Goal: Task Accomplishment & Management: Manage account settings

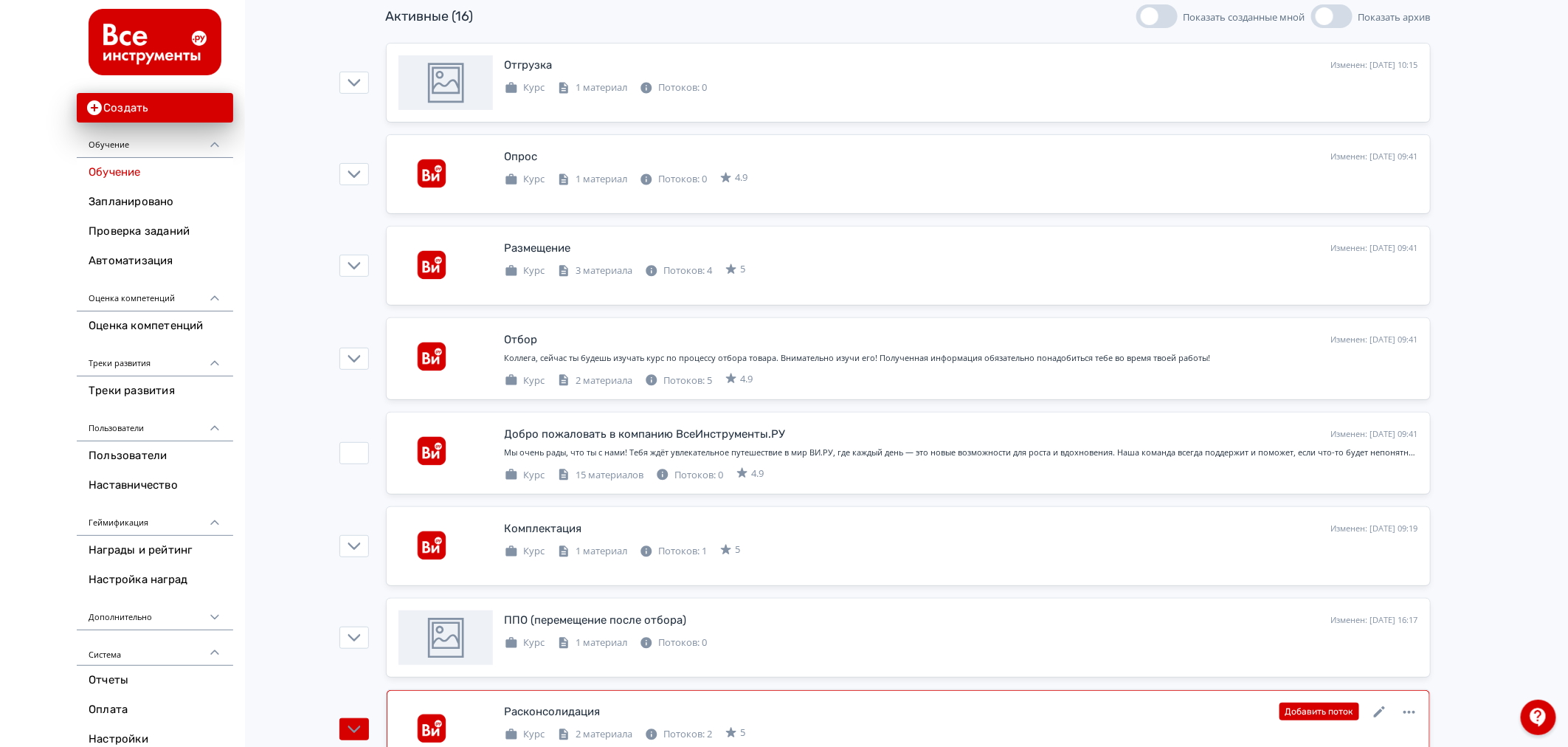
scroll to position [328, 0]
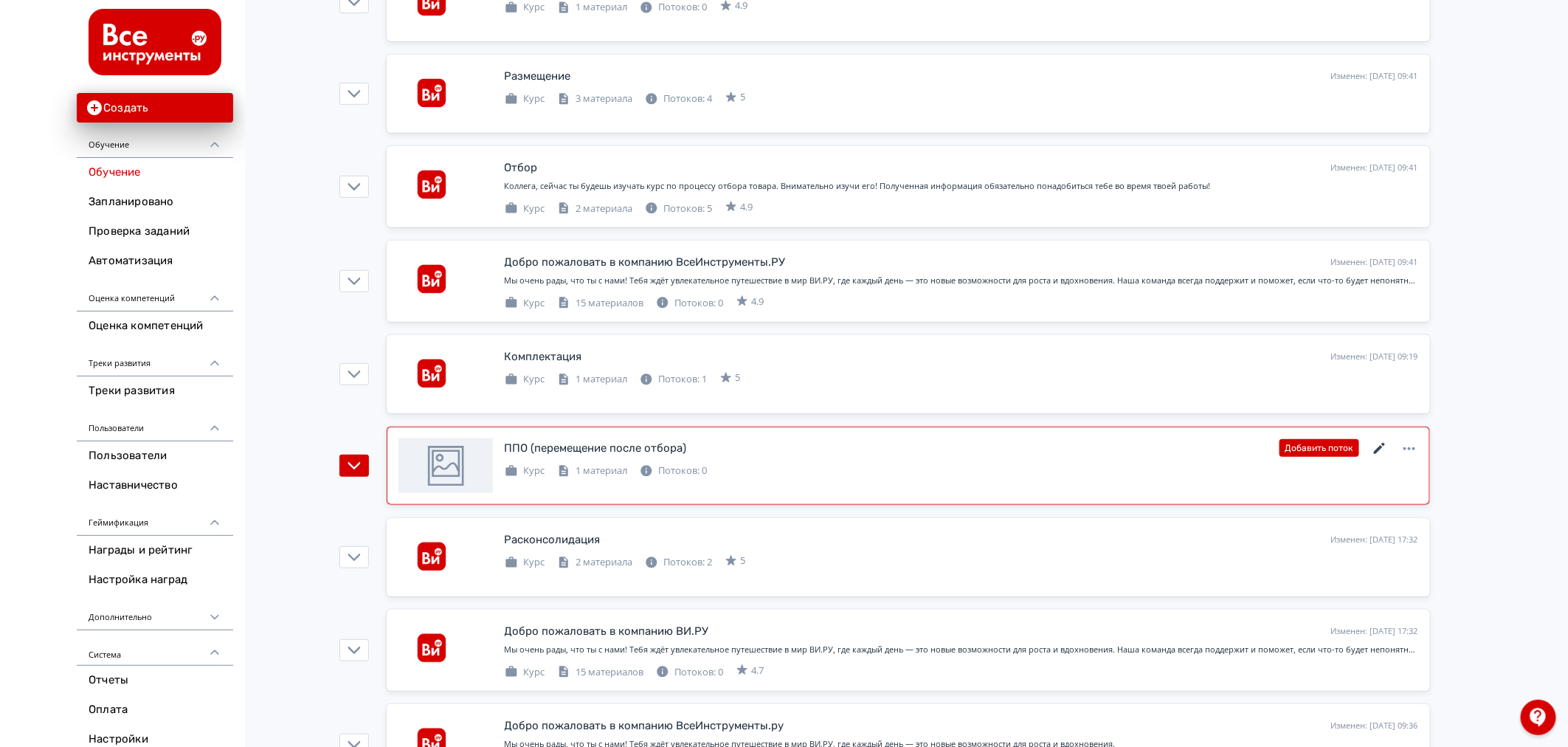
click at [1377, 445] on icon at bounding box center [1379, 448] width 18 height 18
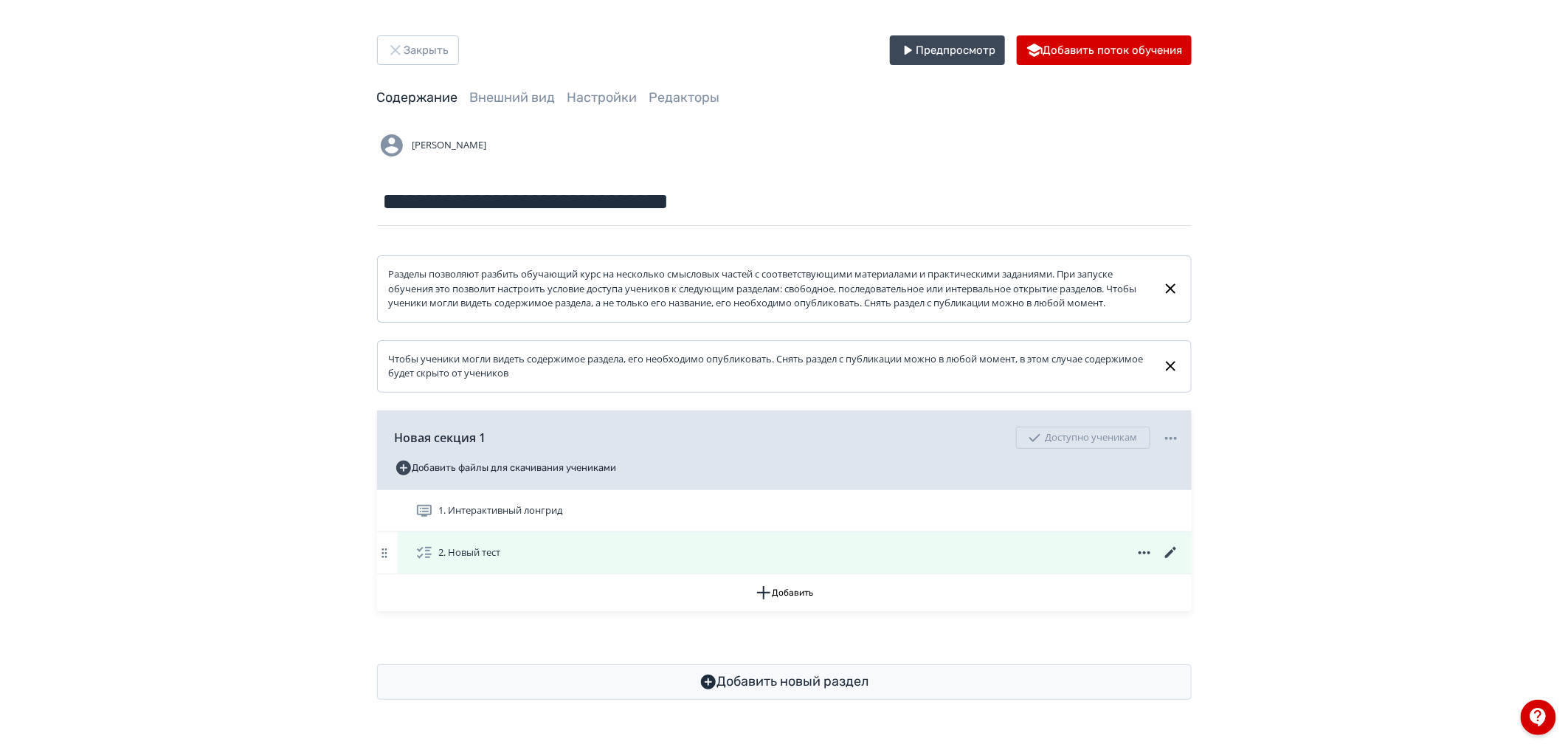
click at [1171, 558] on icon at bounding box center [1170, 552] width 11 height 11
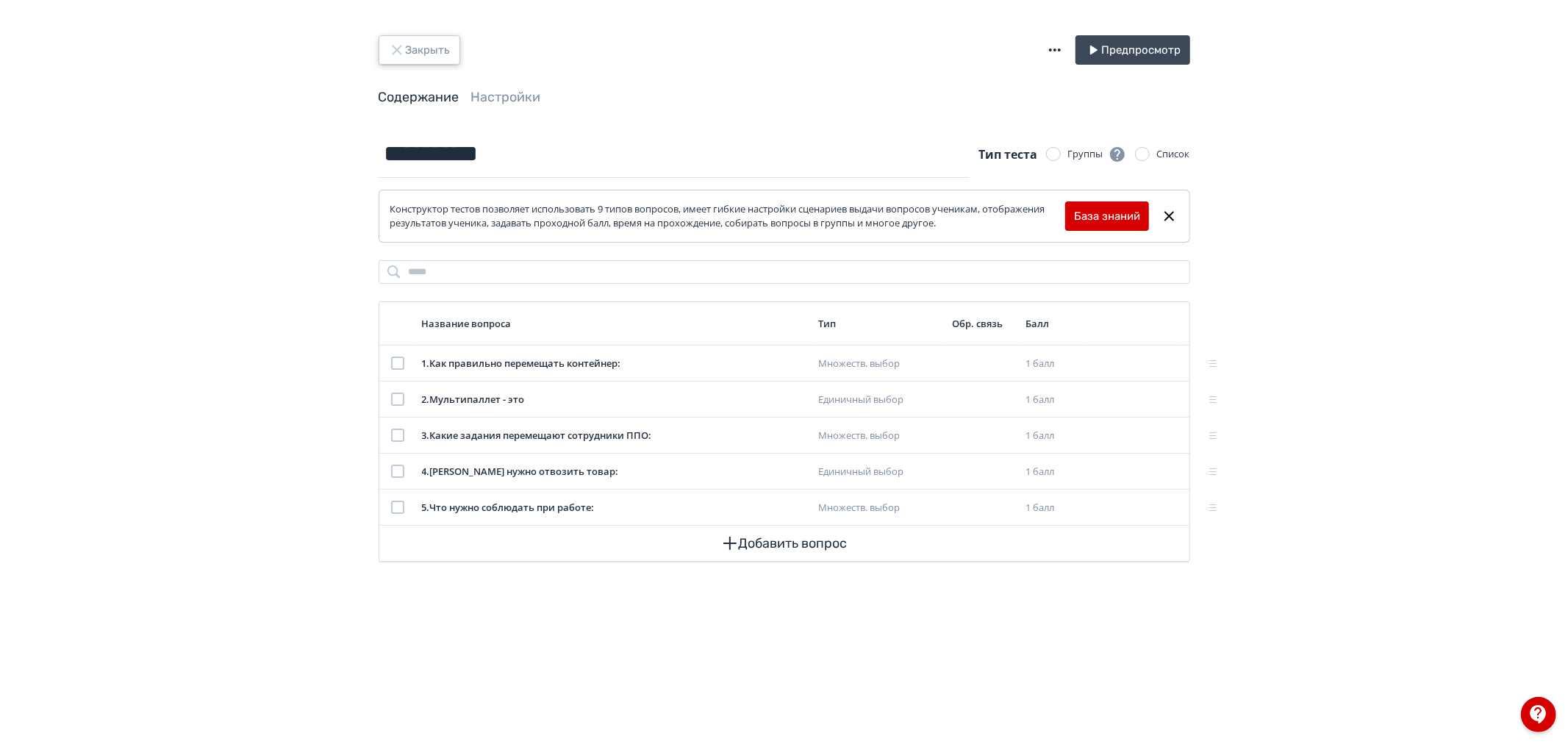
click at [444, 46] on button "Закрыть" at bounding box center [419, 50] width 82 height 29
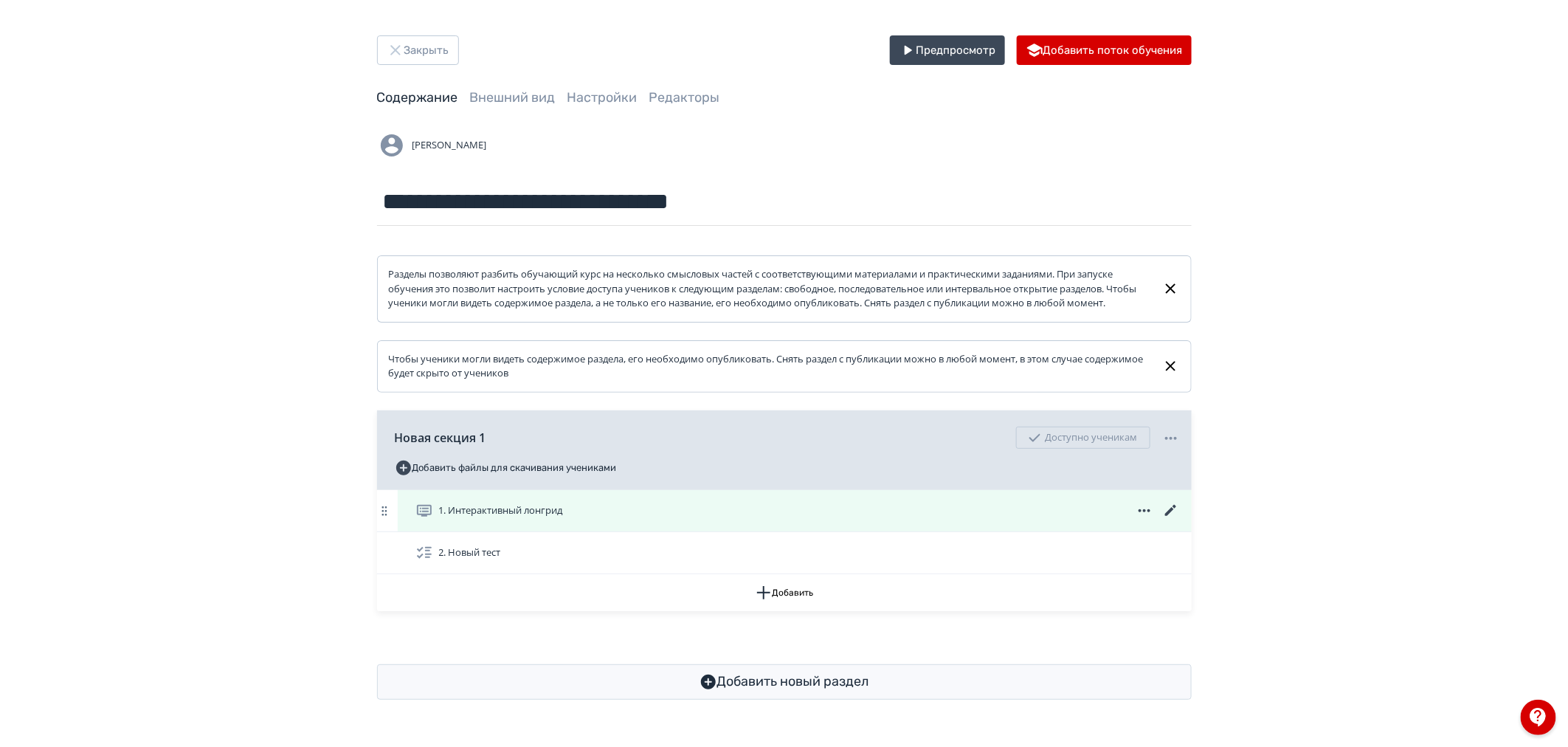
click at [1175, 520] on icon at bounding box center [1170, 511] width 18 height 18
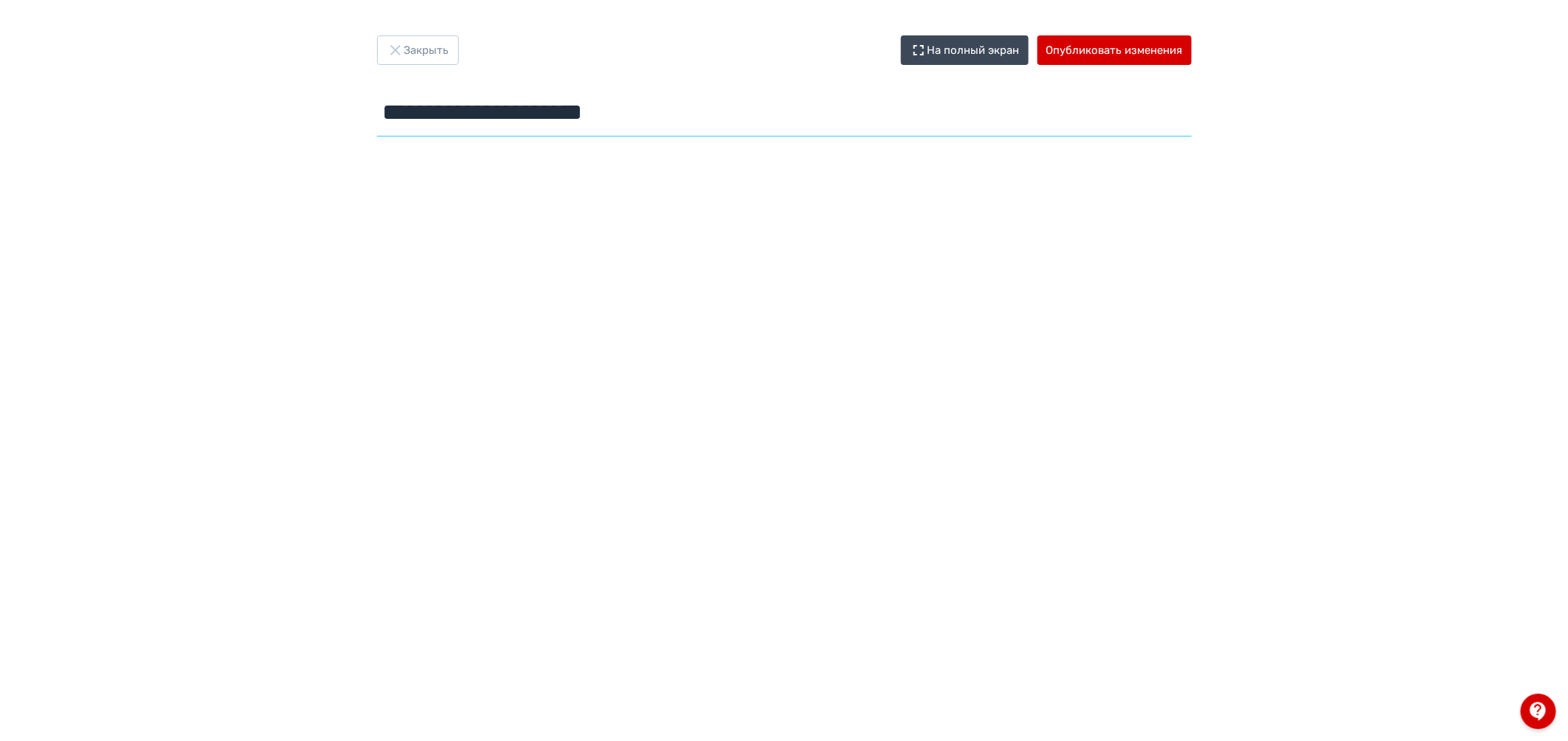
drag, startPoint x: 691, startPoint y: 125, endPoint x: 282, endPoint y: 123, distance: 409.0
click at [282, 123] on div "**********" at bounding box center [784, 370] width 1568 height 670
type input "**********"
click at [434, 49] on button "Закрыть" at bounding box center [418, 50] width 82 height 29
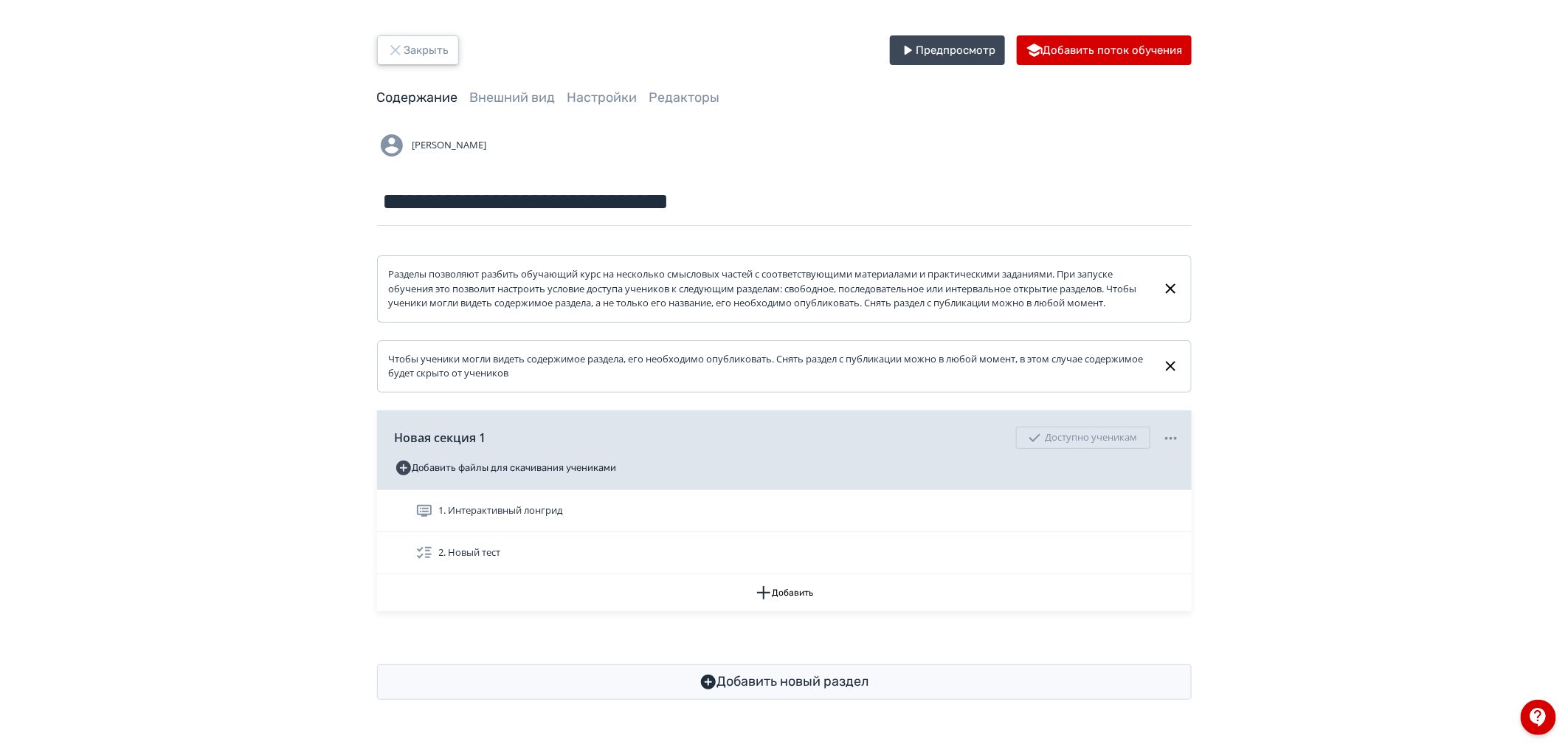
click at [426, 48] on button "Закрыть" at bounding box center [418, 50] width 82 height 29
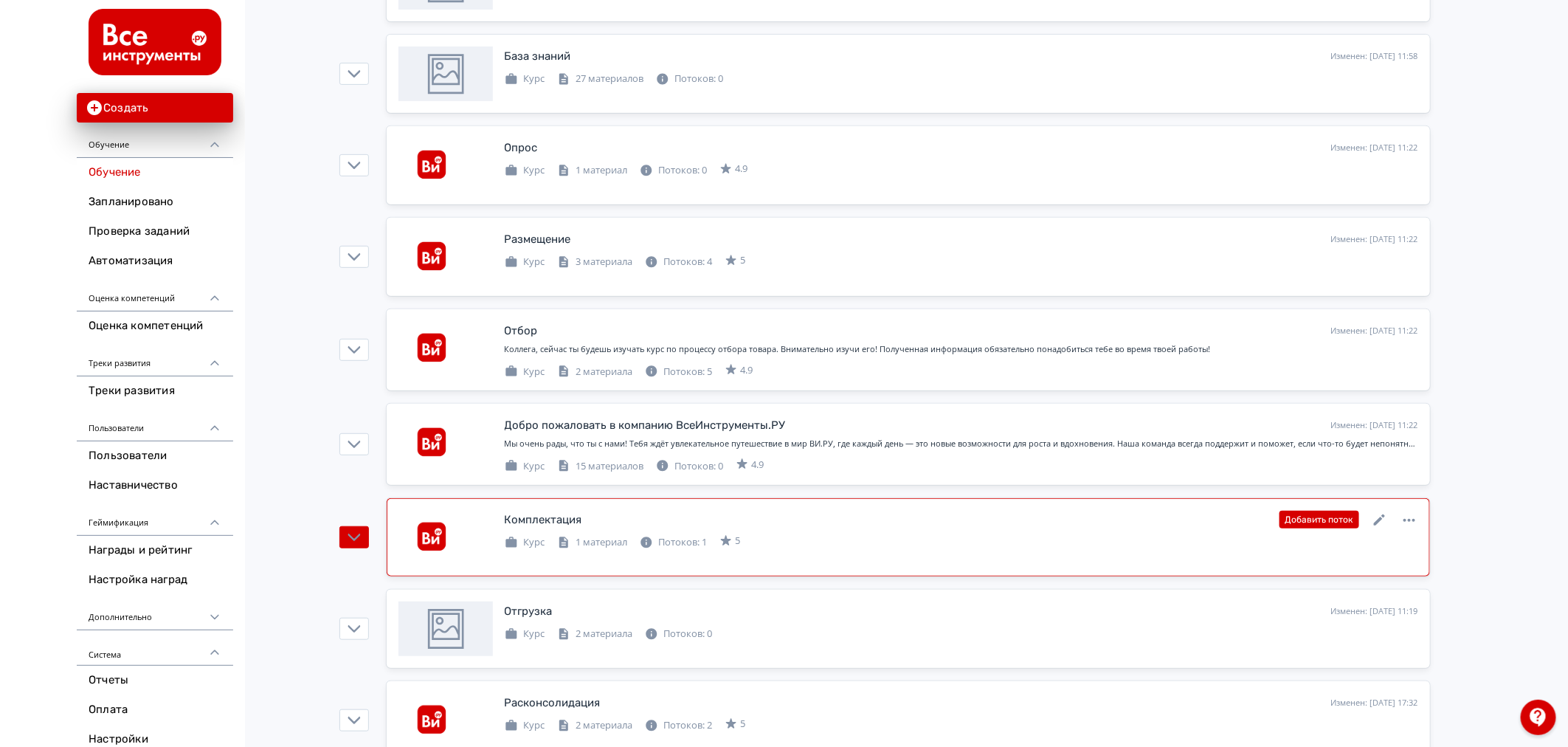
scroll to position [328, 0]
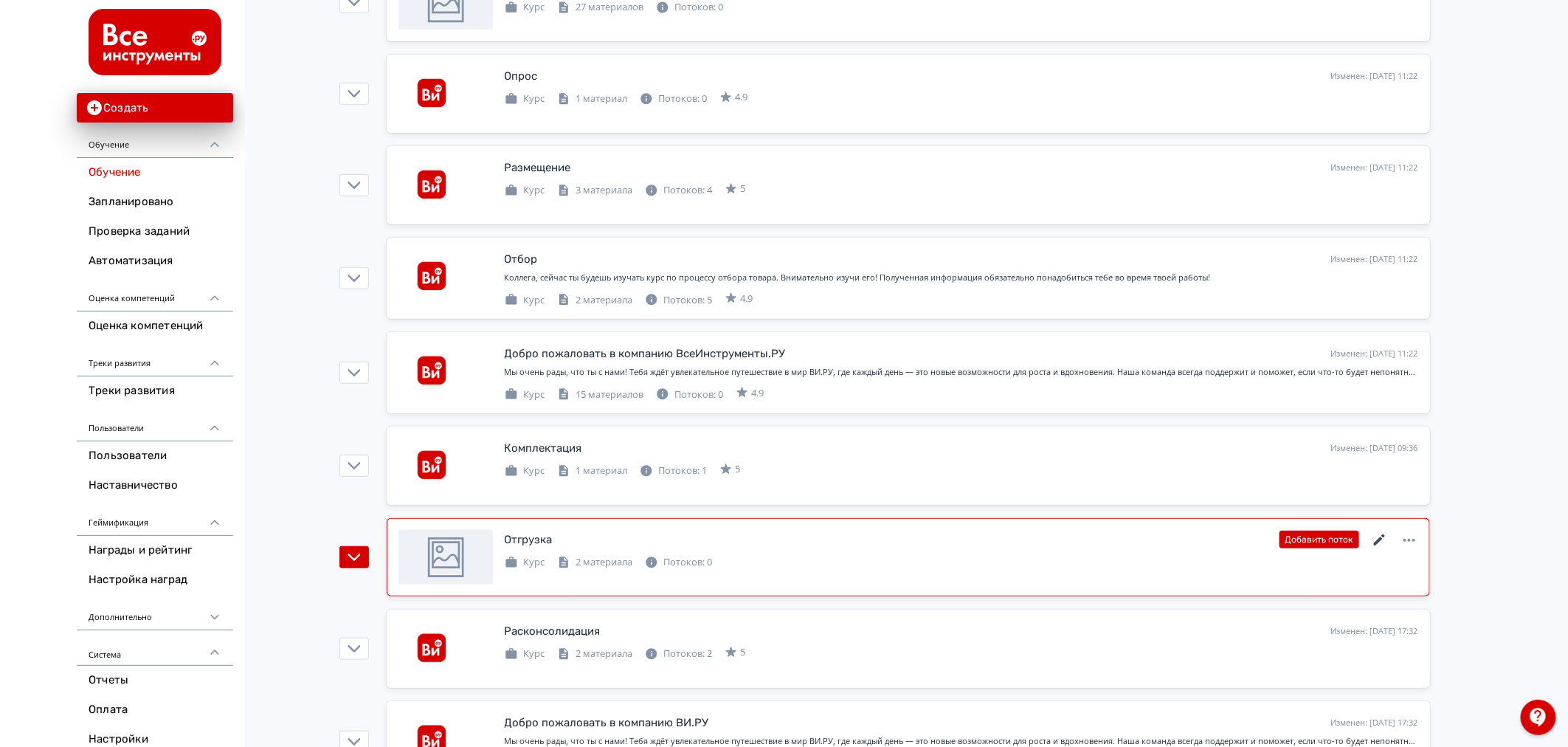
click at [1381, 537] on icon at bounding box center [1378, 540] width 11 height 11
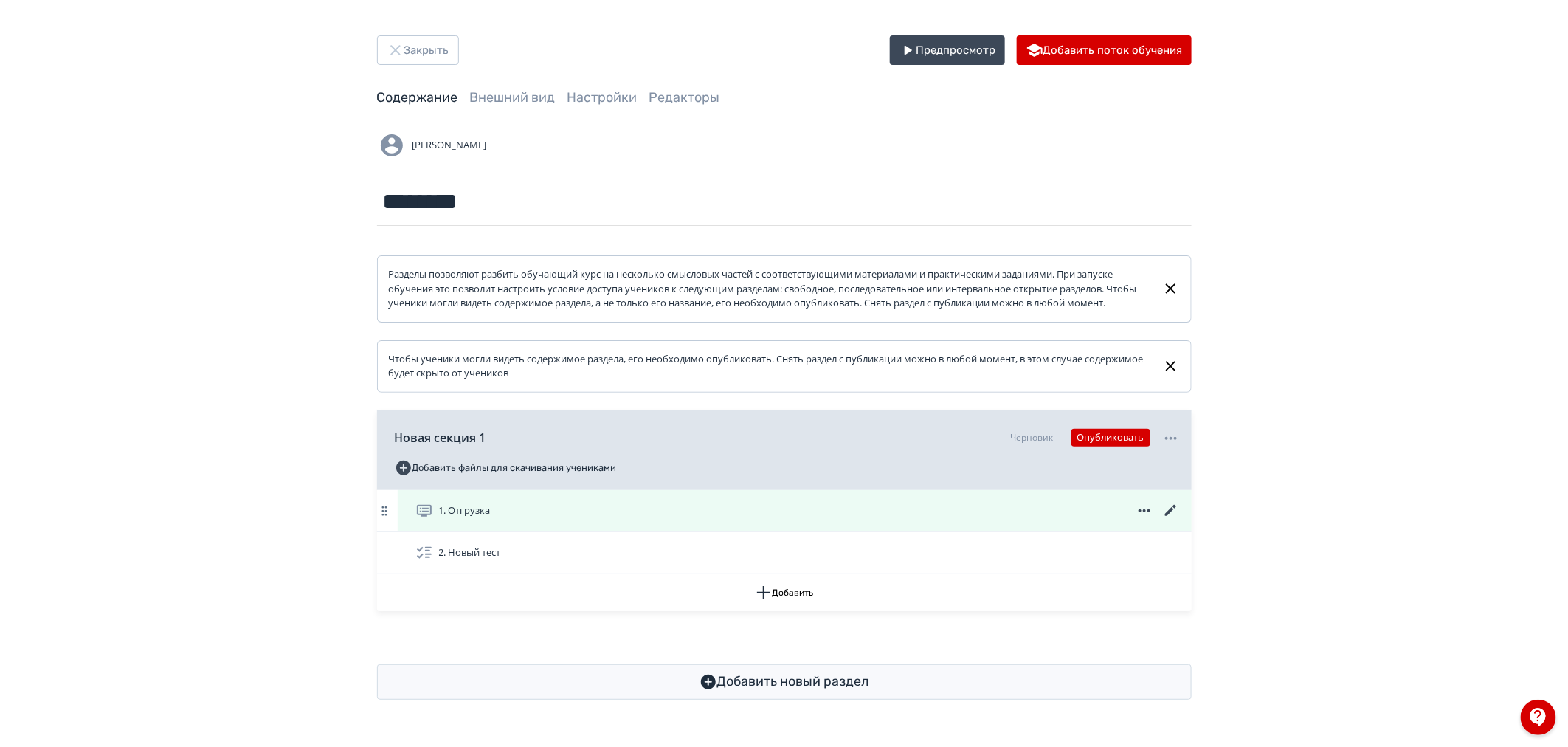
click at [1174, 520] on icon at bounding box center [1170, 511] width 18 height 18
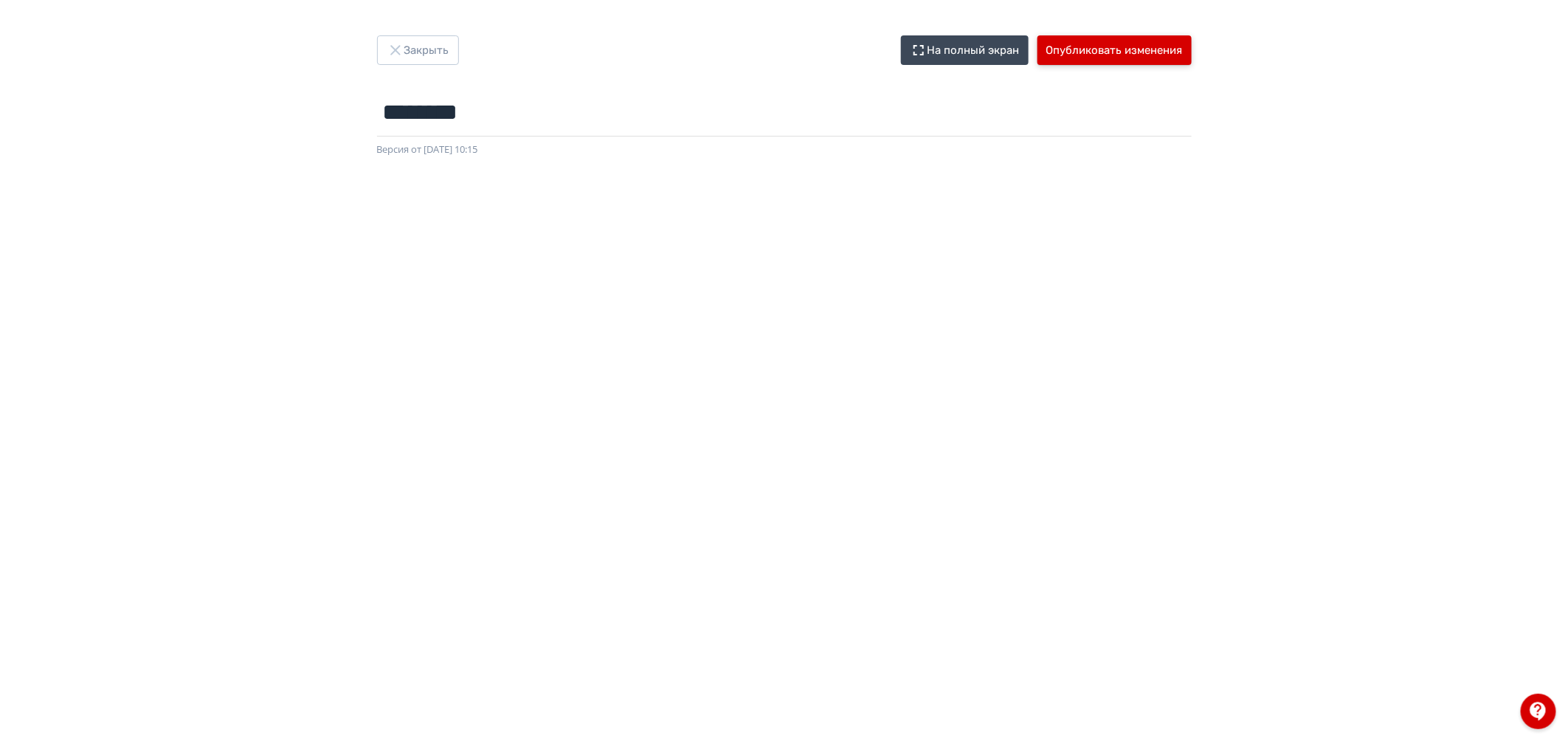
click at [1090, 43] on button "Опубликовать изменения" at bounding box center [1114, 50] width 154 height 29
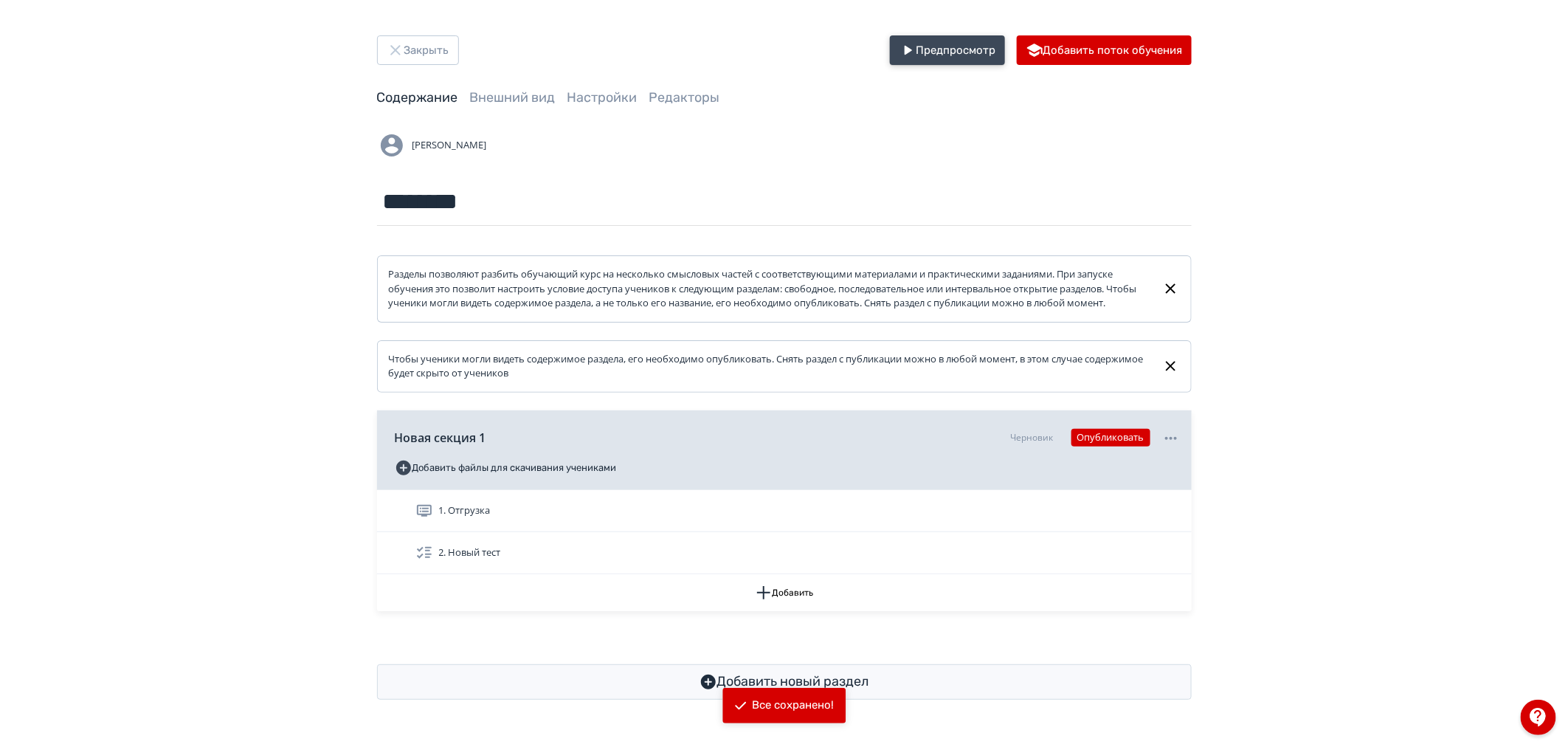
click at [939, 46] on button "Предпросмотр" at bounding box center [947, 50] width 115 height 29
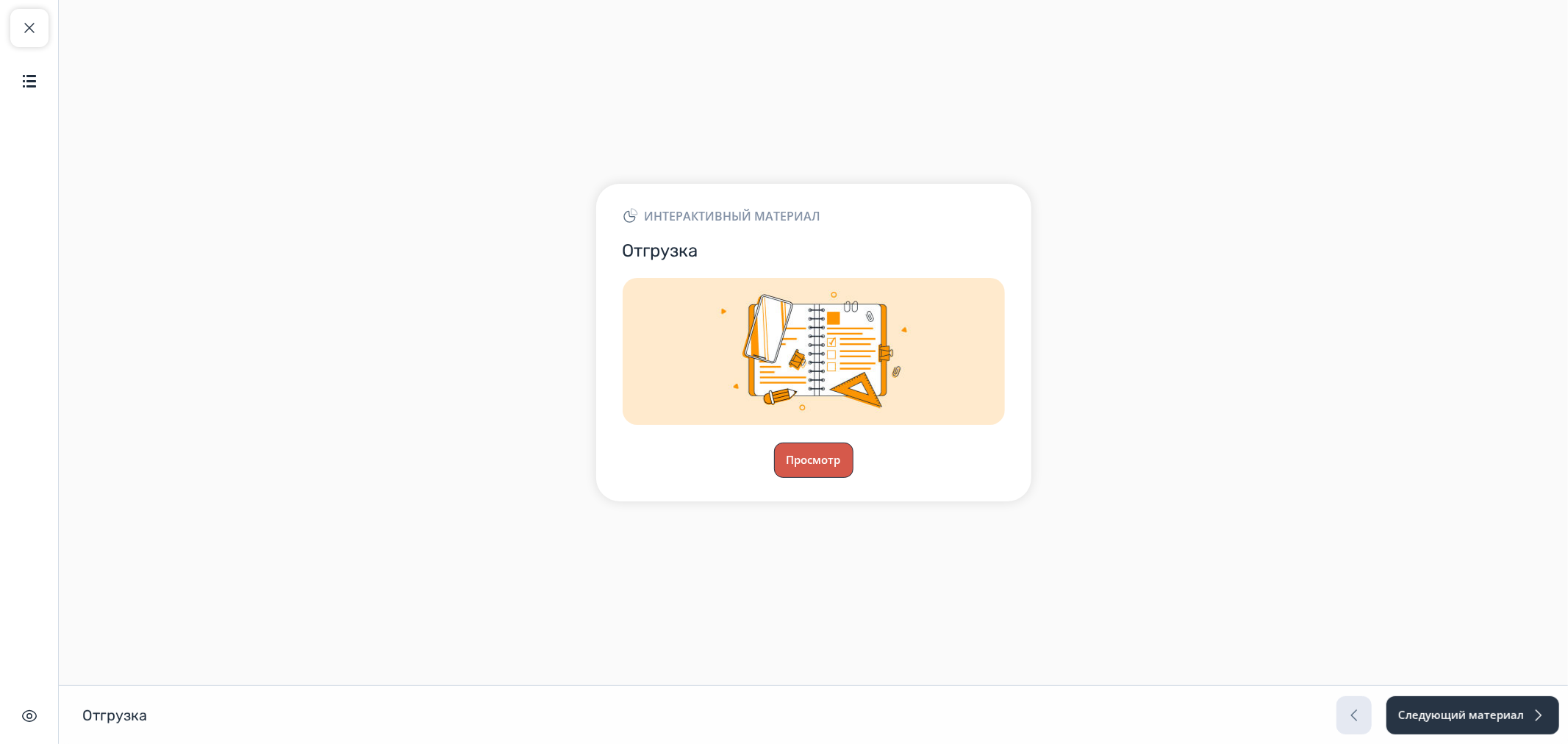
click at [818, 465] on button "Просмотр" at bounding box center [813, 460] width 80 height 35
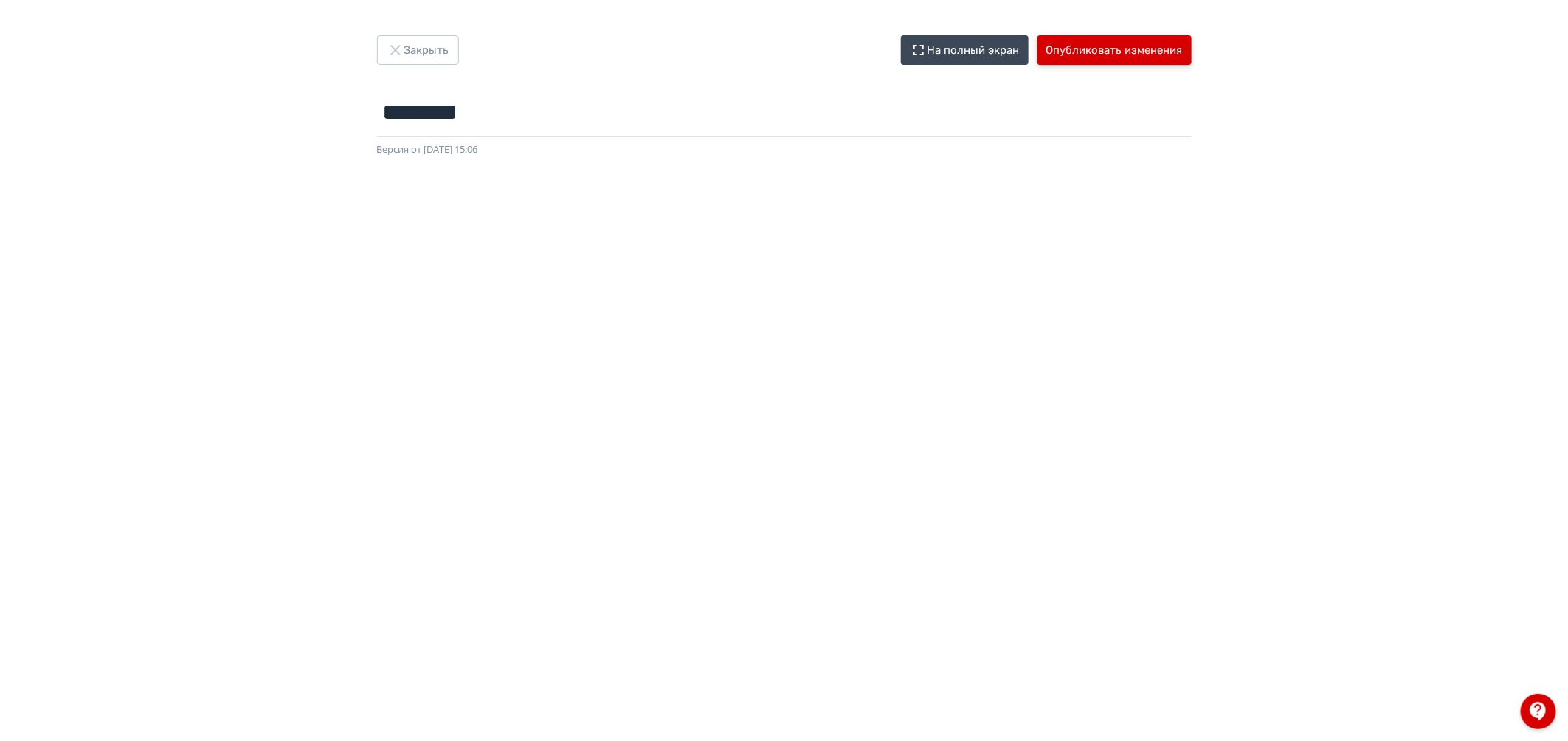
click at [1141, 37] on button "Опубликовать изменения" at bounding box center [1114, 50] width 154 height 29
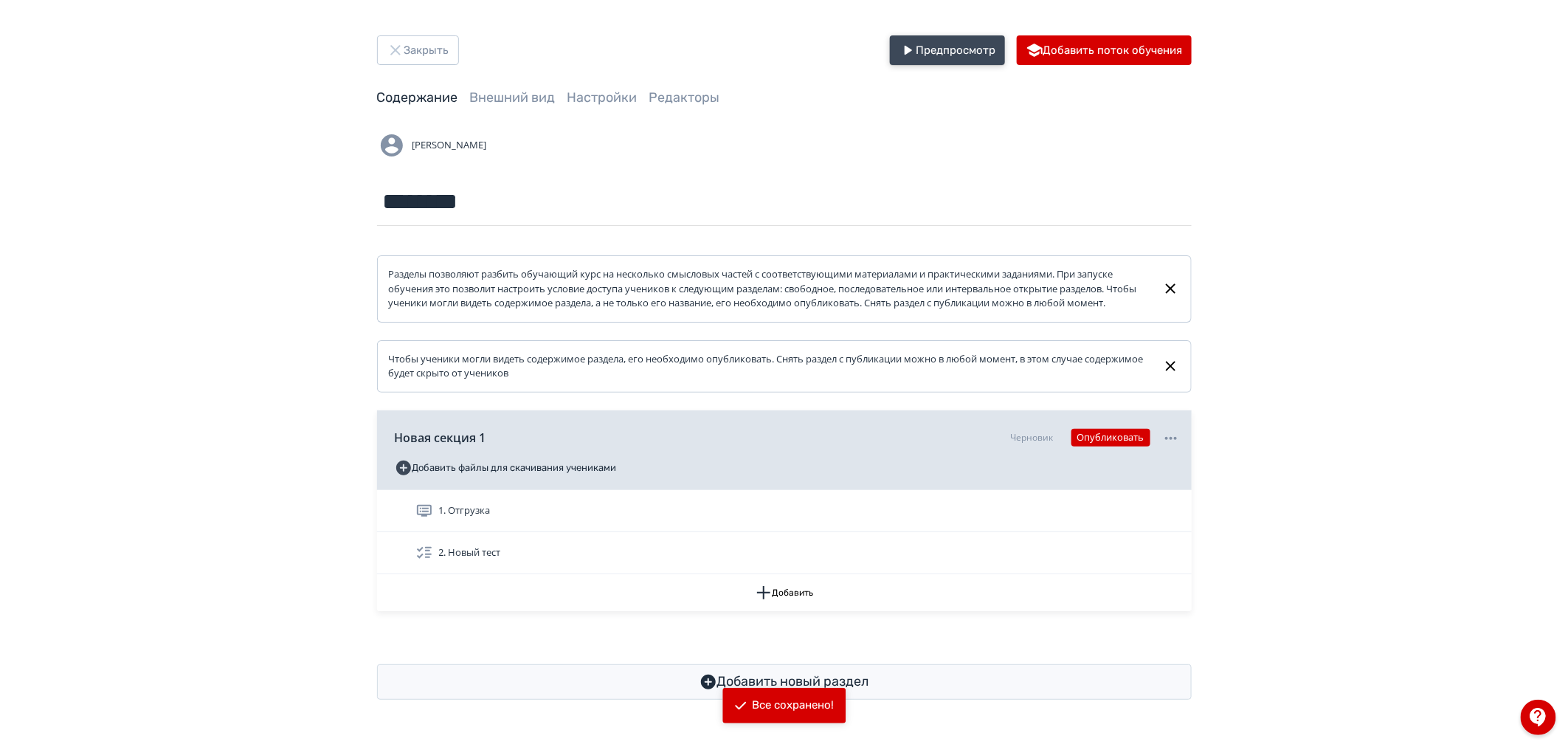
click at [972, 47] on button "Предпросмотр" at bounding box center [947, 50] width 115 height 29
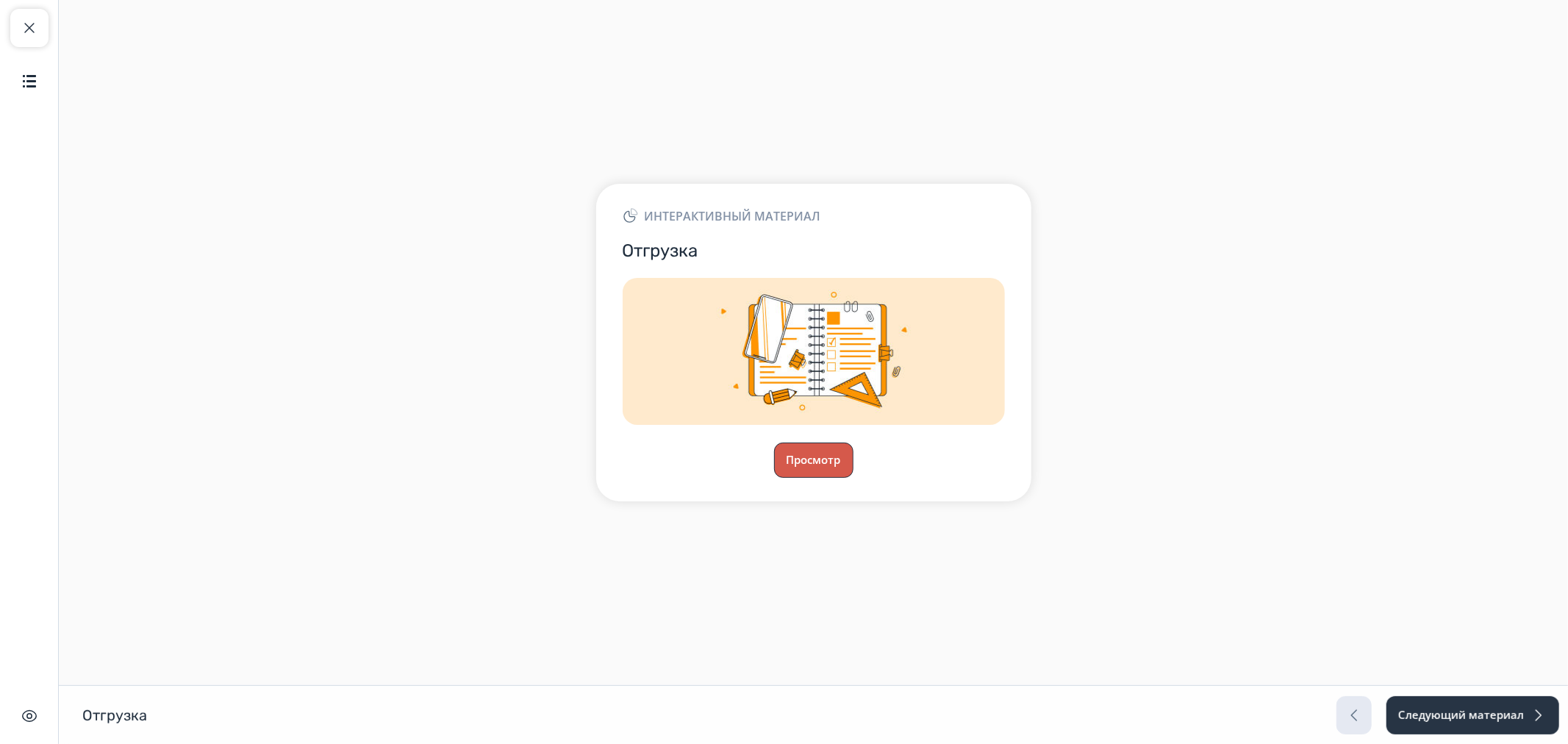
click at [848, 457] on button "Просмотр" at bounding box center [813, 460] width 80 height 35
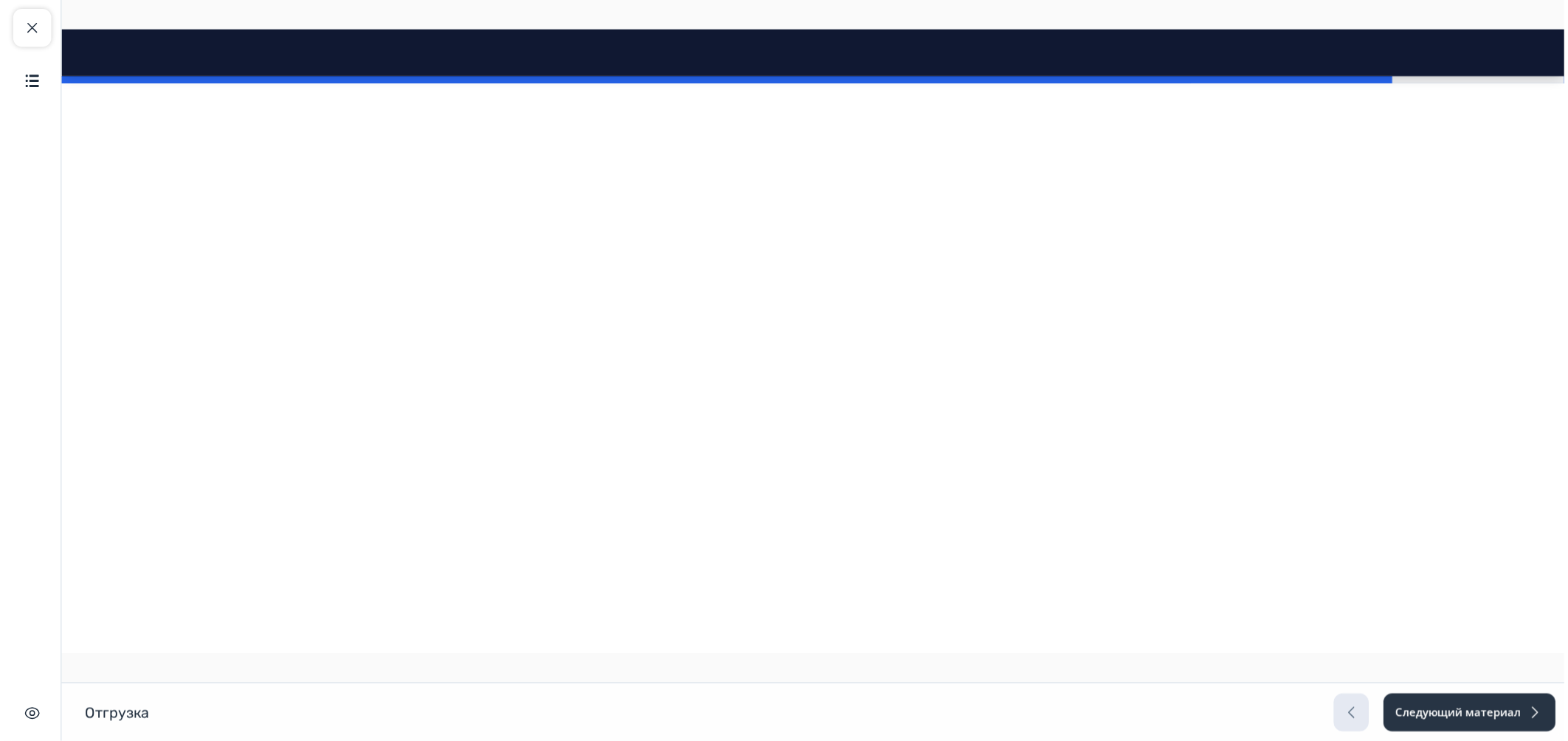
scroll to position [14657, 0]
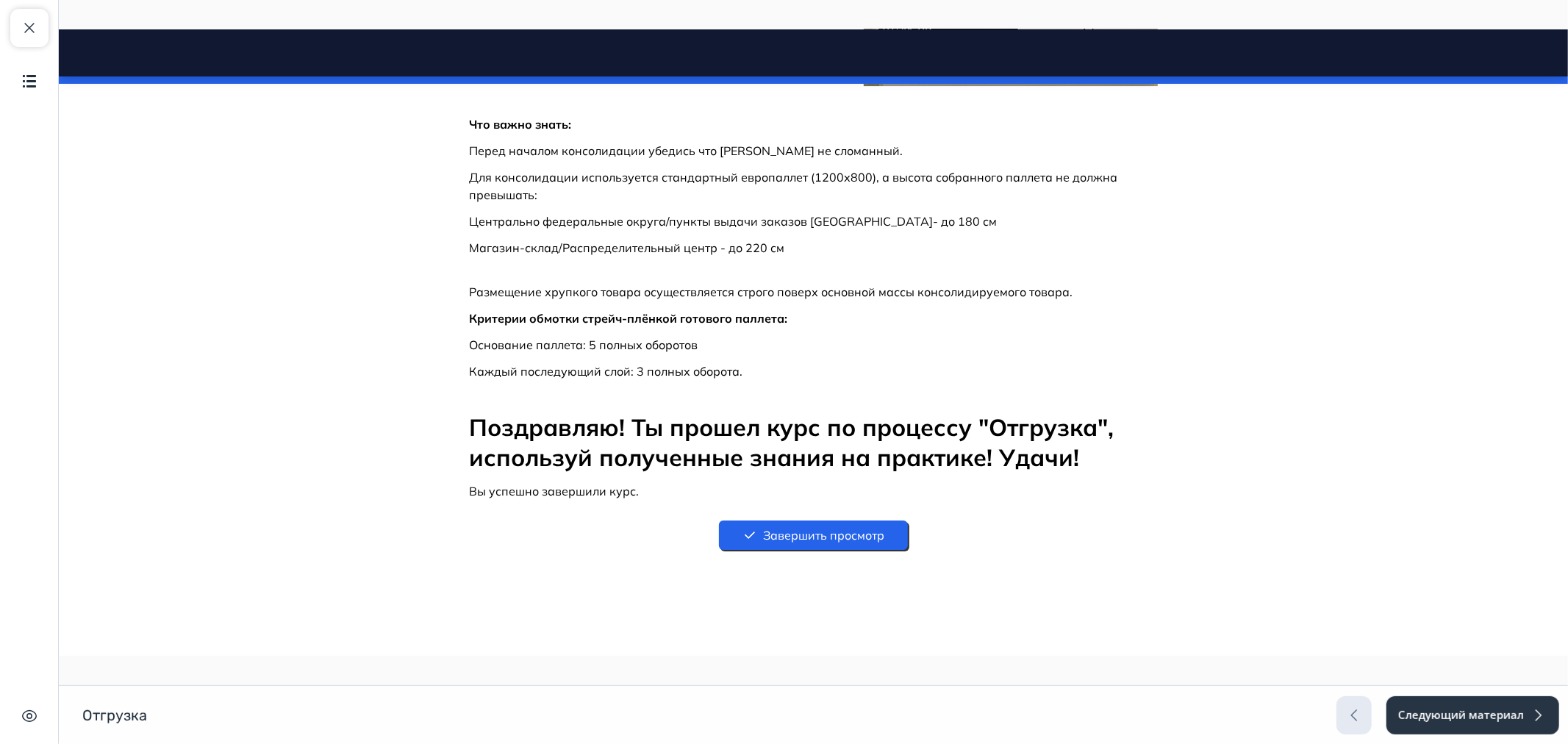
drag, startPoint x: 1561, startPoint y: 534, endPoint x: 1625, endPoint y: 721, distance: 197.6
click at [34, 28] on span "button" at bounding box center [29, 28] width 18 height 18
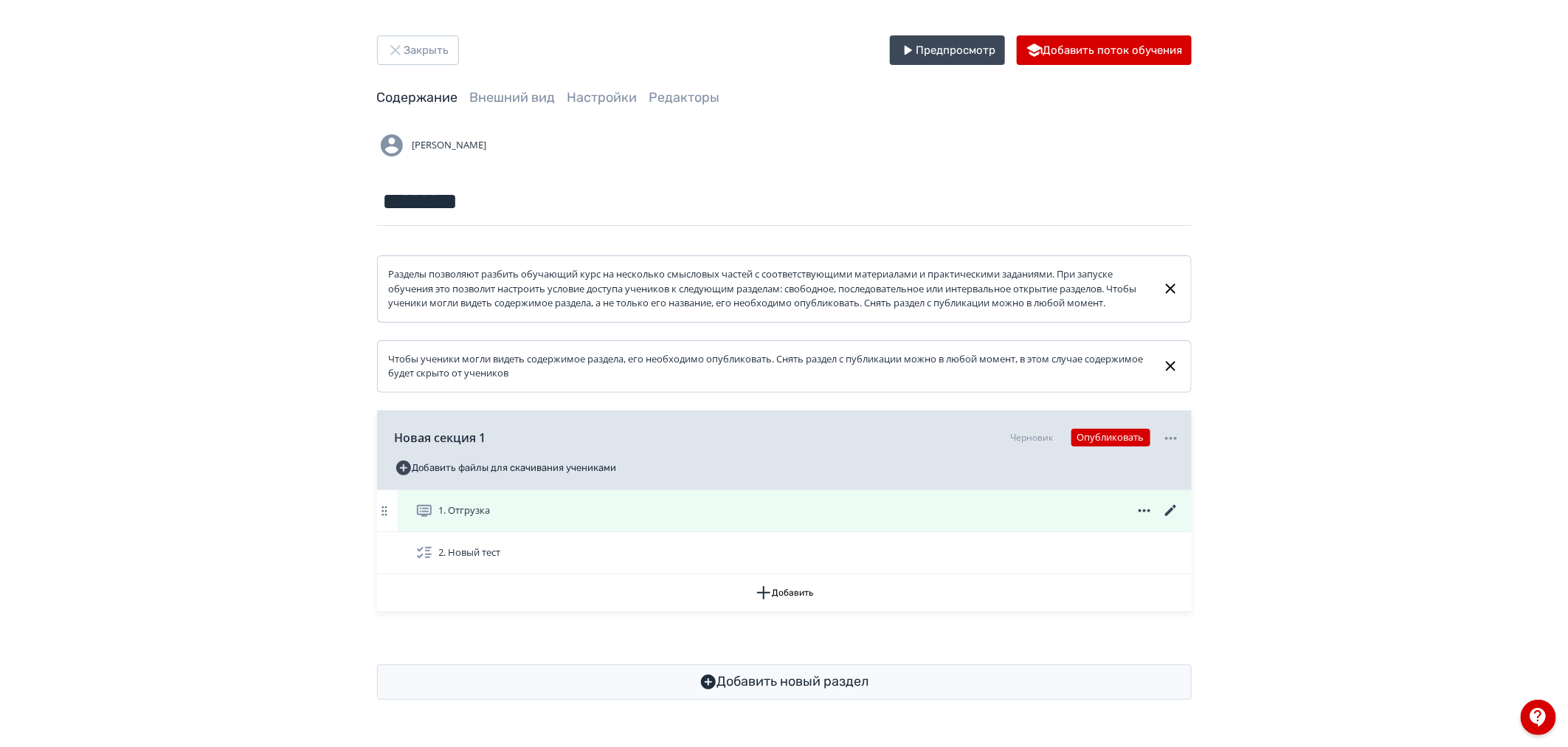
click at [1170, 520] on icon at bounding box center [1170, 511] width 18 height 18
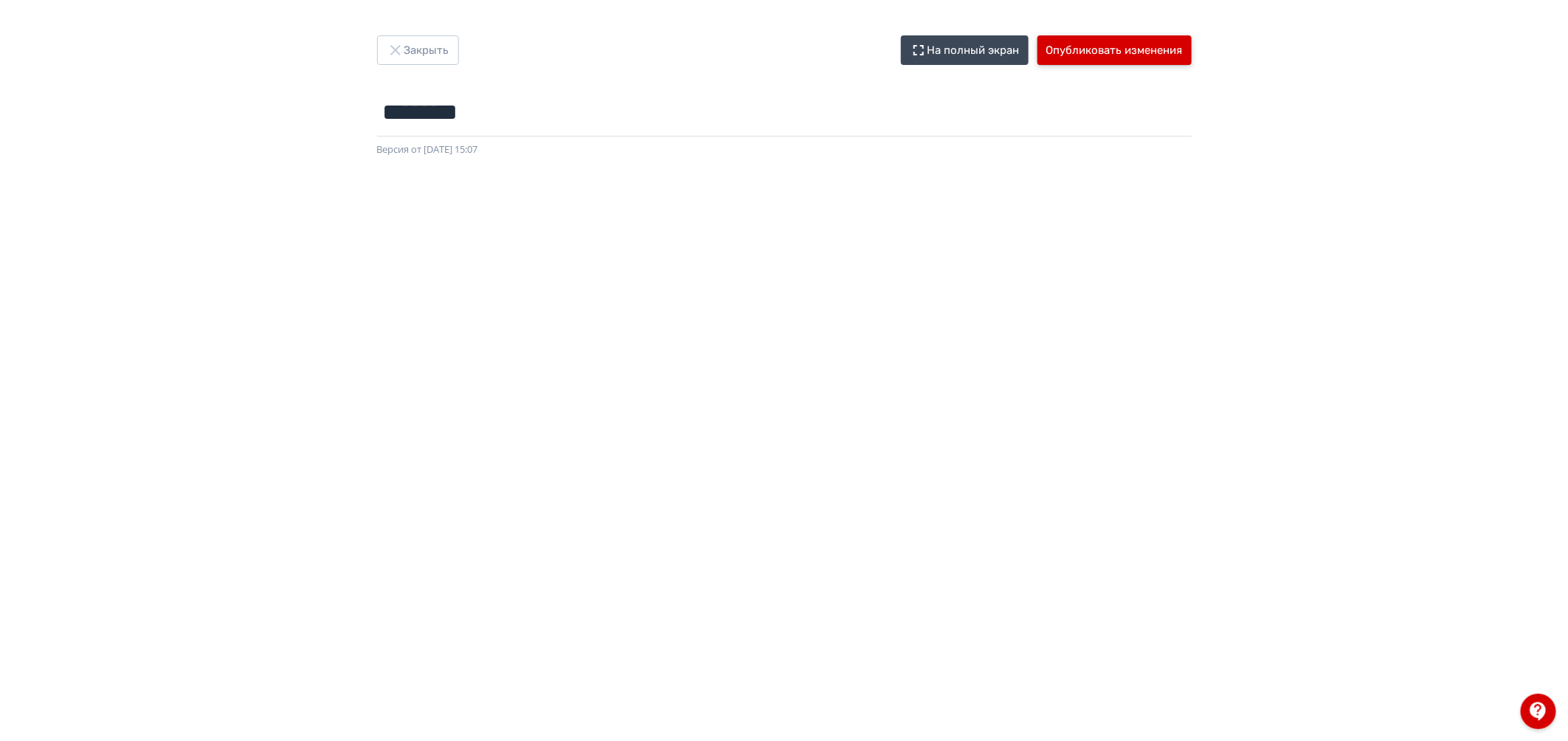
click at [1147, 49] on button "Опубликовать изменения" at bounding box center [1114, 50] width 154 height 29
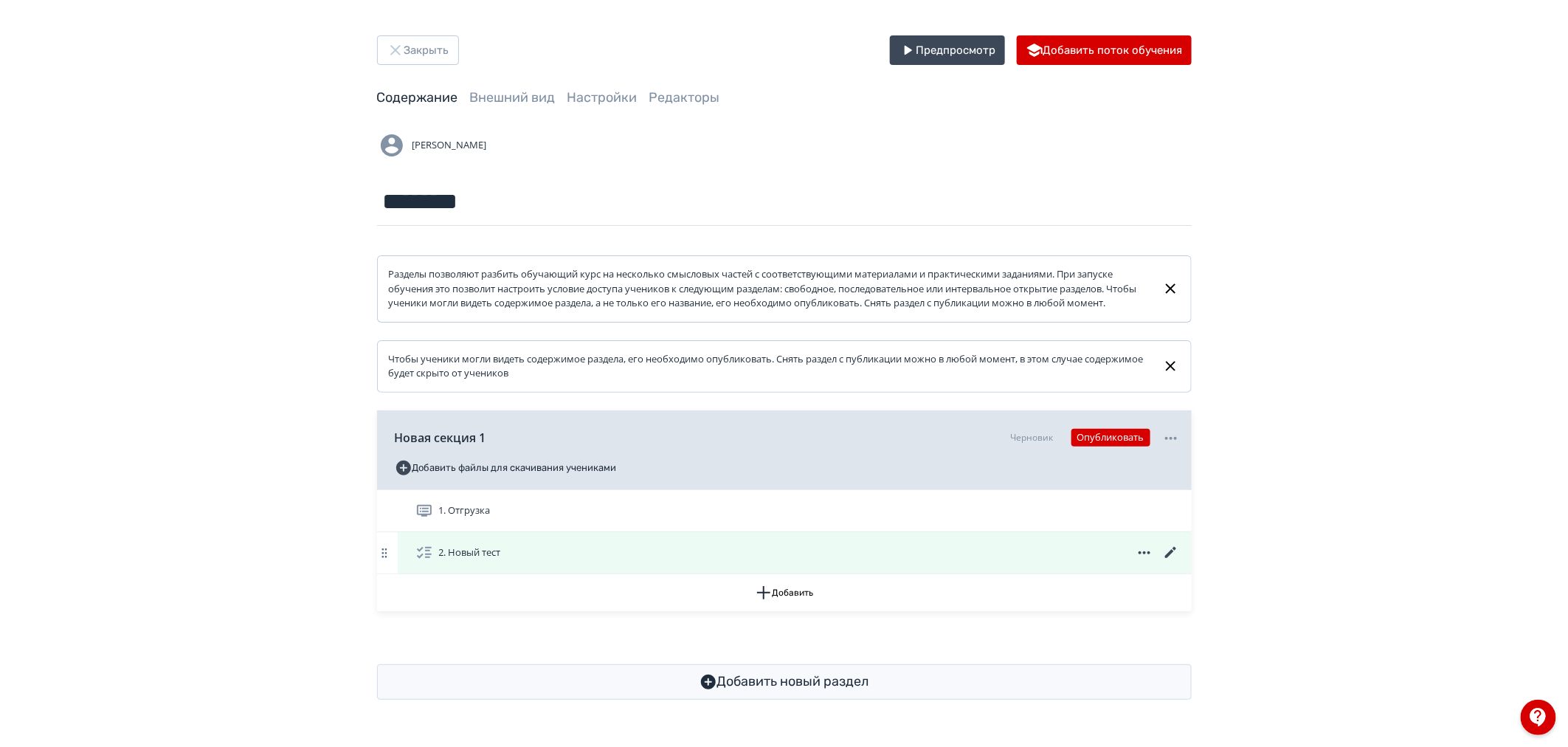
click at [1170, 562] on icon at bounding box center [1170, 553] width 18 height 18
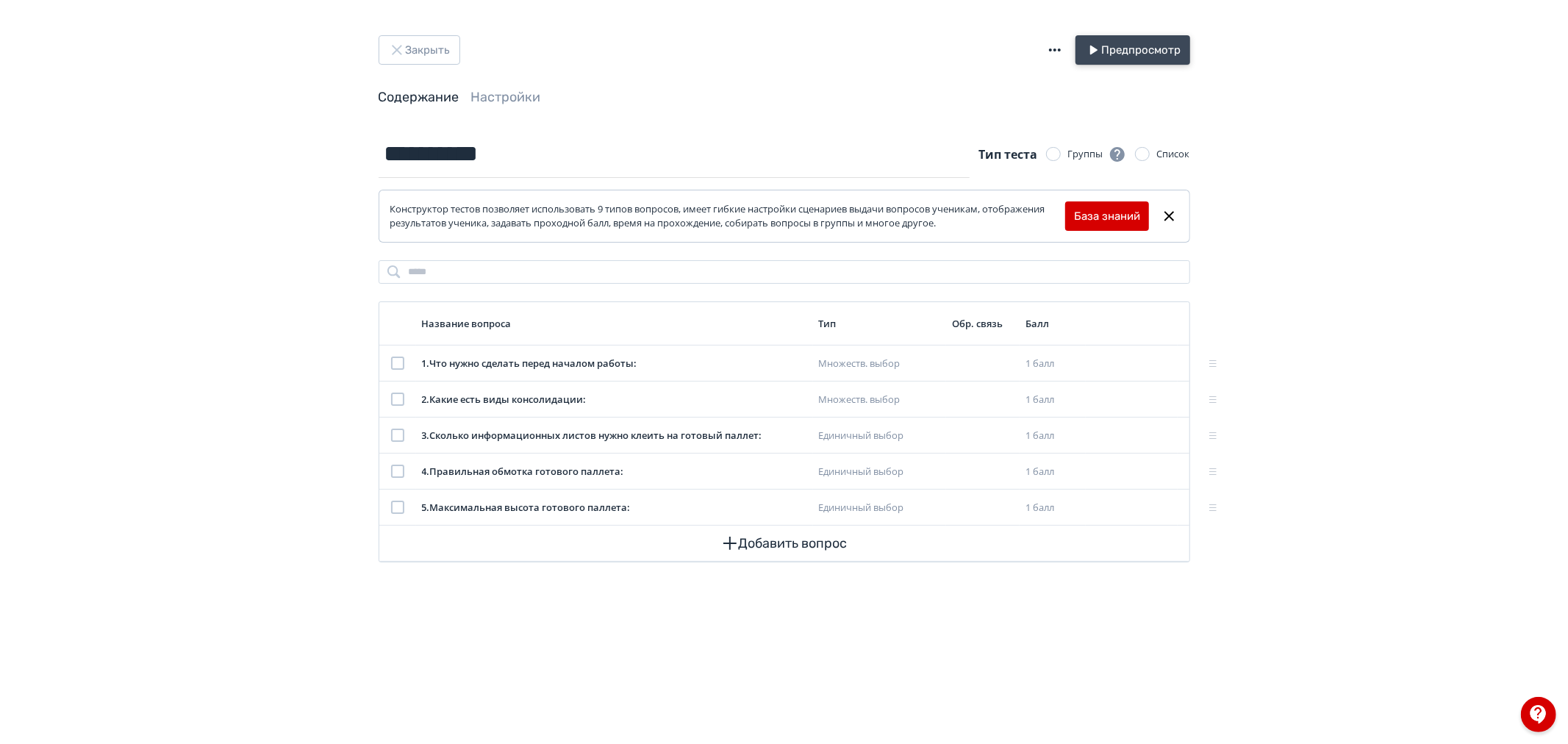
click at [1141, 41] on button "Предпросмотр" at bounding box center [1132, 50] width 115 height 29
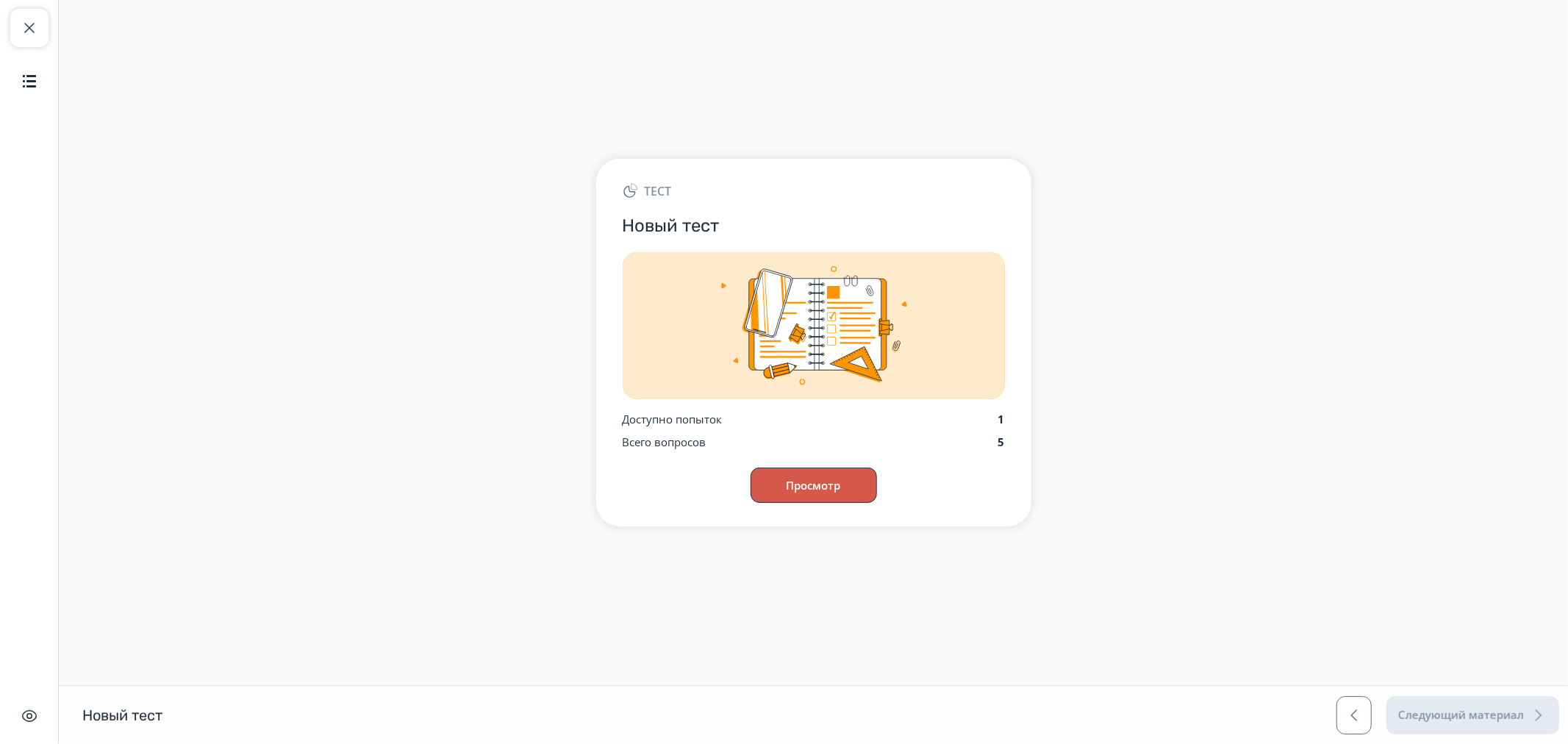
click at [807, 486] on button "Просмотр" at bounding box center [813, 485] width 126 height 35
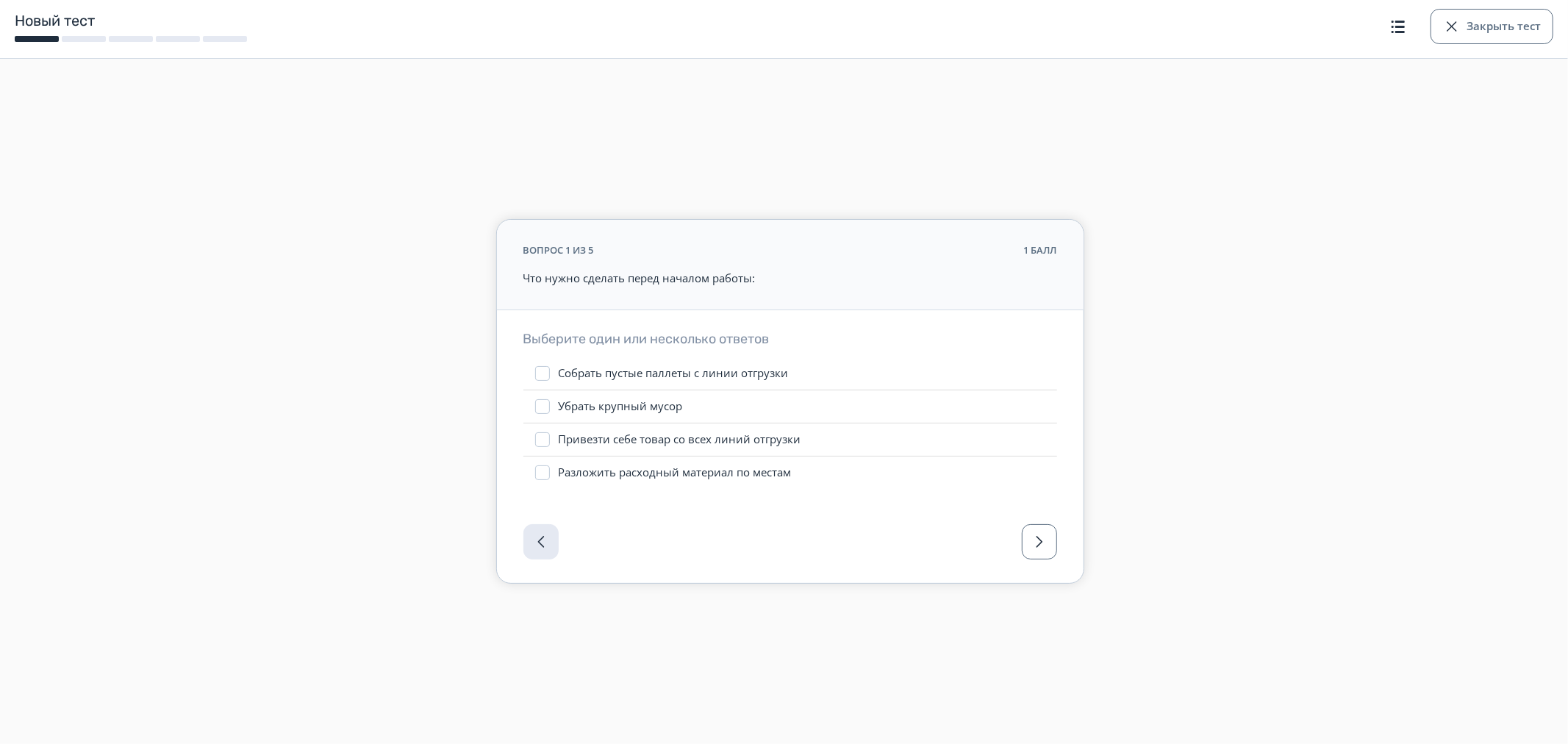
click at [589, 369] on div "Собрать пустые паллеты с линии отгрузки" at bounding box center [674, 373] width 230 height 15
click at [582, 409] on div "Убрать крупный мусор" at bounding box center [621, 406] width 124 height 15
click at [602, 470] on div "Разложить расходный материал по местам" at bounding box center [675, 473] width 233 height 15
click at [1046, 546] on span "button" at bounding box center [1039, 541] width 18 height 18
click at [600, 372] on div "Консолидация каждого товара" at bounding box center [641, 373] width 165 height 15
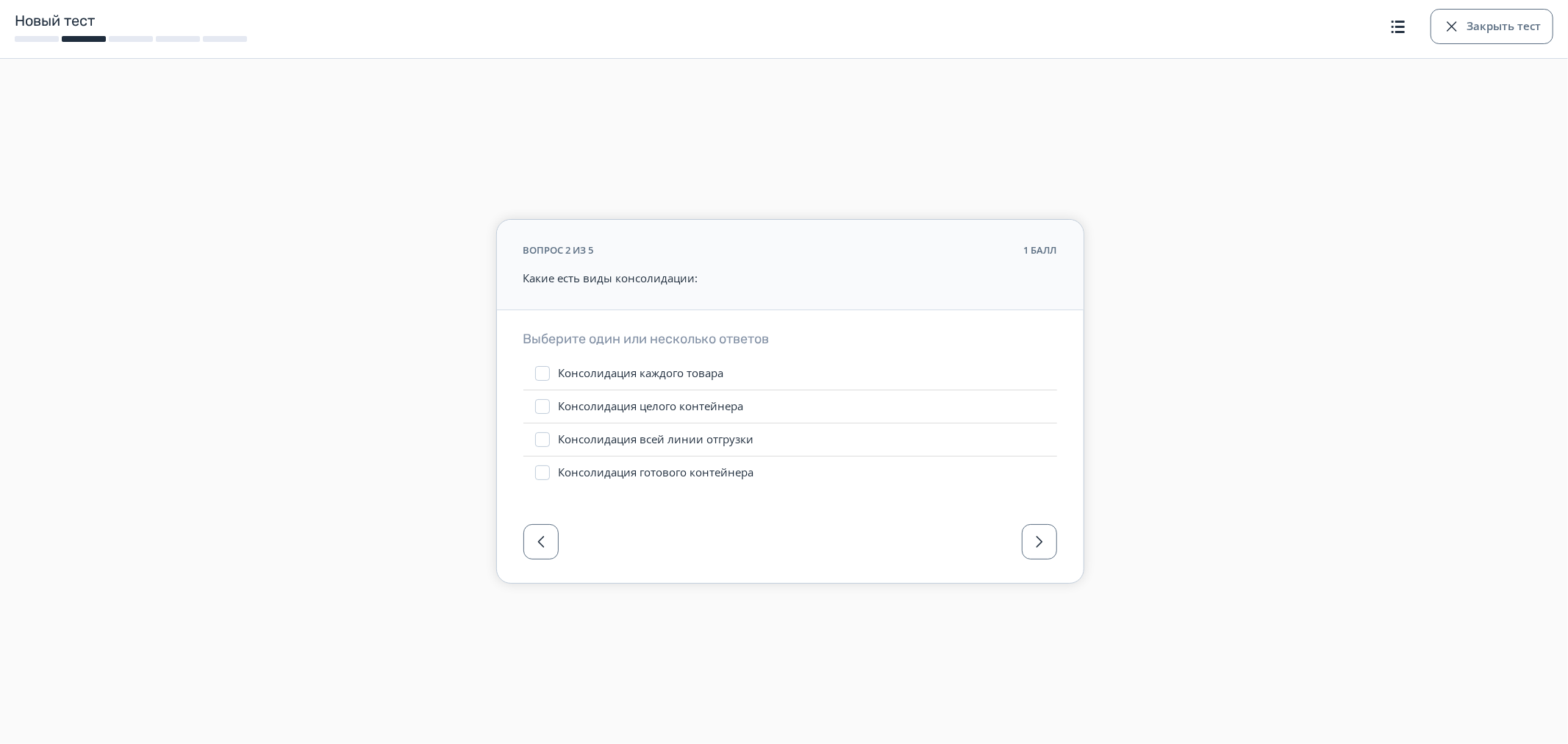
click at [610, 403] on div "Консолидация целого контейнера" at bounding box center [651, 406] width 185 height 15
click at [607, 464] on label "Консолидация готового контейнера" at bounding box center [790, 473] width 534 height 32
click at [1031, 544] on span "button" at bounding box center [1039, 541] width 18 height 18
click at [718, 435] on div "4 - с каждой стороны по одному" at bounding box center [646, 440] width 174 height 15
click at [1034, 541] on span "button" at bounding box center [1039, 542] width 18 height 18
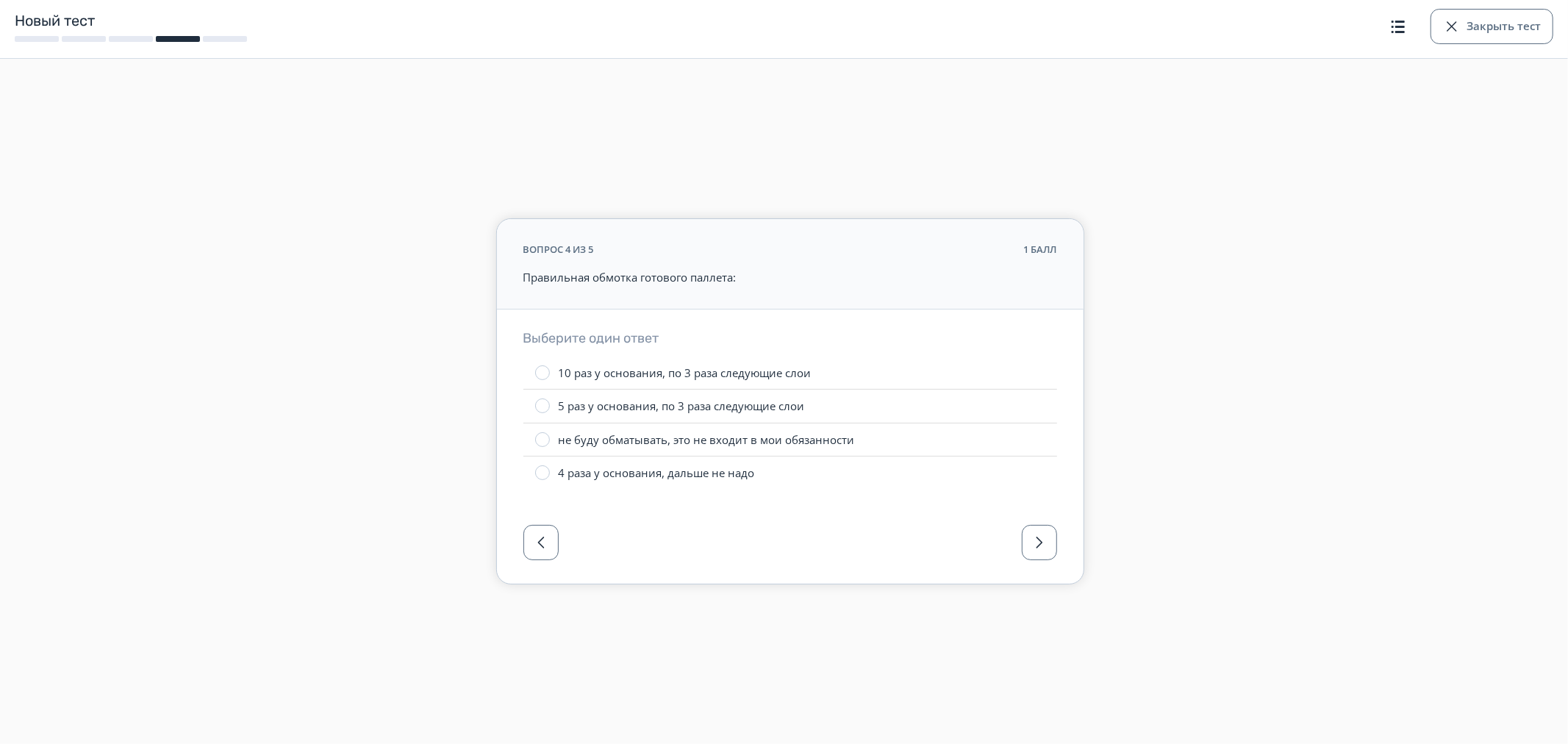
click at [623, 401] on div "5 раз у основания, по 3 раза следующие слои" at bounding box center [682, 406] width 246 height 15
click at [1029, 542] on button "button" at bounding box center [1039, 542] width 35 height 35
click at [608, 446] on div "высота будет определяться по ситуации" at bounding box center [667, 440] width 218 height 15
click at [1044, 544] on div at bounding box center [790, 547] width 586 height 73
click at [1480, 32] on button "Закрыть тест" at bounding box center [1492, 27] width 123 height 35
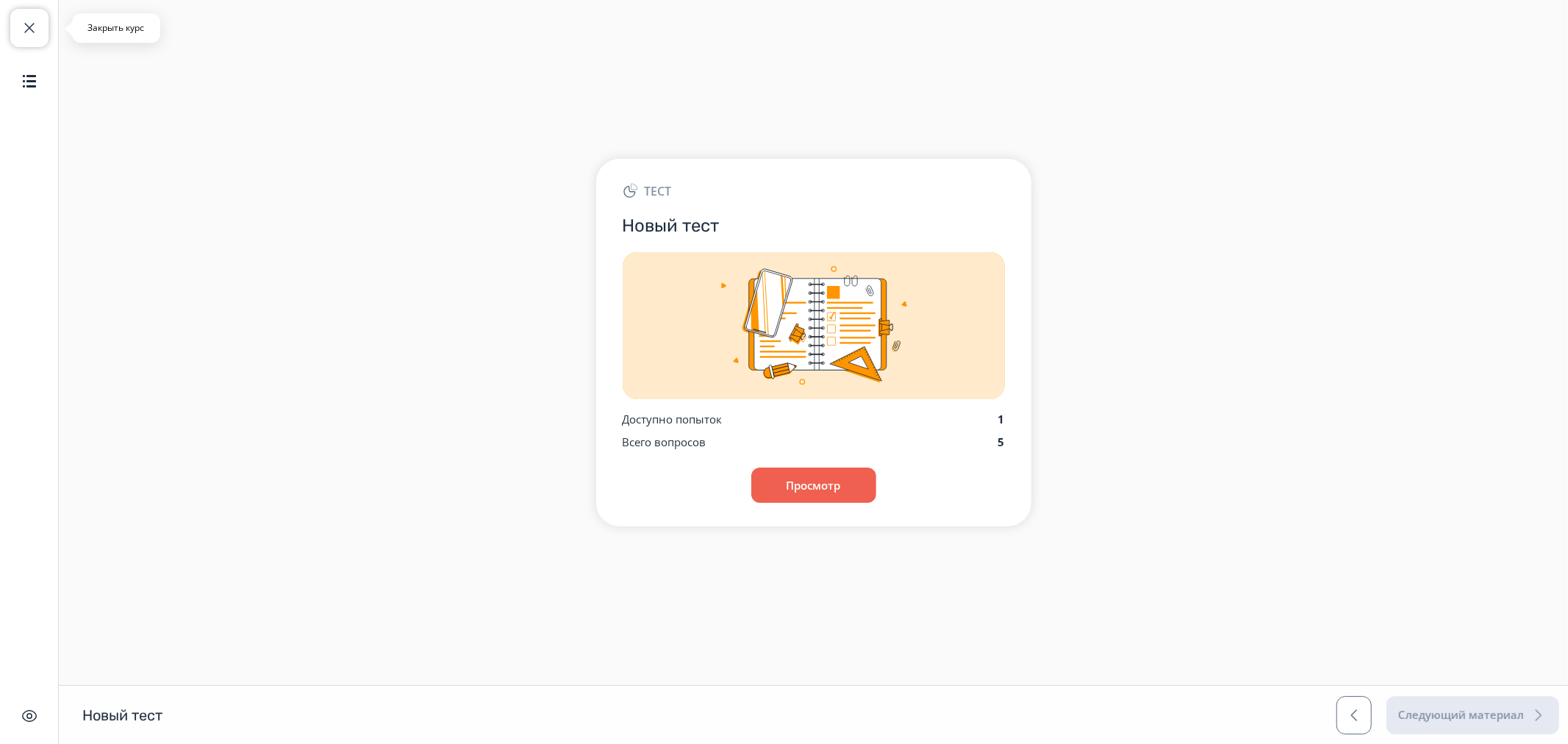
click at [24, 28] on span "button" at bounding box center [29, 28] width 18 height 18
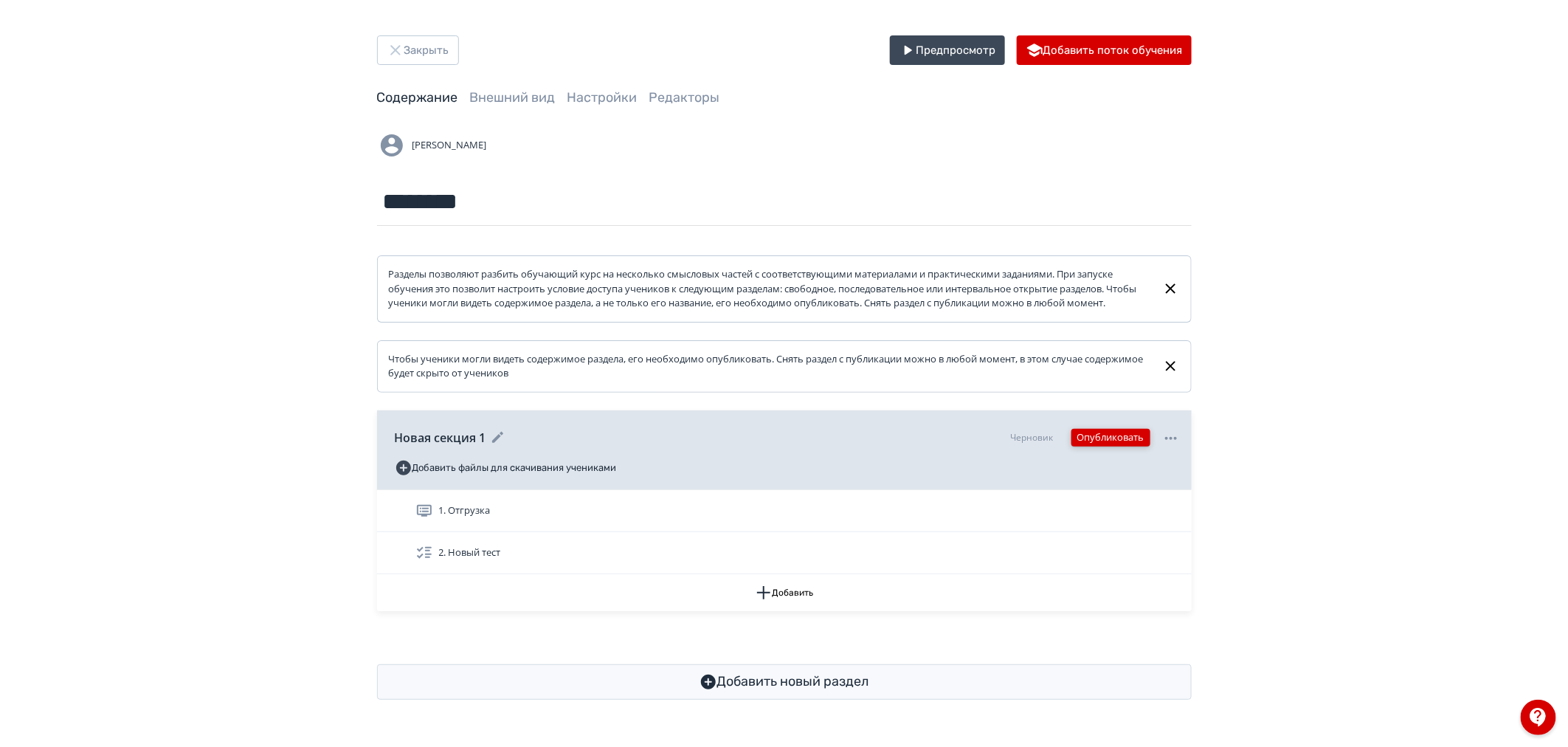
click at [1104, 447] on button "Опубликовать" at bounding box center [1111, 438] width 79 height 18
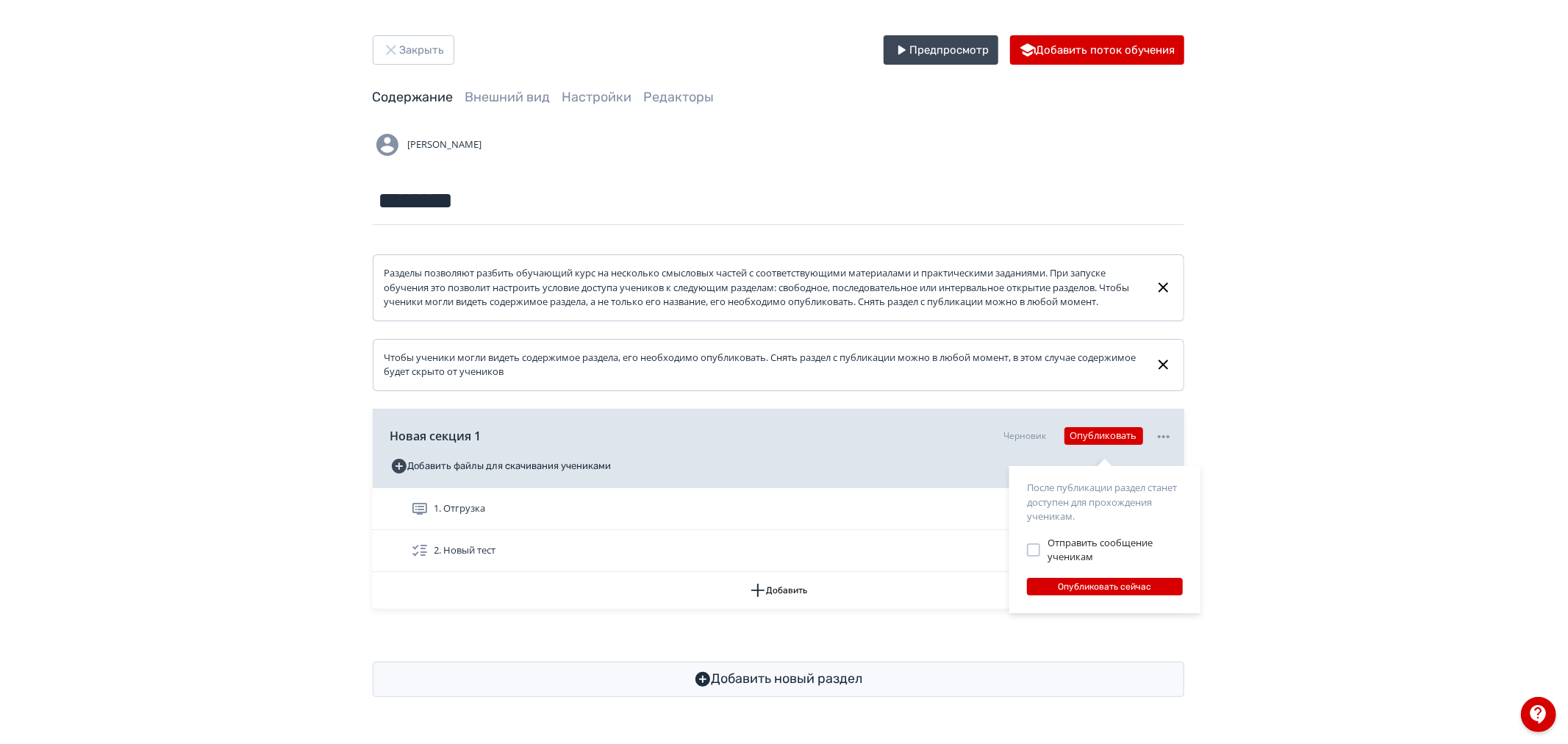
click at [1290, 293] on div "После публикации раздел станет доступен для прохождения ученикам. Отправить соо…" at bounding box center [784, 372] width 1568 height 744
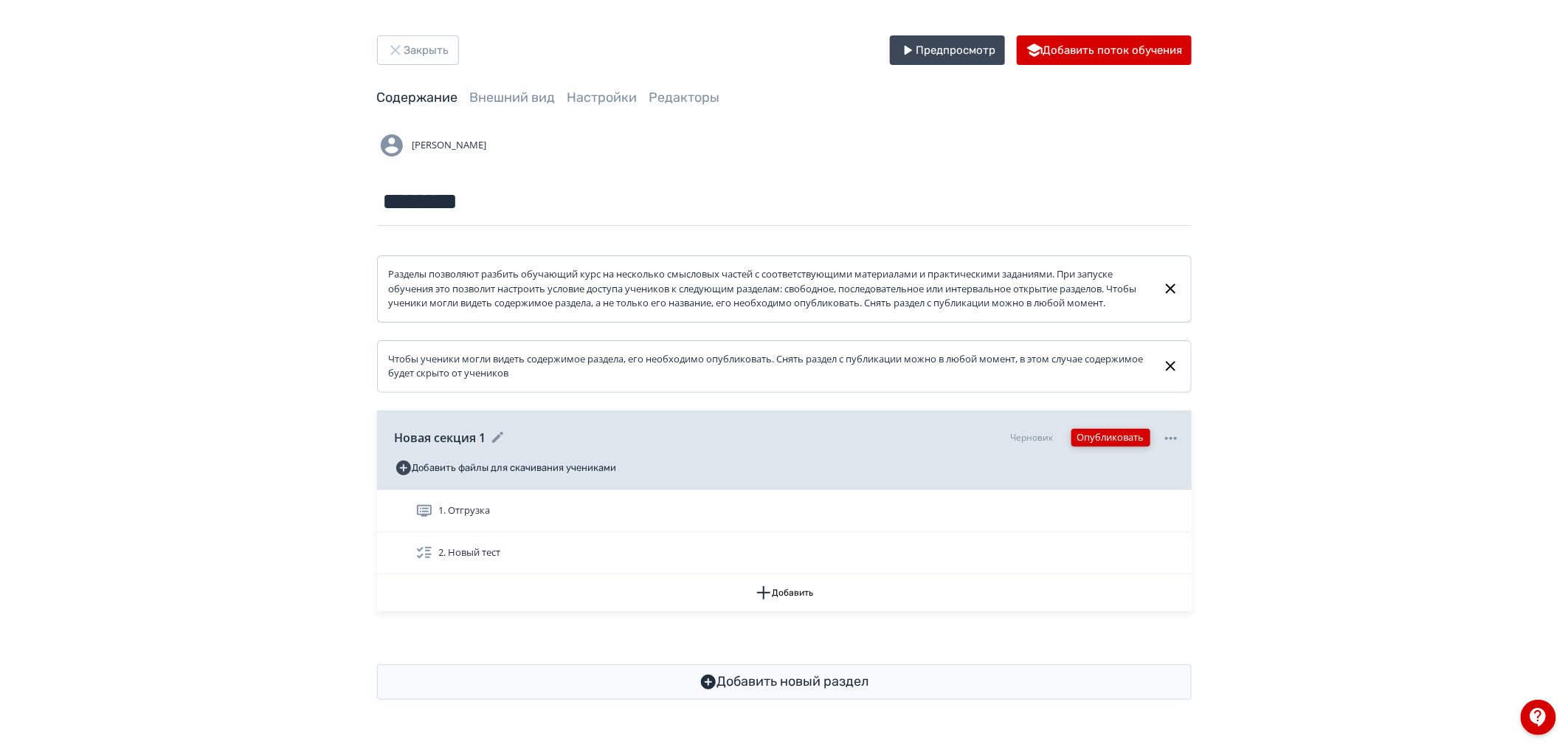
click at [1137, 447] on button "Опубликовать" at bounding box center [1111, 438] width 79 height 18
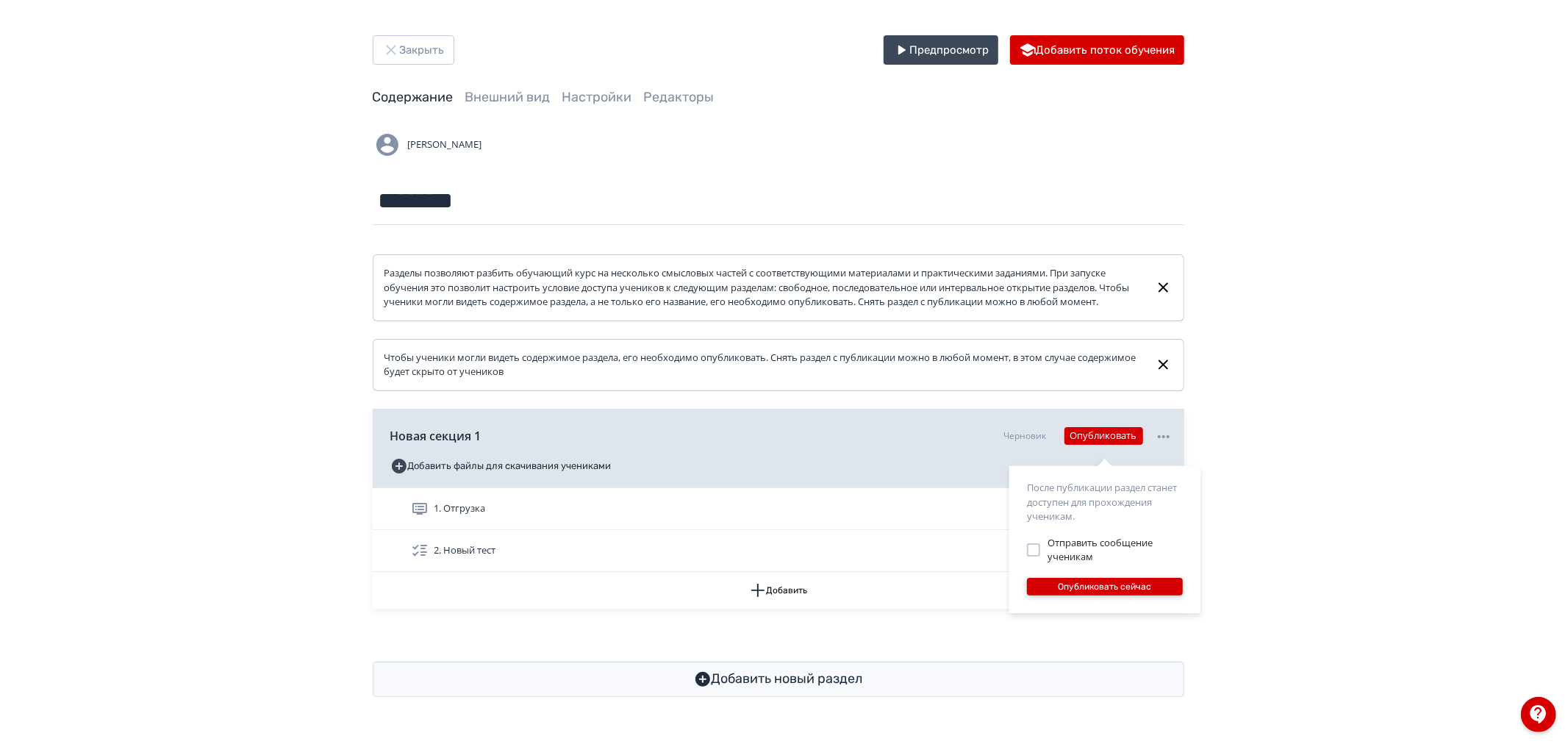
click at [1092, 581] on button "Опубликовать сейчас" at bounding box center [1105, 586] width 156 height 18
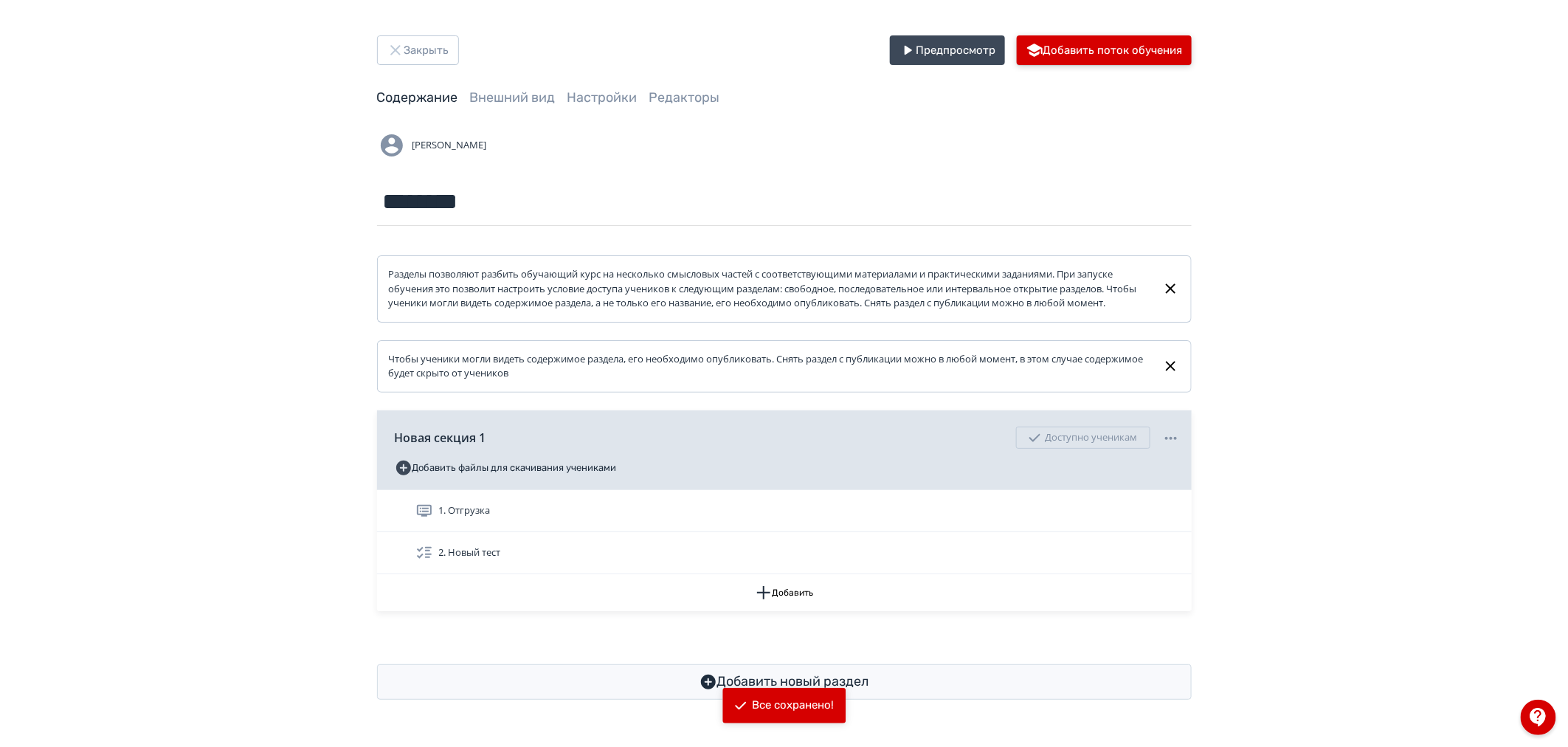
click at [1140, 55] on button "Добавить поток обучения" at bounding box center [1104, 50] width 175 height 29
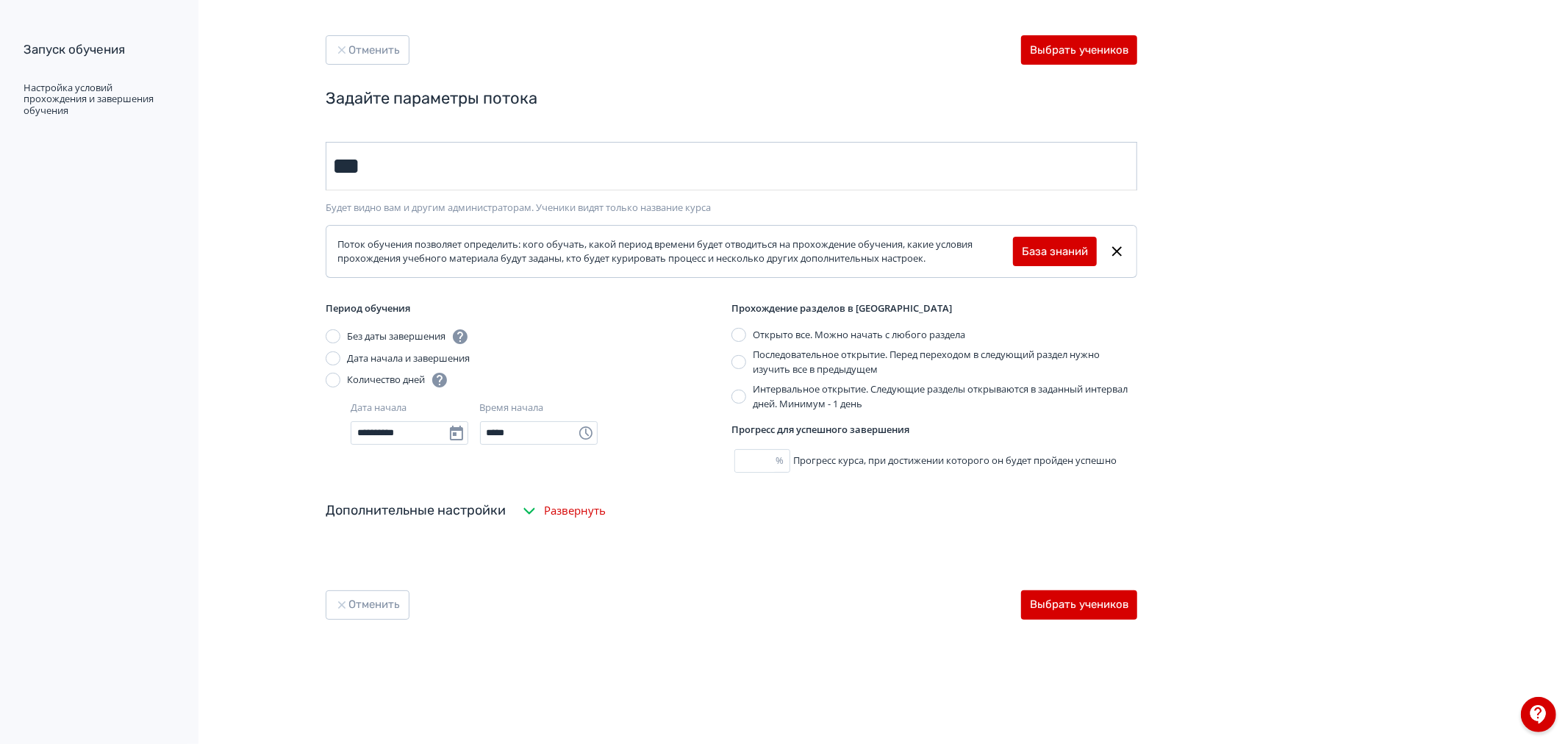
type input "**********"
click at [1086, 39] on button "Выбрать учеников" at bounding box center [1079, 50] width 116 height 29
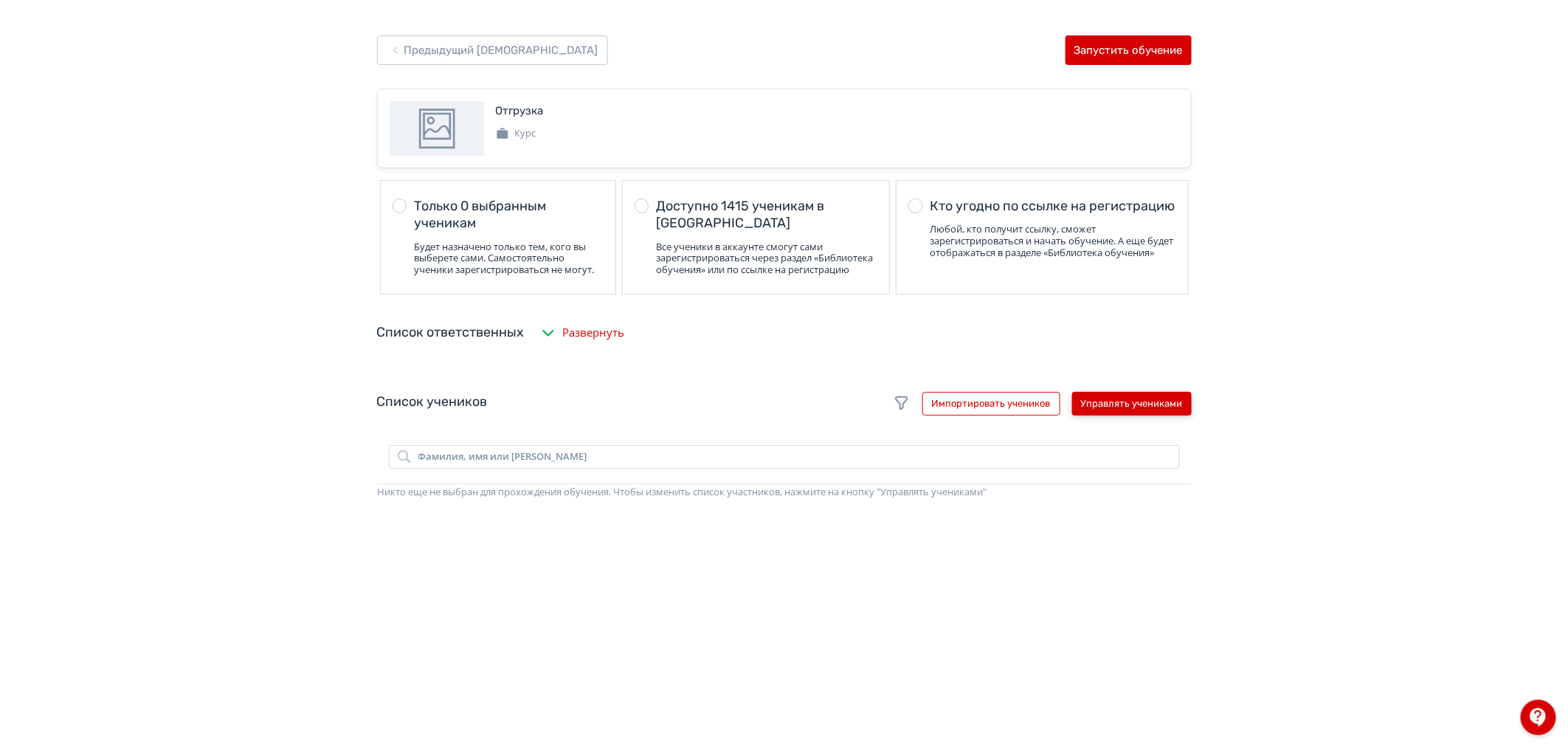
click at [1122, 413] on button "Управлять учениками" at bounding box center [1132, 403] width 120 height 24
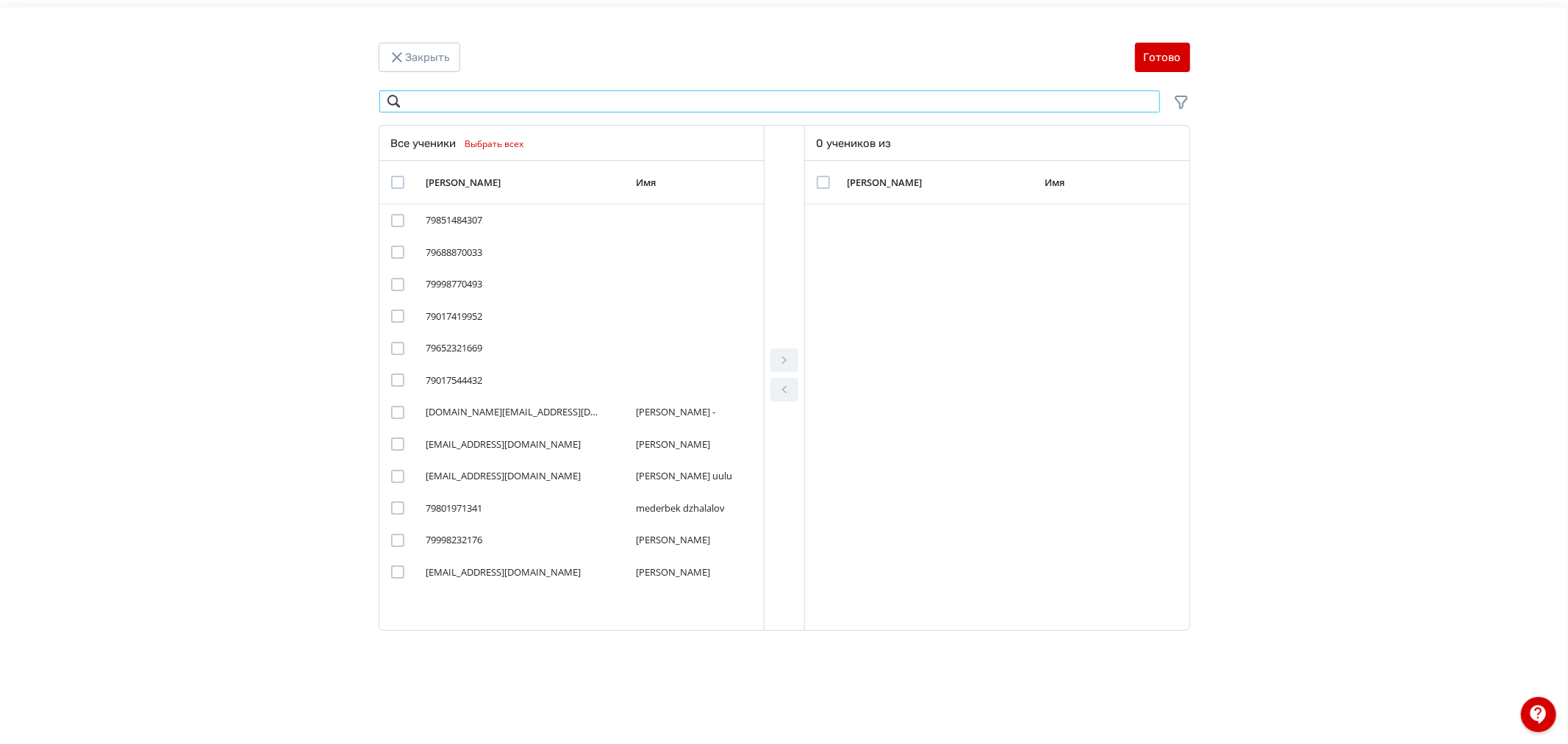
click at [589, 100] on input "Modal" at bounding box center [769, 101] width 782 height 24
click at [511, 136] on button "Выбрать всех" at bounding box center [493, 144] width 73 height 18
click at [542, 145] on button "Выбрать всех" at bounding box center [578, 144] width 73 height 18
click at [1184, 93] on icon "Modal" at bounding box center [1180, 102] width 18 height 18
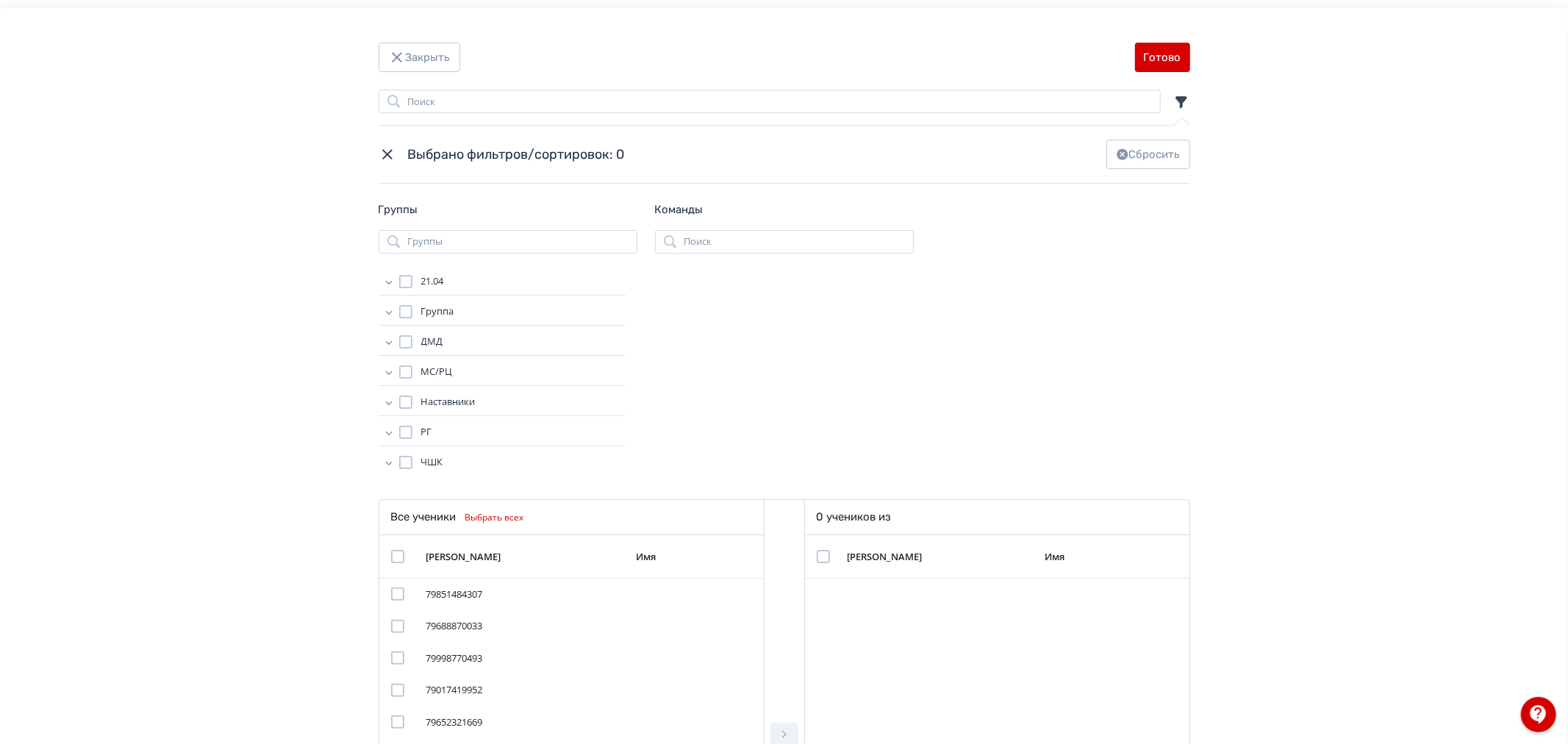
click at [403, 397] on div "Modal" at bounding box center [405, 401] width 13 height 13
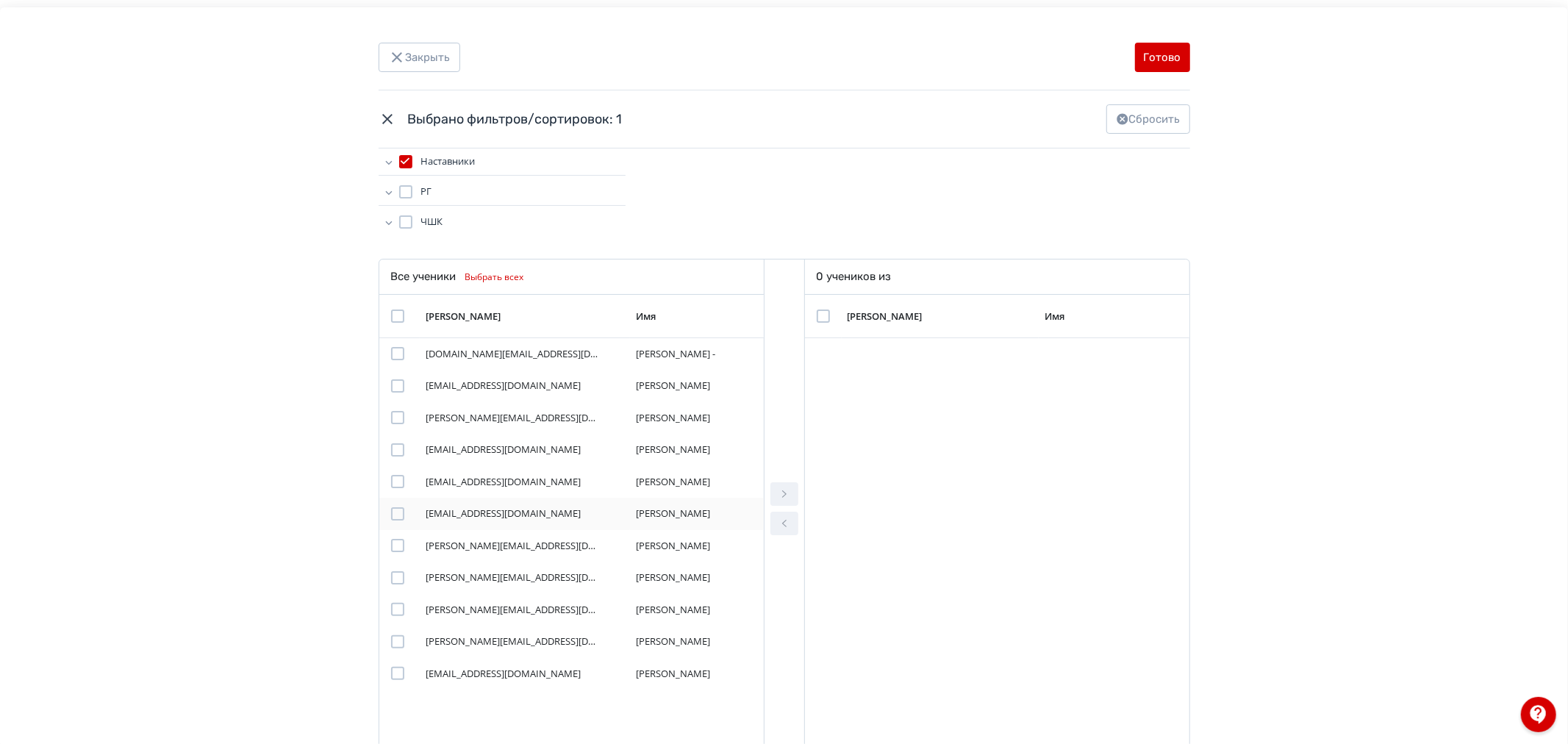
scroll to position [262, 0]
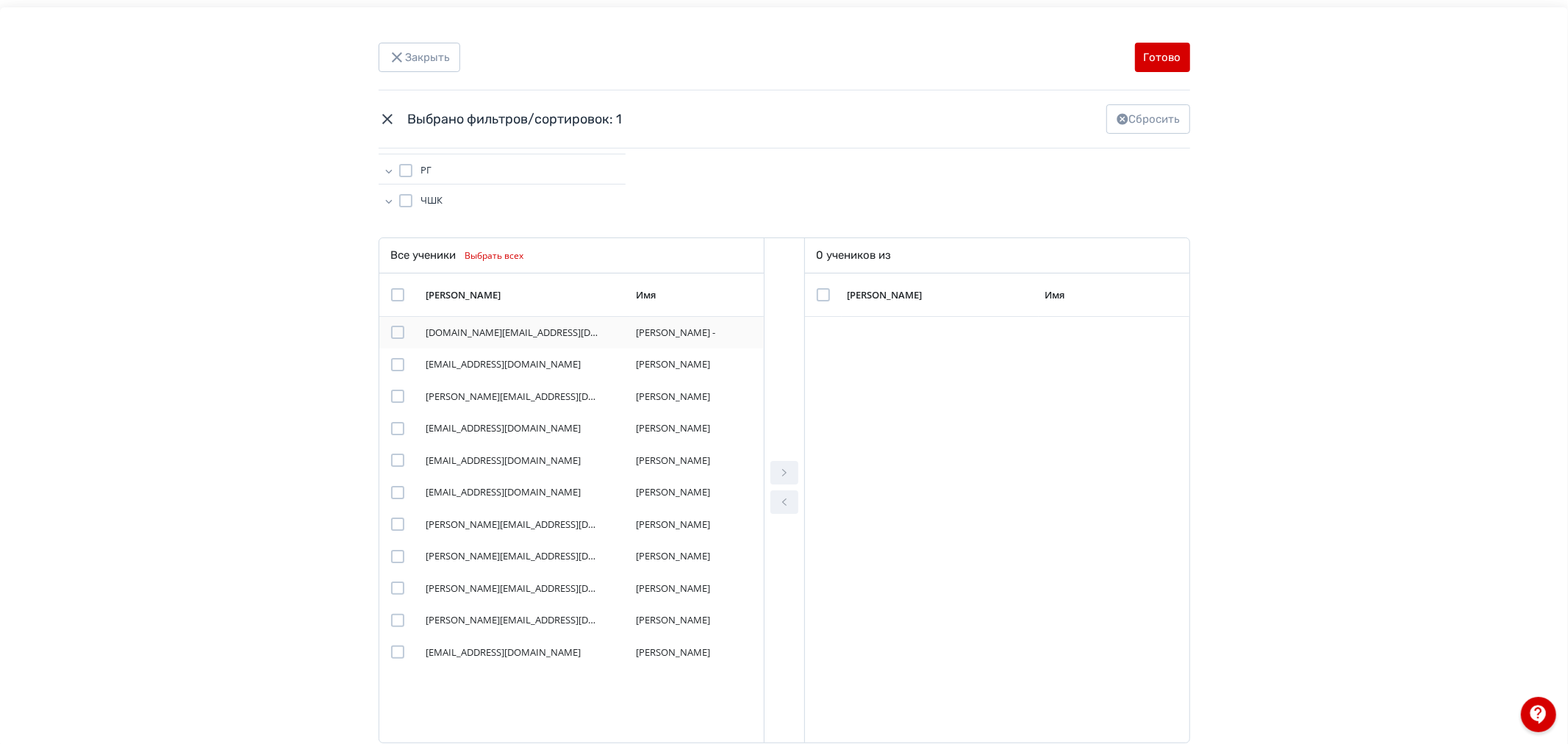
click at [395, 333] on div "Modal" at bounding box center [397, 332] width 13 height 13
click at [394, 364] on div "Modal" at bounding box center [397, 364] width 13 height 13
click at [391, 365] on div "Modal" at bounding box center [397, 364] width 13 height 13
click at [398, 395] on div "Modal" at bounding box center [397, 396] width 13 height 13
click at [393, 489] on div "Modal" at bounding box center [397, 492] width 13 height 13
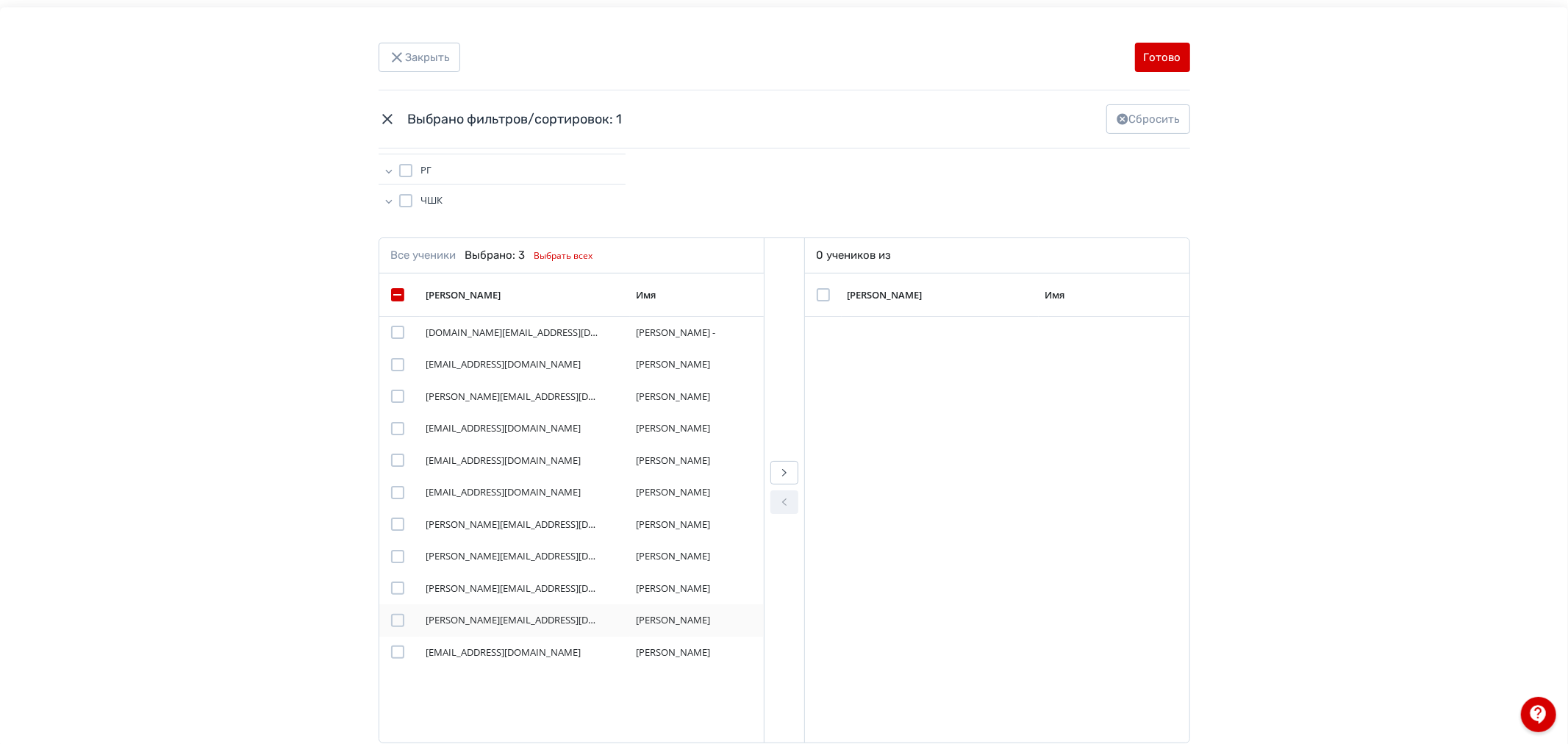
click at [403, 622] on div "Modal" at bounding box center [404, 620] width 28 height 13
click at [398, 620] on div "Modal" at bounding box center [397, 620] width 13 height 13
click at [790, 473] on icon "Modal" at bounding box center [784, 473] width 18 height 18
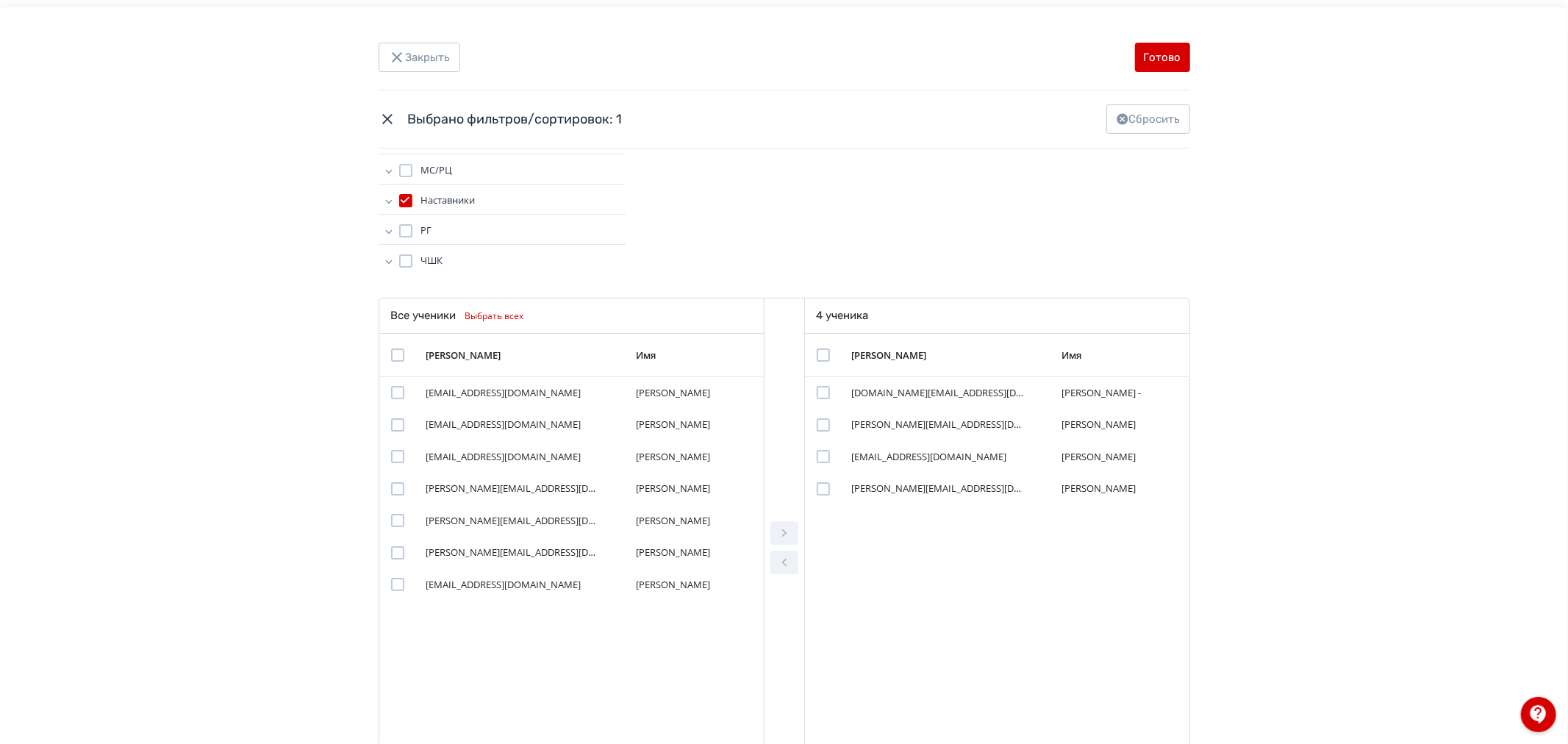
scroll to position [99, 0]
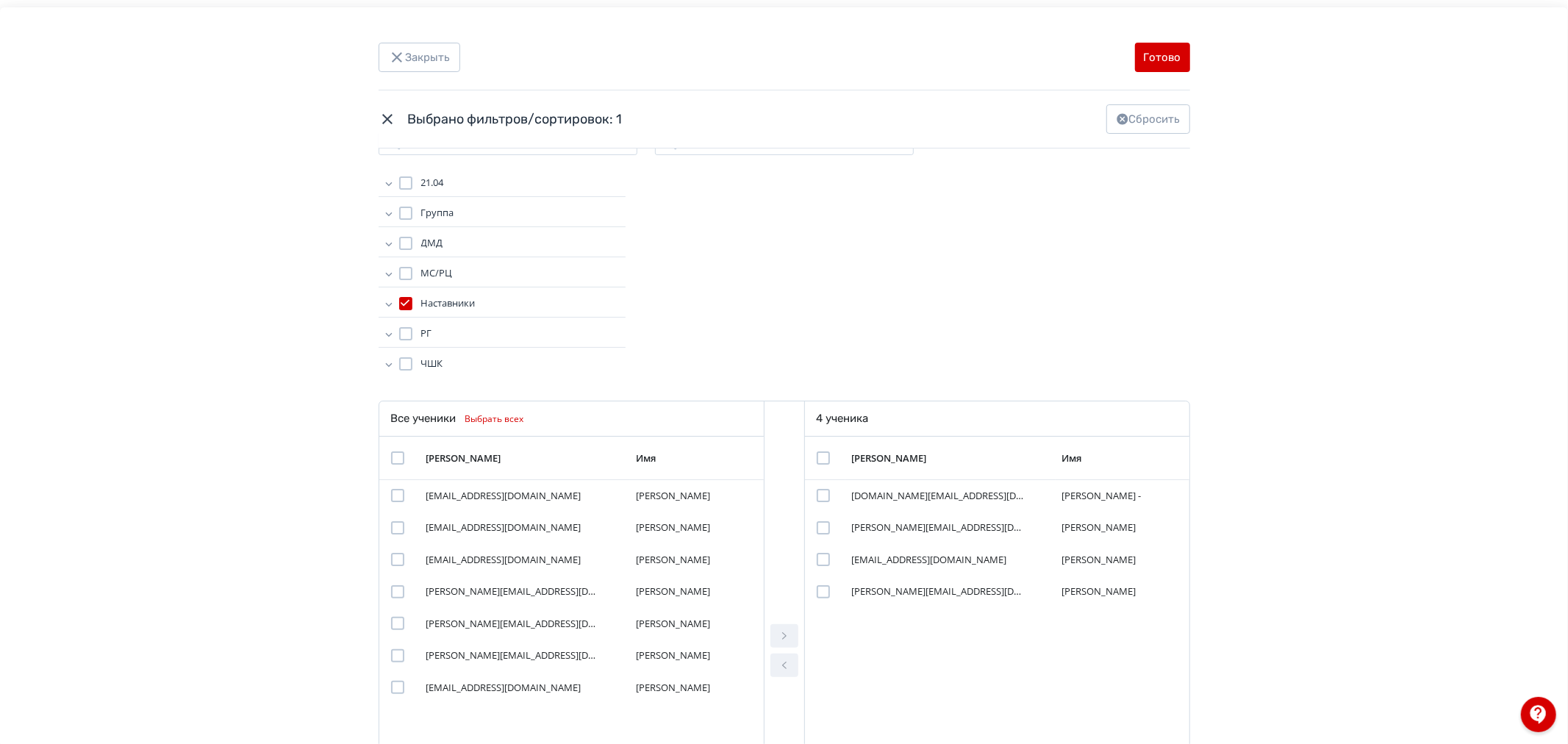
click at [383, 210] on icon "Modal" at bounding box center [388, 213] width 15 height 15
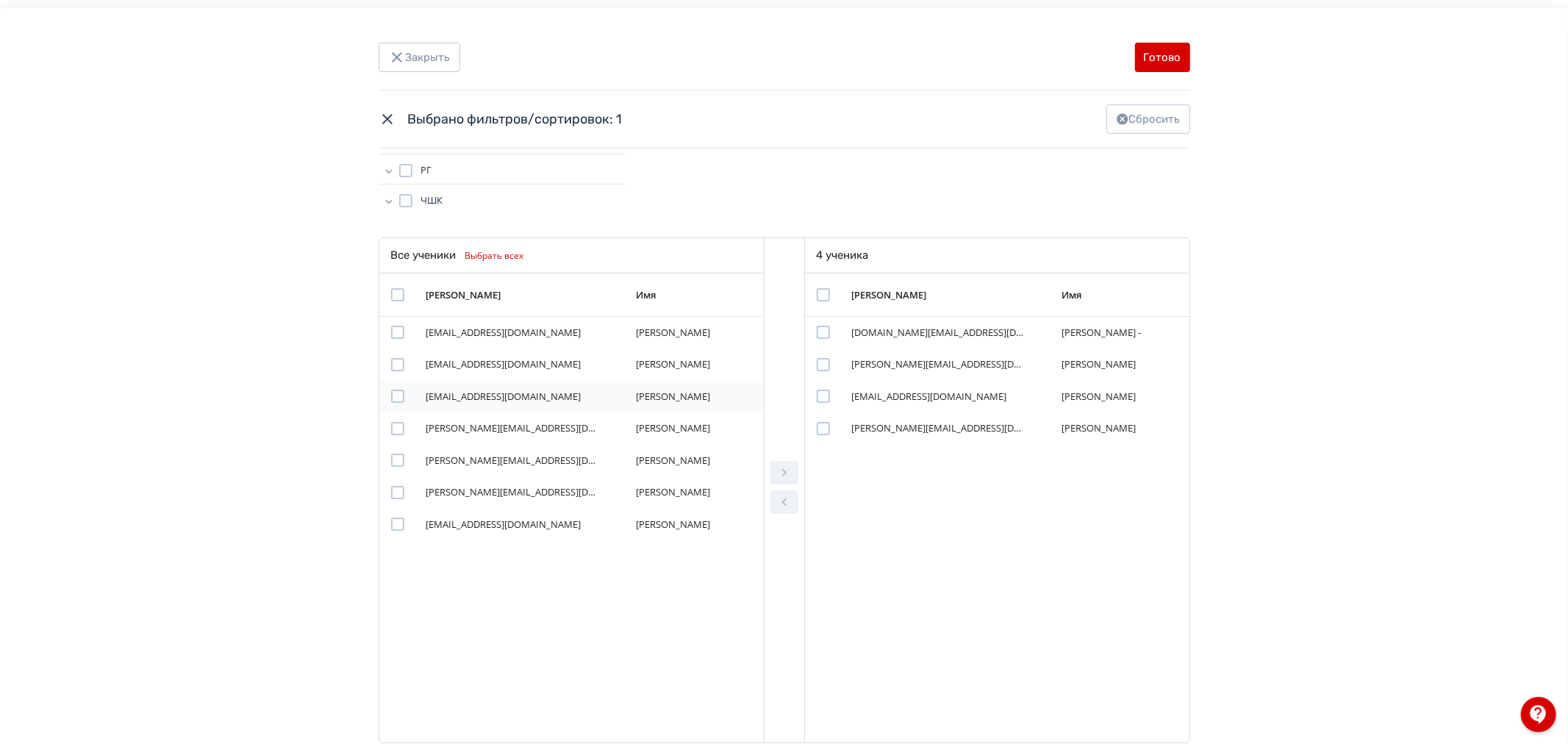
scroll to position [17, 0]
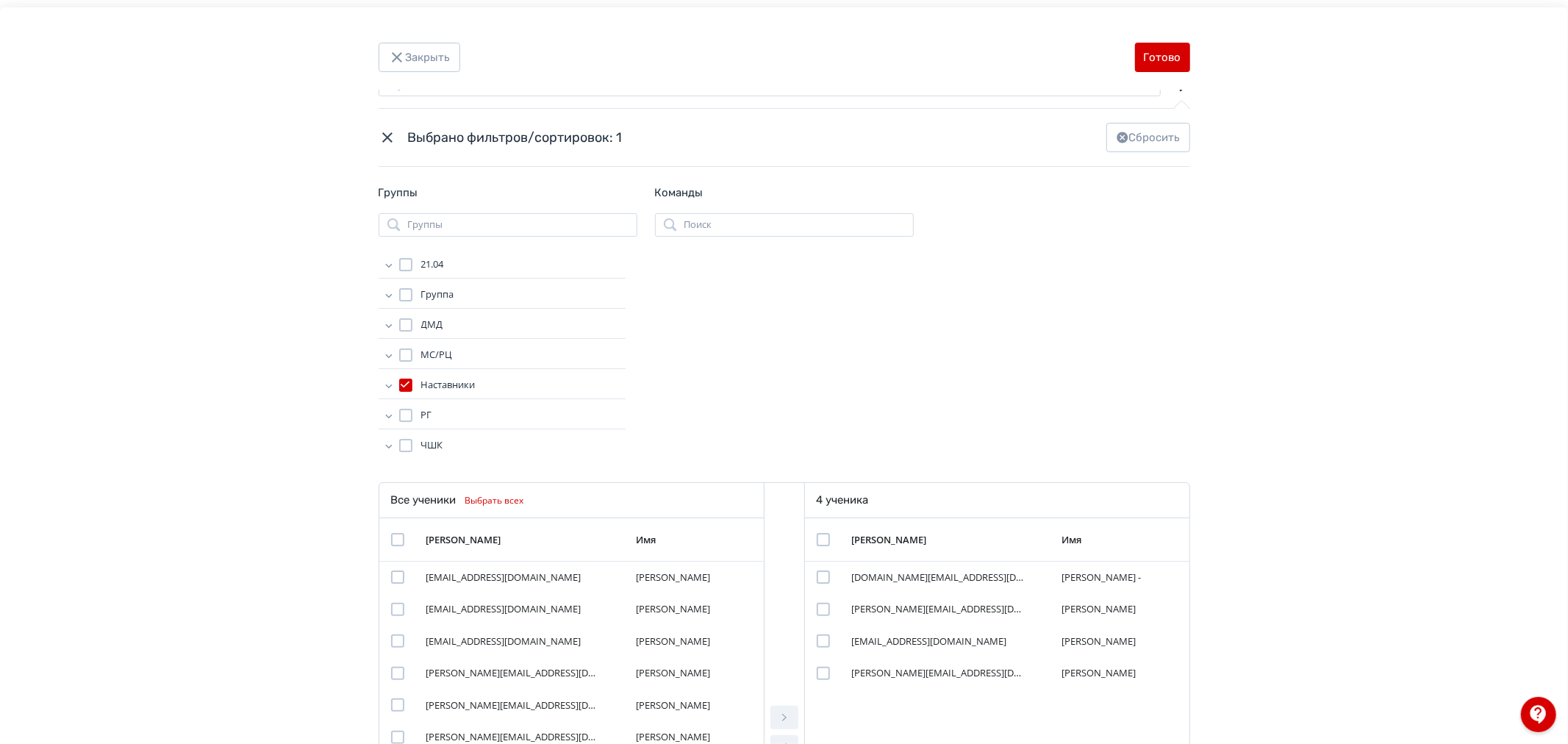
drag, startPoint x: 824, startPoint y: 540, endPoint x: 872, endPoint y: 394, distance: 153.7
click at [823, 540] on div "Modal" at bounding box center [823, 539] width 13 height 13
click at [390, 415] on icon "Modal" at bounding box center [388, 415] width 15 height 15
click at [1165, 51] on button "Готово" at bounding box center [1162, 57] width 55 height 29
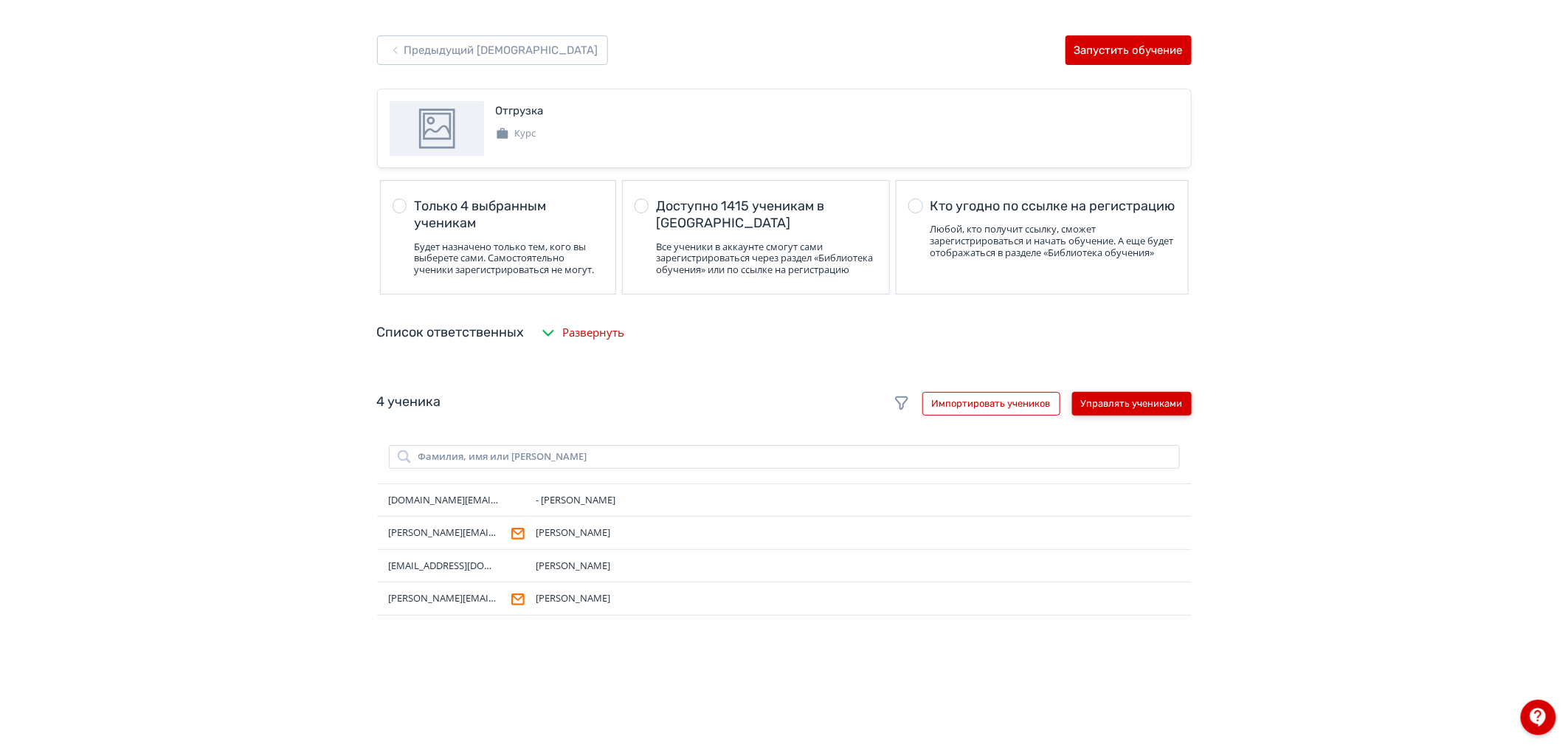
click at [1153, 415] on button "Управлять учениками" at bounding box center [1132, 403] width 120 height 24
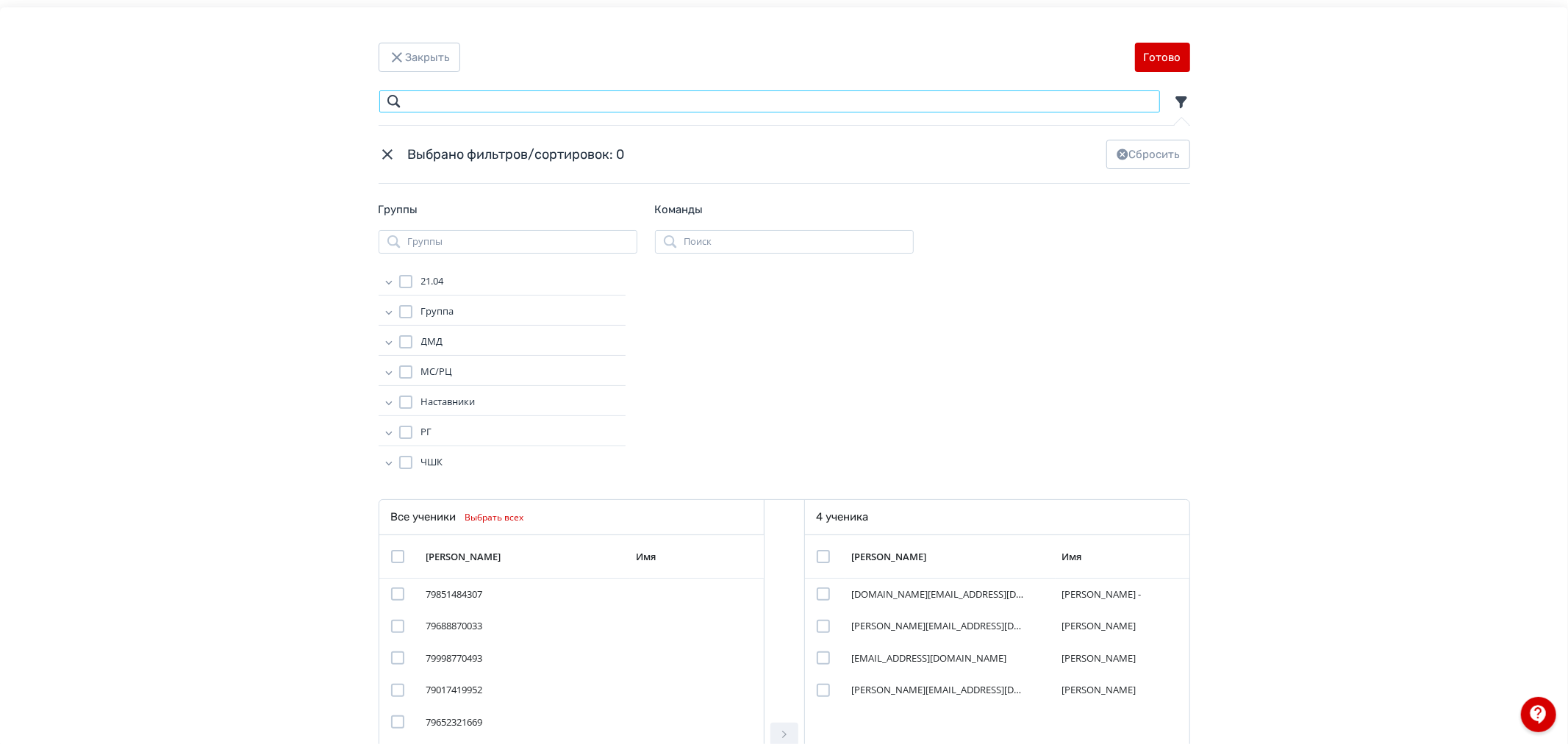
drag, startPoint x: 547, startPoint y: 103, endPoint x: 561, endPoint y: 99, distance: 14.6
click at [550, 101] on input "Modal" at bounding box center [769, 101] width 782 height 24
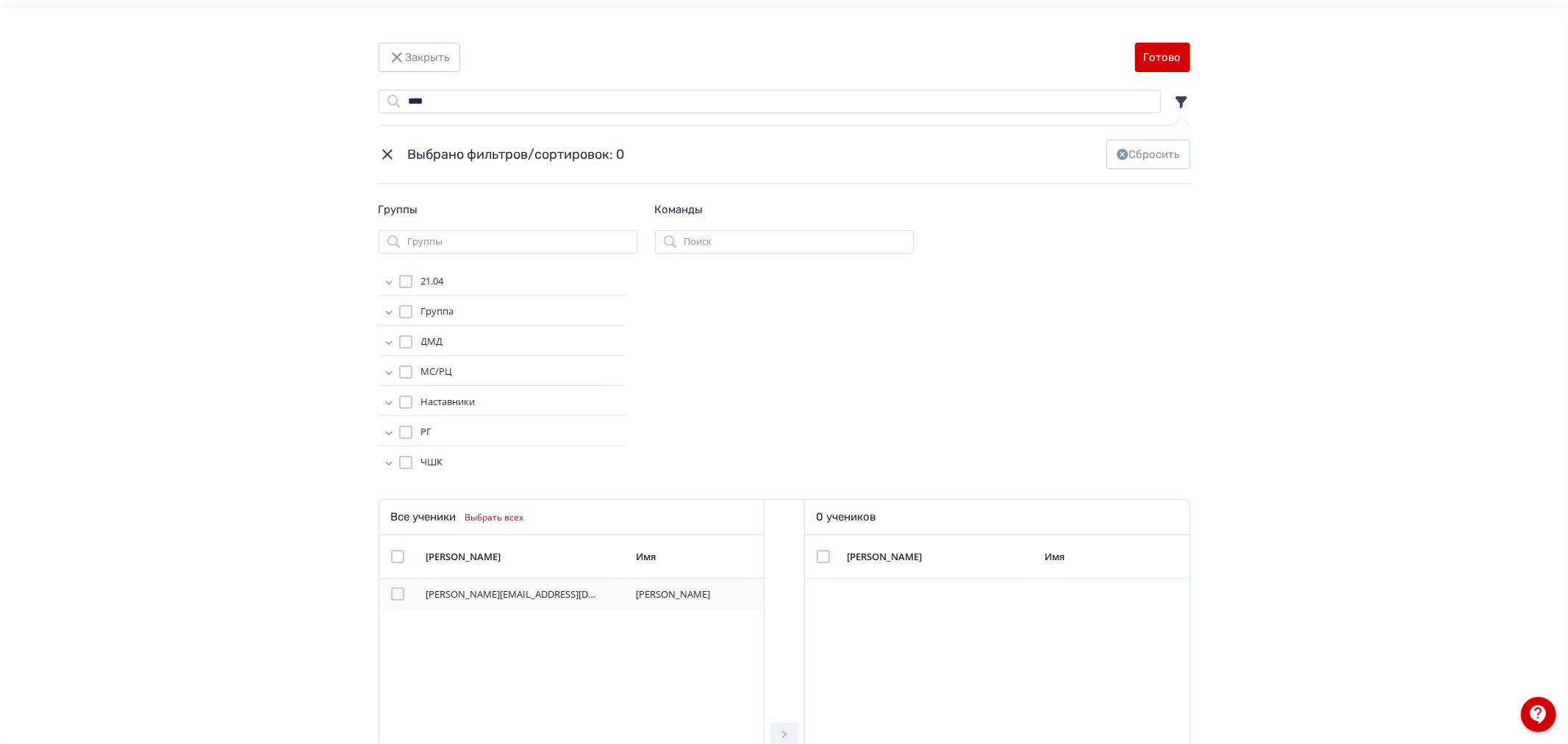
click at [391, 592] on div "Modal" at bounding box center [397, 593] width 13 height 13
drag, startPoint x: 784, startPoint y: 733, endPoint x: 768, endPoint y: 695, distance: 41.2
click at [782, 728] on icon "Modal" at bounding box center [784, 734] width 18 height 18
drag, startPoint x: 463, startPoint y: 96, endPoint x: 317, endPoint y: 108, distance: 146.5
click at [317, 108] on div "**** Поиск Выбрано фильтров/сортировок: 0 Сбросить Группы Группы 21.04 Группа Ч…" at bounding box center [784, 551] width 1450 height 924
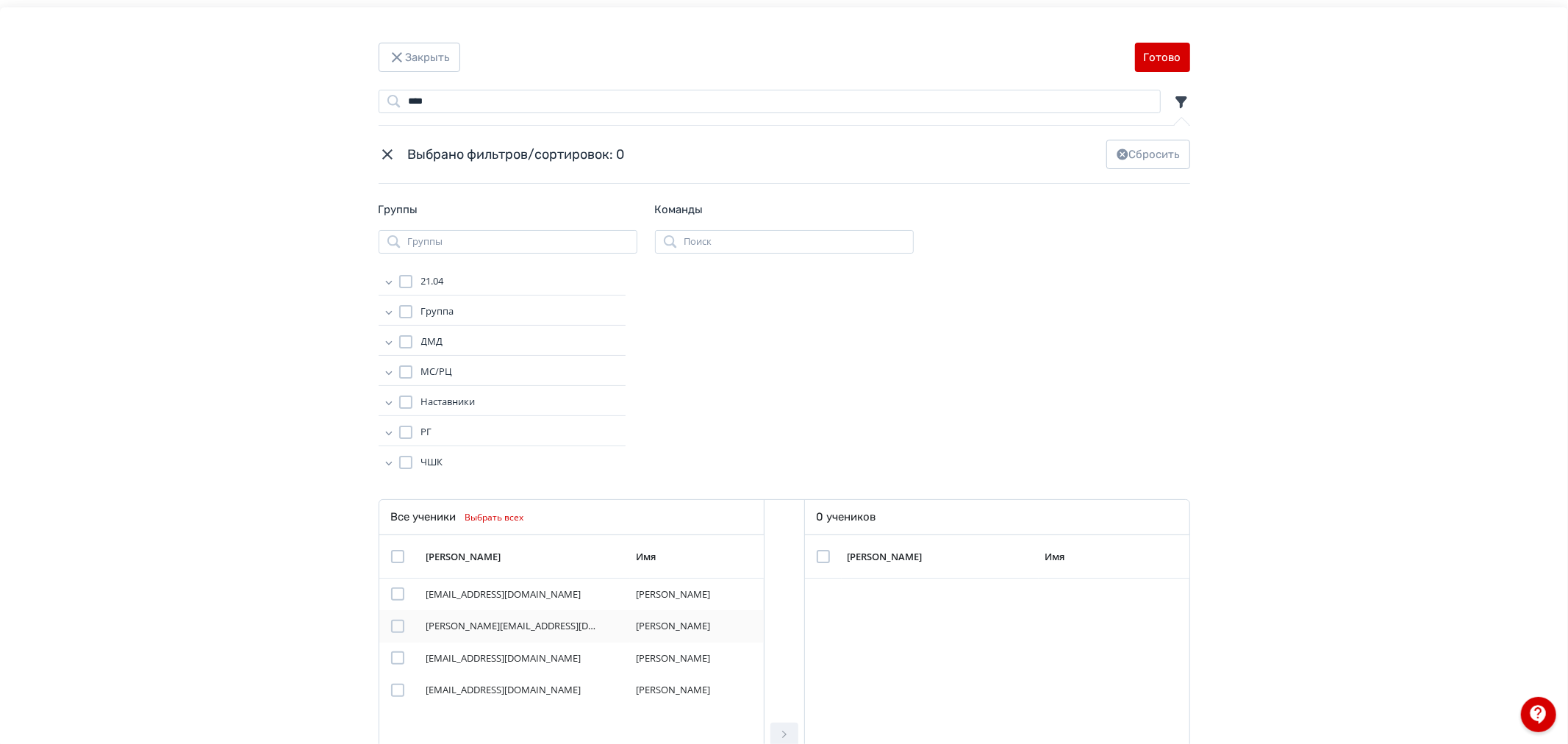
click at [391, 623] on div "Modal" at bounding box center [397, 625] width 13 height 13
click at [787, 729] on icon "Modal" at bounding box center [784, 734] width 18 height 18
drag, startPoint x: 474, startPoint y: 100, endPoint x: 299, endPoint y: 93, distance: 175.1
click at [299, 93] on div "**** Поиск Выбрано фильтров/сортировок: 0 Сбросить Группы Группы 21.04 Группа Ч…" at bounding box center [784, 551] width 1450 height 924
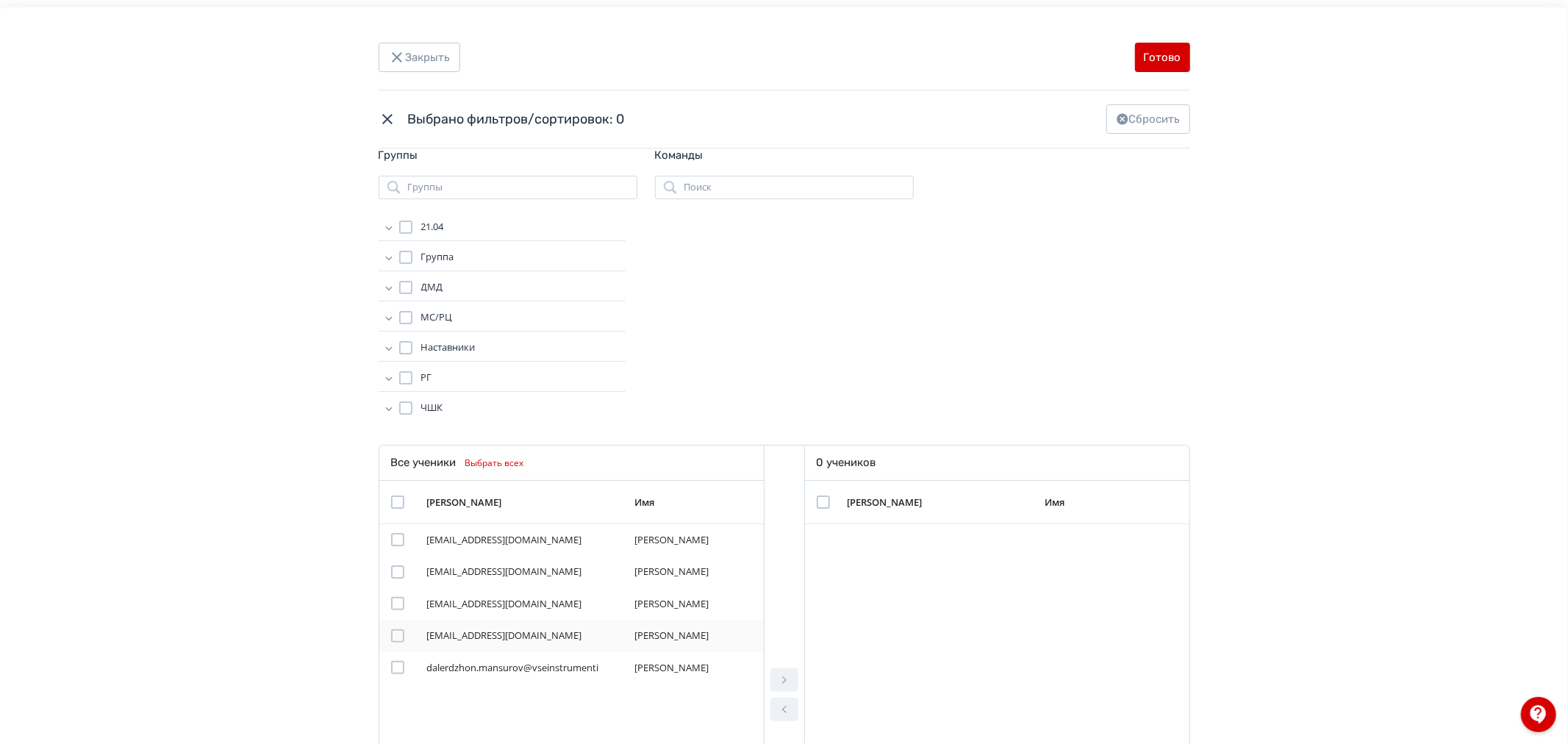
scroll to position [82, 0]
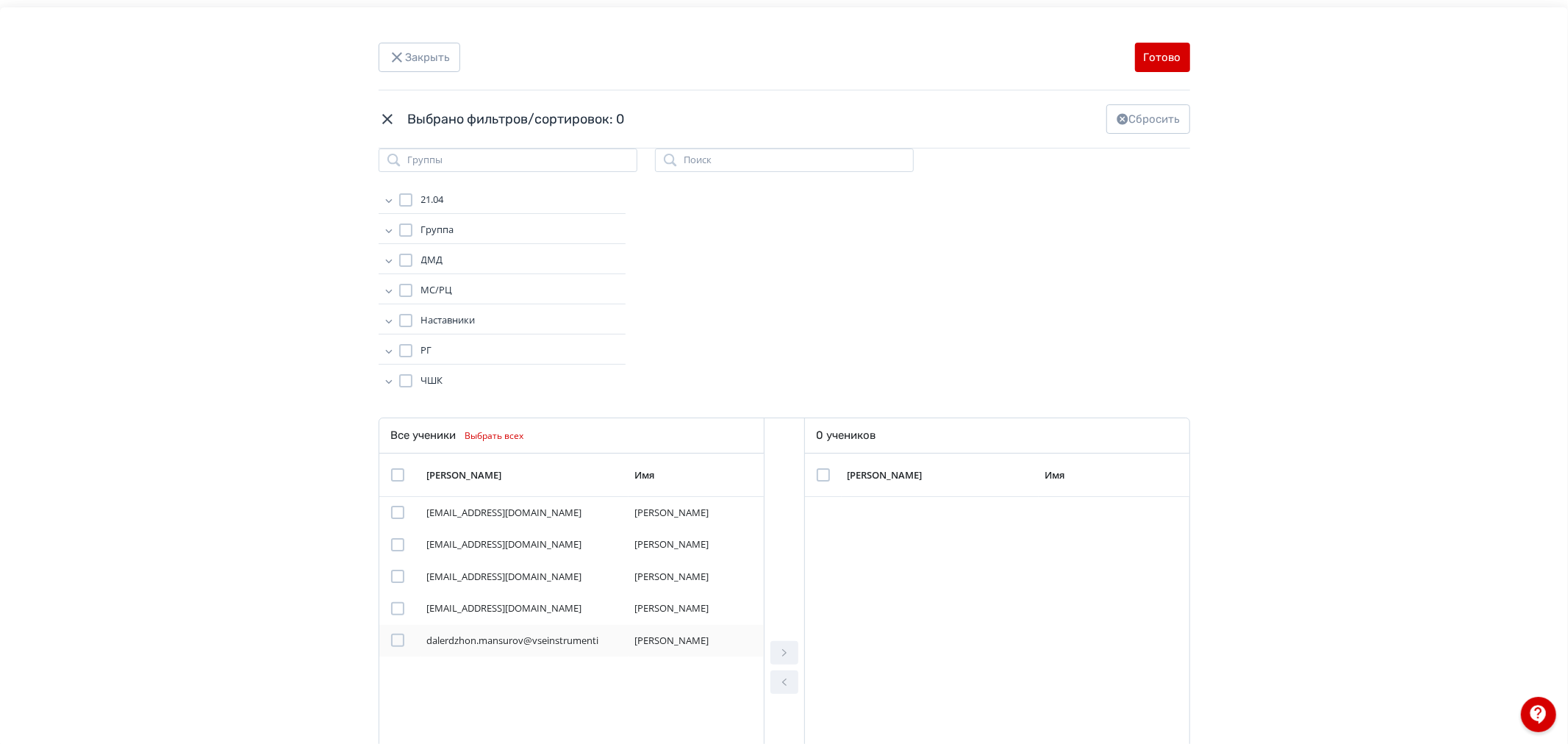
type input "****"
drag, startPoint x: 391, startPoint y: 638, endPoint x: 608, endPoint y: 645, distance: 217.1
click at [393, 638] on div "Modal" at bounding box center [397, 640] width 13 height 13
click at [782, 649] on icon "Modal" at bounding box center [784, 653] width 5 height 8
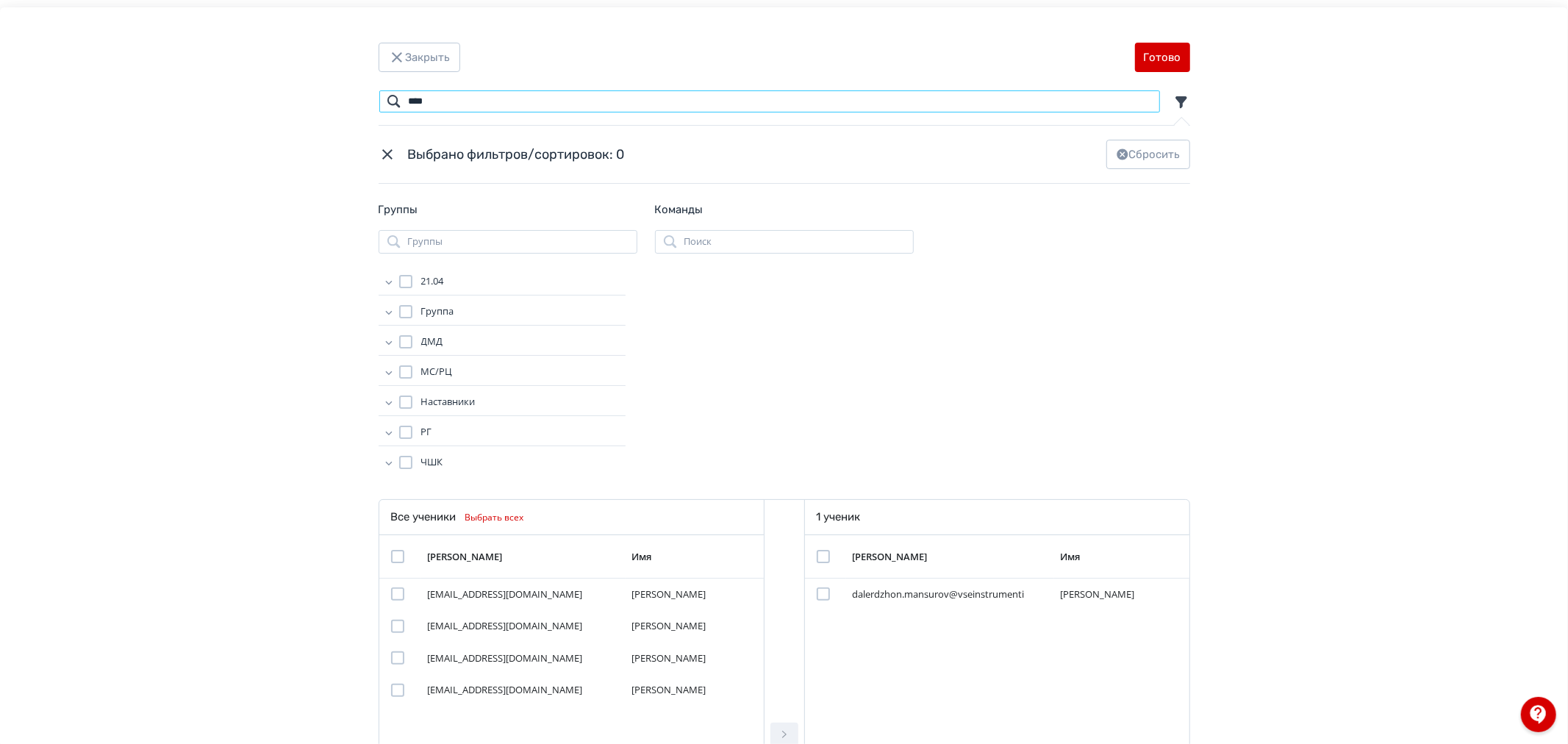
click at [1140, 99] on input "****" at bounding box center [769, 101] width 782 height 24
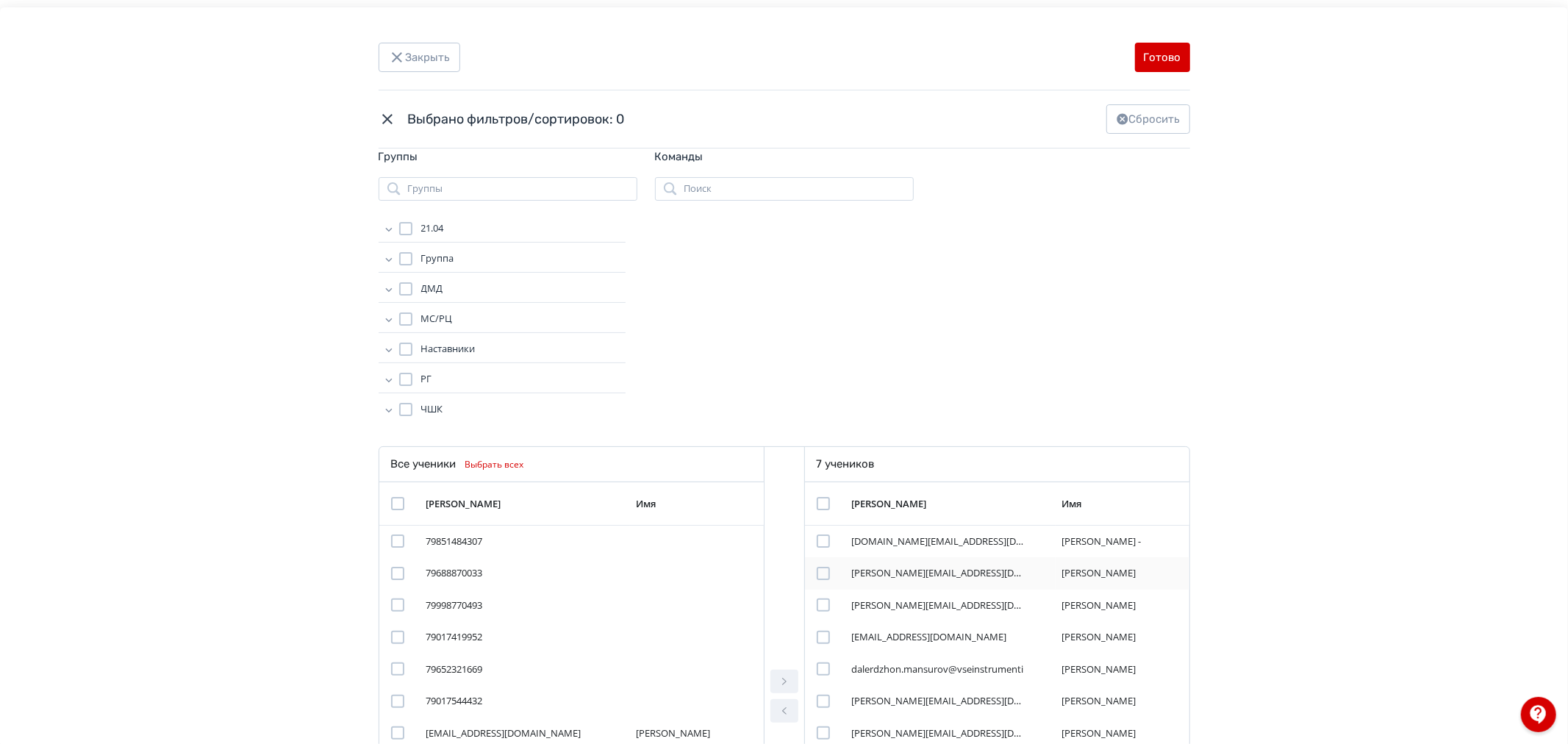
scroll to position [82, 0]
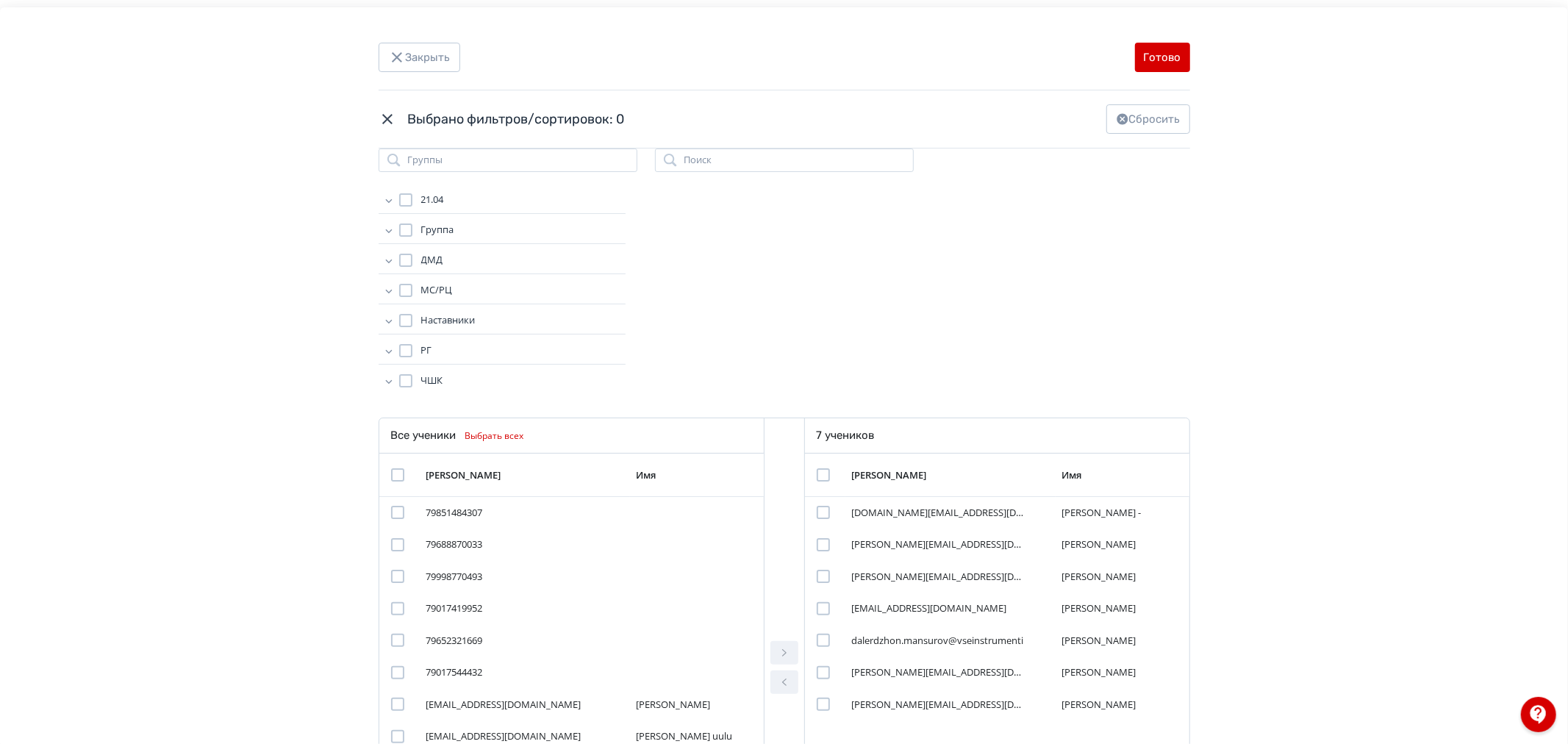
click at [818, 473] on div "Modal" at bounding box center [823, 474] width 13 height 13
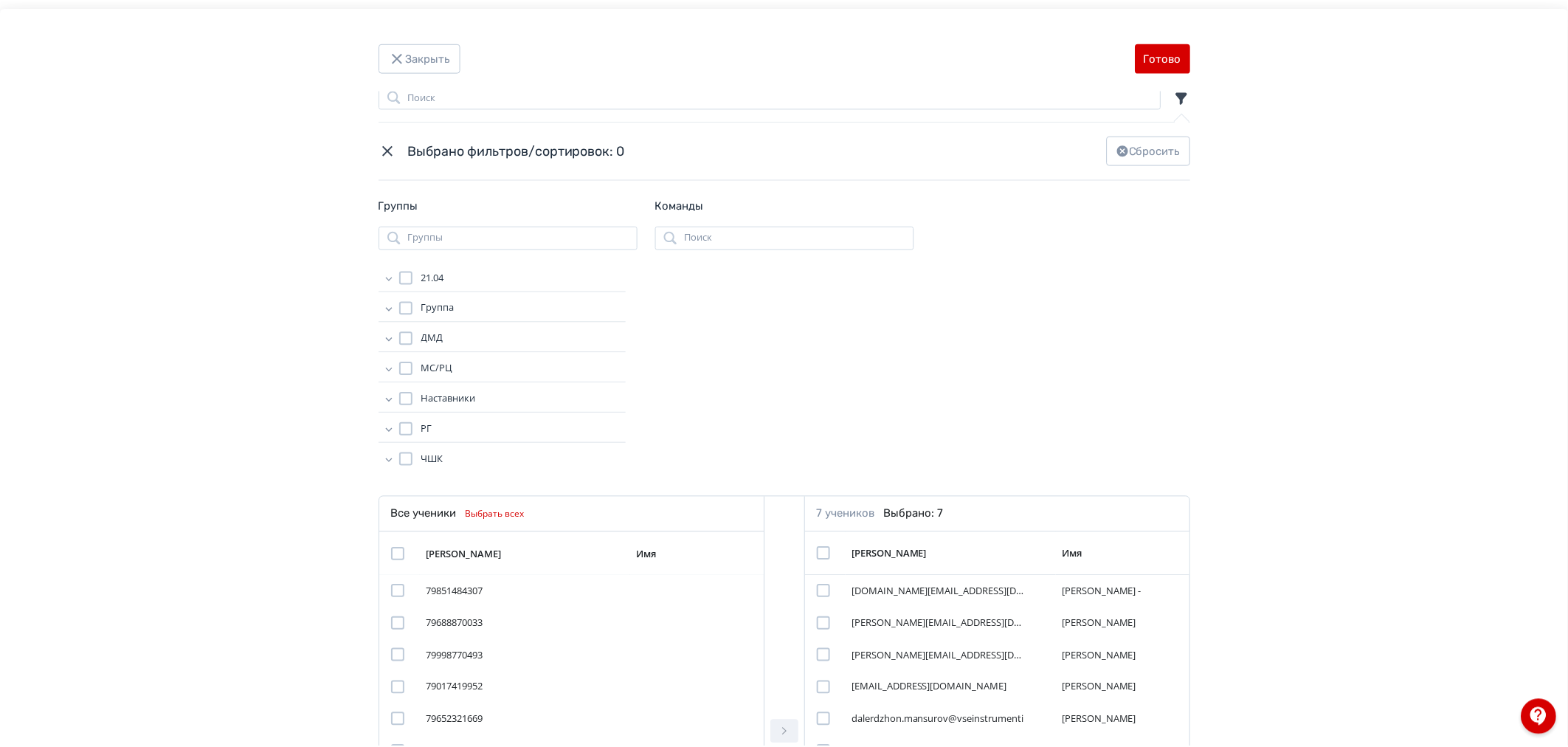
scroll to position [0, 0]
click at [1168, 57] on button "Готово" at bounding box center [1167, 58] width 55 height 29
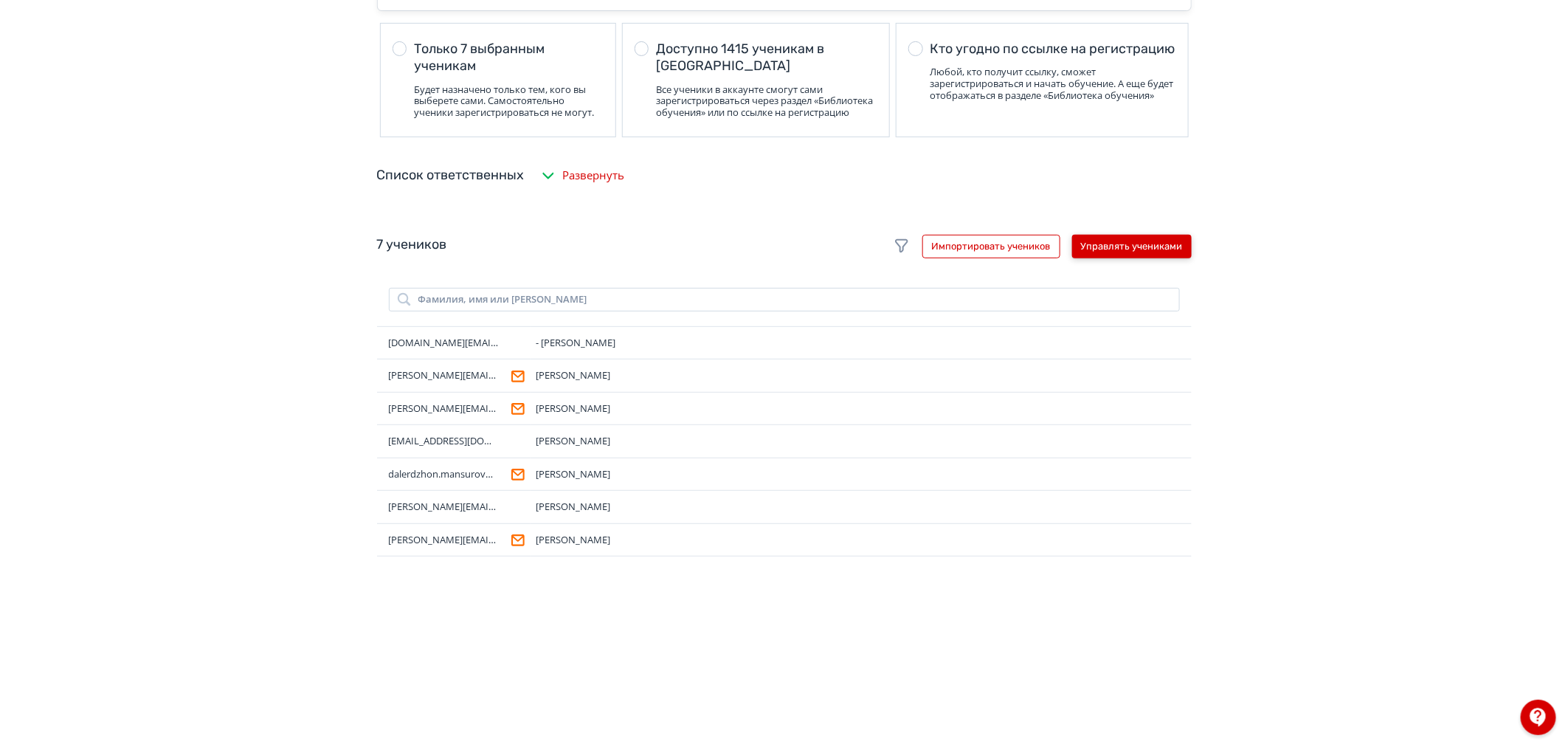
scroll to position [164, 0]
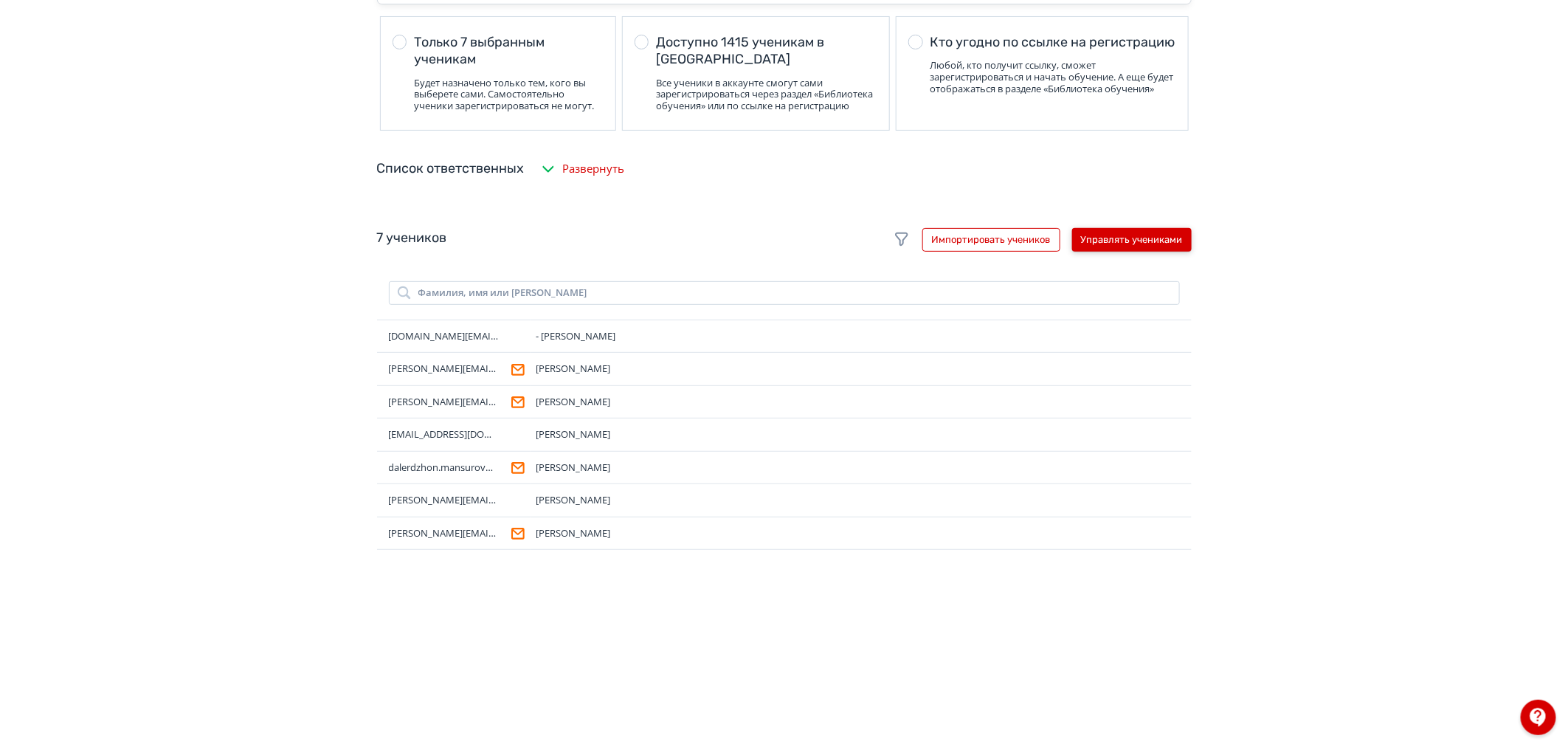
click at [1177, 250] on button "Управлять учениками" at bounding box center [1132, 240] width 120 height 24
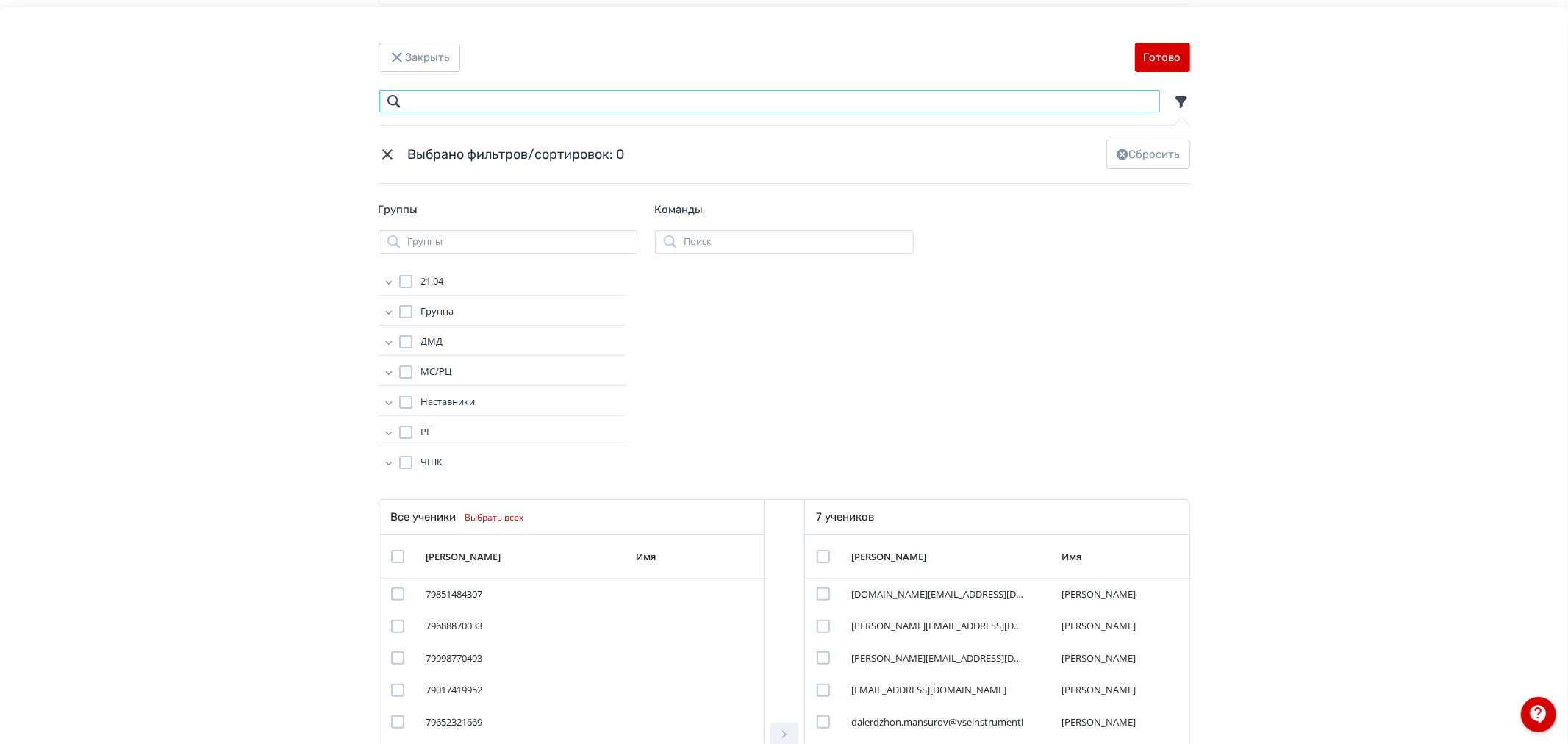
click at [576, 92] on input "Modal" at bounding box center [769, 101] width 782 height 24
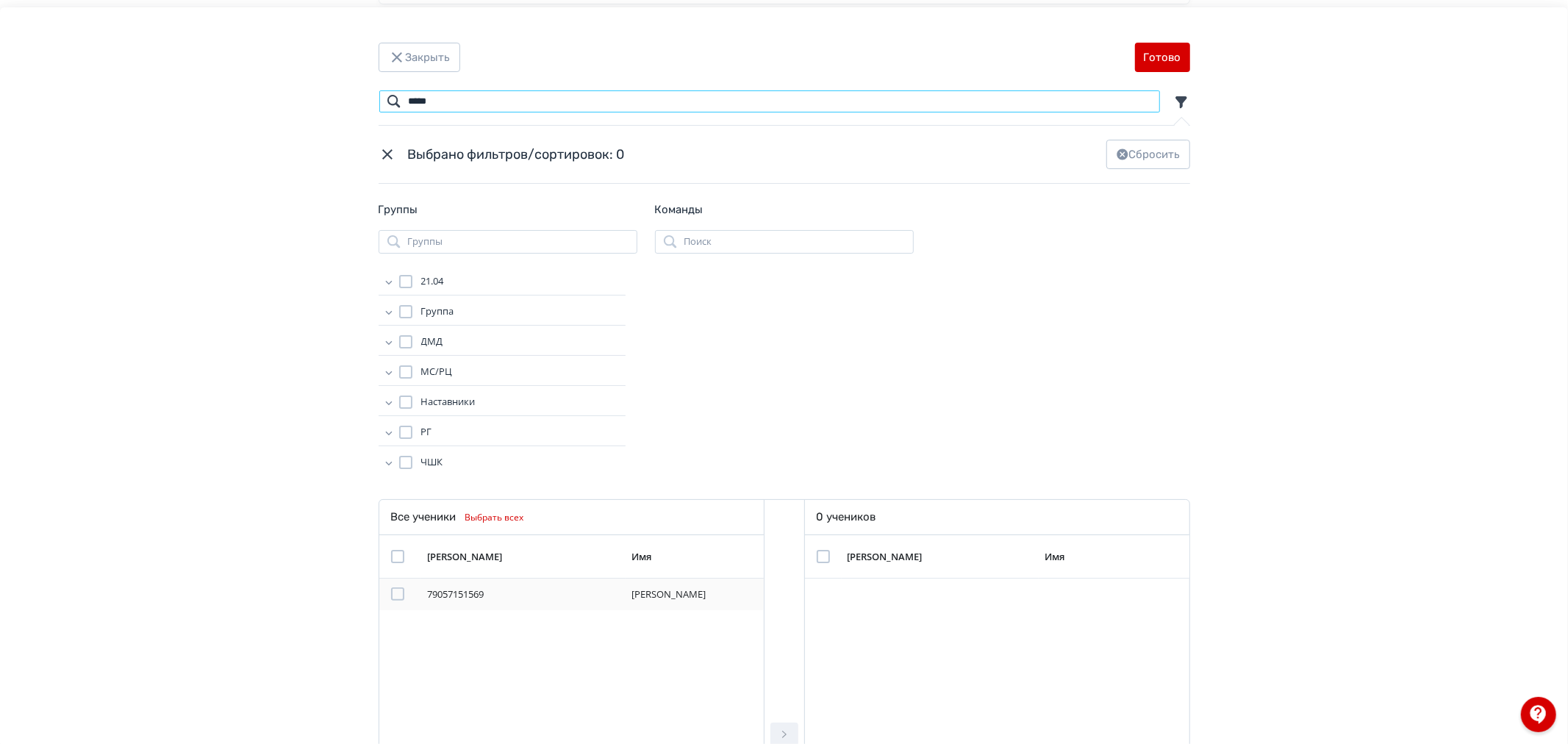
type input "*****"
drag, startPoint x: 393, startPoint y: 594, endPoint x: 703, endPoint y: 593, distance: 310.0
click at [394, 596] on div "Modal" at bounding box center [397, 593] width 13 height 13
drag, startPoint x: 783, startPoint y: 729, endPoint x: 787, endPoint y: 710, distance: 19.4
click at [784, 729] on icon "Modal" at bounding box center [784, 734] width 18 height 18
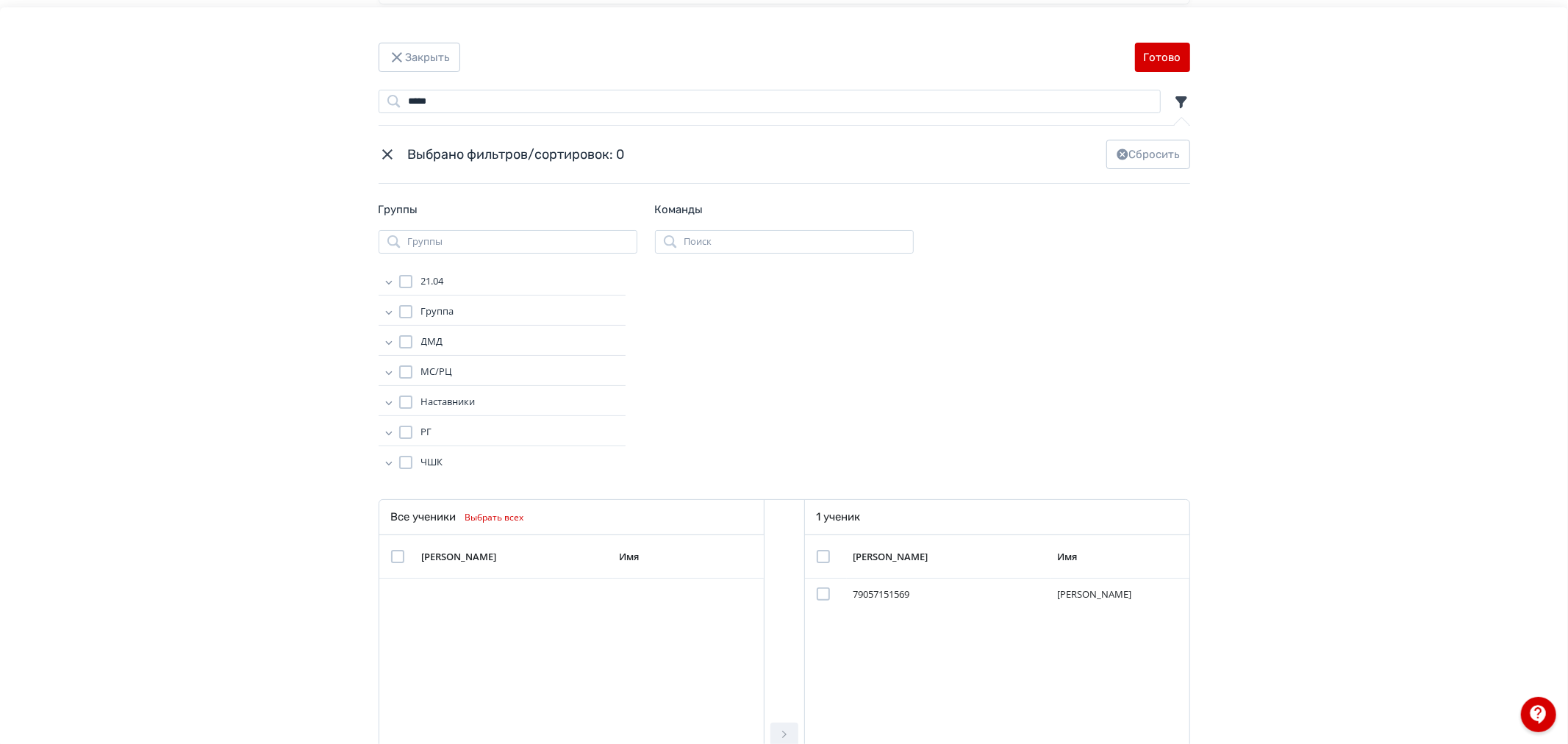
drag, startPoint x: 823, startPoint y: 596, endPoint x: 867, endPoint y: 493, distance: 112.0
click at [822, 596] on div "Modal" at bounding box center [823, 593] width 13 height 13
click at [1165, 53] on button "Готово" at bounding box center [1162, 57] width 55 height 29
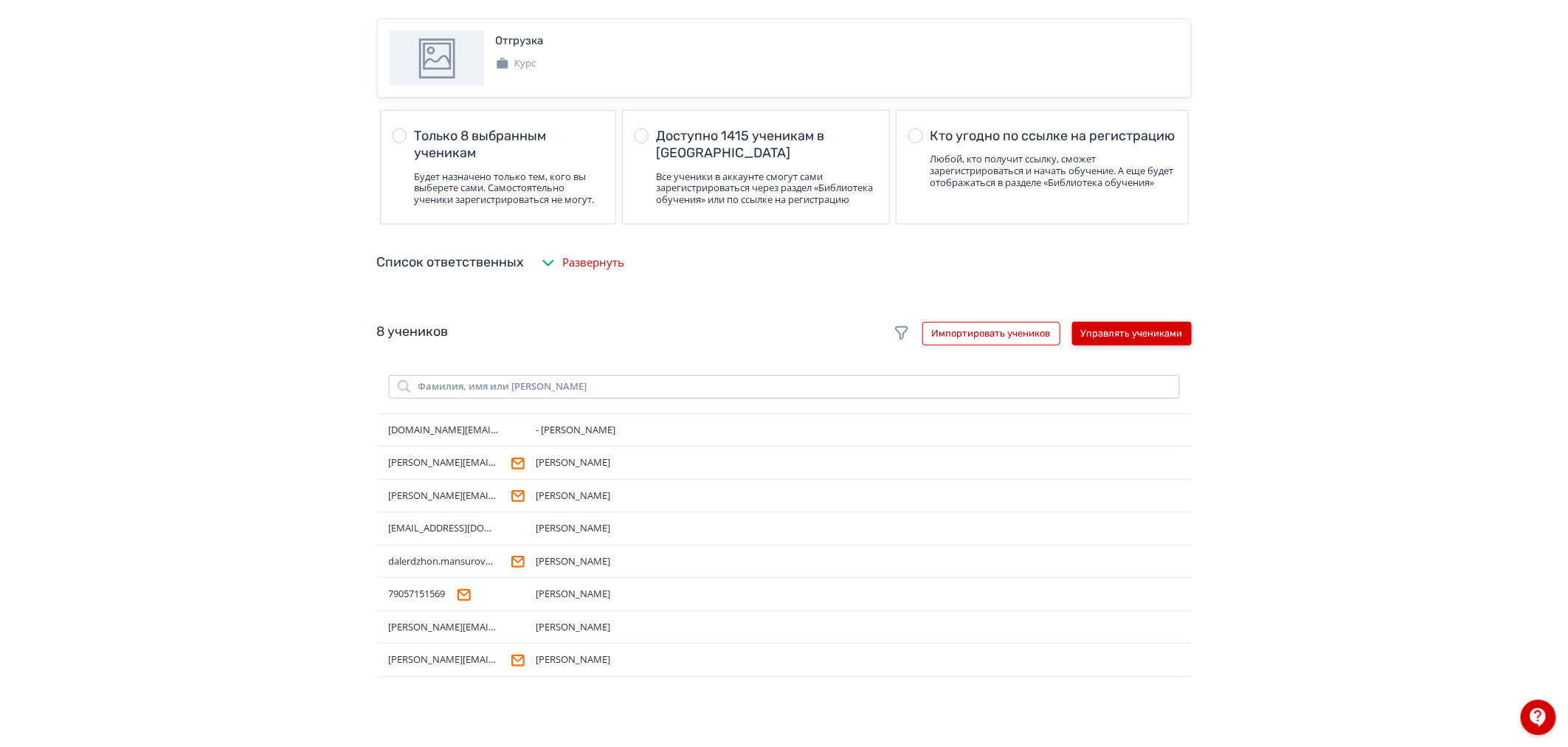
scroll to position [0, 0]
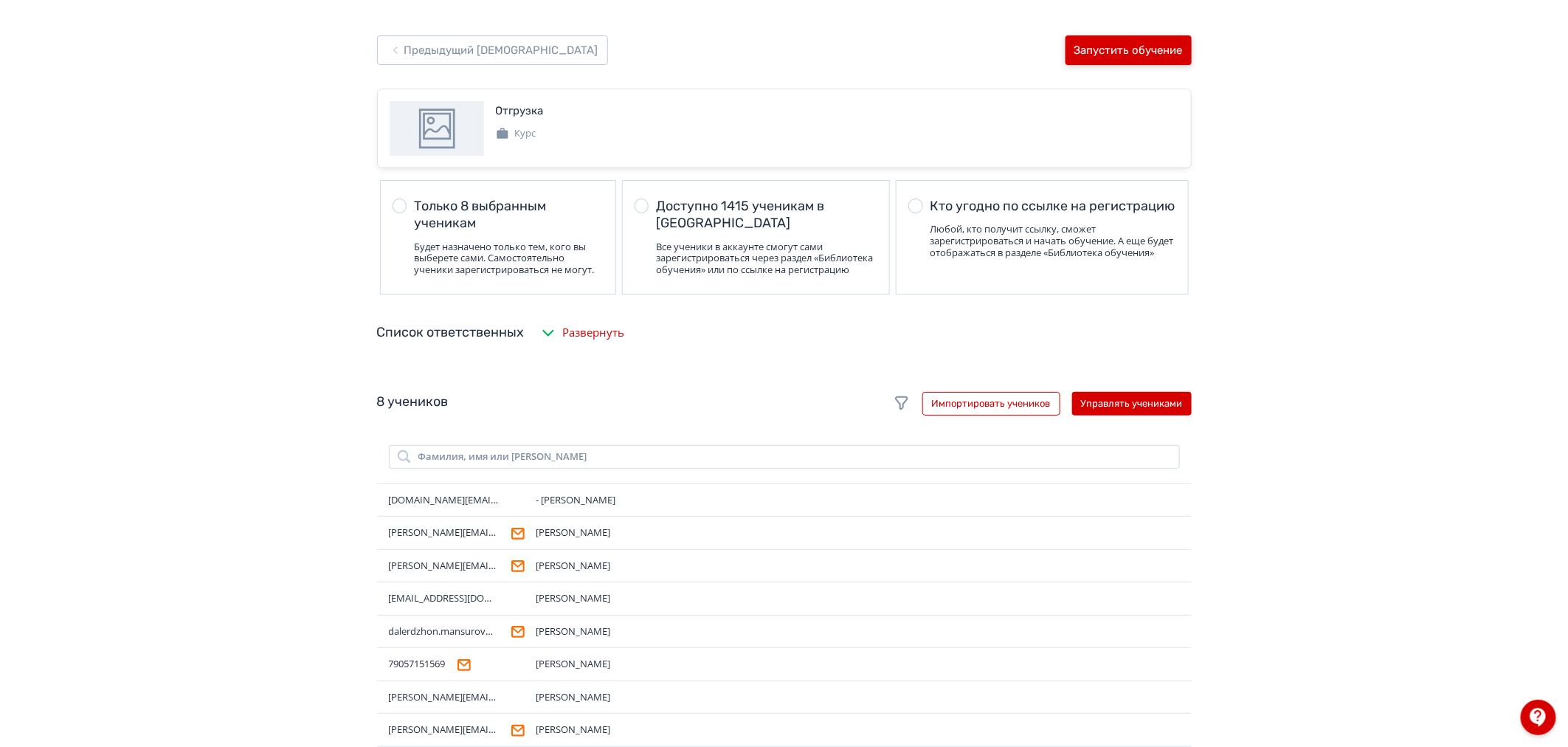
click at [1157, 53] on button "Запустить обучение" at bounding box center [1128, 50] width 126 height 29
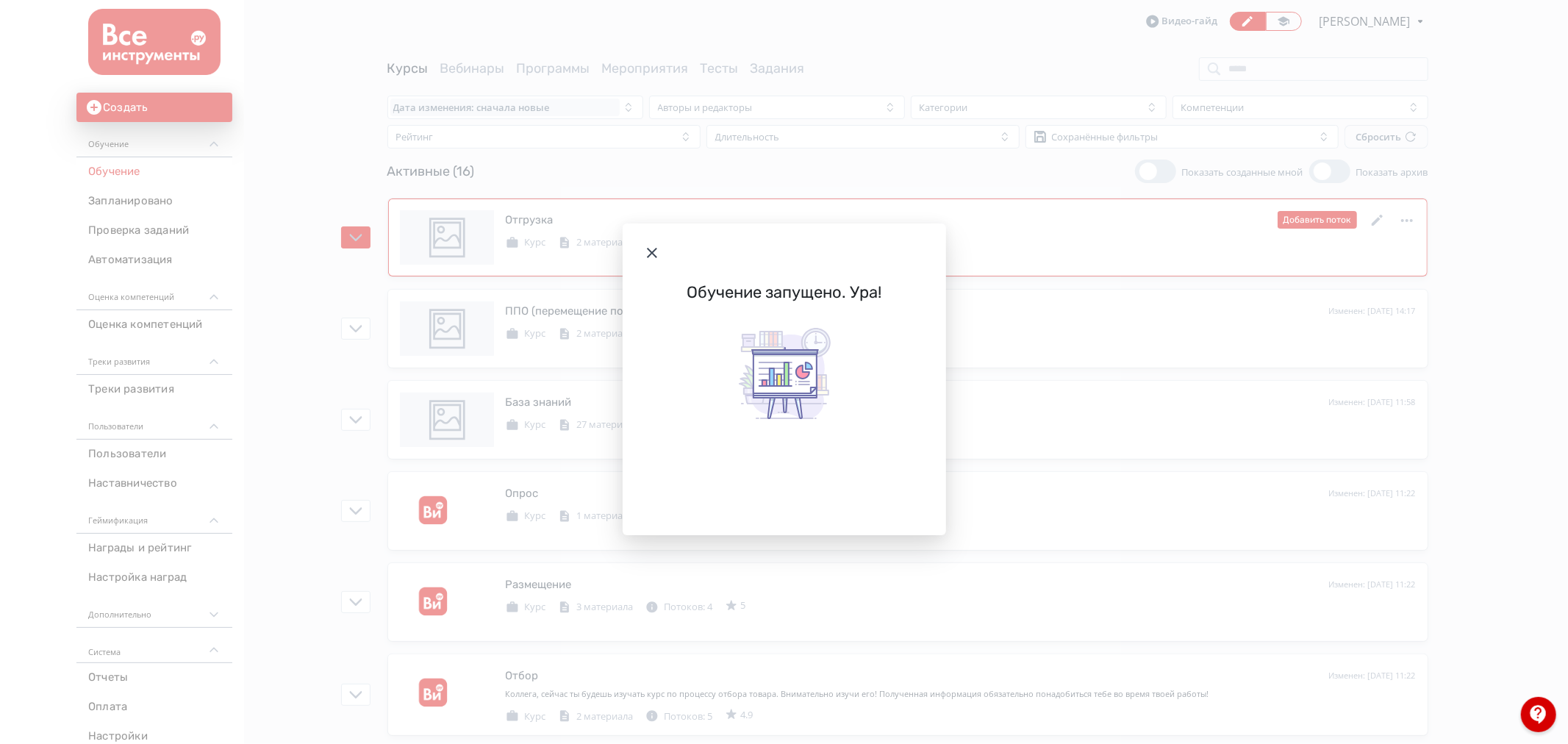
click at [653, 257] on icon "Modal" at bounding box center [651, 252] width 18 height 18
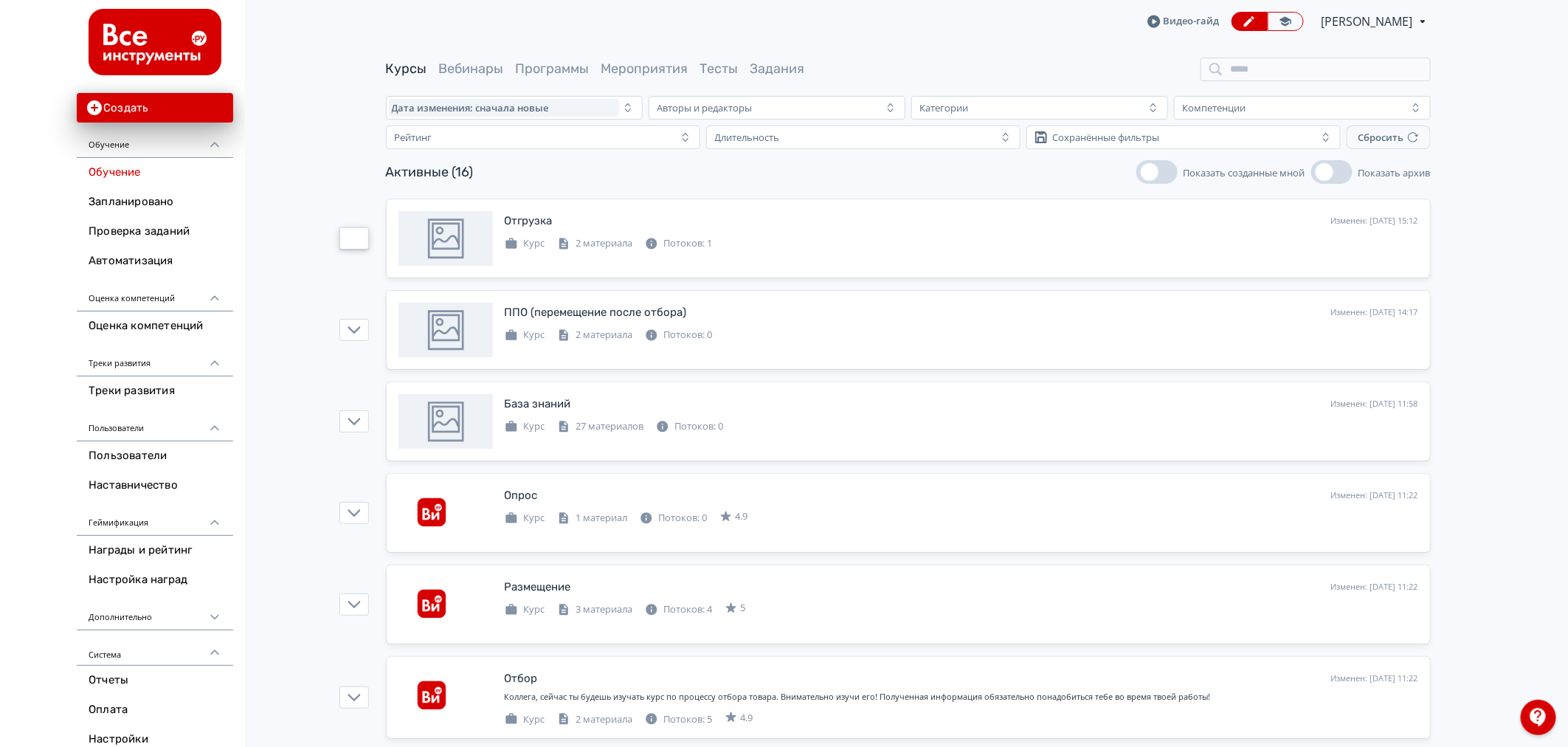
drag, startPoint x: 357, startPoint y: 235, endPoint x: 381, endPoint y: 233, distance: 24.1
click at [356, 234] on icon "button" at bounding box center [354, 238] width 13 height 13
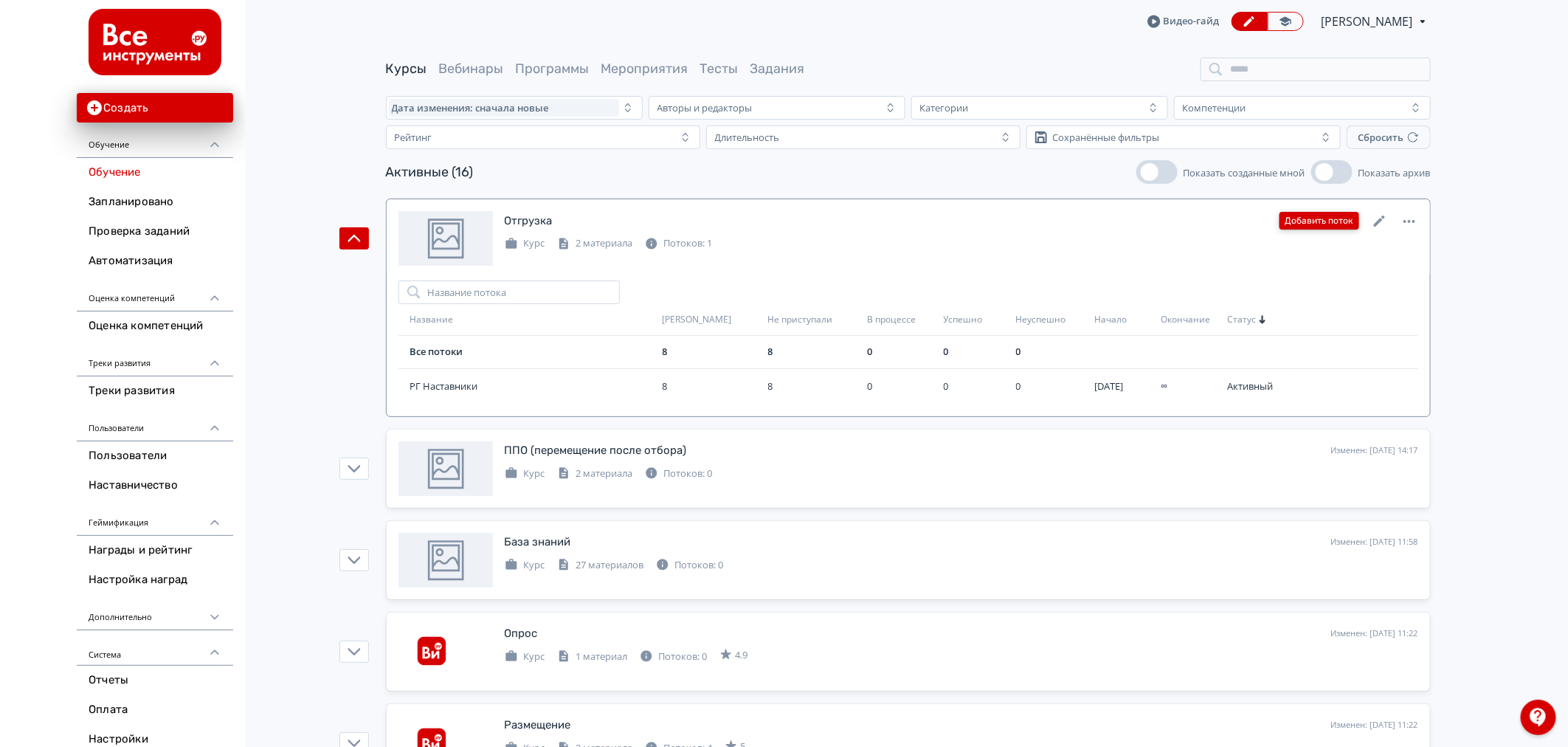
click at [1294, 223] on button "Добавить поток" at bounding box center [1319, 220] width 80 height 18
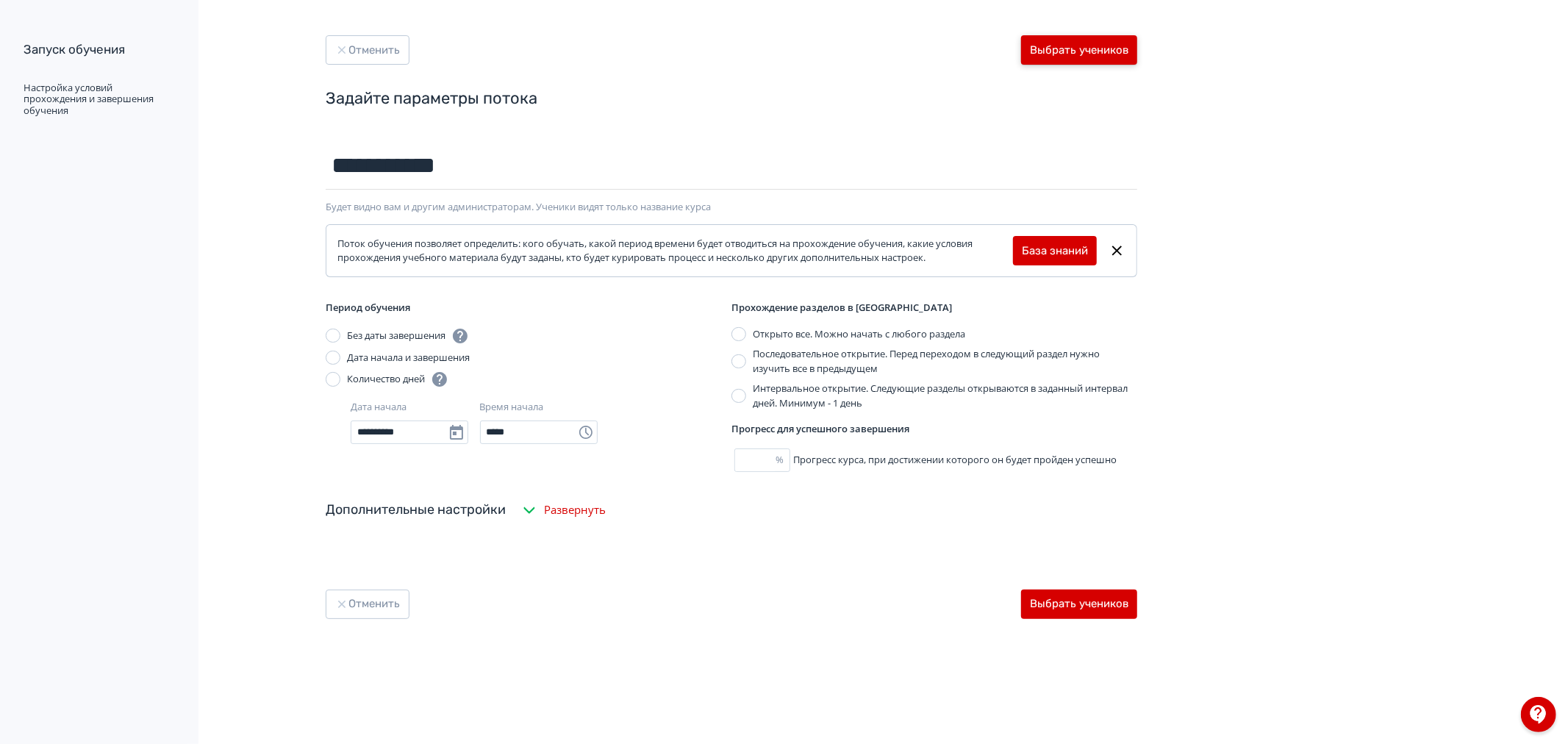
type input "**********"
click at [1053, 56] on button "Выбрать учеников" at bounding box center [1079, 50] width 116 height 29
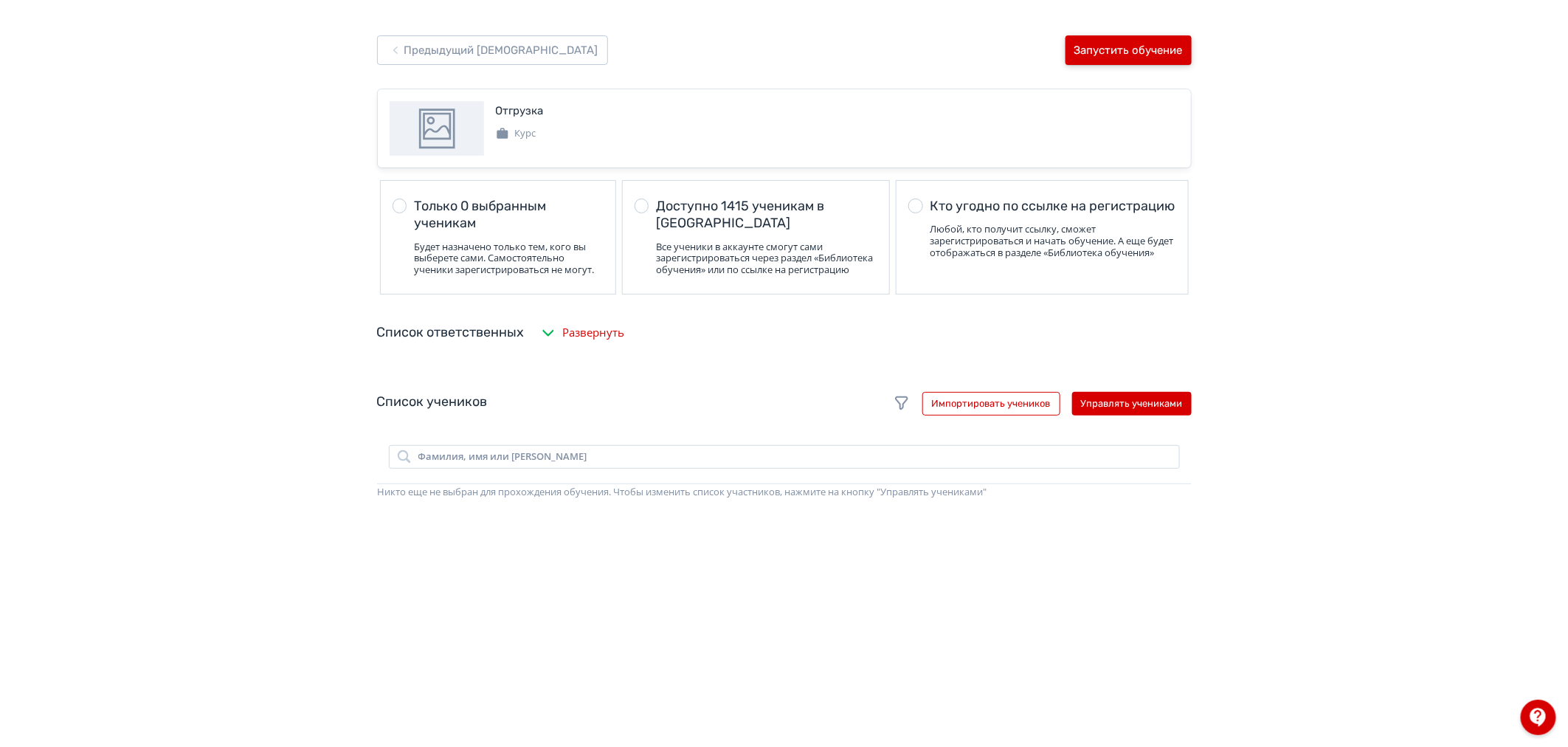
click at [1107, 51] on button "Запустить обучение" at bounding box center [1128, 50] width 126 height 29
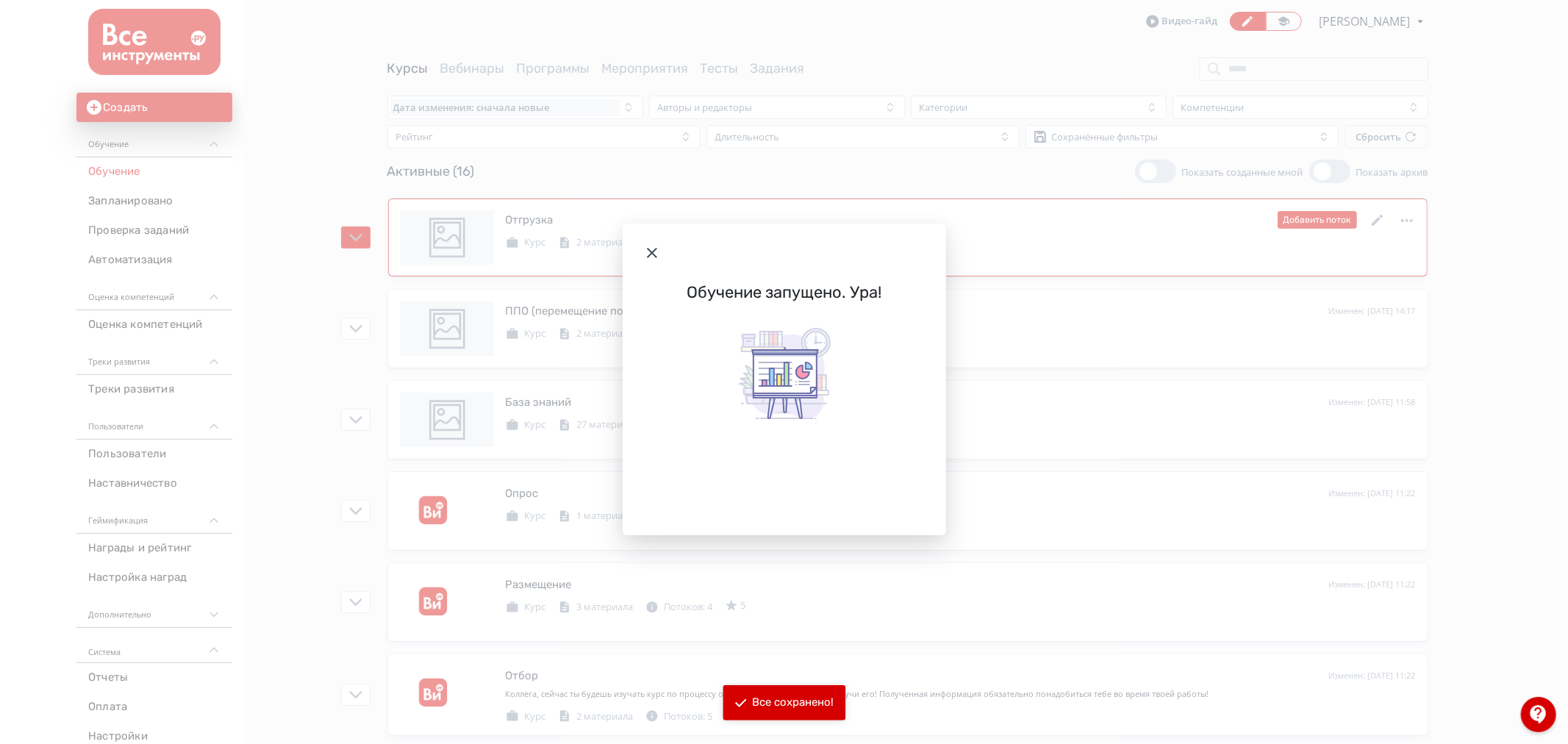
drag, startPoint x: 642, startPoint y: 250, endPoint x: 650, endPoint y: 251, distance: 8.1
click at [649, 251] on icon "Modal" at bounding box center [651, 252] width 18 height 18
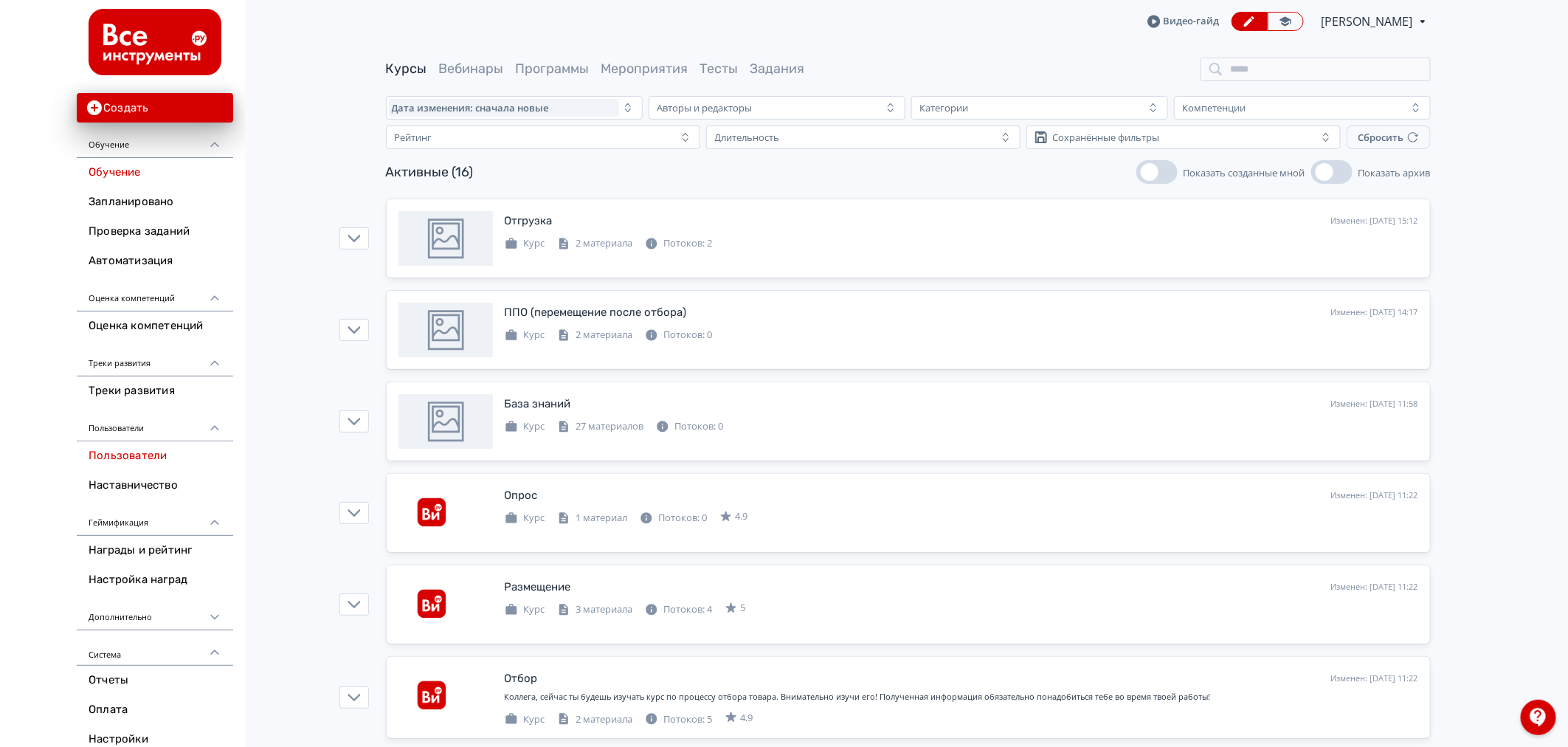
click at [167, 452] on link "Пользователи" at bounding box center [155, 456] width 157 height 29
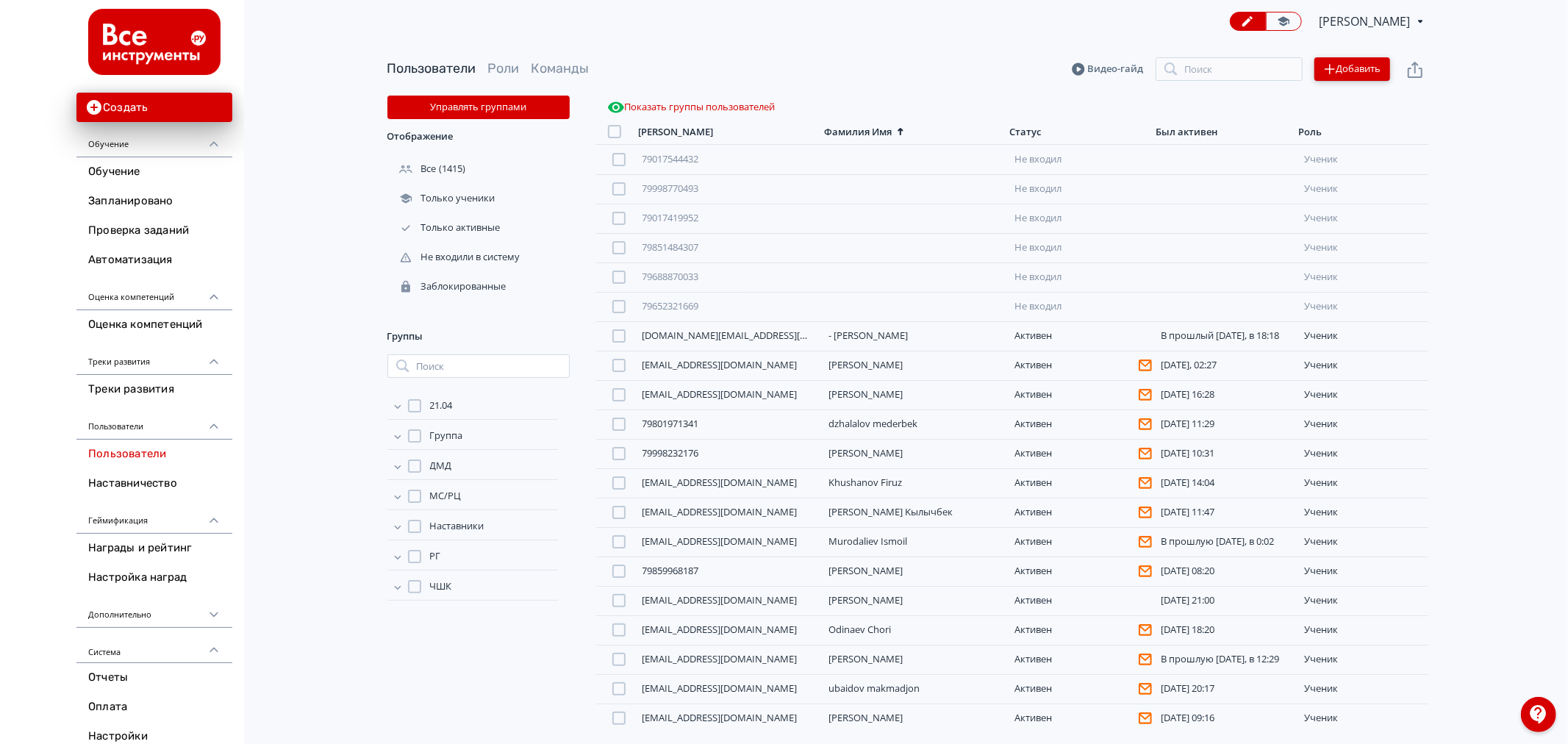
click at [1347, 78] on button "Добавить" at bounding box center [1352, 69] width 76 height 24
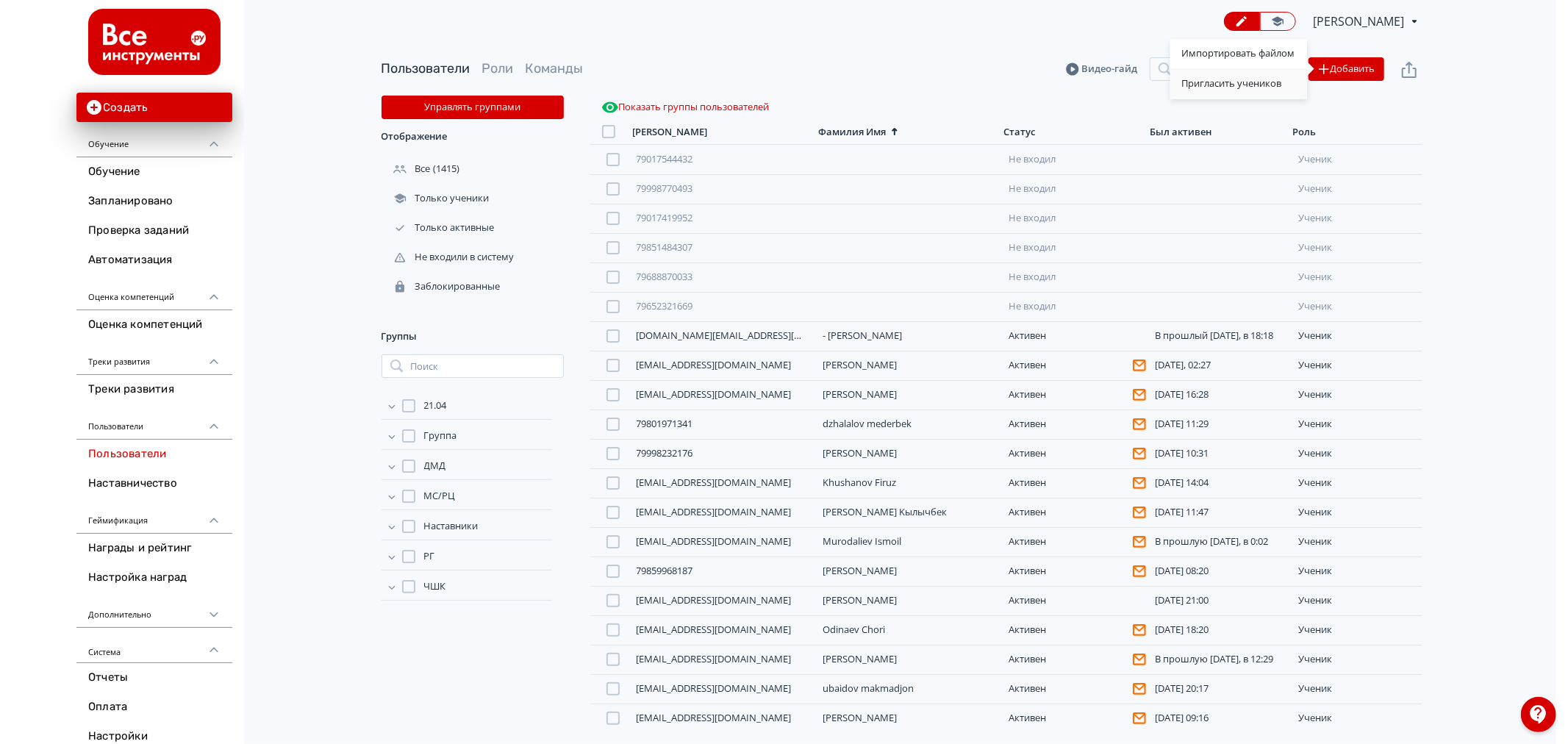
click at [1259, 83] on div "Пригласить учеников" at bounding box center [1238, 83] width 137 height 29
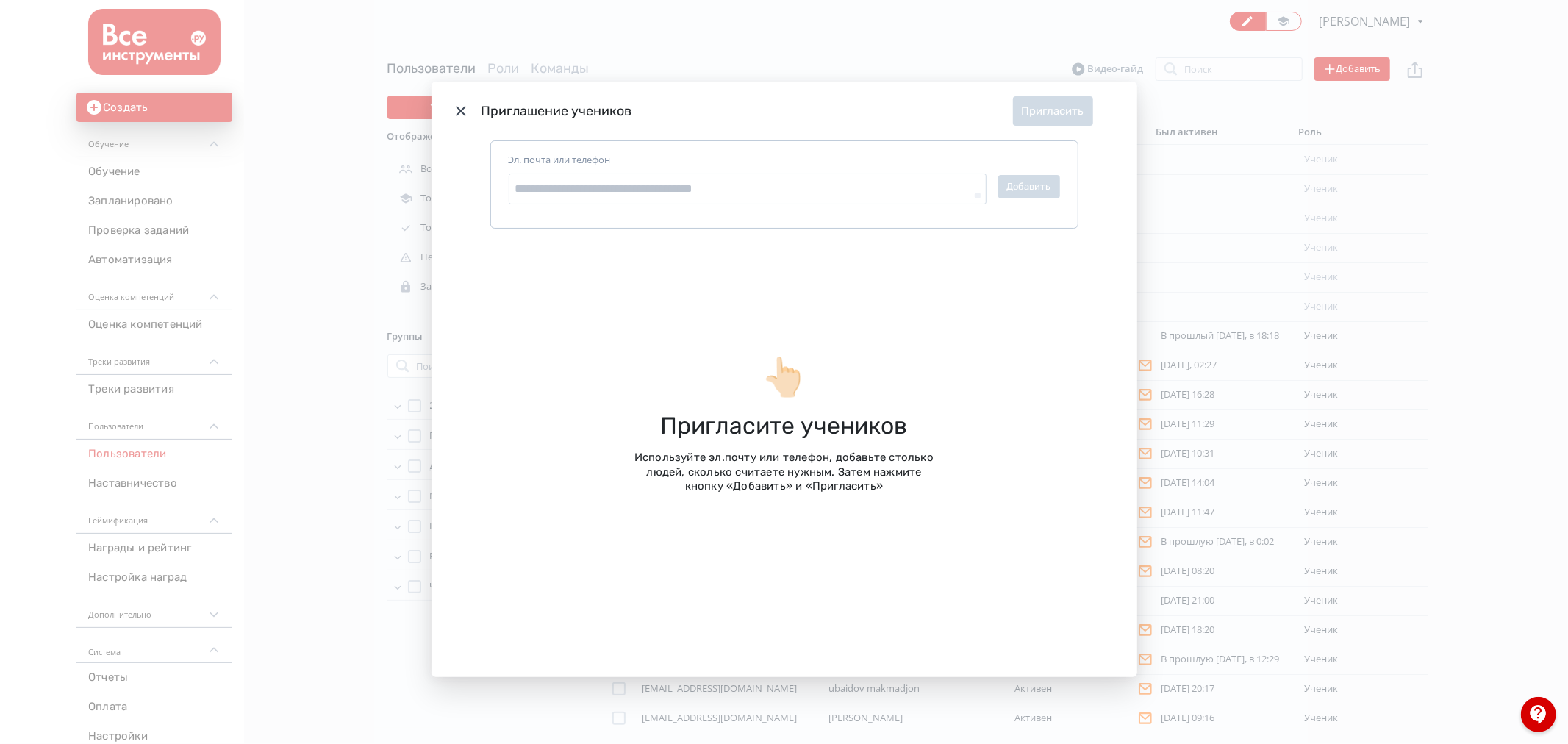
drag, startPoint x: 1534, startPoint y: 106, endPoint x: 1378, endPoint y: 86, distance: 157.3
click at [1532, 106] on div "Приглашение учеников Пригласить [PERSON_NAME]. почта или телефон Добавить 👆🏻 Пр…" at bounding box center [784, 372] width 1568 height 744
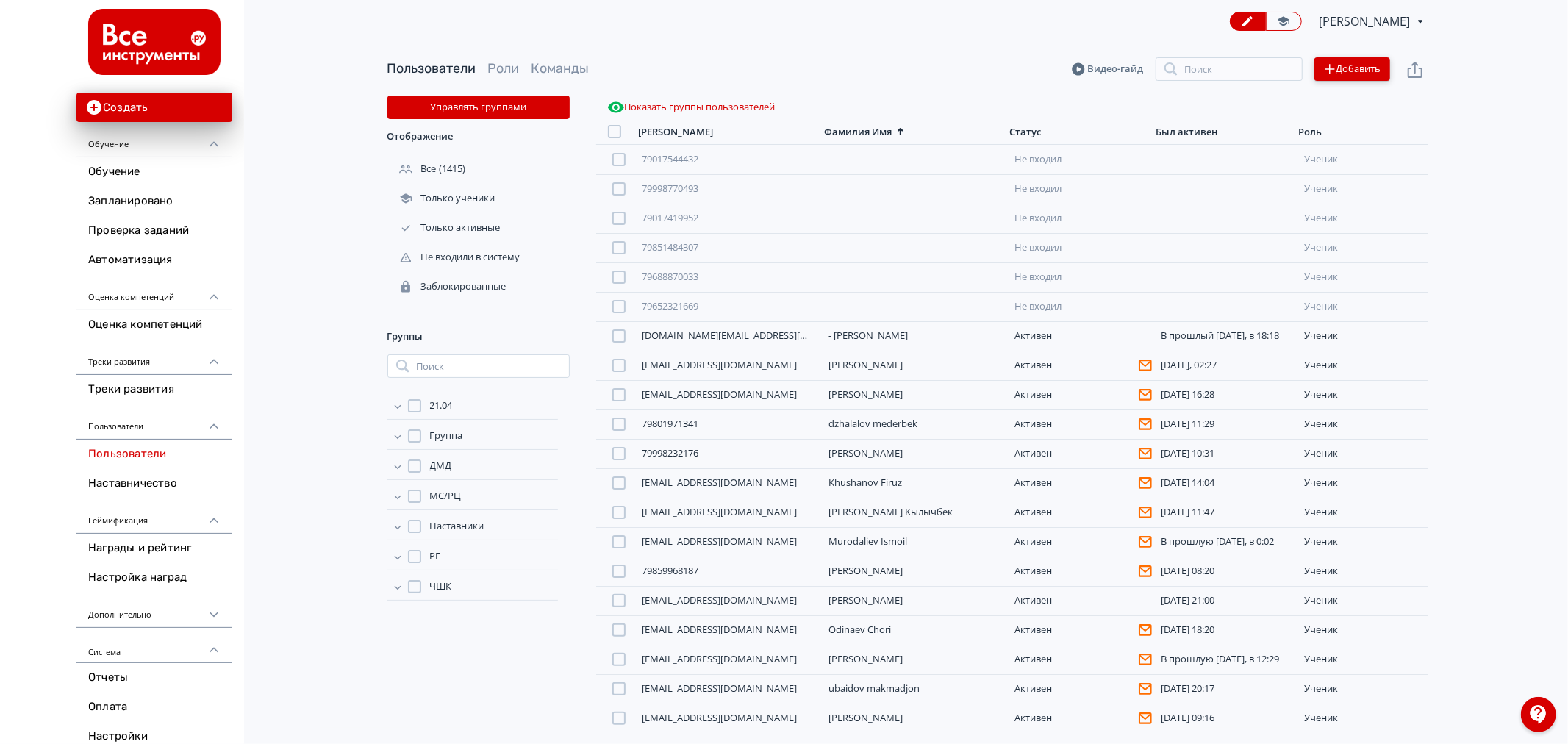
click at [1335, 61] on button "Добавить" at bounding box center [1352, 69] width 76 height 24
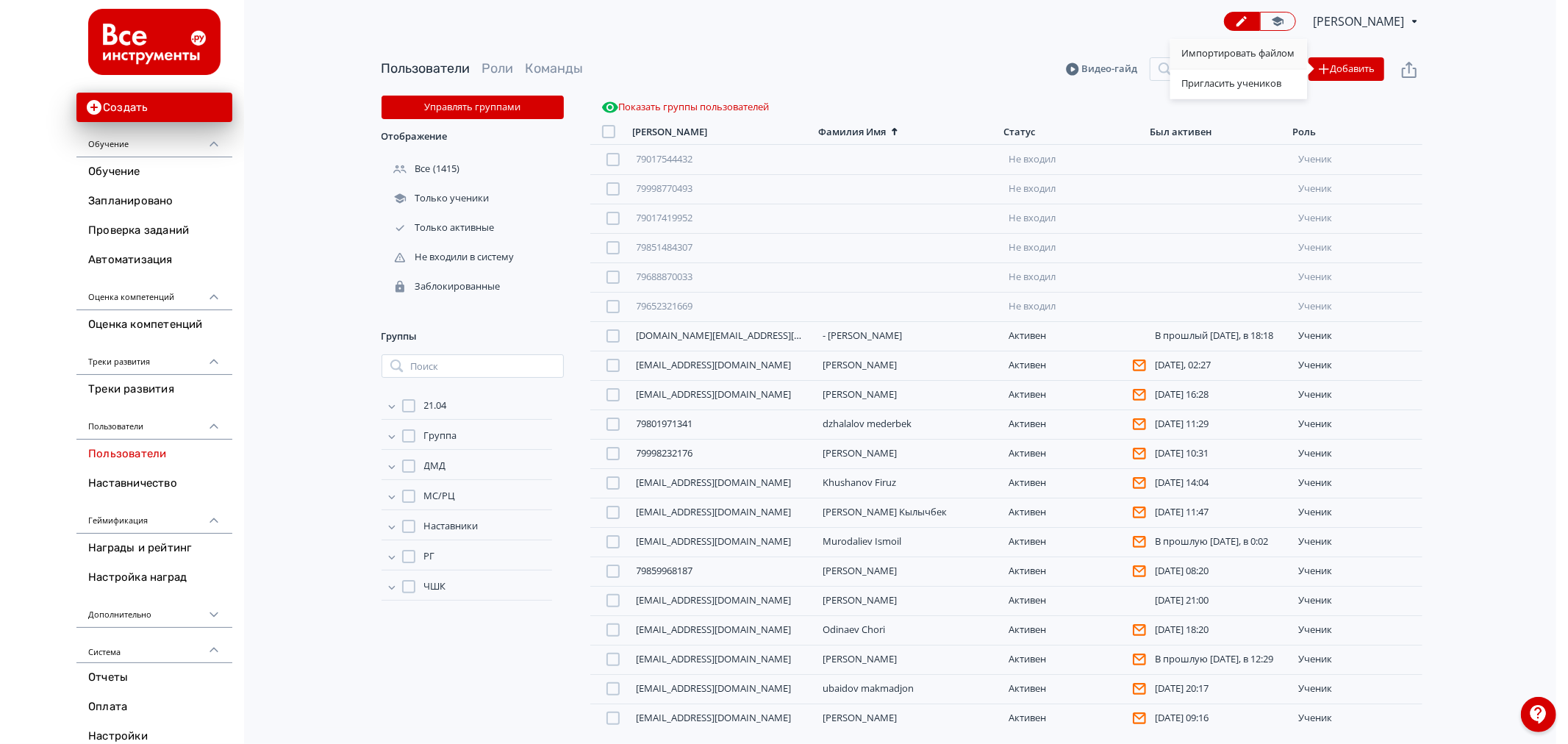
click at [1277, 56] on div "Импортировать файлом" at bounding box center [1238, 54] width 137 height 29
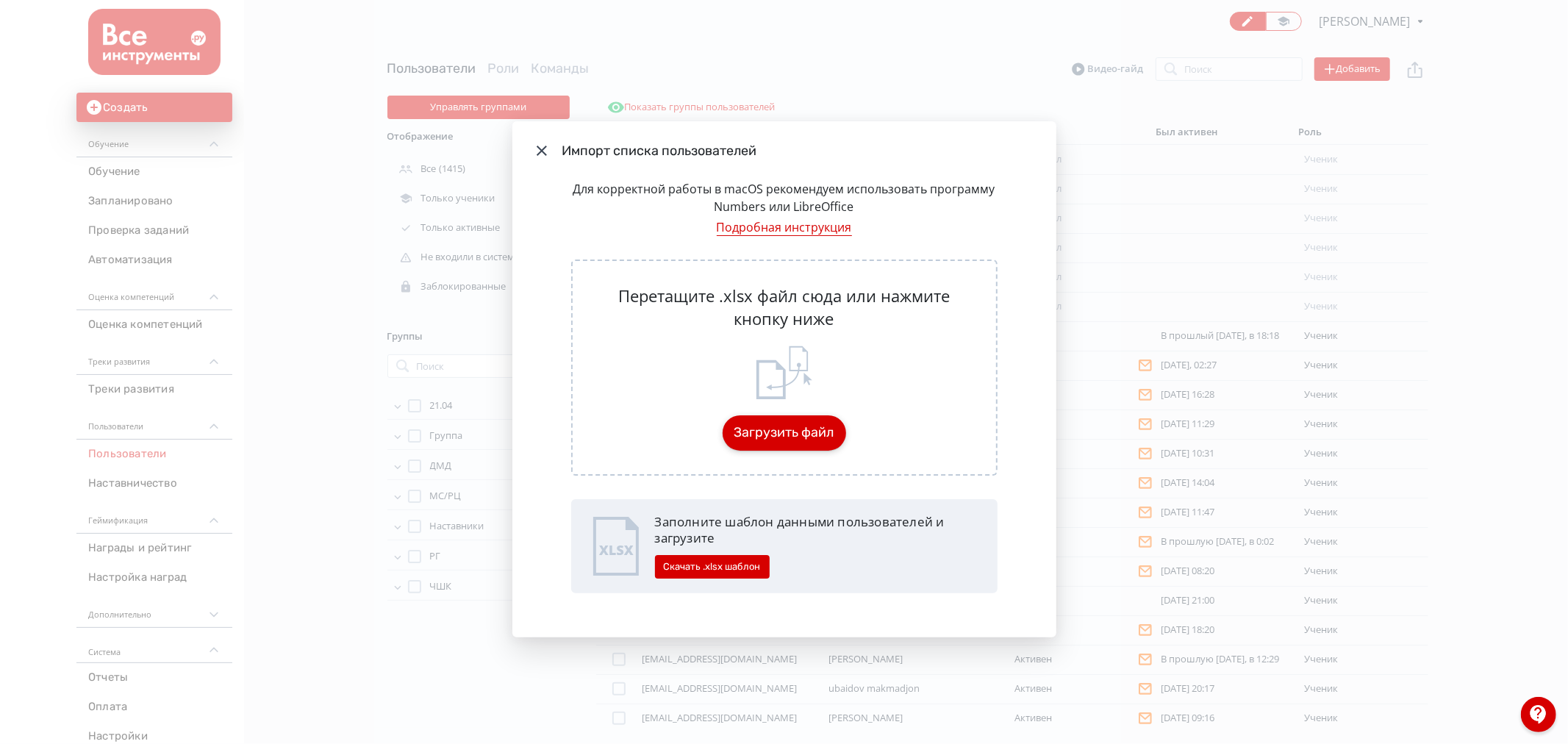
click at [777, 430] on button "Загрузить файл" at bounding box center [784, 433] width 124 height 35
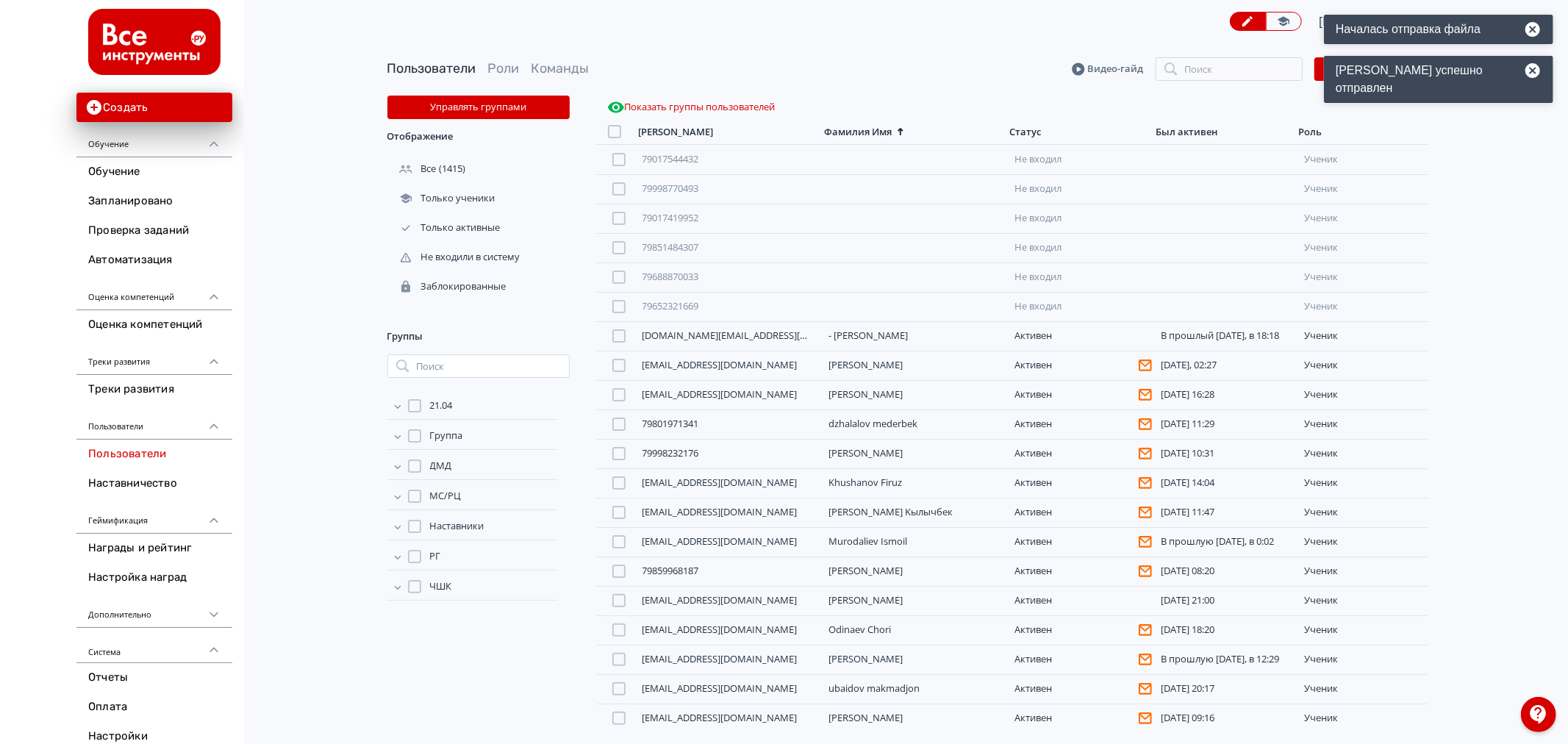
click at [1025, 133] on div "Статус" at bounding box center [1025, 132] width 31 height 12
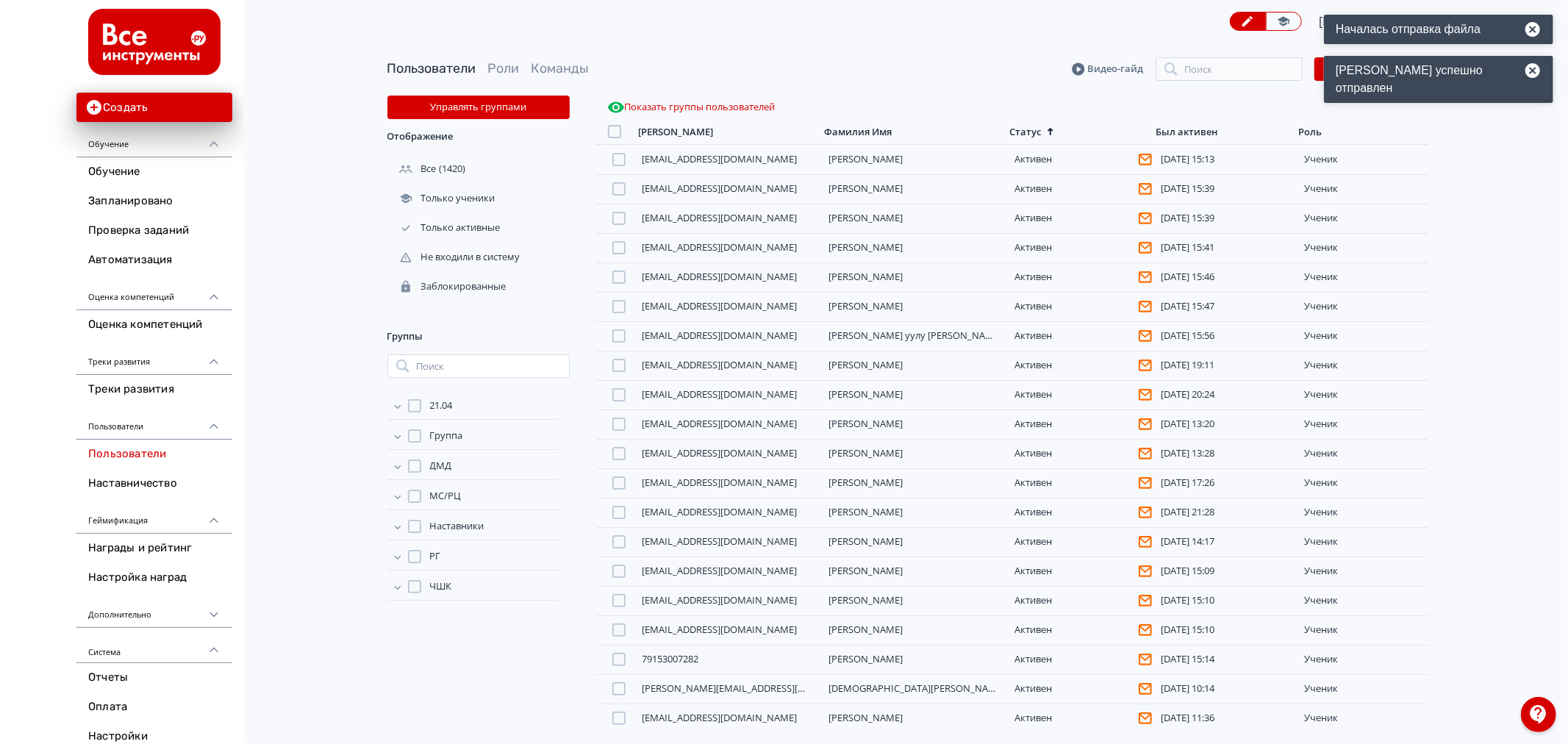
click at [1025, 133] on div "Статус" at bounding box center [1025, 132] width 31 height 12
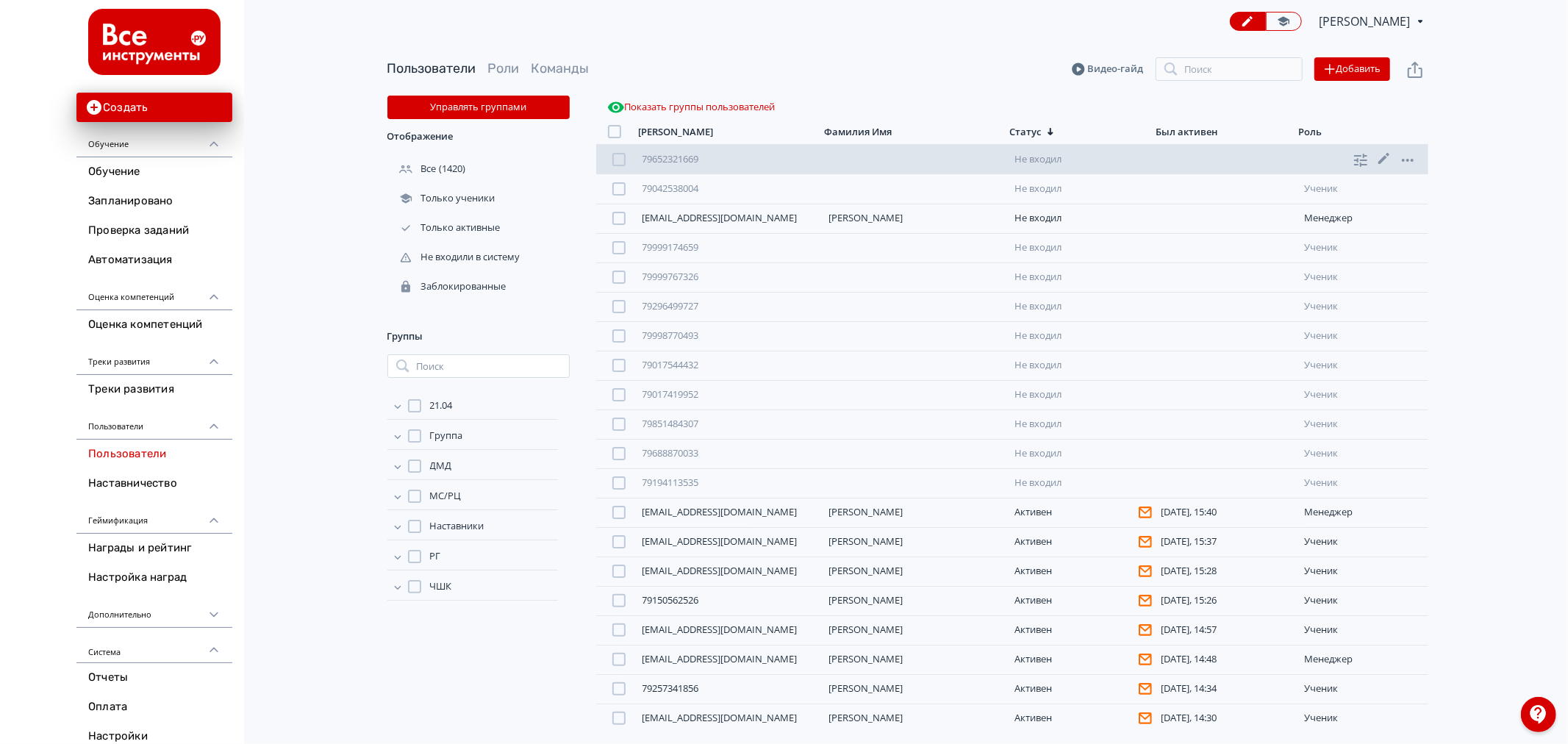
click at [1031, 162] on div "Не входил" at bounding box center [1080, 159] width 131 height 11
click at [676, 156] on link "79652321669" at bounding box center [670, 158] width 57 height 13
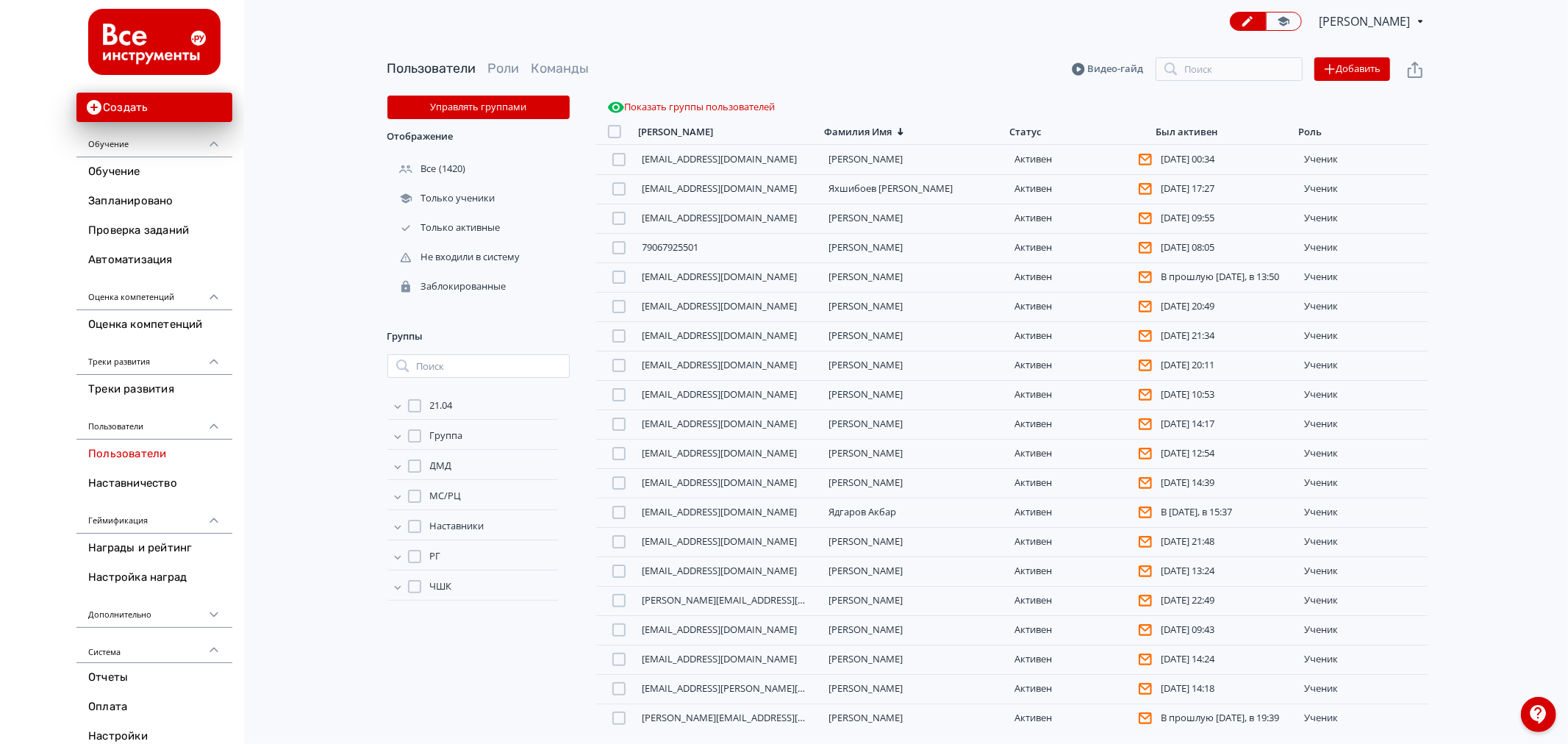
click at [1031, 129] on div "Статус" at bounding box center [1025, 132] width 31 height 12
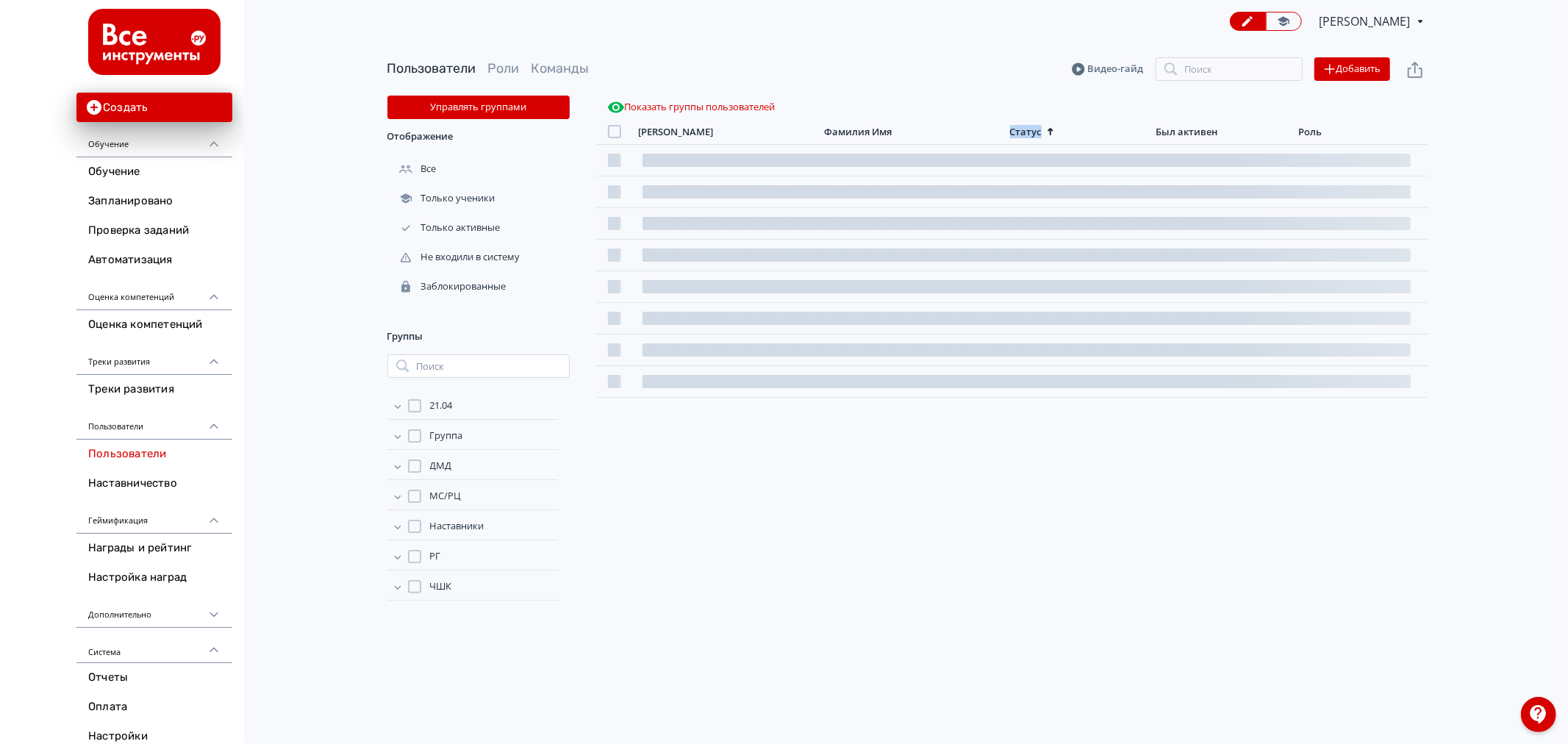
click at [1031, 129] on div "Статус" at bounding box center [1025, 132] width 31 height 12
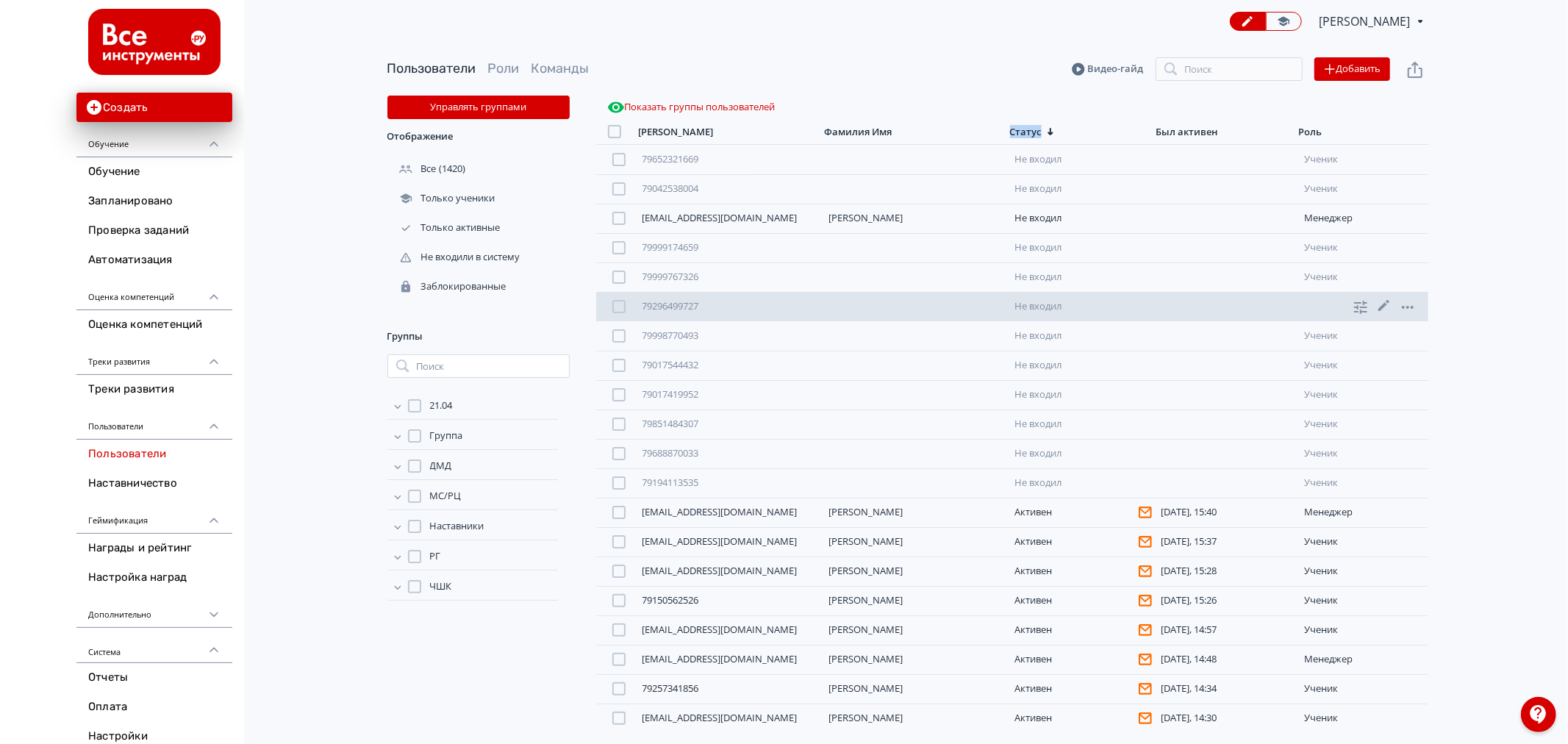
click at [680, 312] on link "79296499727" at bounding box center [670, 305] width 57 height 13
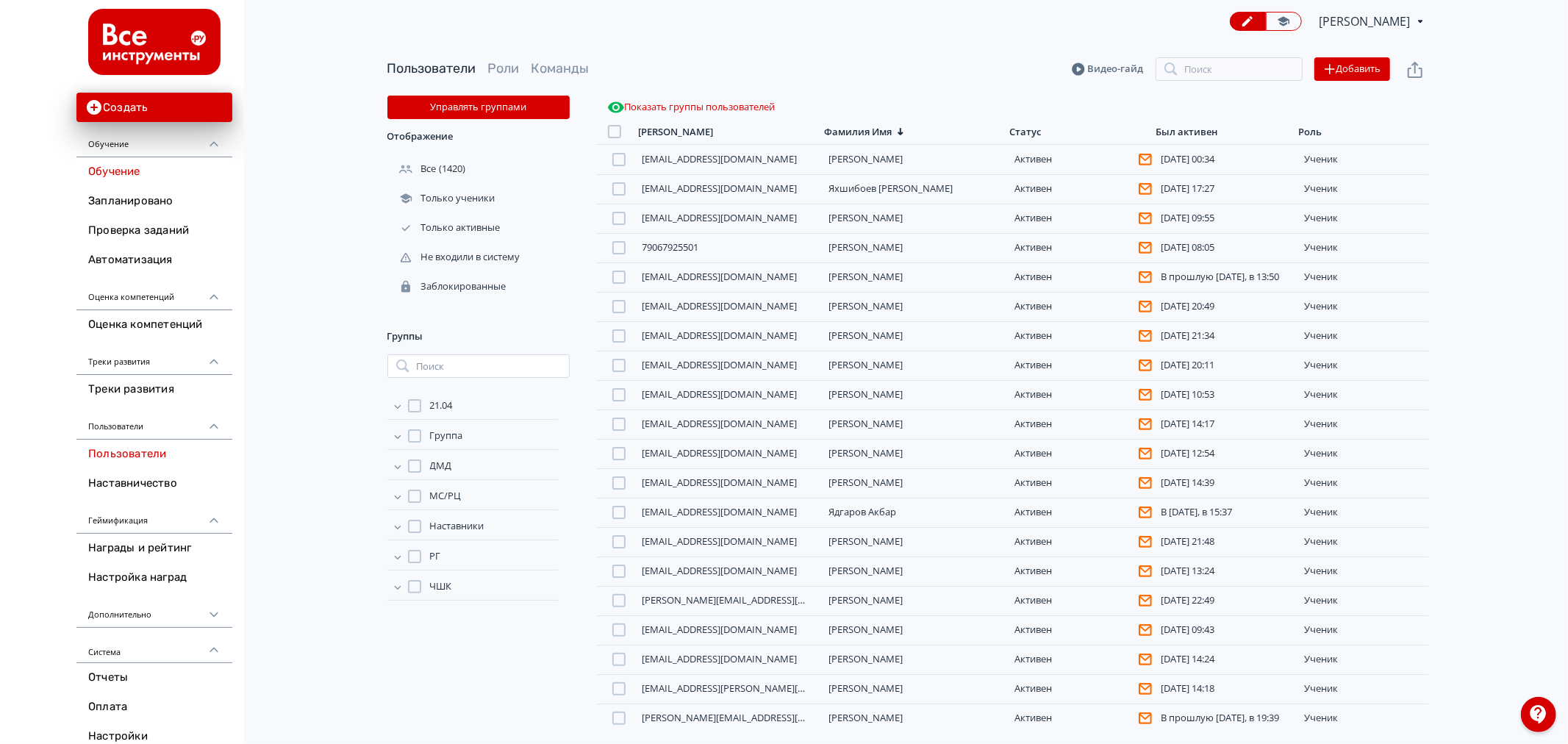
click at [151, 174] on link "Обучение" at bounding box center [154, 172] width 156 height 29
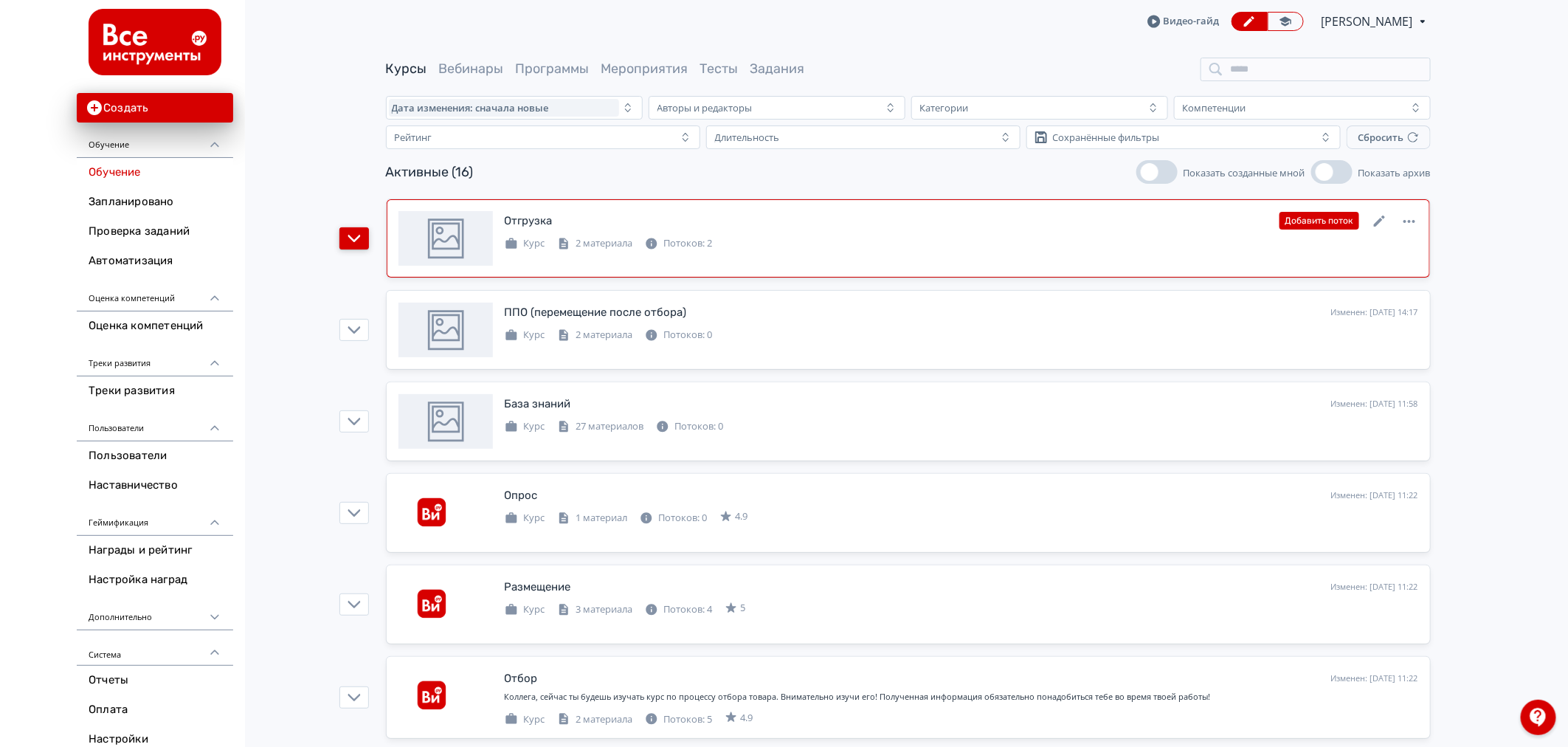
click at [355, 232] on icon "button" at bounding box center [354, 238] width 13 height 13
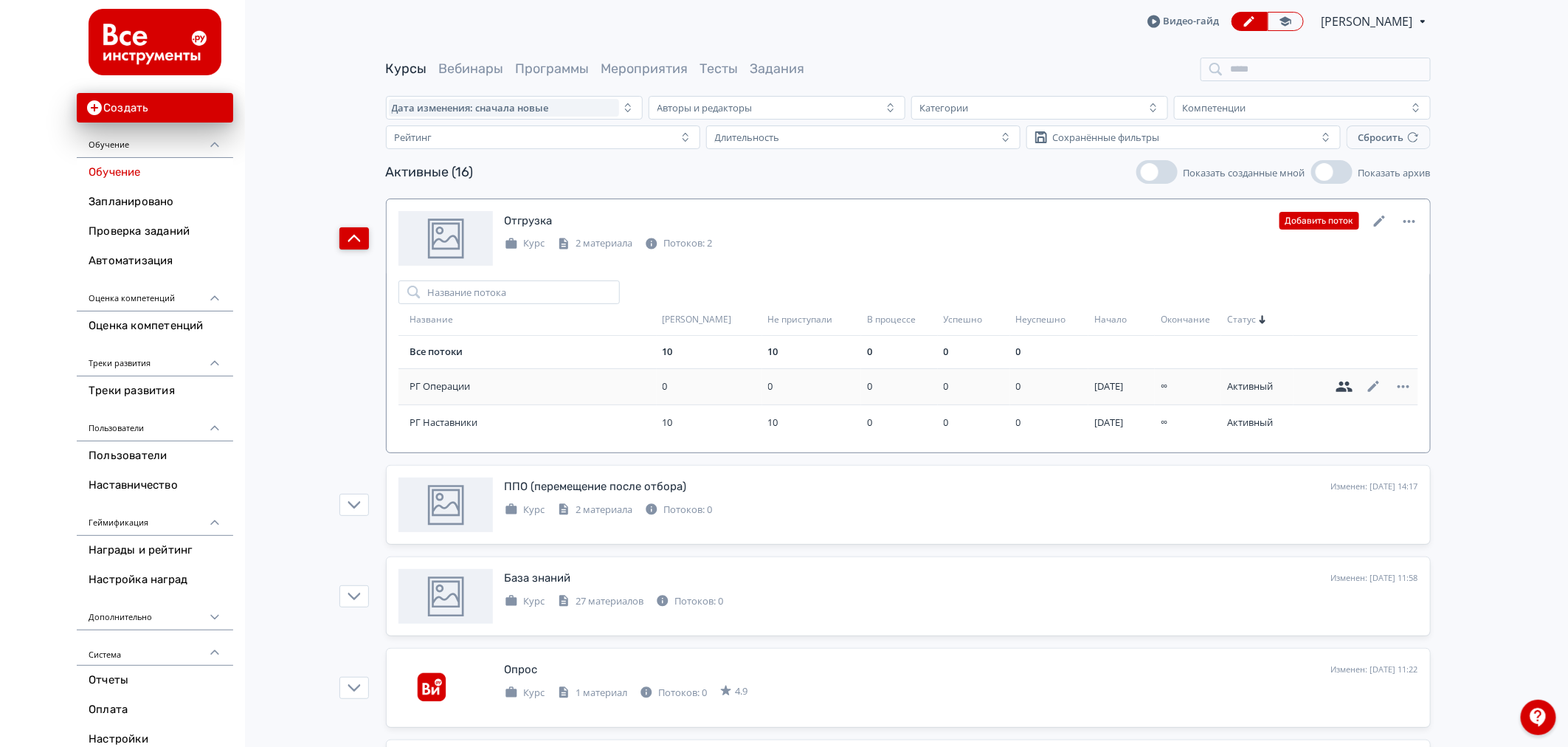
click at [1342, 388] on icon at bounding box center [1344, 386] width 16 height 10
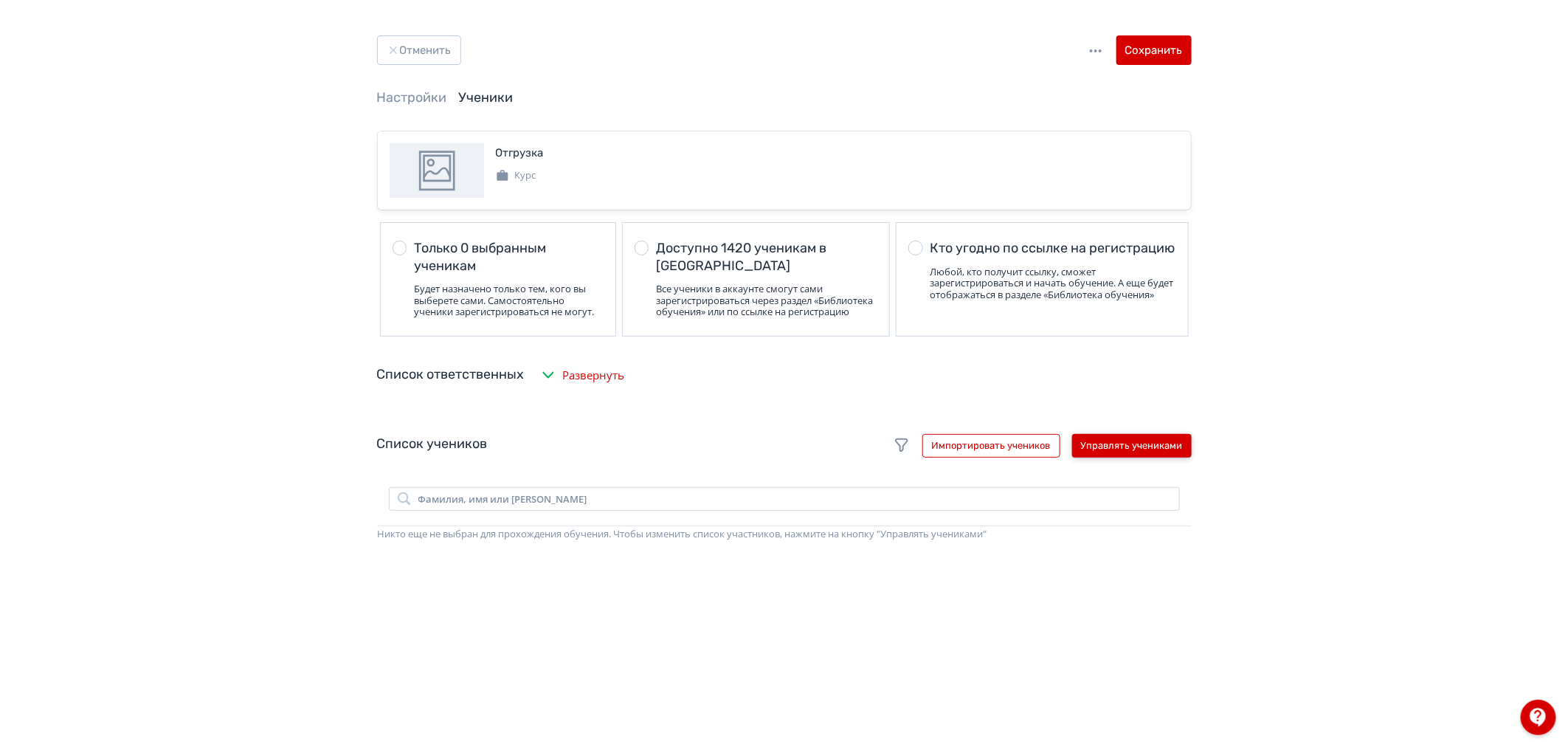
click at [1092, 455] on button "Управлять учениками" at bounding box center [1132, 445] width 120 height 24
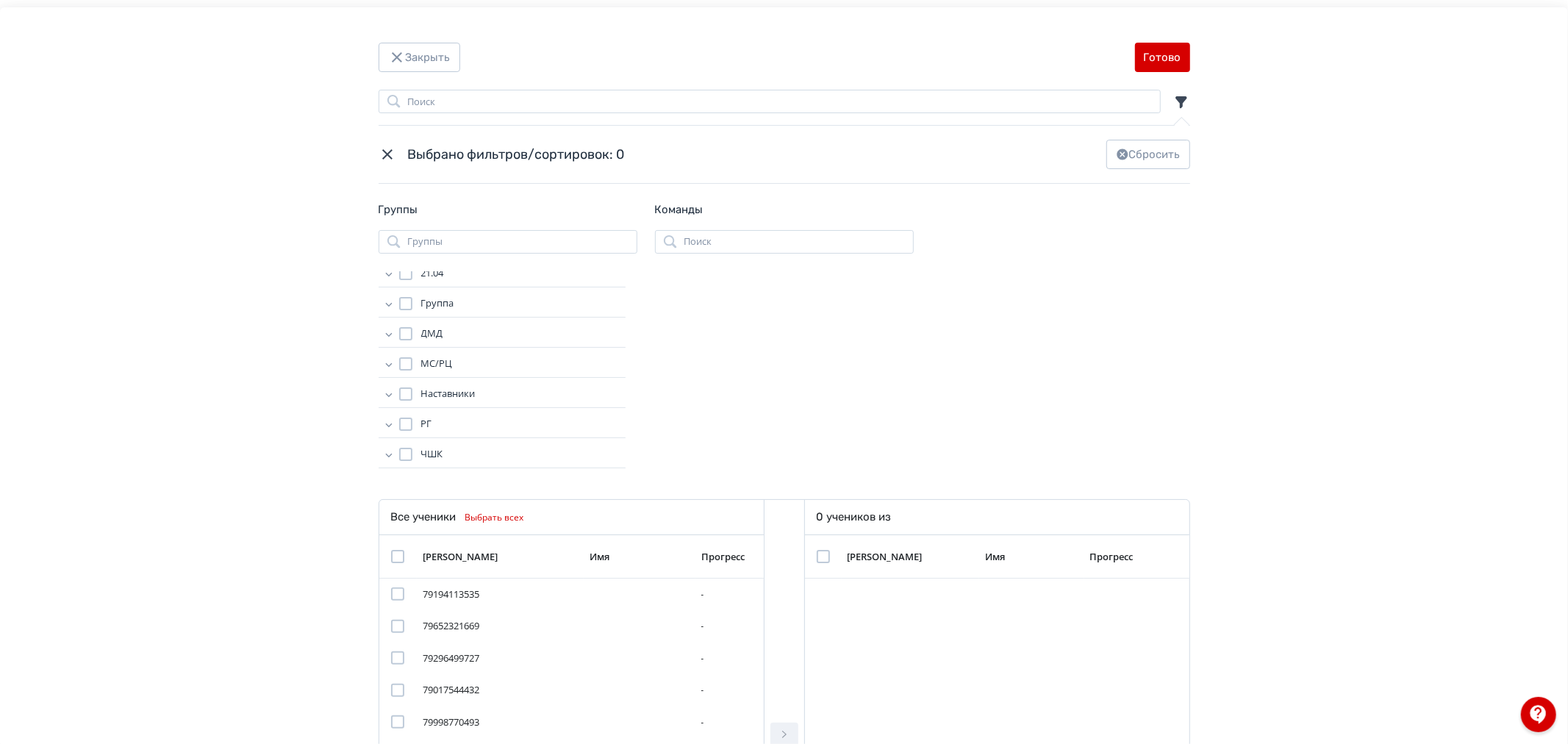
scroll to position [11, 0]
click at [385, 421] on icon "Modal" at bounding box center [388, 421] width 7 height 4
click at [386, 428] on icon "Modal" at bounding box center [388, 432] width 15 height 15
click at [385, 311] on icon "Modal" at bounding box center [388, 312] width 7 height 4
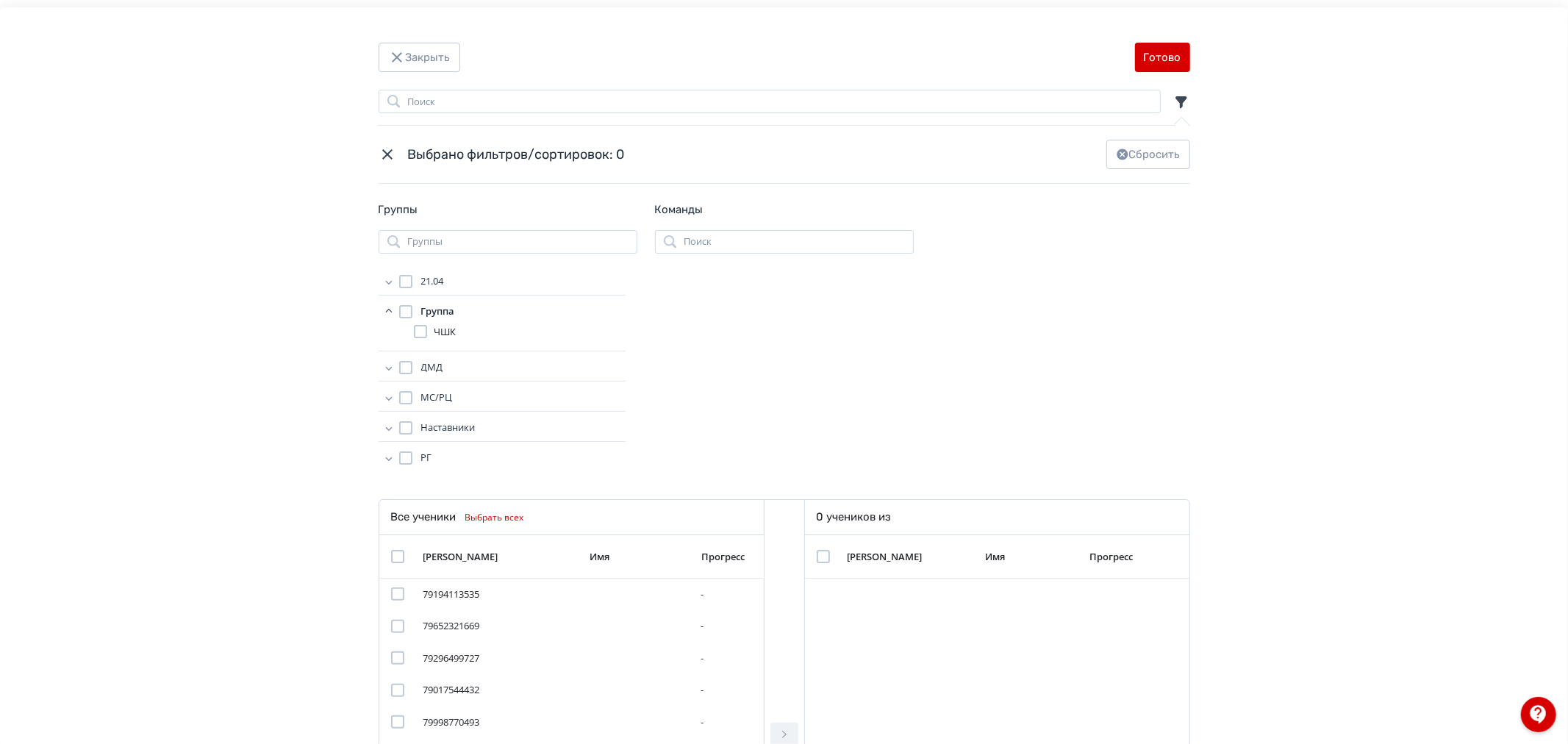
click at [387, 310] on icon "Modal" at bounding box center [388, 310] width 7 height 4
click at [386, 343] on icon "Modal" at bounding box center [388, 342] width 7 height 4
click at [421, 394] on icon "Modal" at bounding box center [421, 398] width 9 height 9
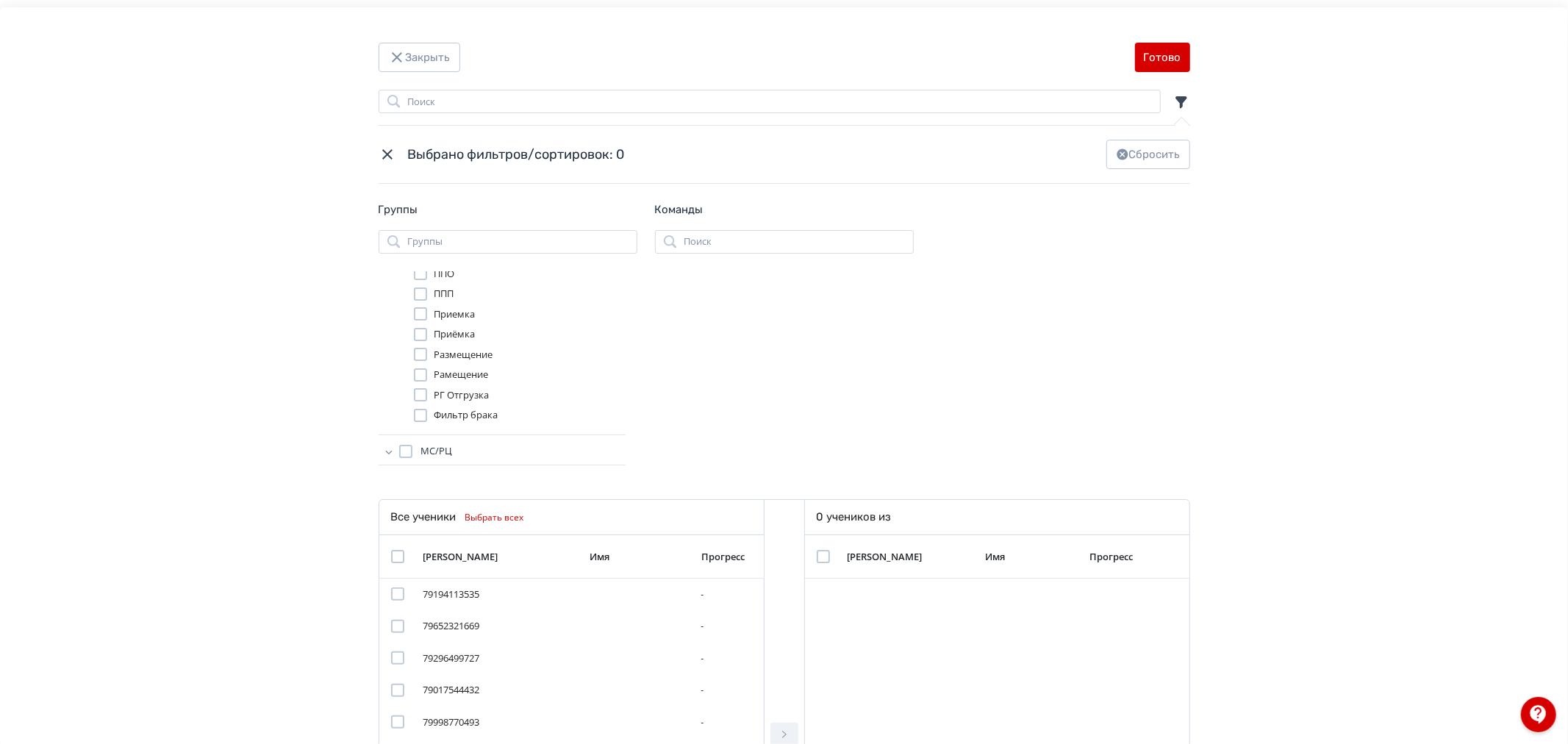
click at [423, 388] on div "Modal" at bounding box center [420, 395] width 13 height 13
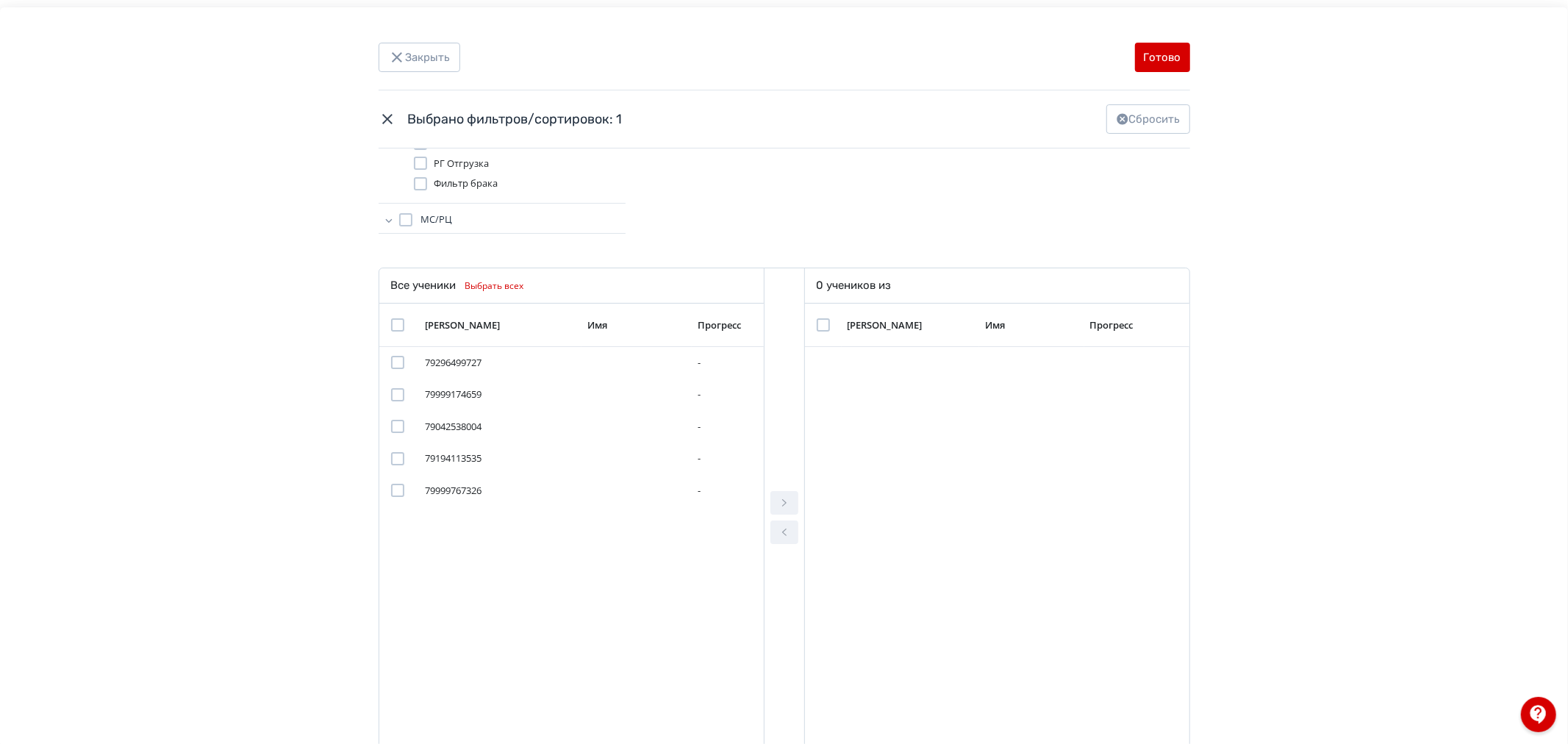
scroll to position [245, 0]
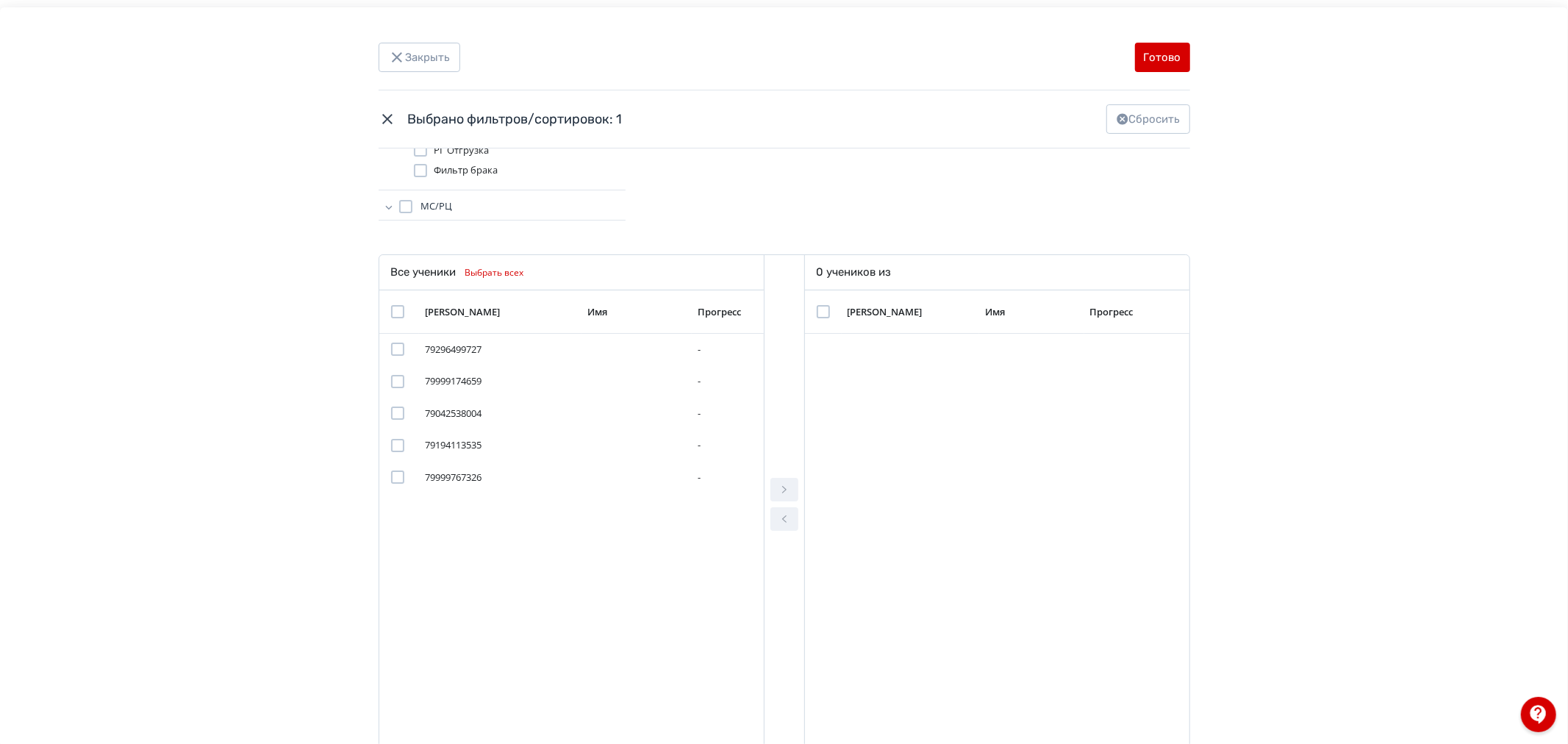
click at [391, 314] on div "Modal" at bounding box center [397, 311] width 13 height 13
click at [790, 486] on button "Modal" at bounding box center [784, 489] width 28 height 24
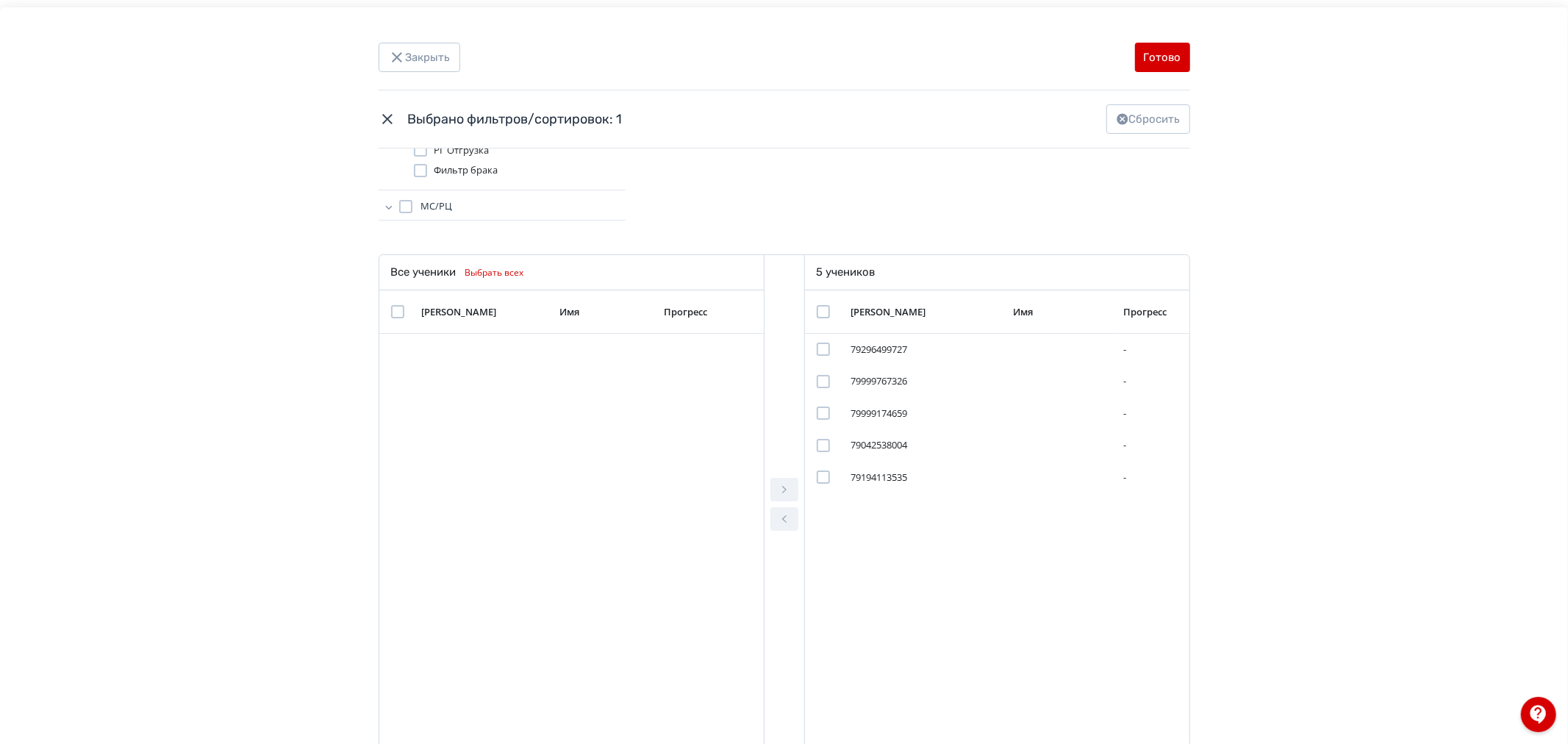
click at [825, 305] on div "Modal" at bounding box center [823, 311] width 13 height 13
click at [1161, 53] on button "Готово" at bounding box center [1162, 57] width 55 height 29
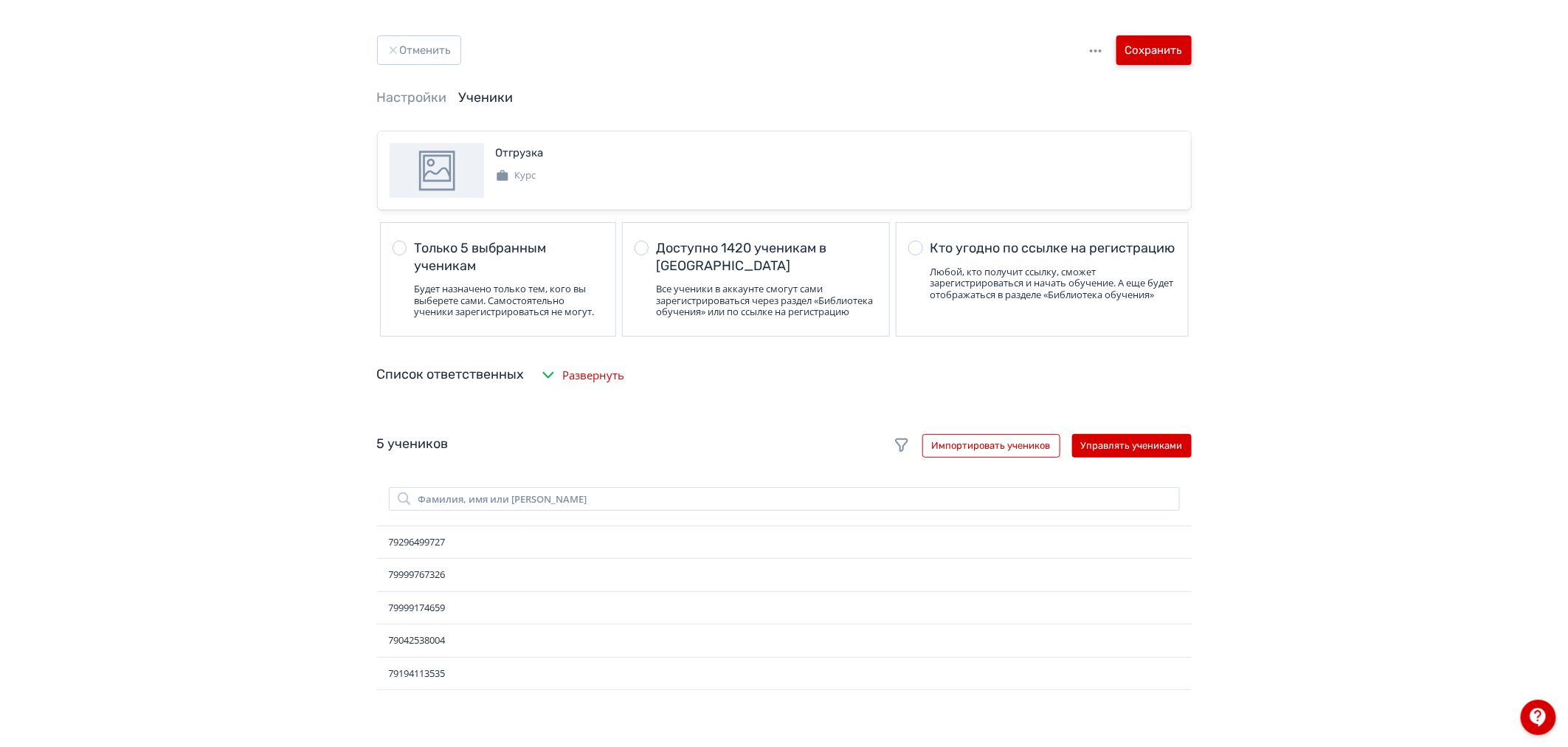
click at [1174, 41] on button "Сохранить" at bounding box center [1154, 50] width 75 height 29
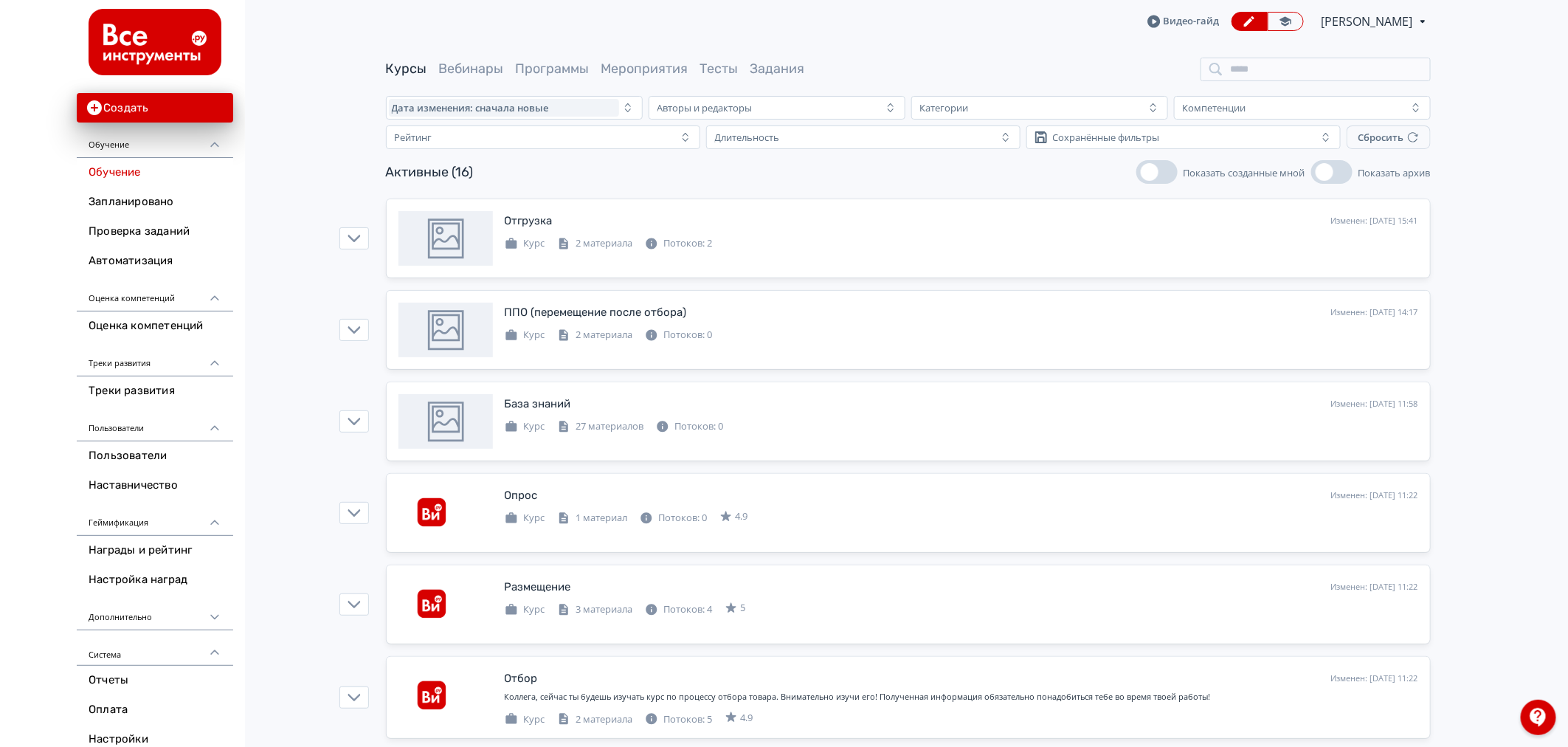
click at [0, 374] on div "Создать Обучение Обучение Запланировано Проверка заданий Автоматизация Оценка к…" at bounding box center [122, 396] width 245 height 793
click at [137, 462] on link "Пользователи" at bounding box center [155, 456] width 157 height 29
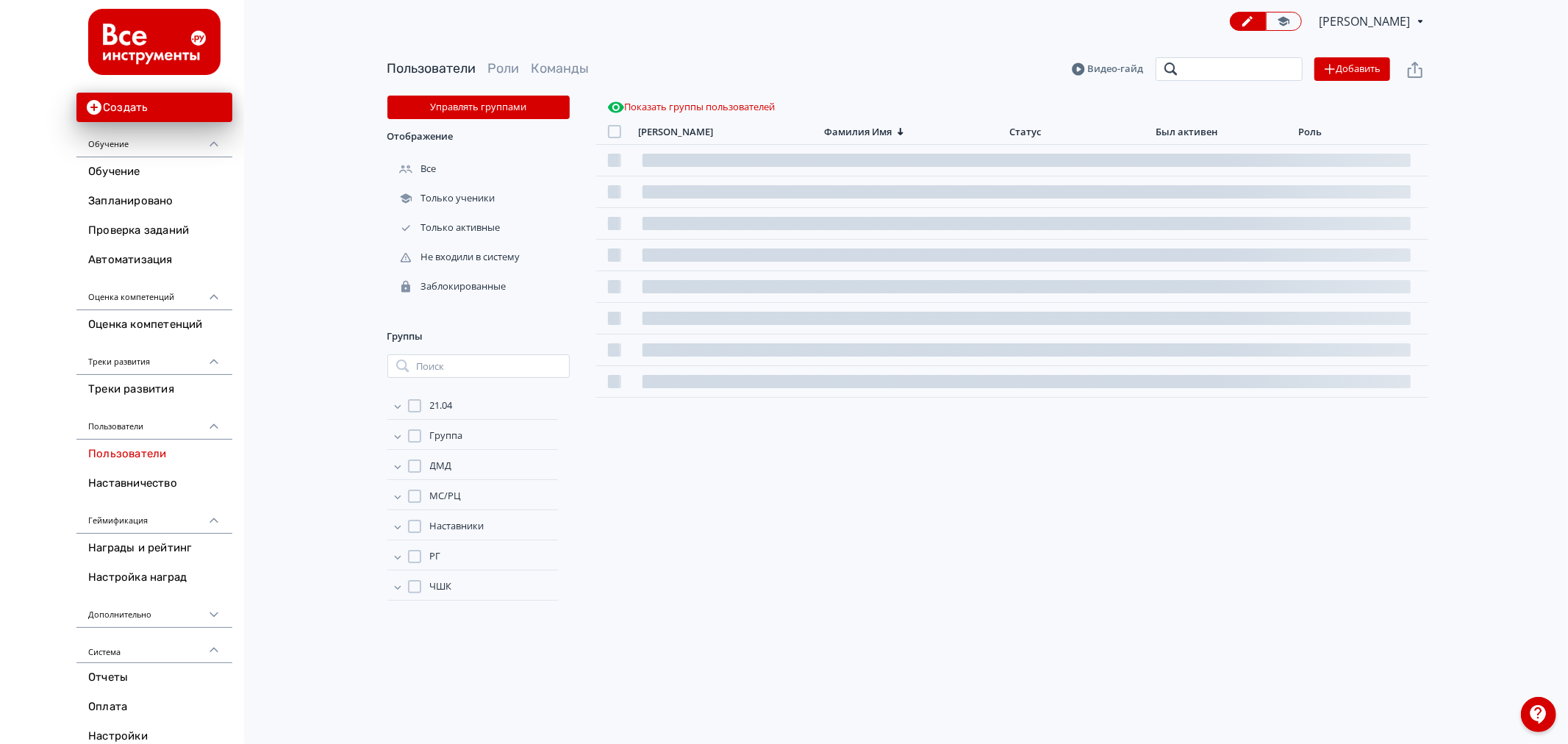
click at [1235, 70] on input "search" at bounding box center [1229, 69] width 147 height 24
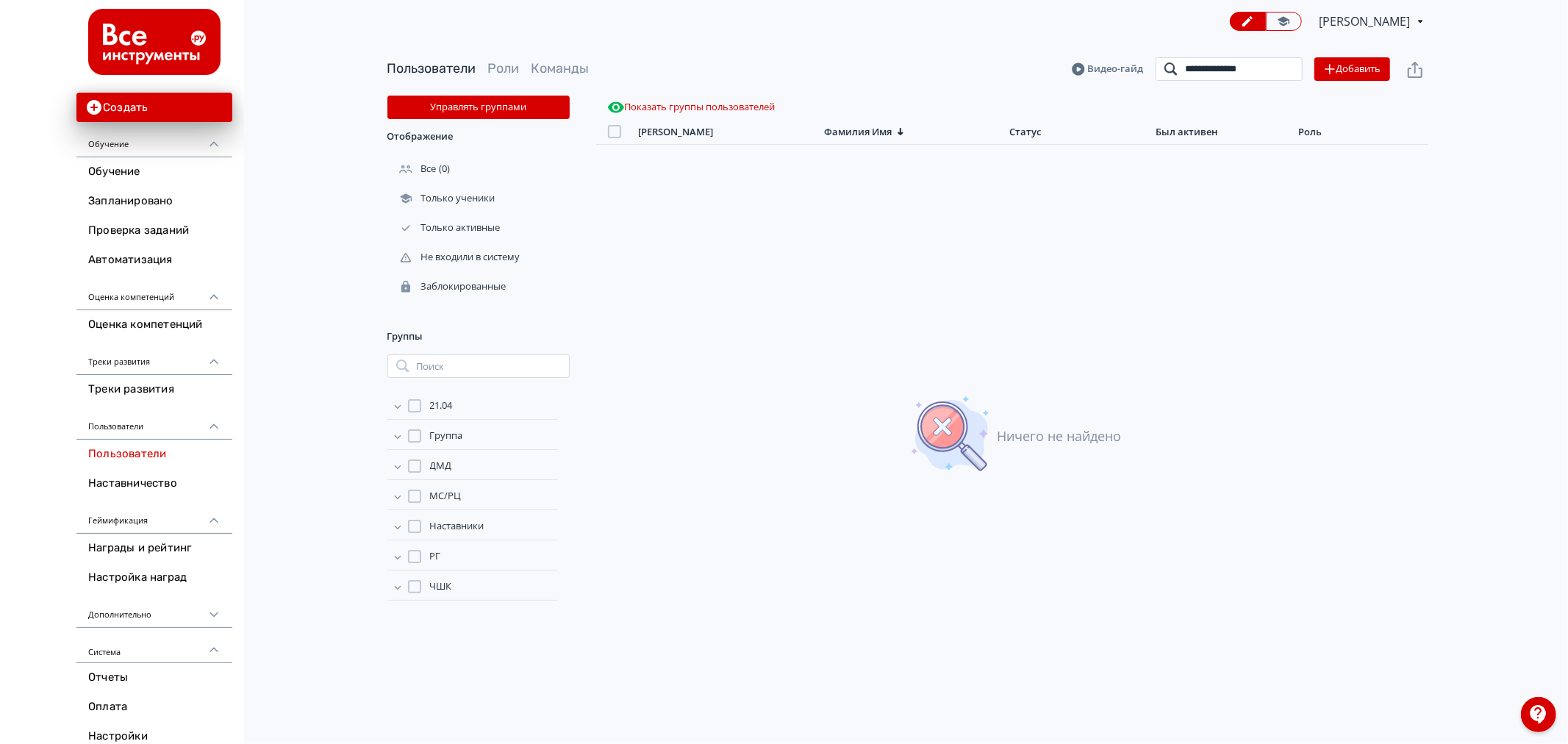
type input "**********"
click at [1284, 67] on input "**********" at bounding box center [1229, 69] width 147 height 24
type input "**********"
click at [1284, 64] on input "**********" at bounding box center [1229, 69] width 147 height 24
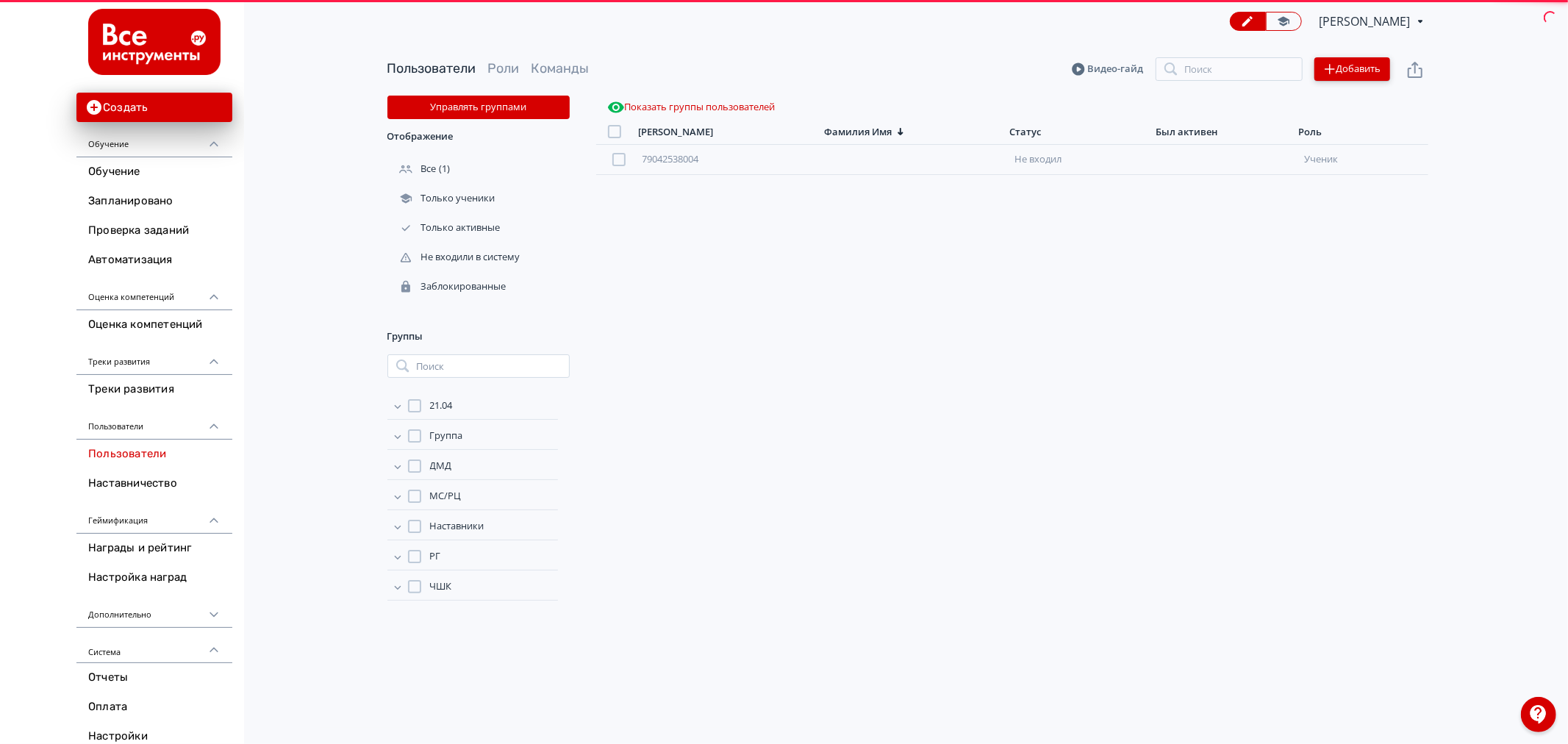
click at [1356, 61] on button "Добавить" at bounding box center [1352, 69] width 76 height 24
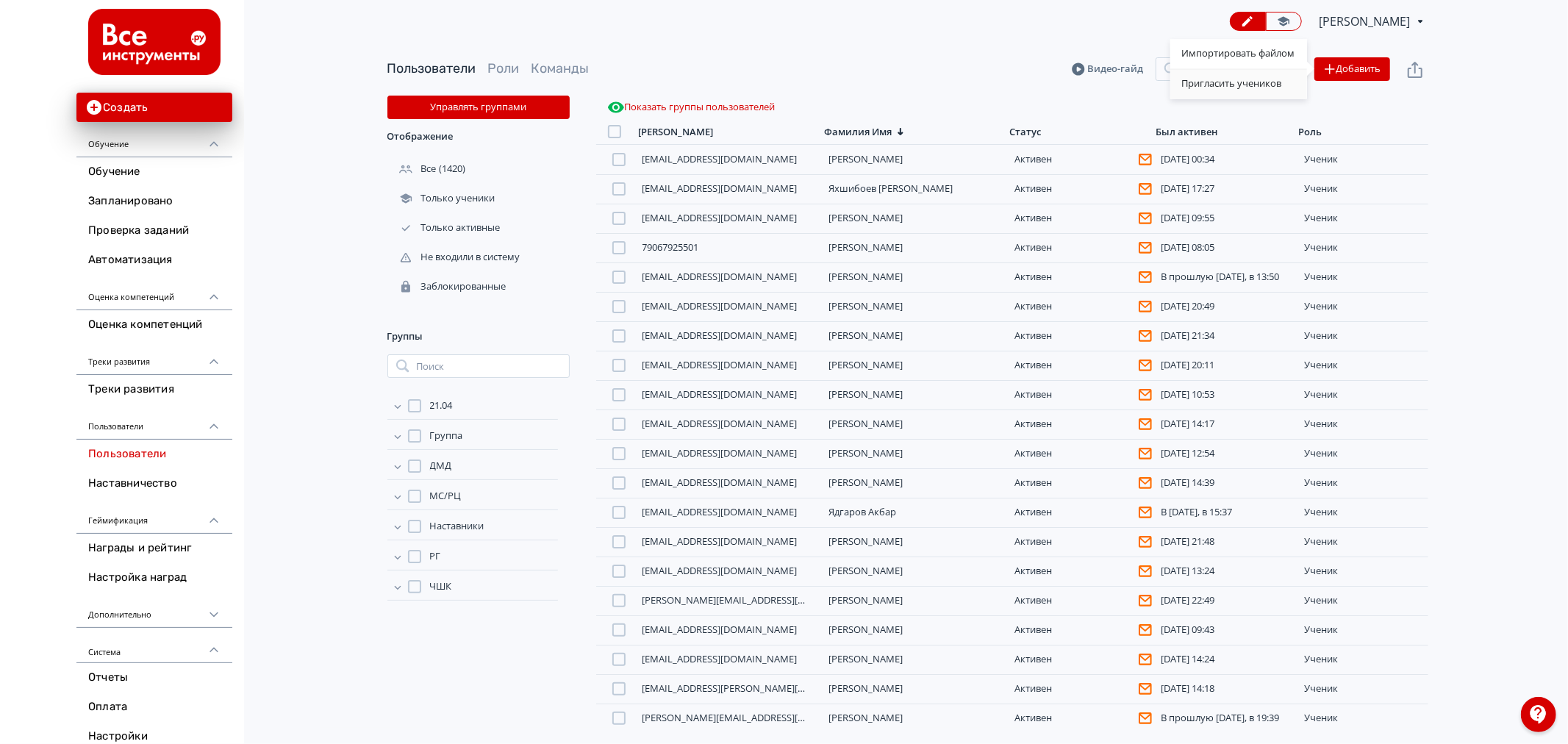
click at [1235, 78] on div "Пригласить учеников" at bounding box center [1238, 83] width 137 height 29
type textarea "*"
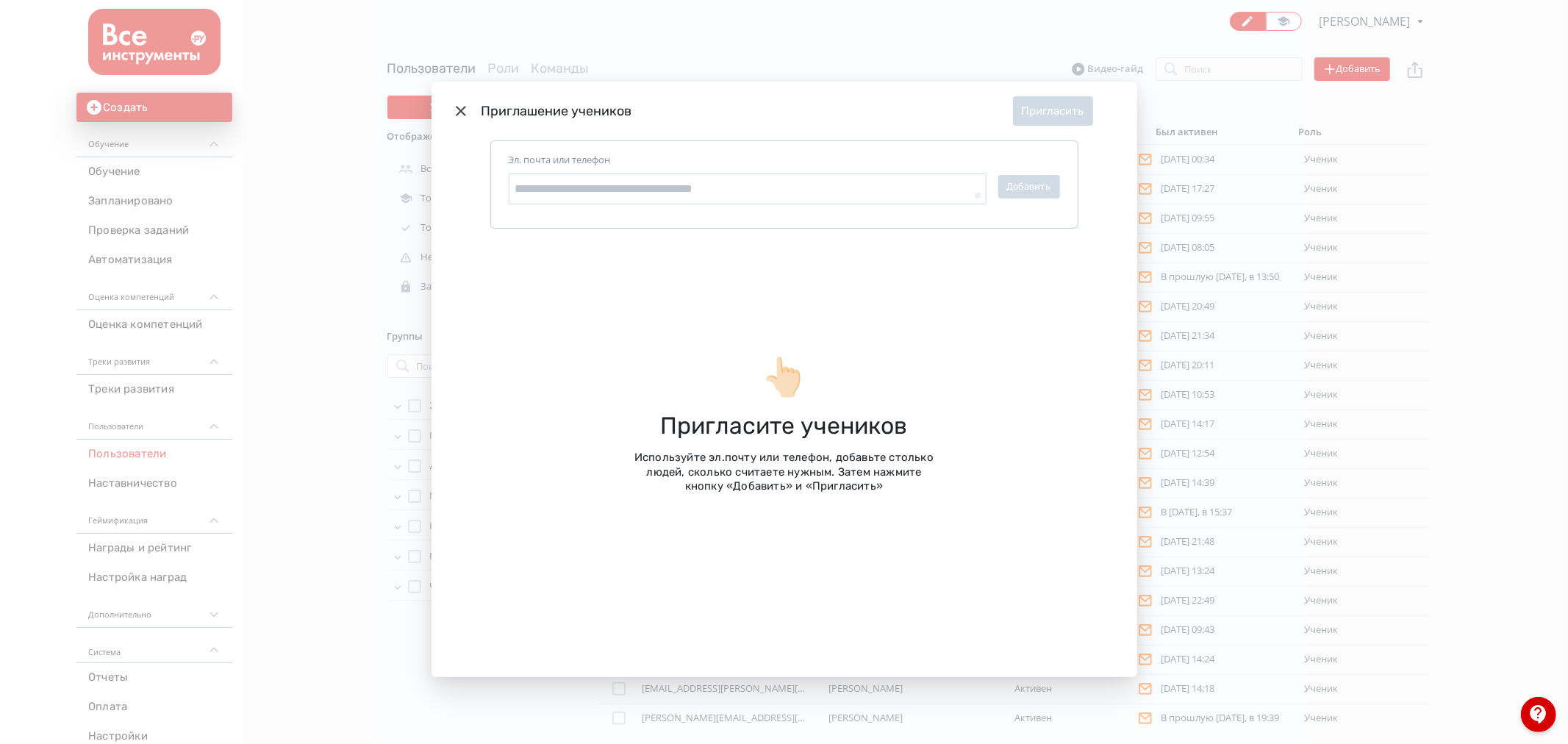
click at [1251, 125] on div "Приглашение учеников Пригласить [PERSON_NAME]. почта или телефон Добавить 👆🏻 Пр…" at bounding box center [784, 372] width 1568 height 744
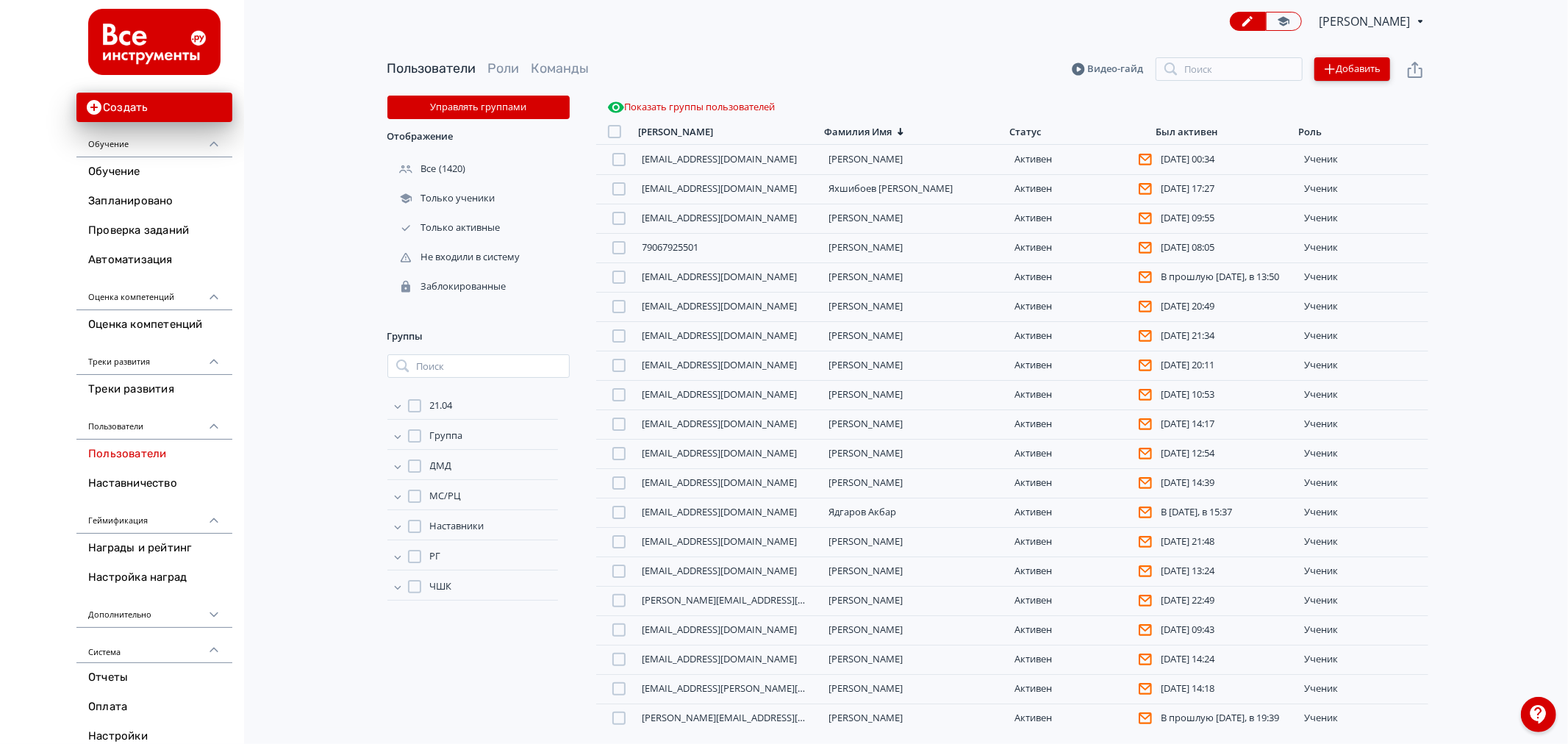
click at [1340, 76] on button "Добавить" at bounding box center [1352, 69] width 76 height 24
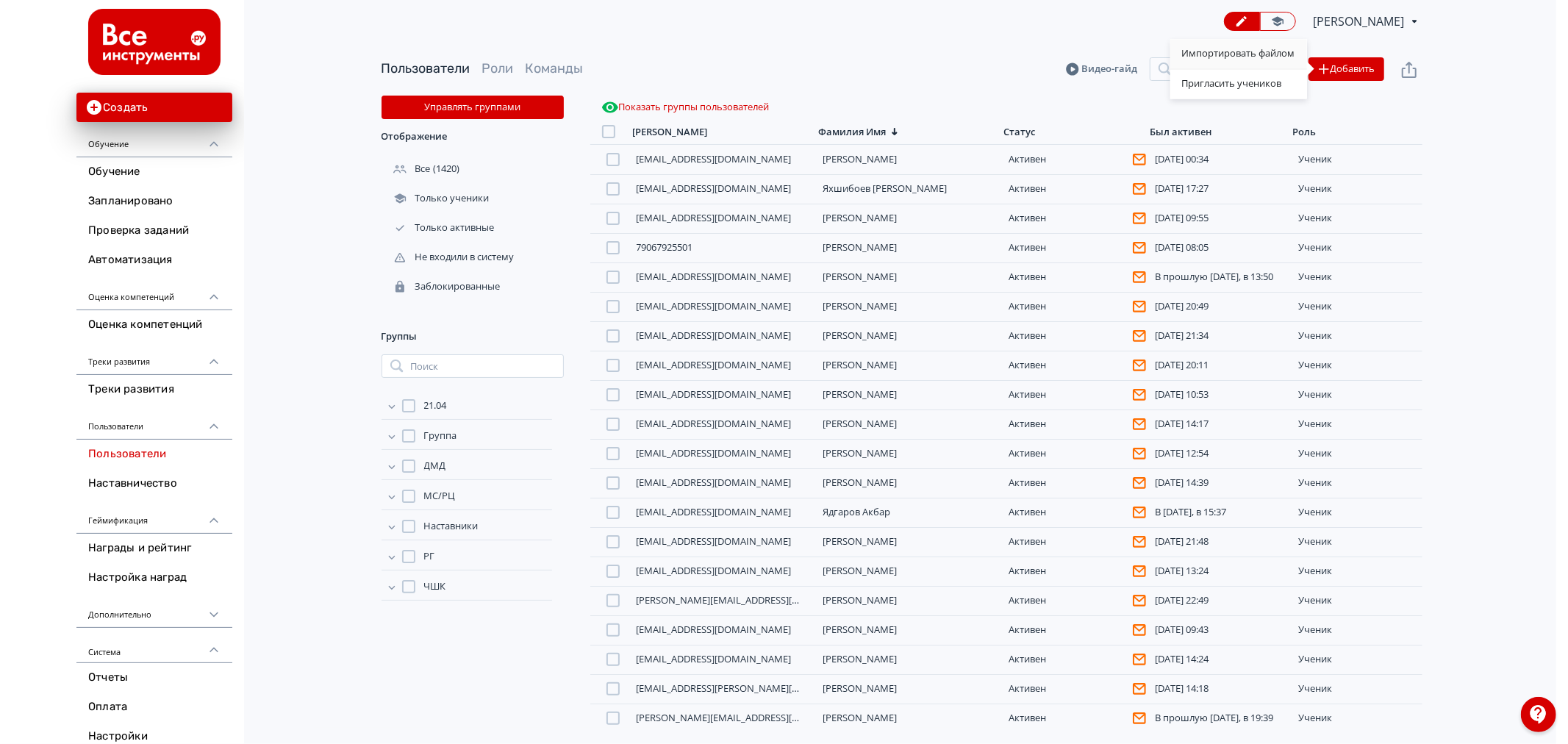
click at [1241, 61] on div "Импортировать файлом" at bounding box center [1238, 54] width 137 height 29
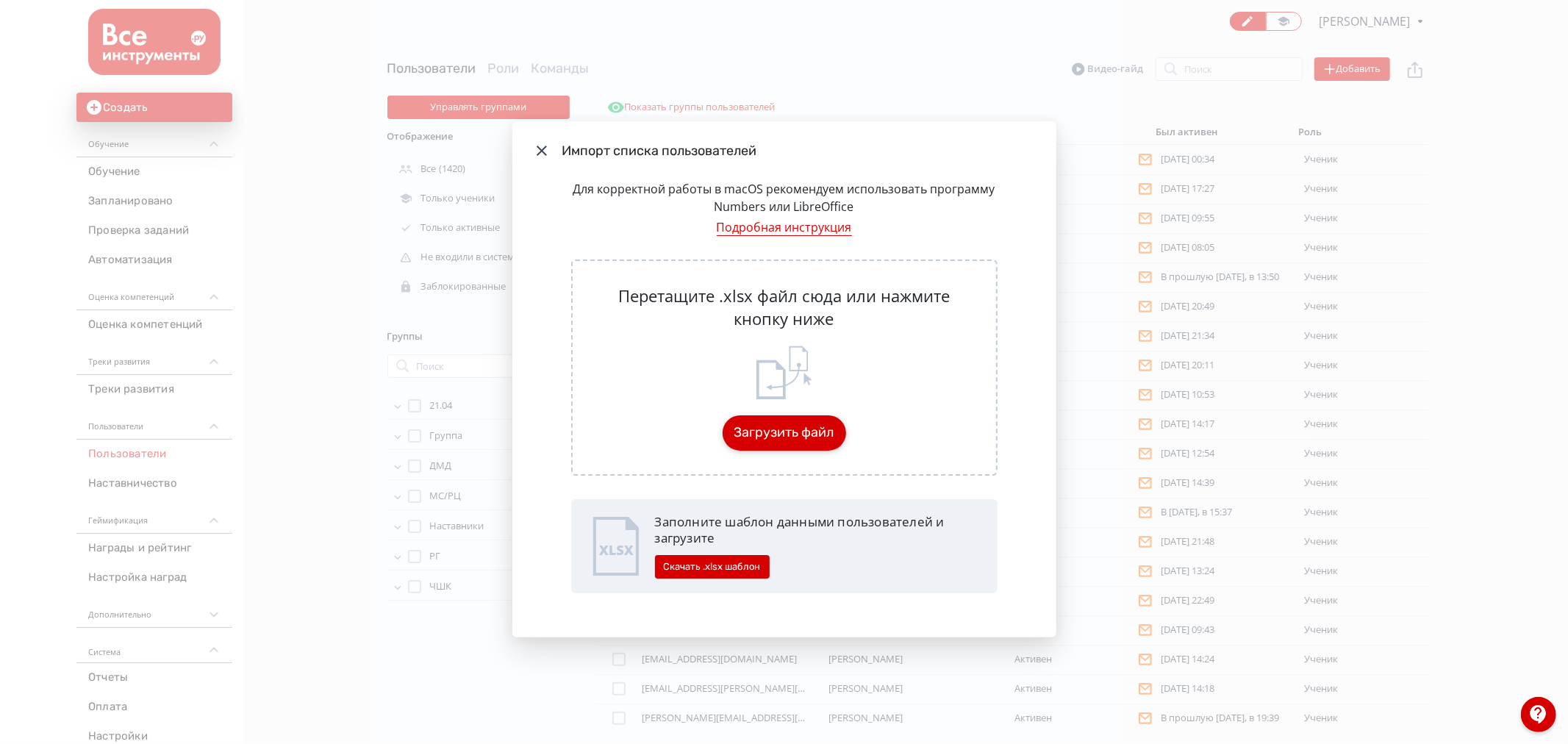
click at [778, 434] on button "Загрузить файл" at bounding box center [784, 433] width 124 height 35
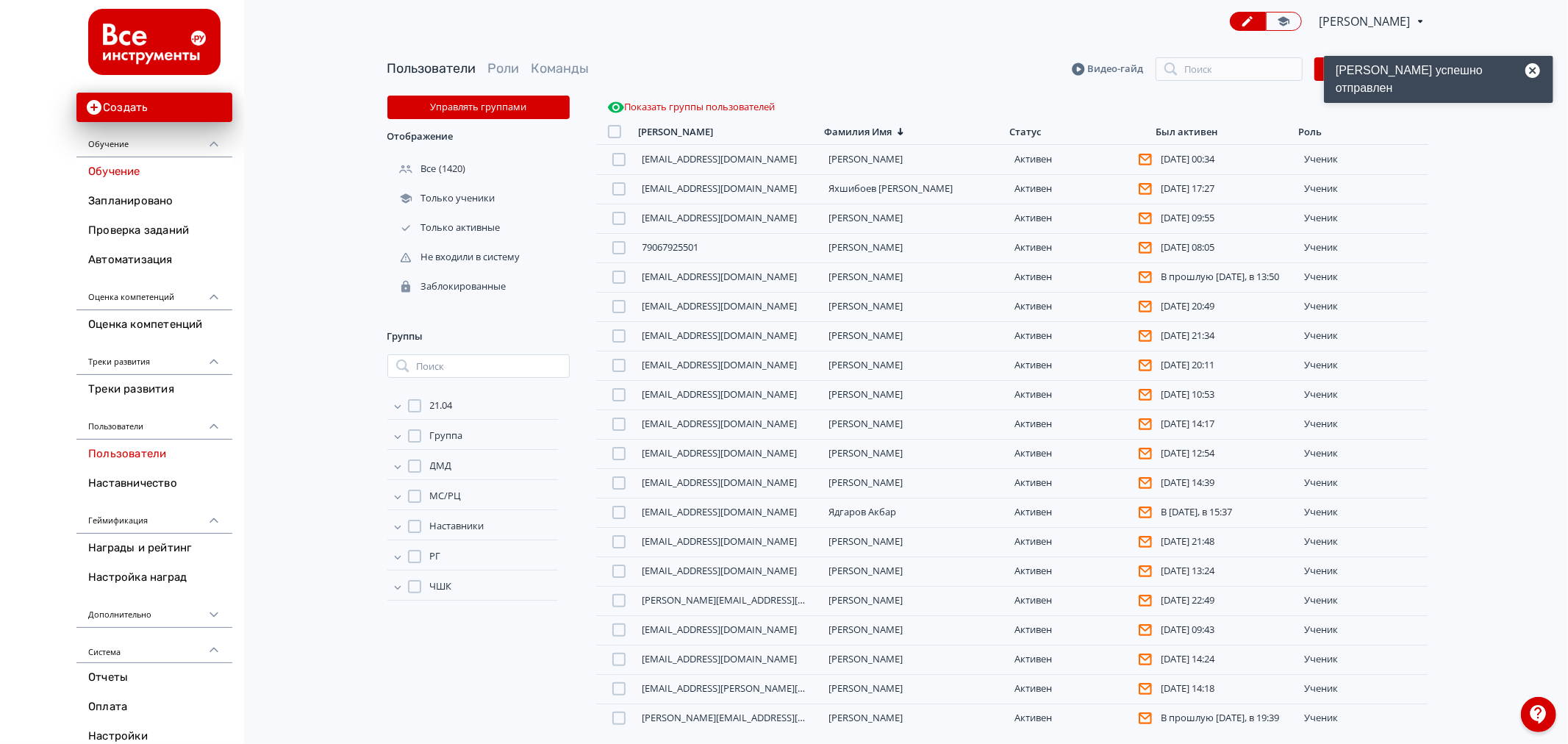
click at [157, 175] on link "Обучение" at bounding box center [154, 172] width 156 height 29
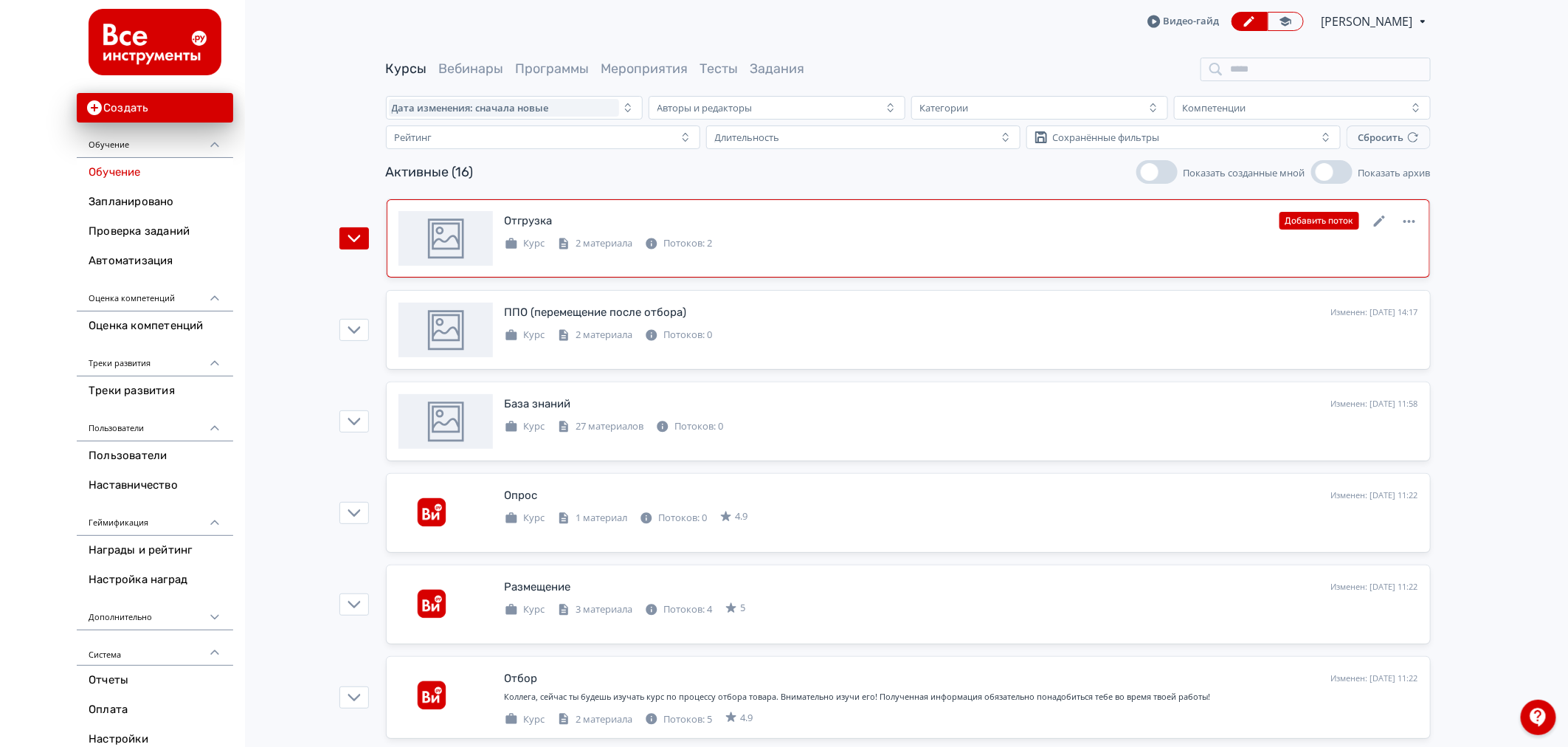
click at [1289, 264] on div "Отгрузка Изменен: [DATE] 15:41 Добавить поток Курс 2 материала Потоков: 2" at bounding box center [908, 238] width 1020 height 55
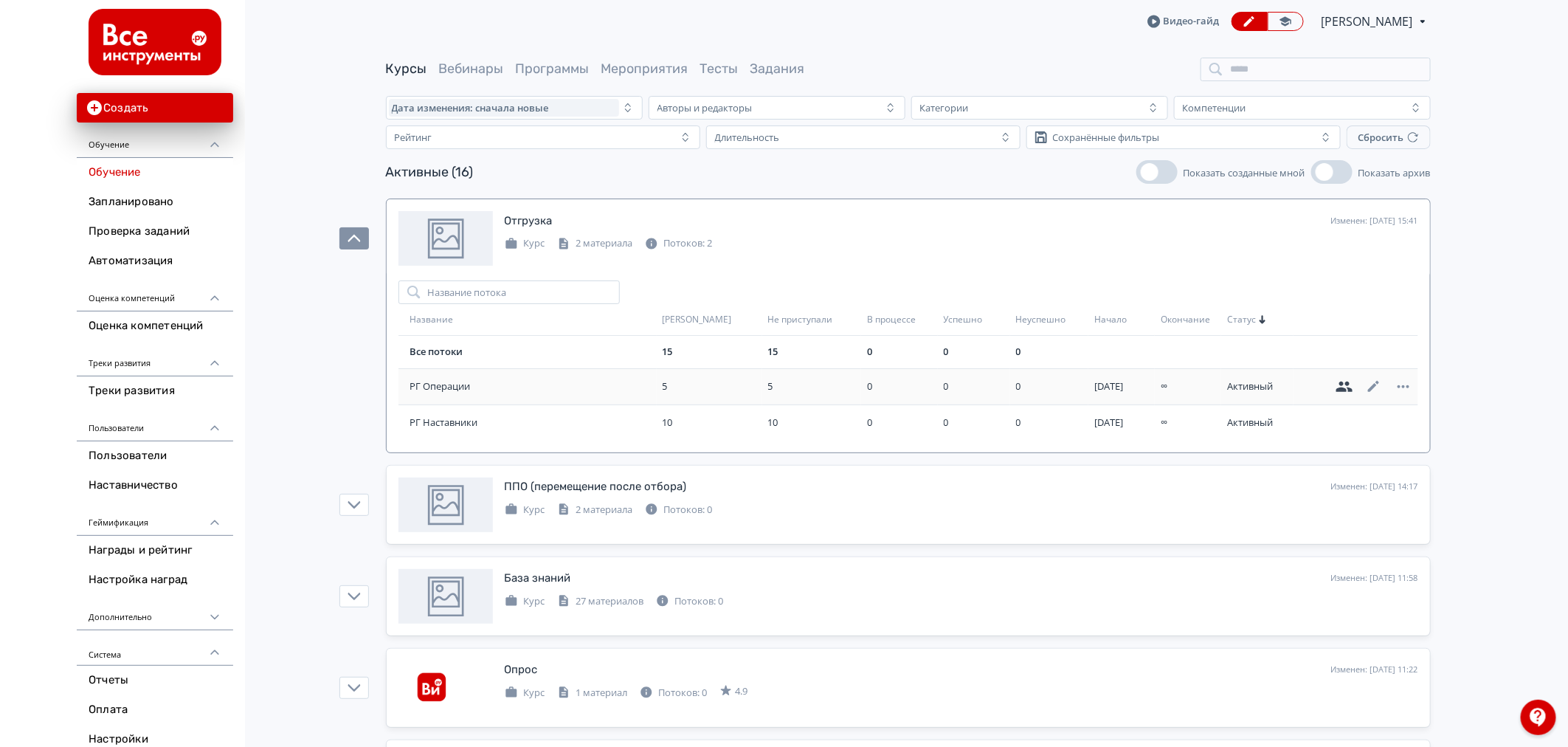
click at [1348, 385] on icon at bounding box center [1344, 386] width 16 height 10
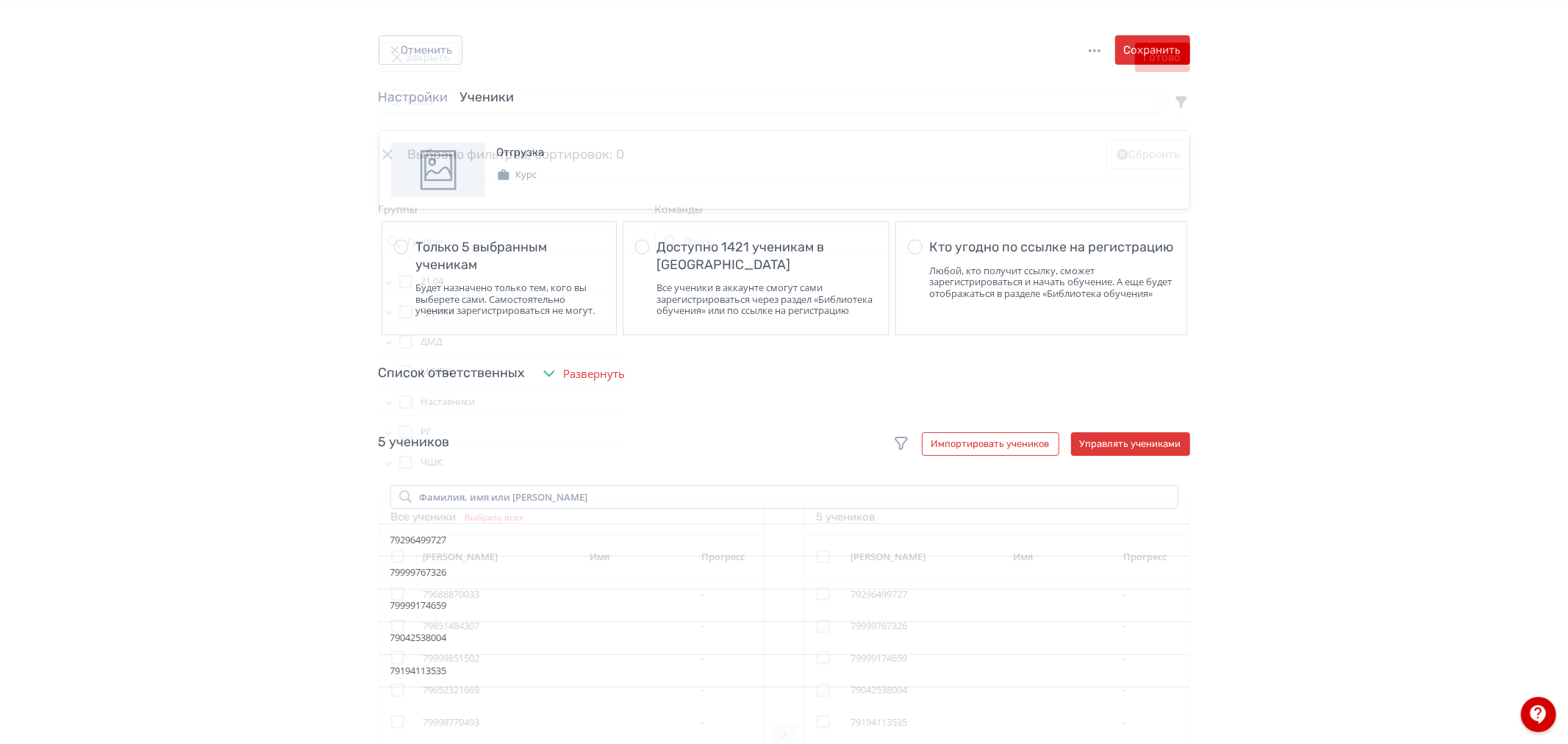
click at [387, 347] on icon "Modal" at bounding box center [388, 341] width 15 height 15
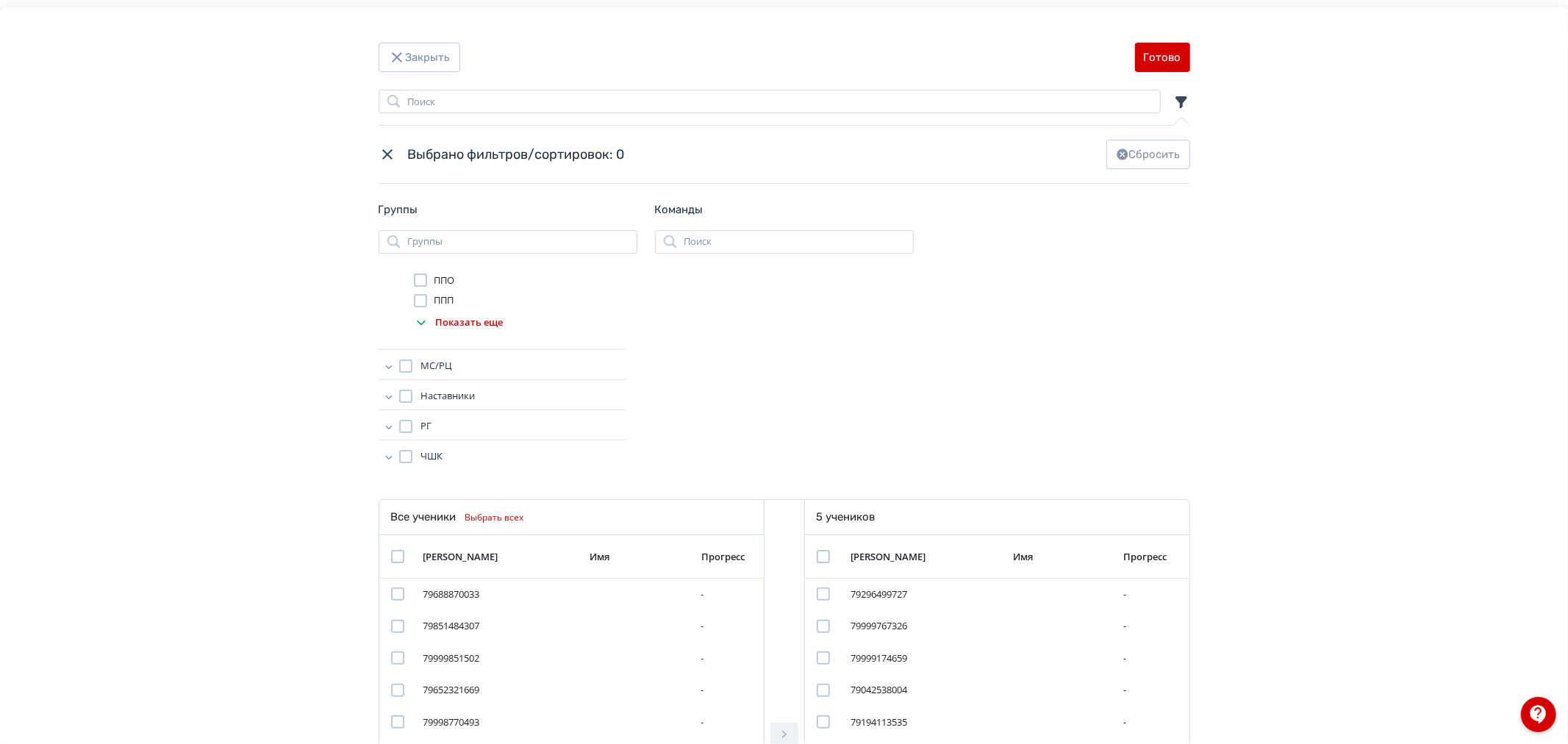
scroll to position [250, 0]
click at [545, 97] on input "Modal" at bounding box center [769, 101] width 782 height 24
paste input "**********"
type input "**********"
drag, startPoint x: 382, startPoint y: 603, endPoint x: 388, endPoint y: 598, distance: 7.8
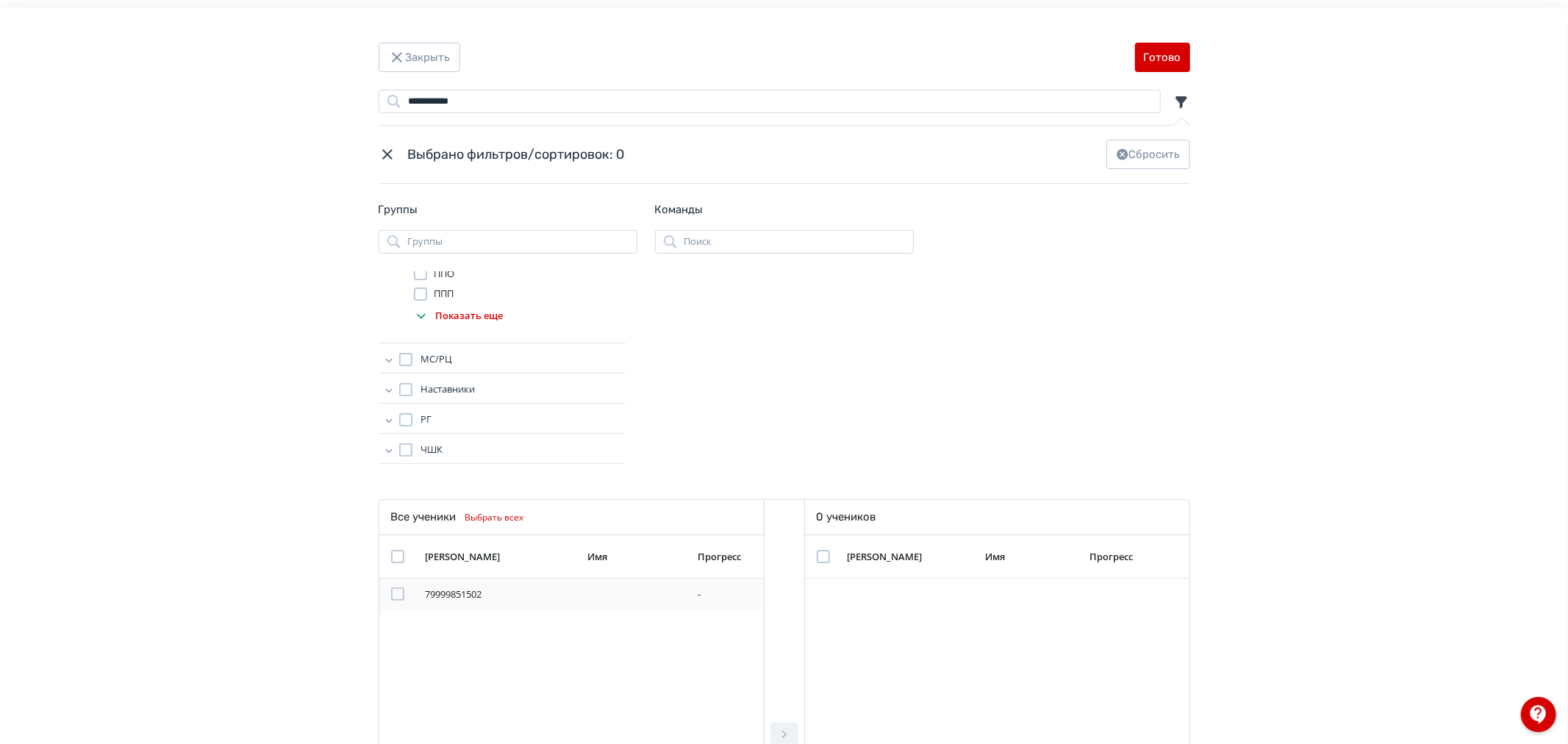
click at [385, 601] on td "Modal" at bounding box center [399, 594] width 40 height 32
drag, startPoint x: 391, startPoint y: 593, endPoint x: 402, endPoint y: 592, distance: 11.0
click at [392, 592] on div "Modal" at bounding box center [397, 593] width 13 height 13
drag, startPoint x: 787, startPoint y: 736, endPoint x: 799, endPoint y: 709, distance: 29.5
click at [792, 729] on button "Modal" at bounding box center [784, 734] width 28 height 24
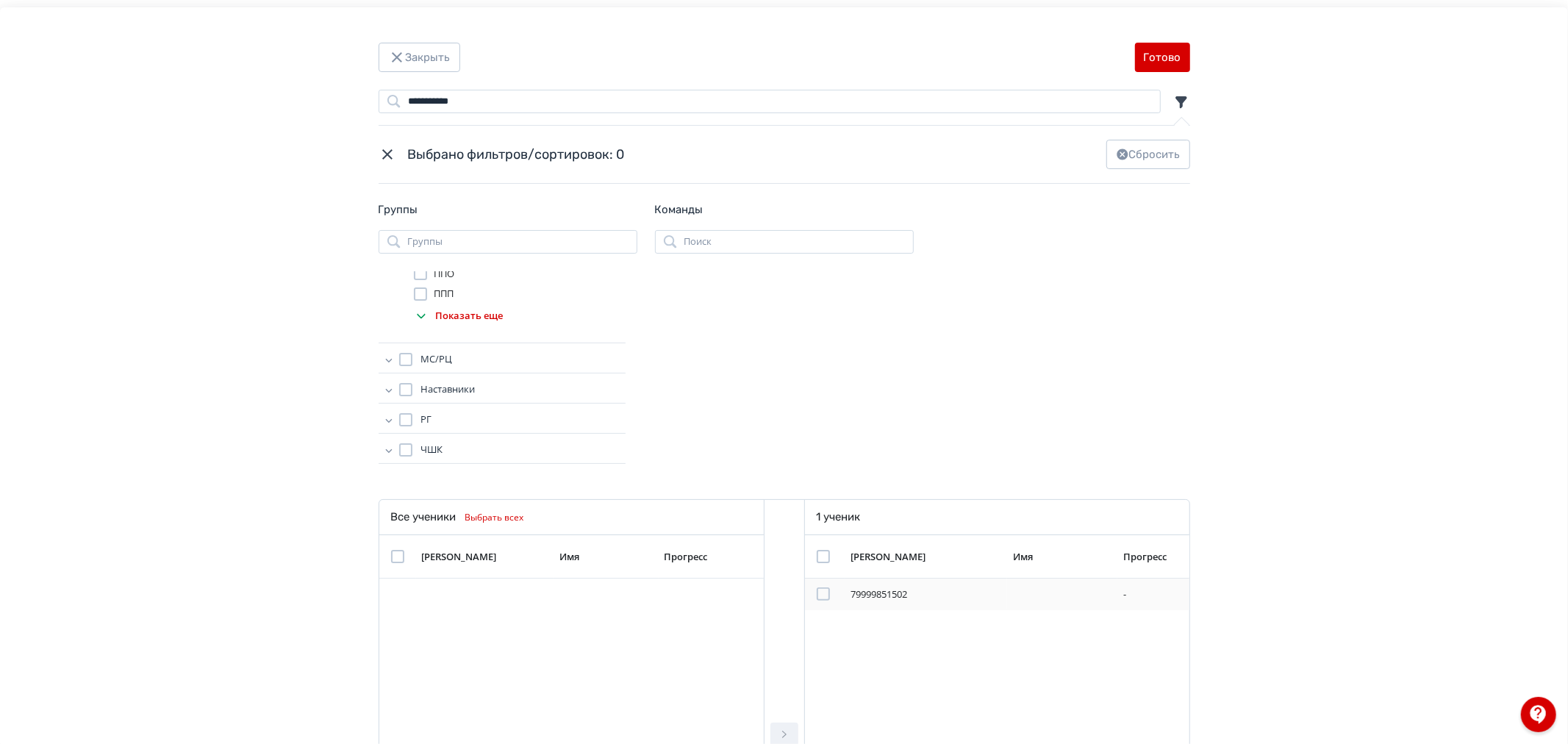
click at [822, 596] on div "Modal" at bounding box center [823, 593] width 13 height 13
click at [1164, 54] on button "Готово" at bounding box center [1162, 57] width 55 height 29
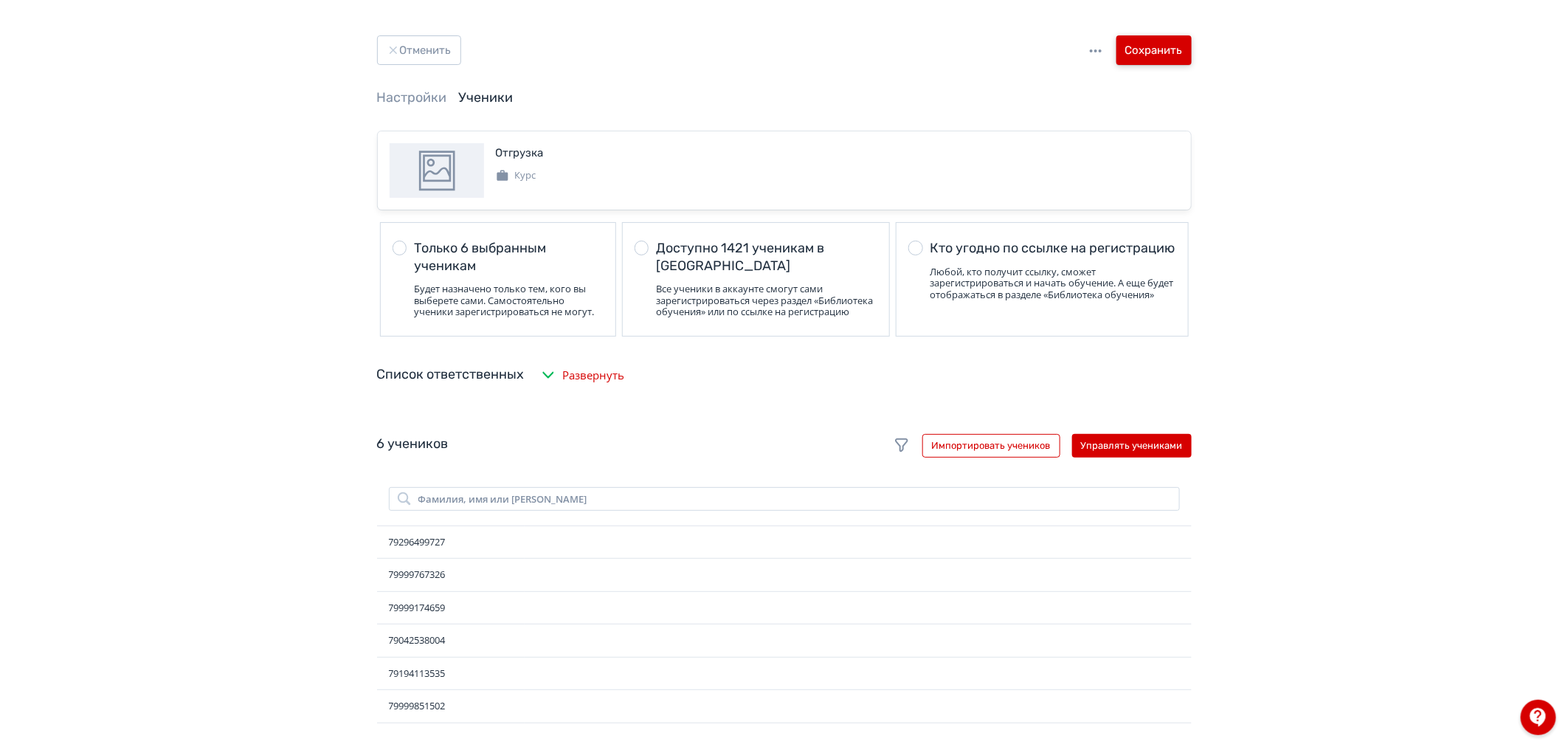
click at [1177, 48] on button "Сохранить" at bounding box center [1154, 50] width 75 height 29
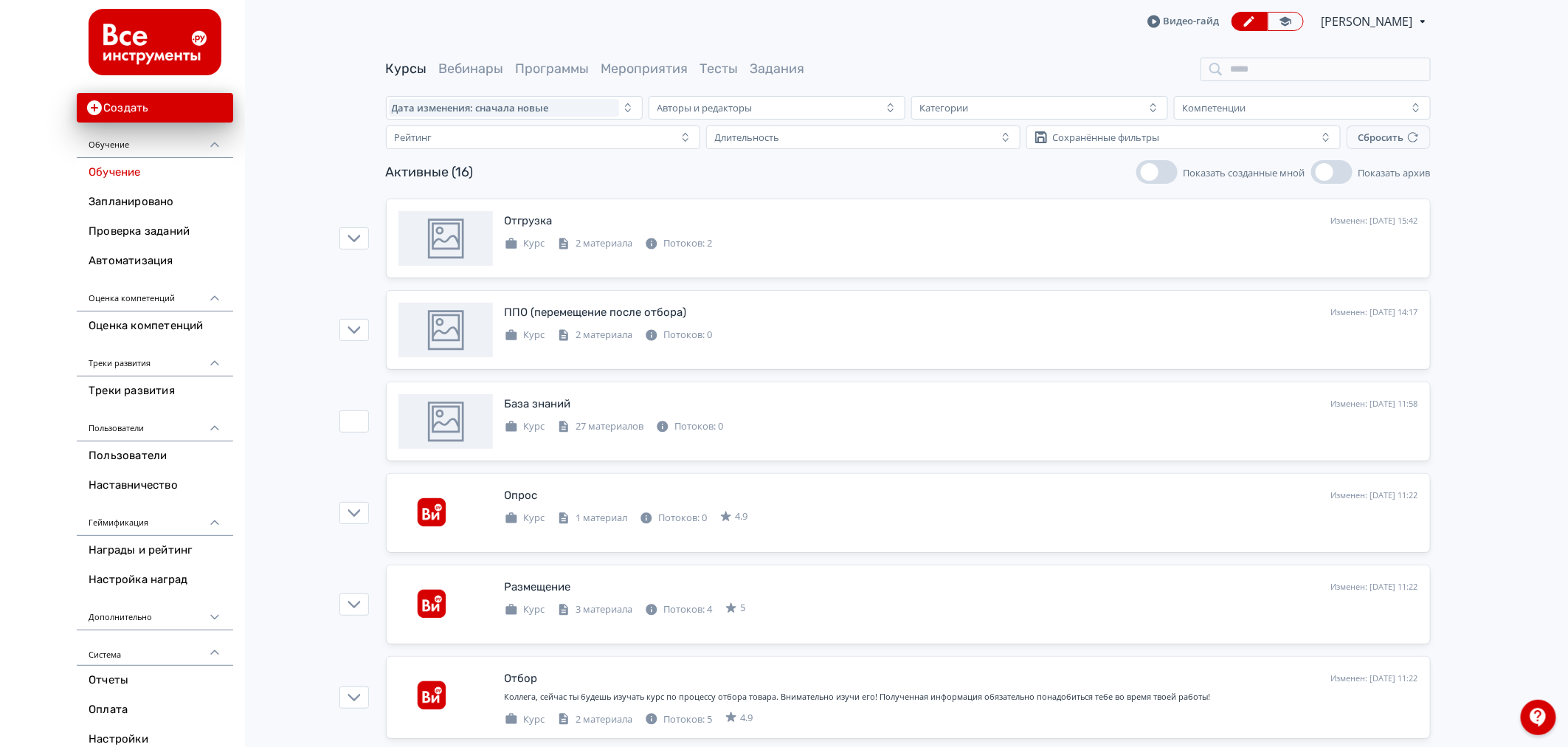
click at [71, 214] on div "Создать Обучение Обучение Запланировано Проверка заданий Автоматизация Оценка к…" at bounding box center [122, 396] width 245 height 793
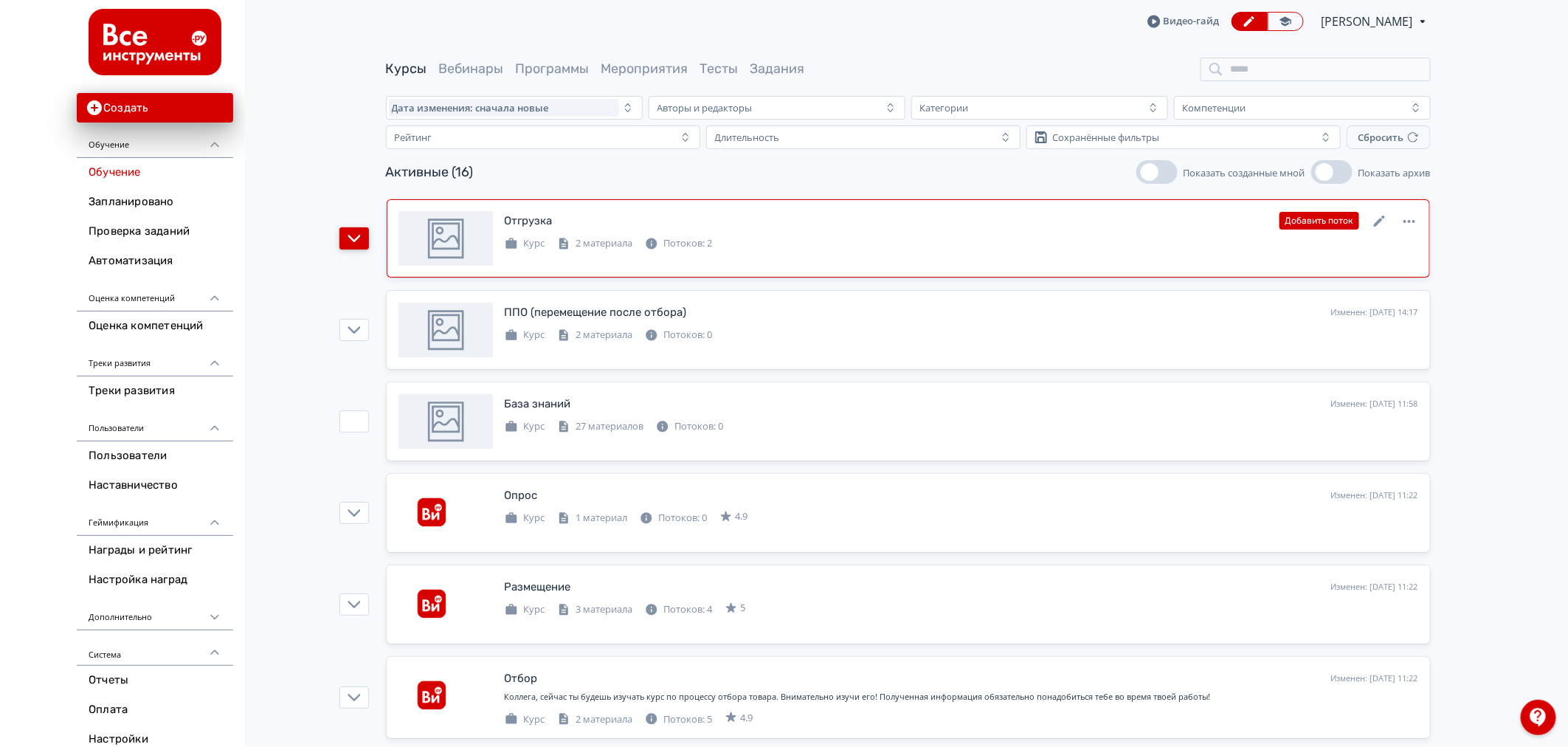
click at [360, 240] on button "button" at bounding box center [354, 238] width 29 height 22
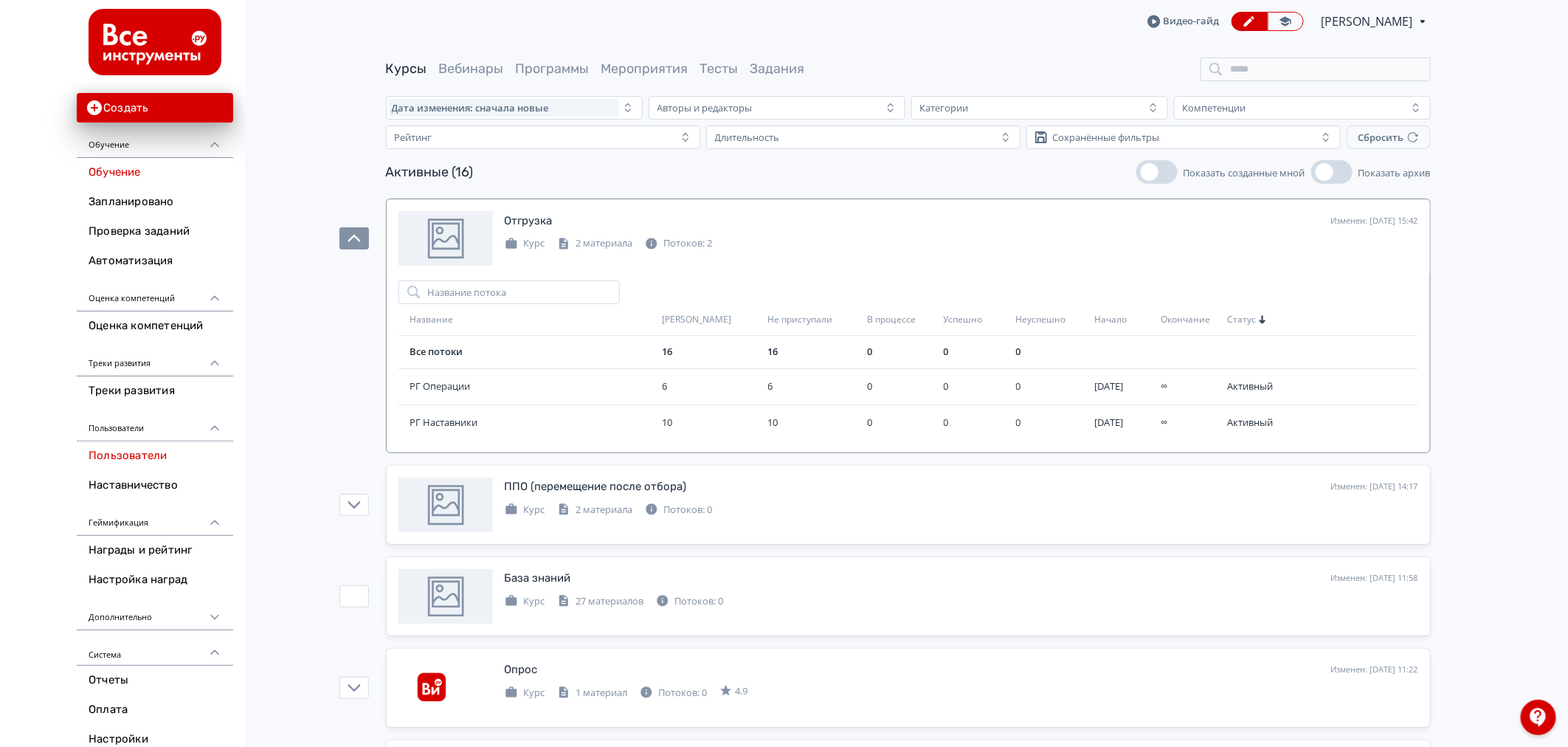
click at [124, 460] on link "Пользователи" at bounding box center [155, 456] width 157 height 29
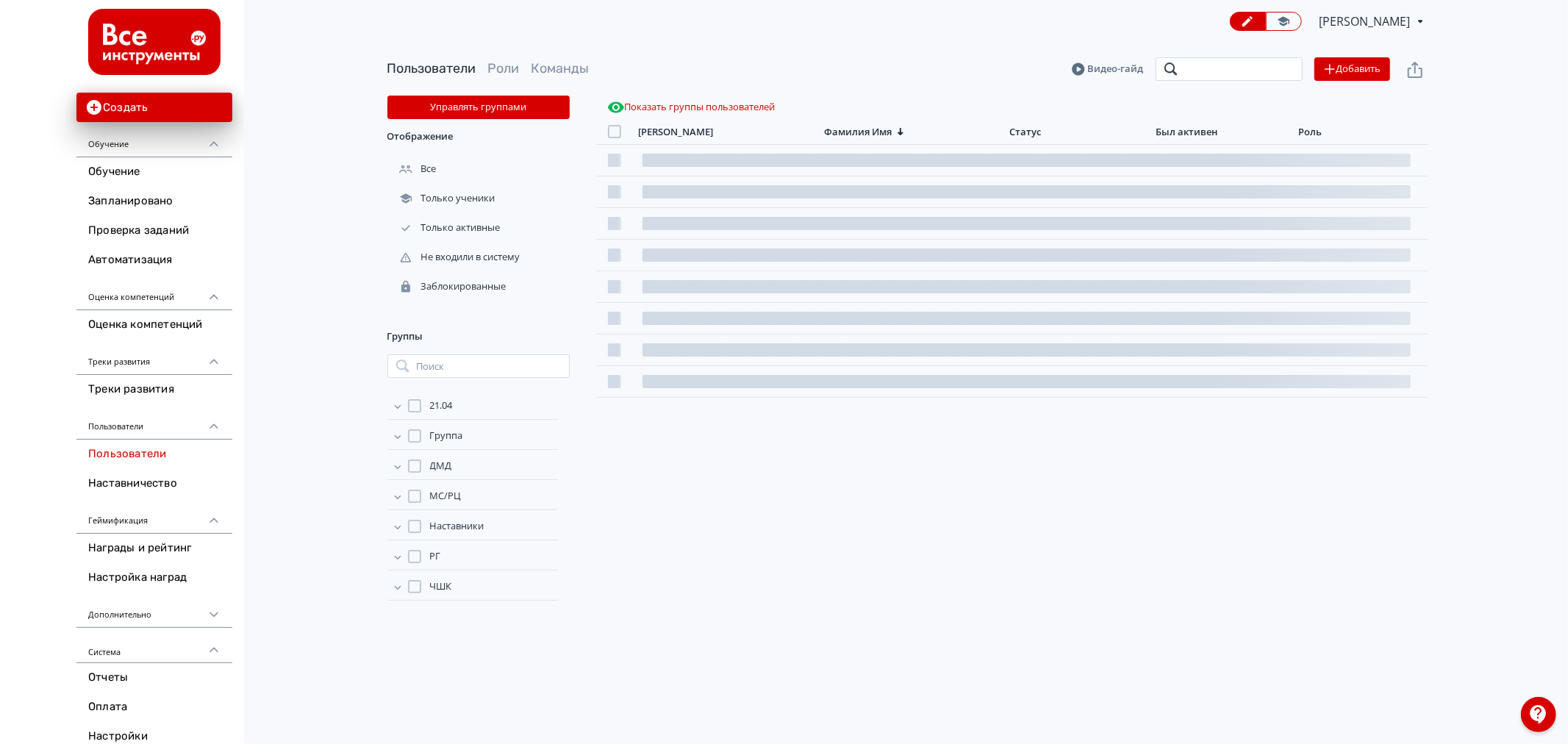
click at [1223, 67] on input "search" at bounding box center [1229, 69] width 147 height 24
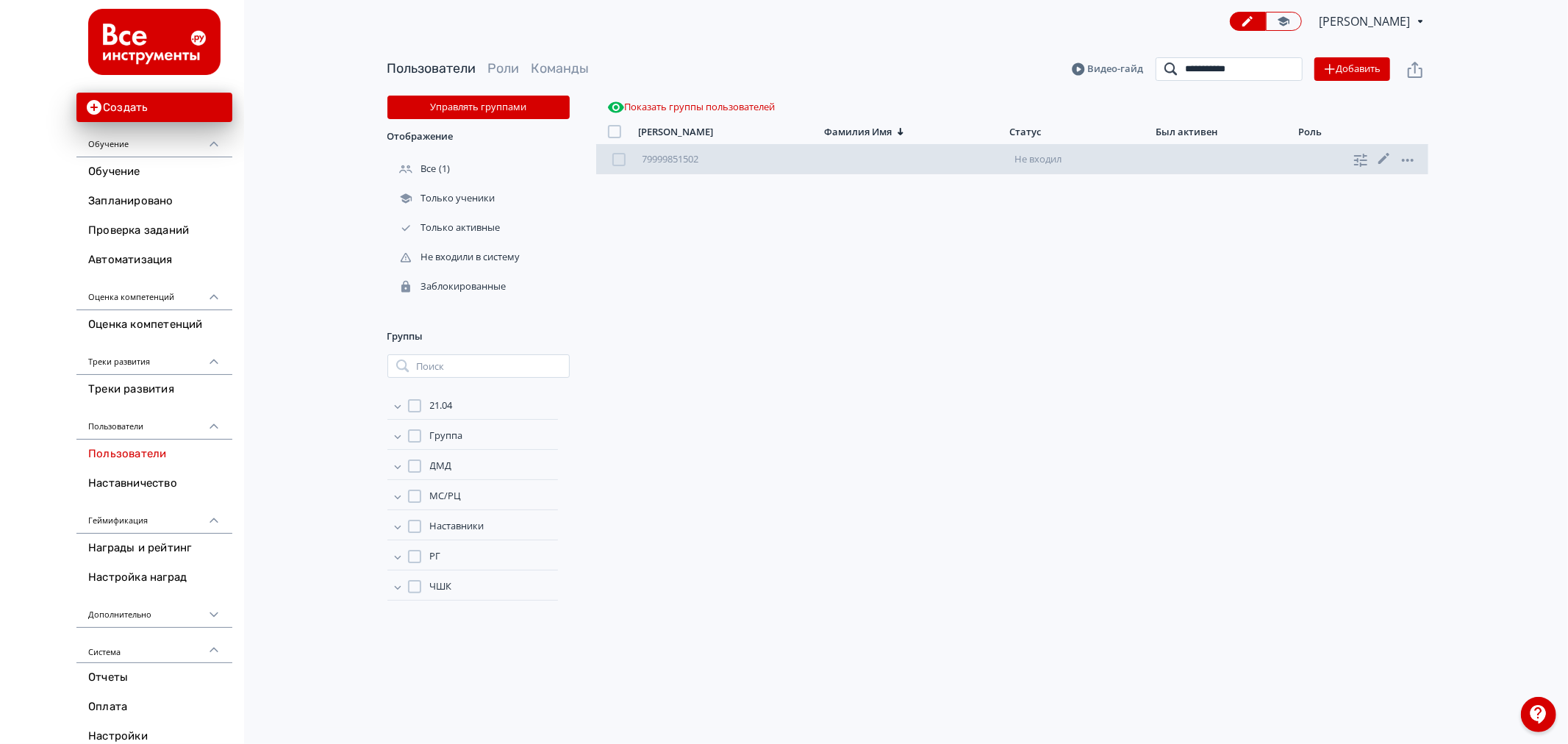
type input "**********"
click at [967, 164] on div "79999851502 Не входил ученик" at bounding box center [1012, 159] width 832 height 29
click at [1382, 160] on icon at bounding box center [1384, 158] width 11 height 11
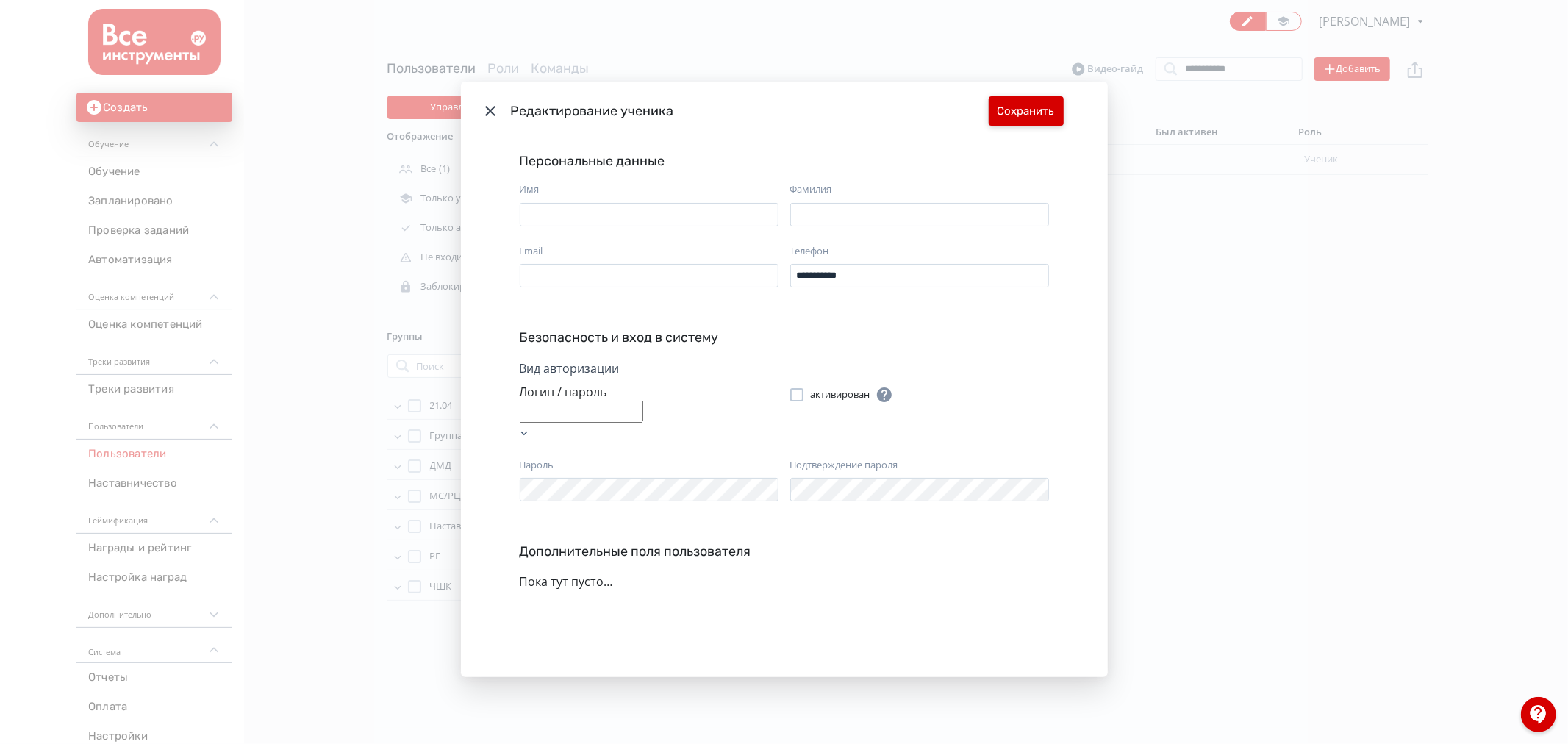
click at [1032, 104] on button "Сохранить" at bounding box center [1026, 111] width 75 height 29
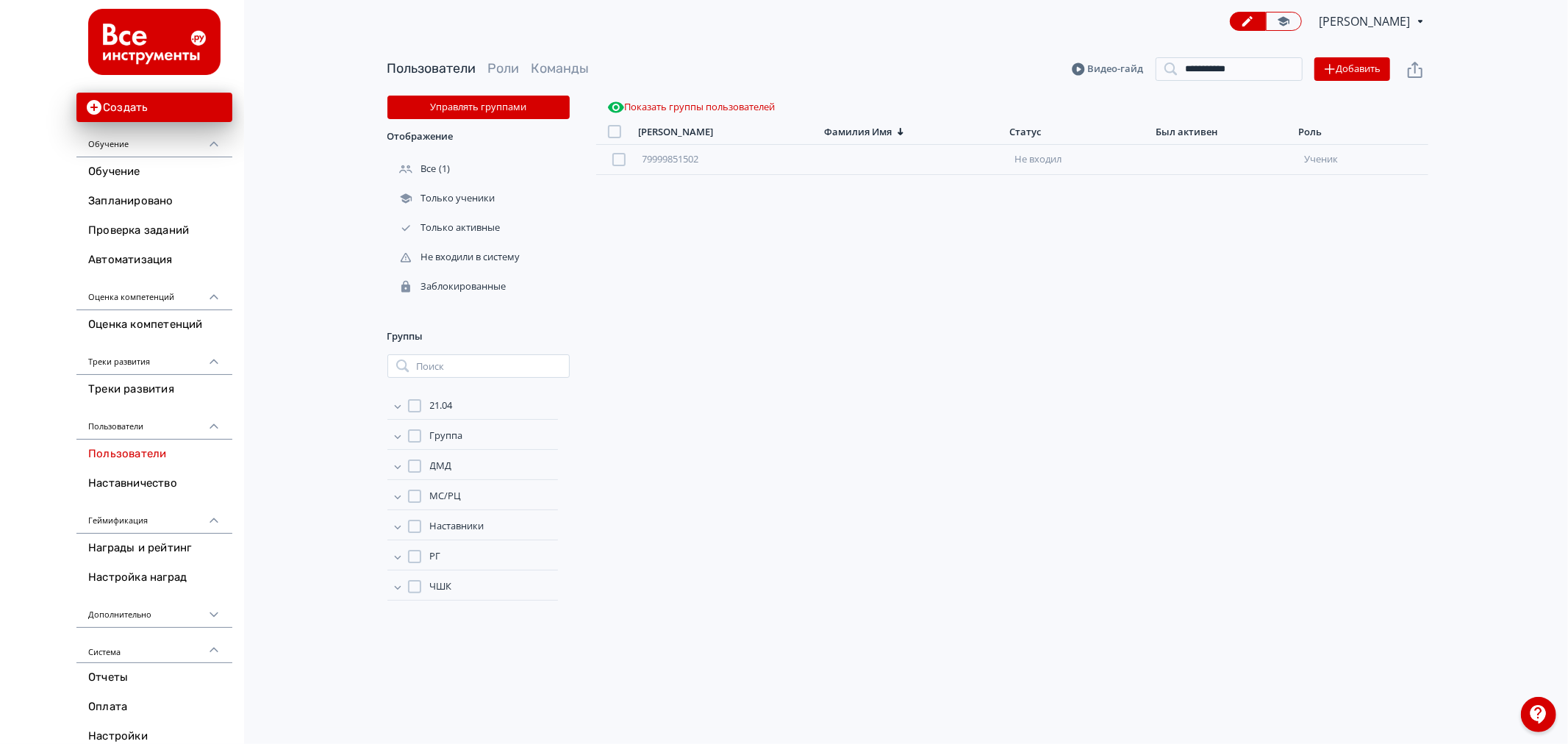
click at [1305, 430] on div "79999851502 Не входил ученик" at bounding box center [1012, 436] width 832 height 583
click at [143, 174] on link "Обучение" at bounding box center [154, 172] width 156 height 29
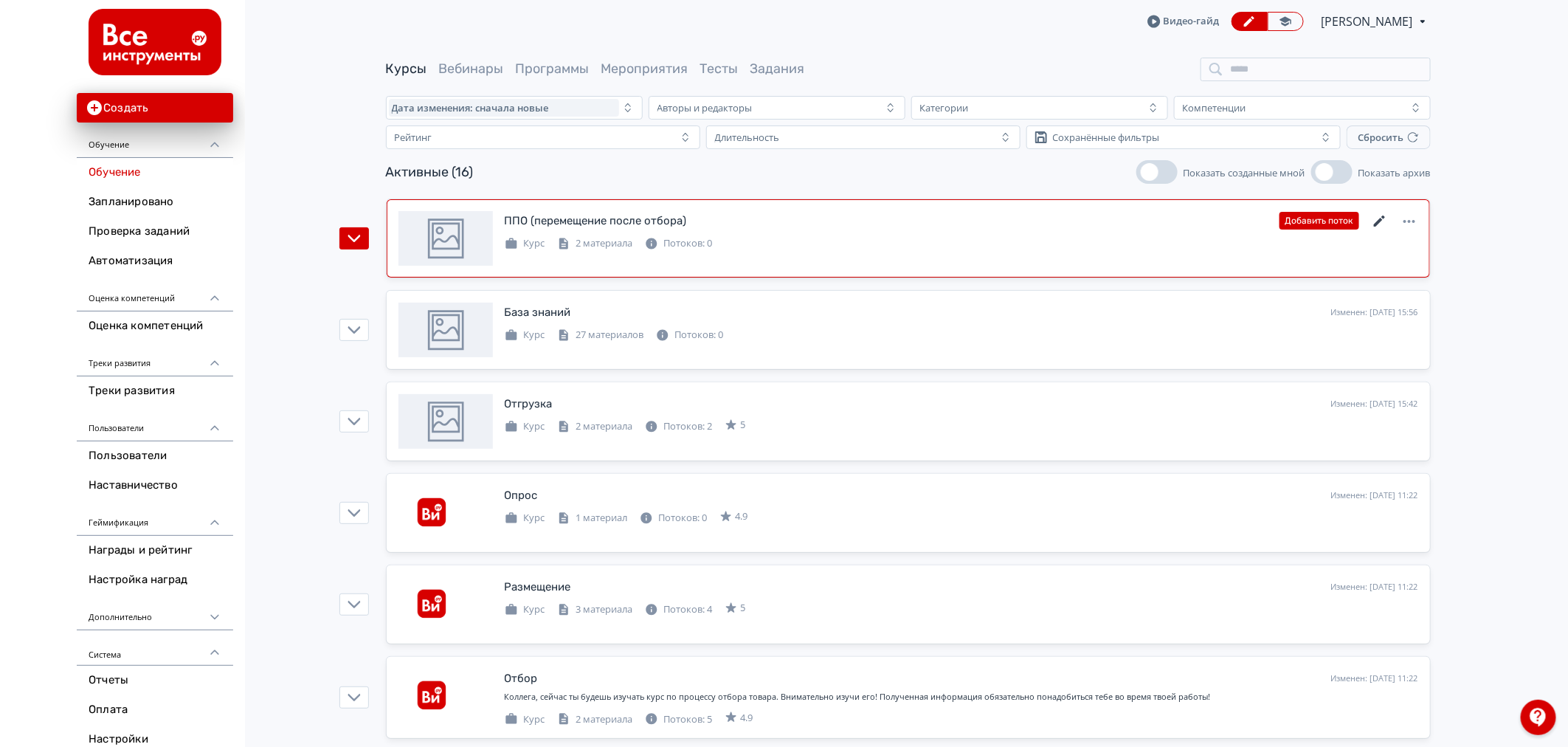
click at [1378, 218] on icon at bounding box center [1379, 221] width 18 height 18
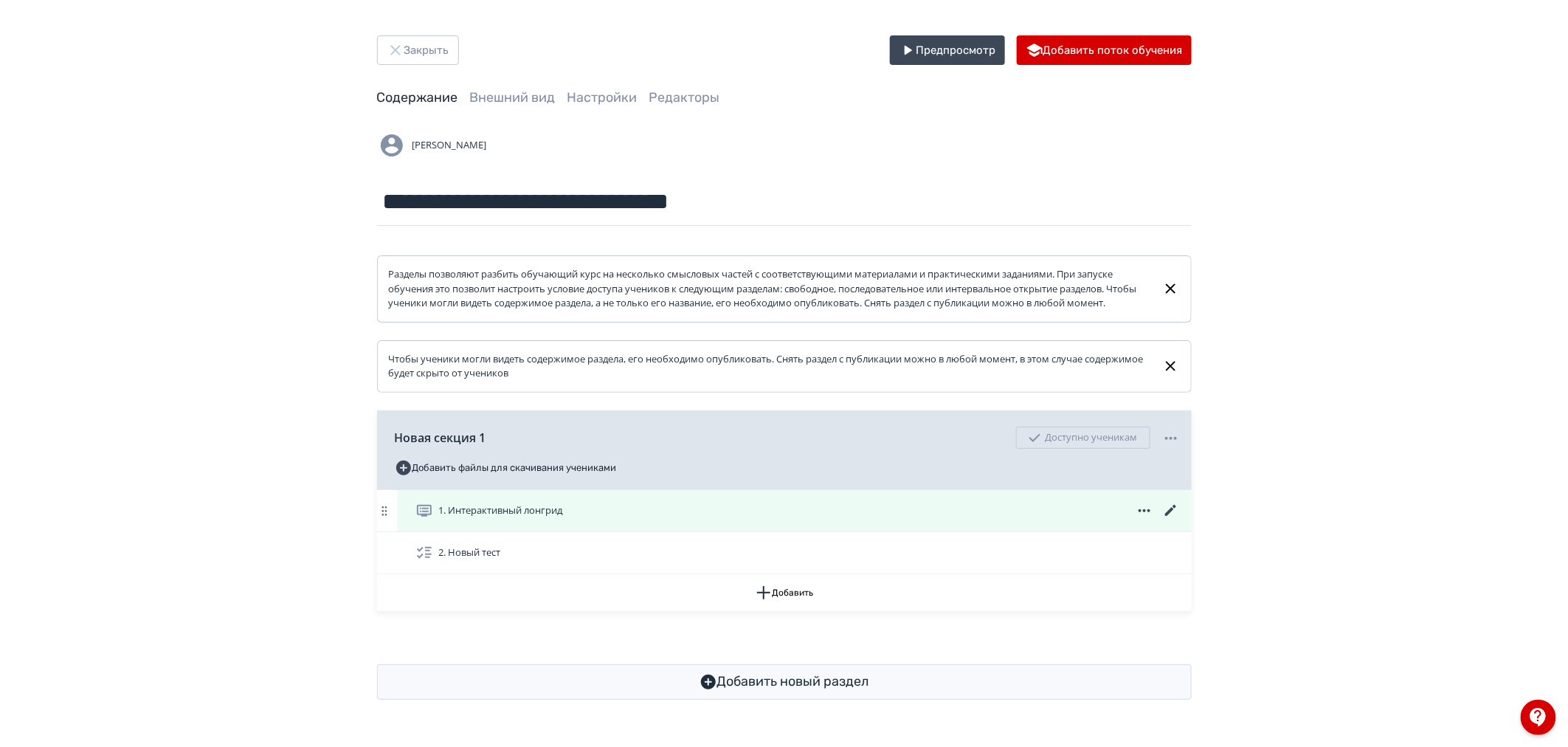
click at [1167, 520] on icon at bounding box center [1170, 511] width 18 height 18
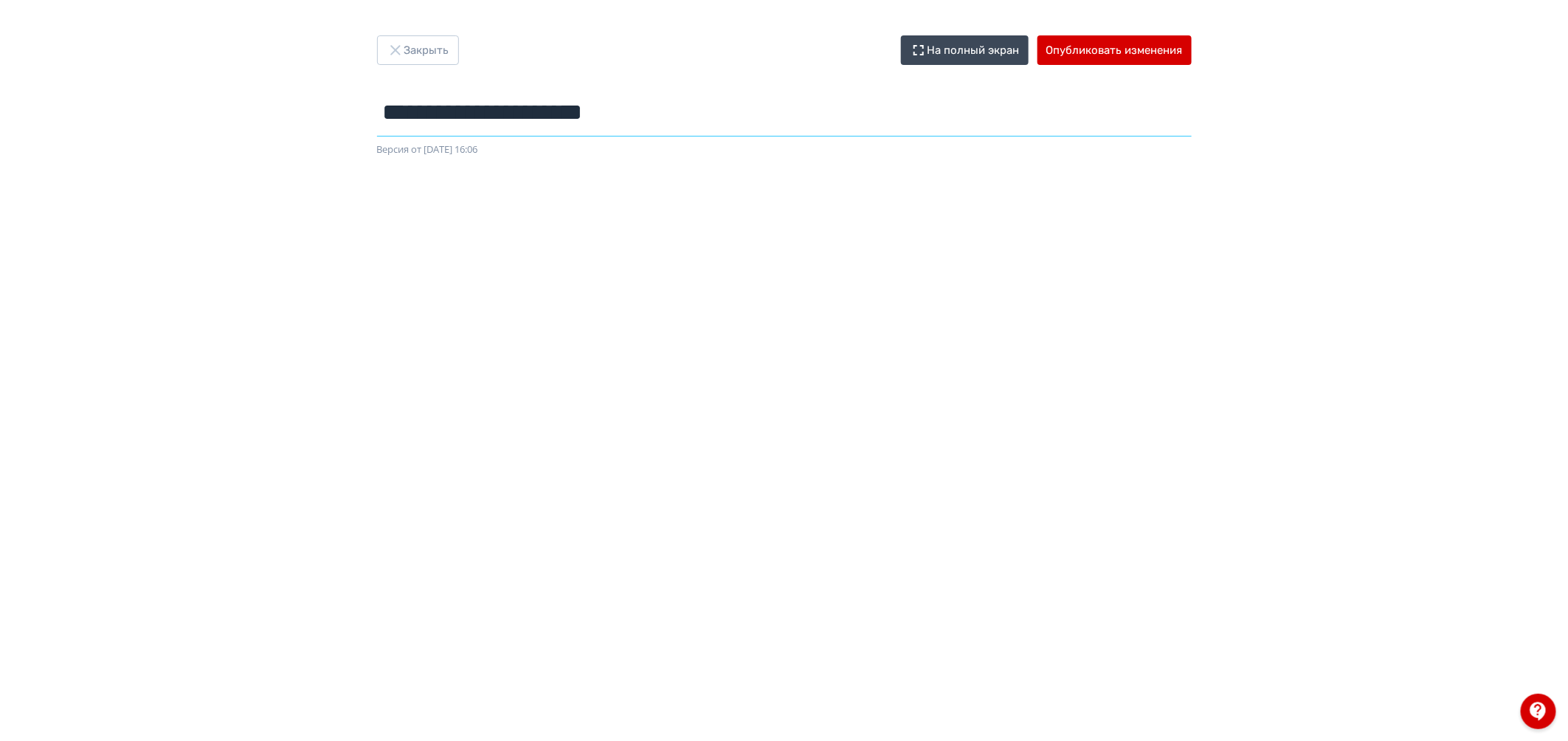
drag, startPoint x: 688, startPoint y: 116, endPoint x: 333, endPoint y: 120, distance: 355.0
click at [333, 120] on div "**********" at bounding box center [784, 370] width 1568 height 670
drag, startPoint x: 646, startPoint y: 107, endPoint x: 163, endPoint y: 63, distance: 485.0
click at [163, 63] on div "**********" at bounding box center [784, 370] width 1568 height 670
type input "**********"
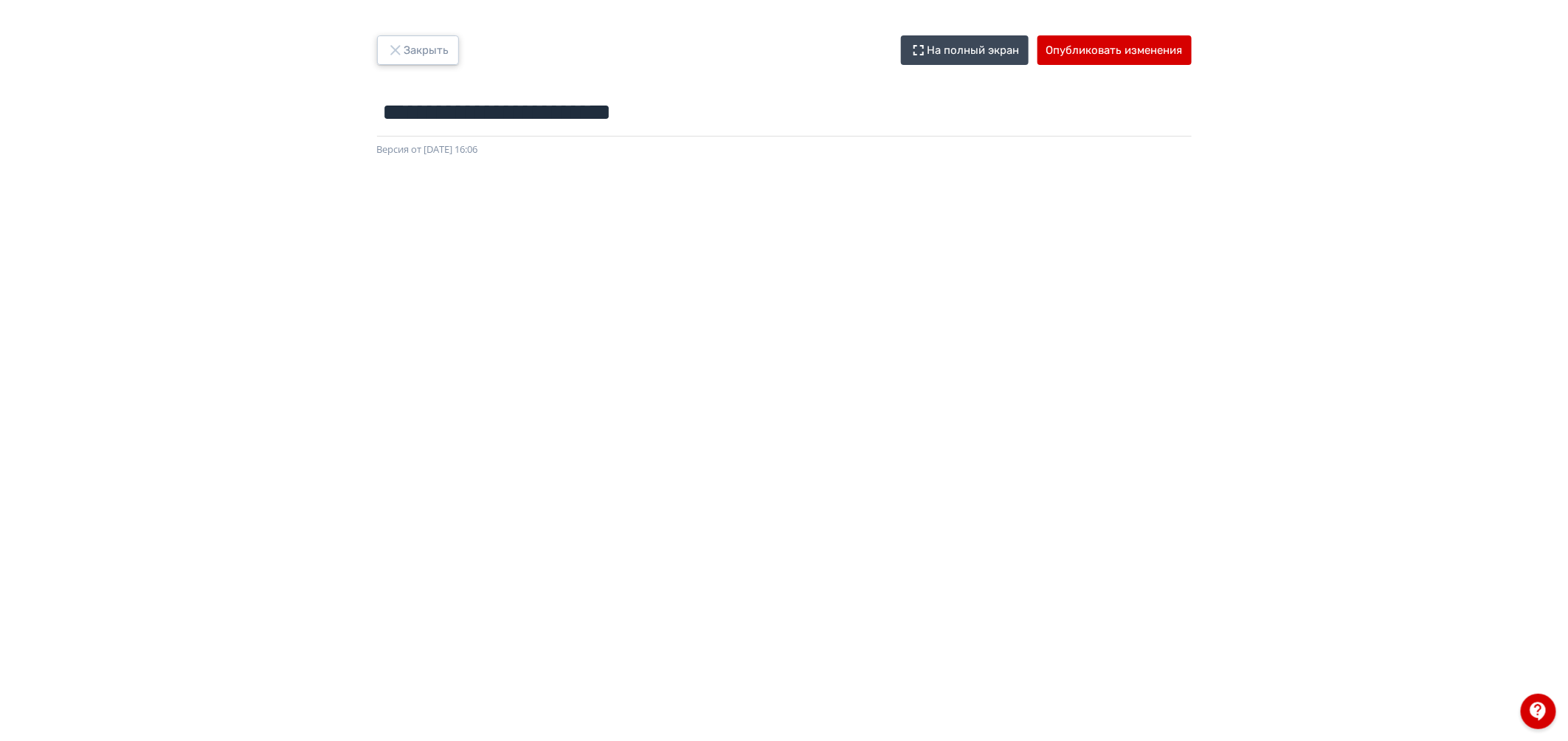
click at [392, 46] on icon "button" at bounding box center [395, 50] width 18 height 18
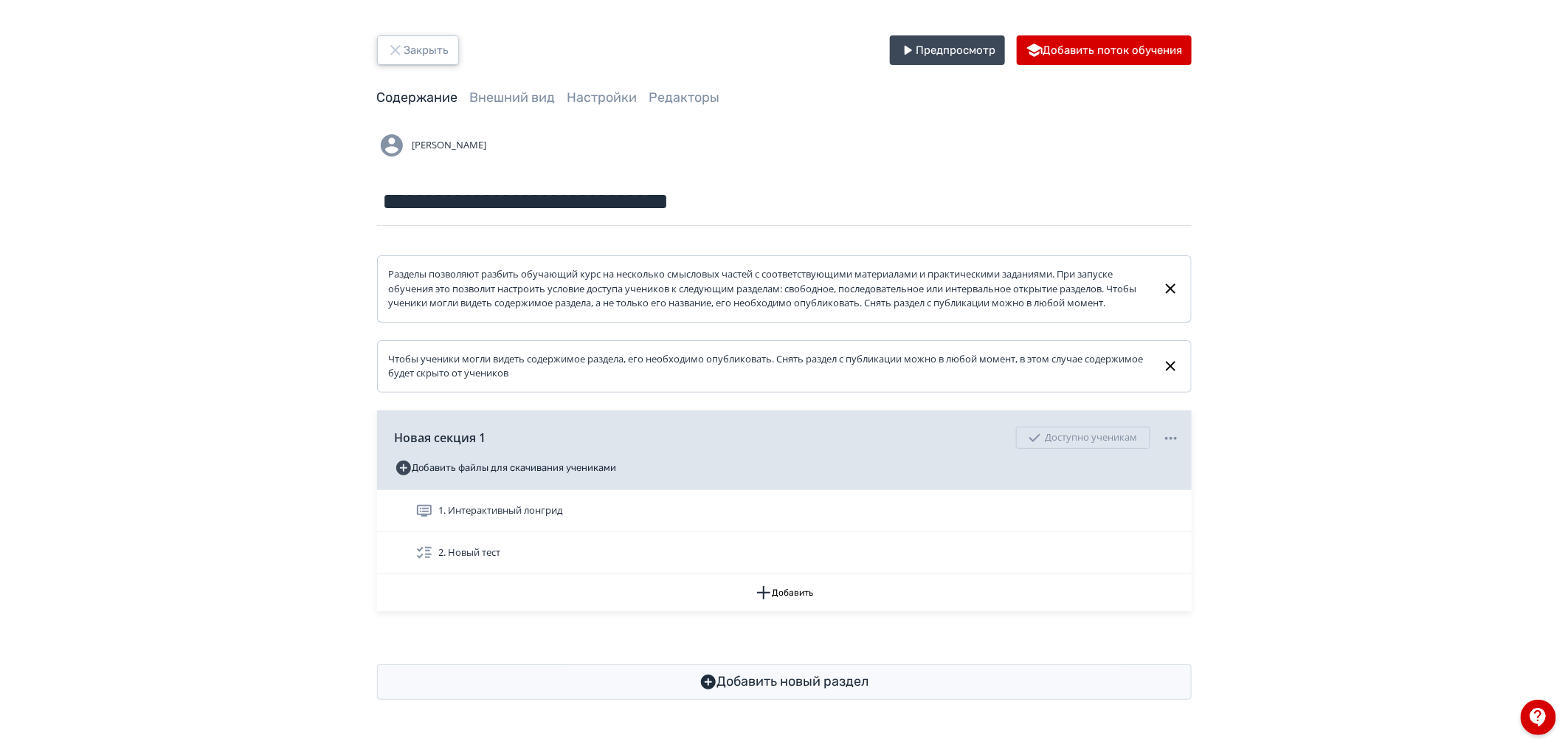
click at [392, 46] on icon "button" at bounding box center [395, 50] width 18 height 18
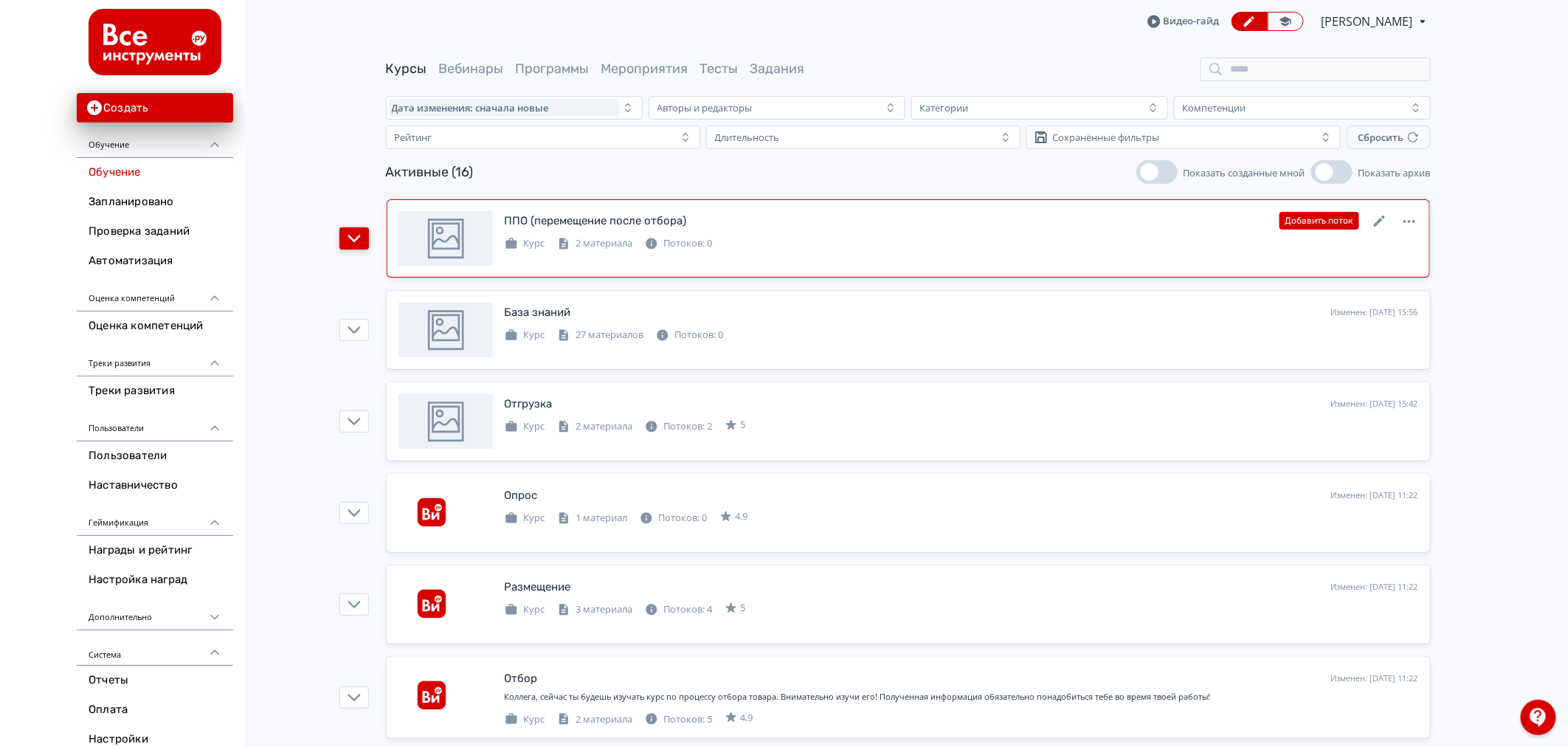
click at [353, 243] on icon "button" at bounding box center [354, 238] width 13 height 13
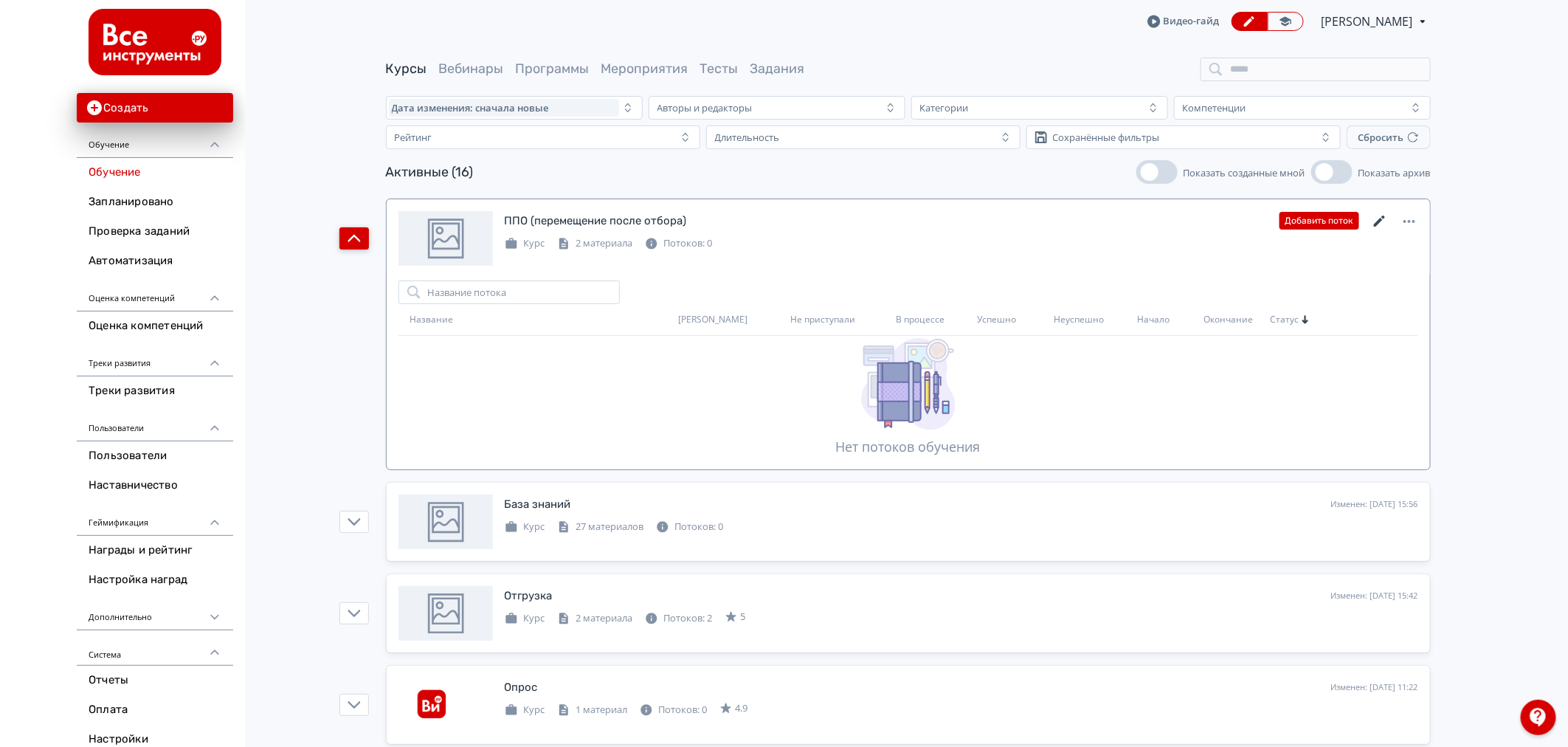
click at [1378, 220] on icon at bounding box center [1379, 221] width 18 height 18
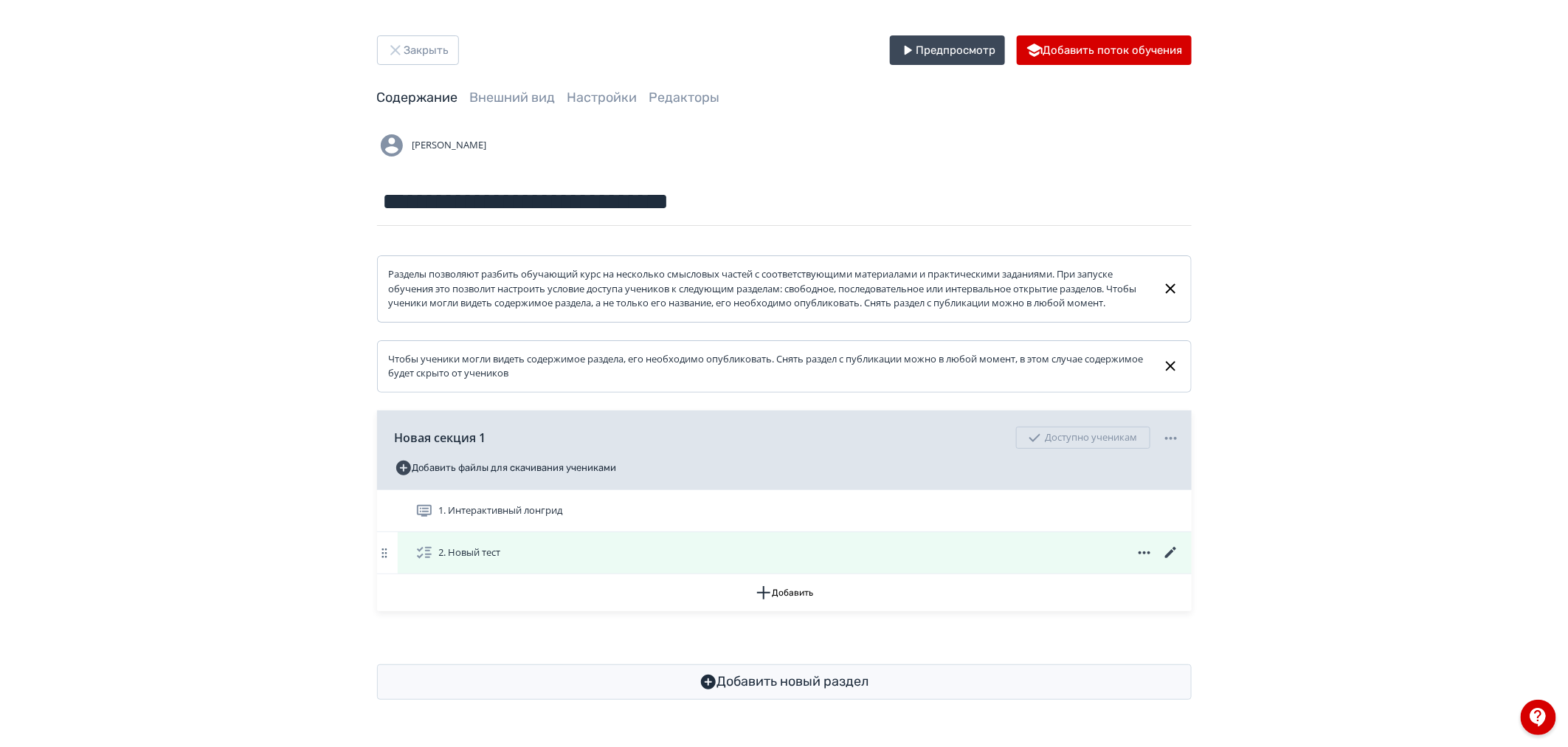
click at [1177, 562] on icon at bounding box center [1170, 553] width 18 height 18
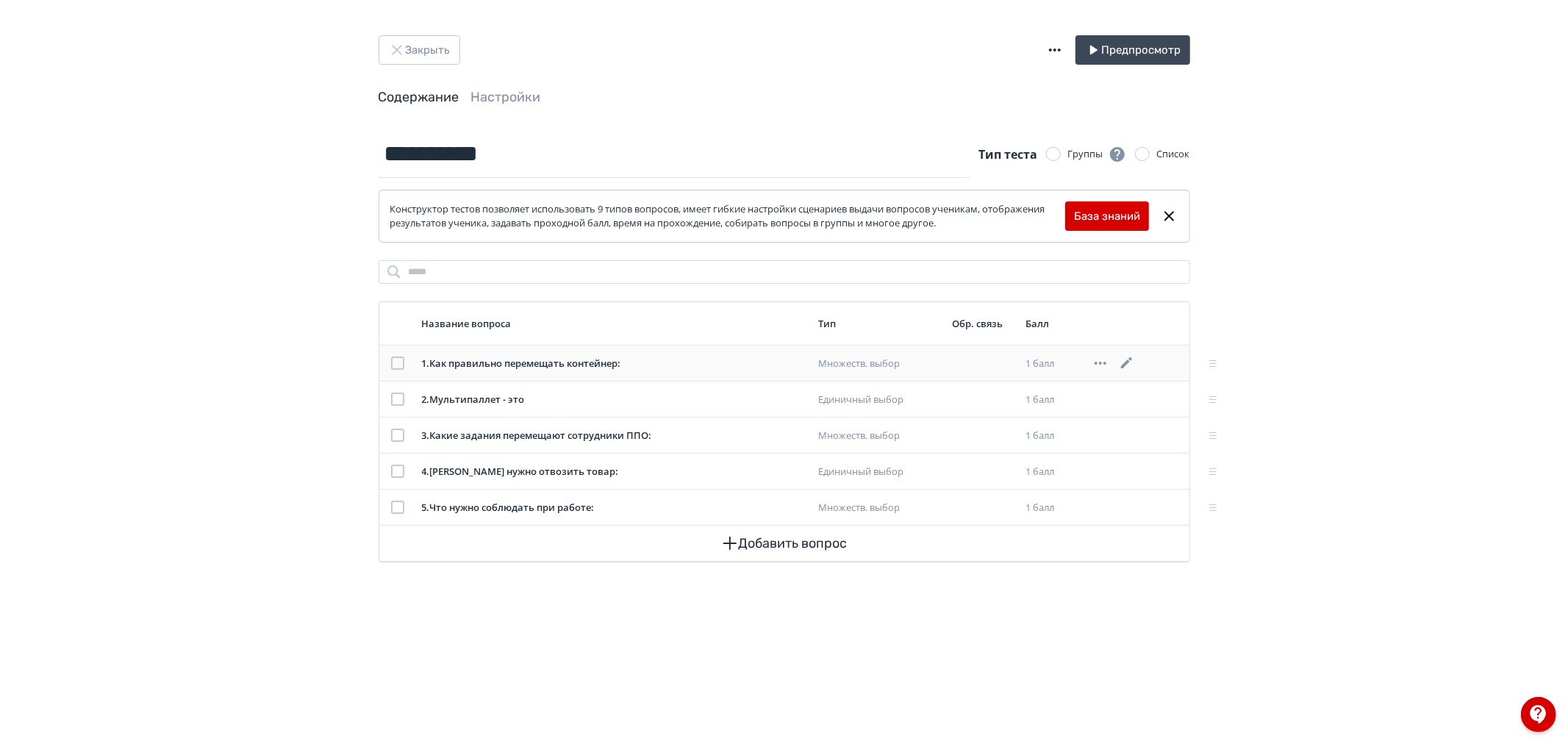
click at [519, 361] on div "1 . Как правильно перемещать контейнер:" at bounding box center [615, 363] width 385 height 15
click at [1129, 362] on icon at bounding box center [1126, 362] width 11 height 11
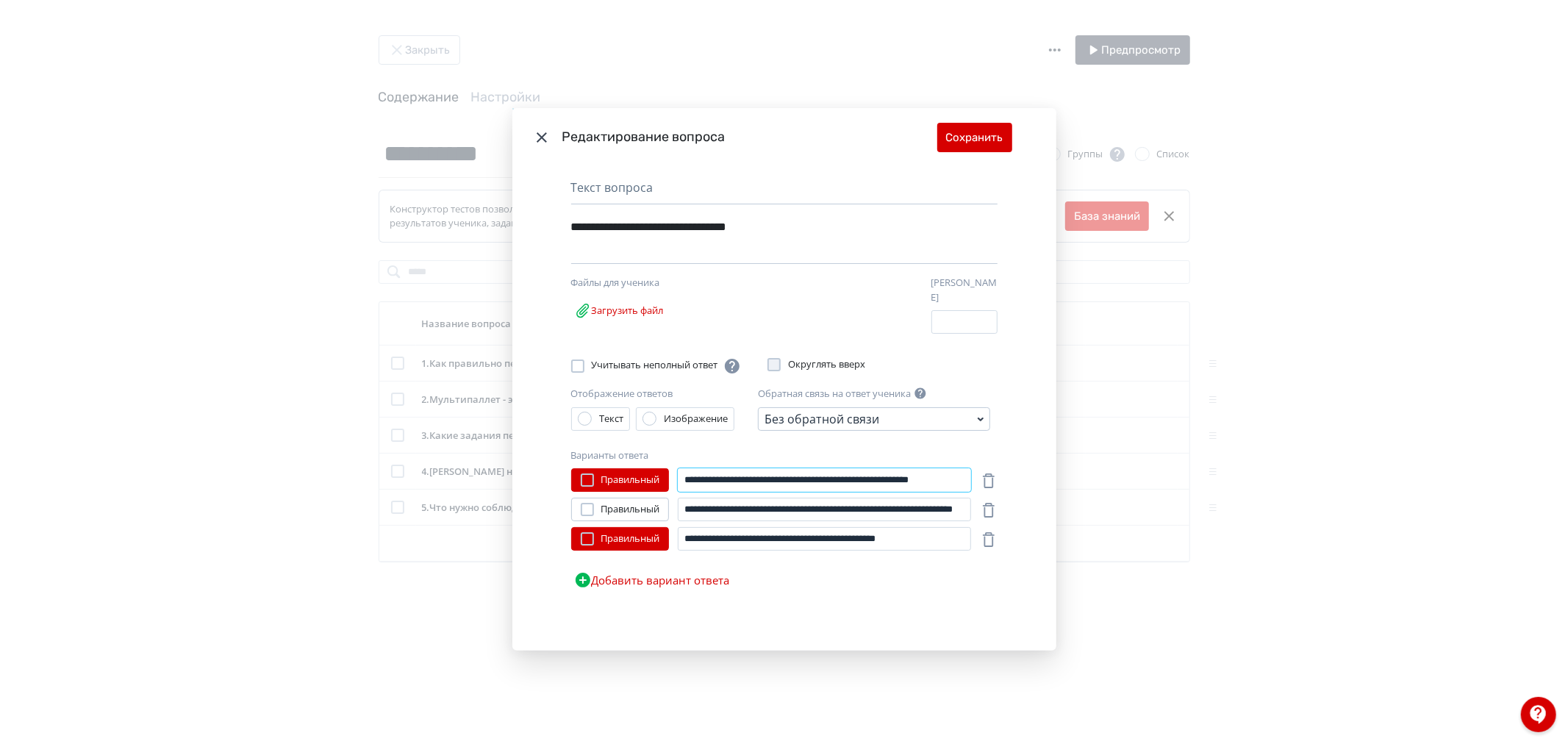
scroll to position [0, 47]
drag, startPoint x: 799, startPoint y: 480, endPoint x: 1001, endPoint y: 476, distance: 202.0
click at [1001, 476] on div "**********" at bounding box center [784, 408] width 544 height 484
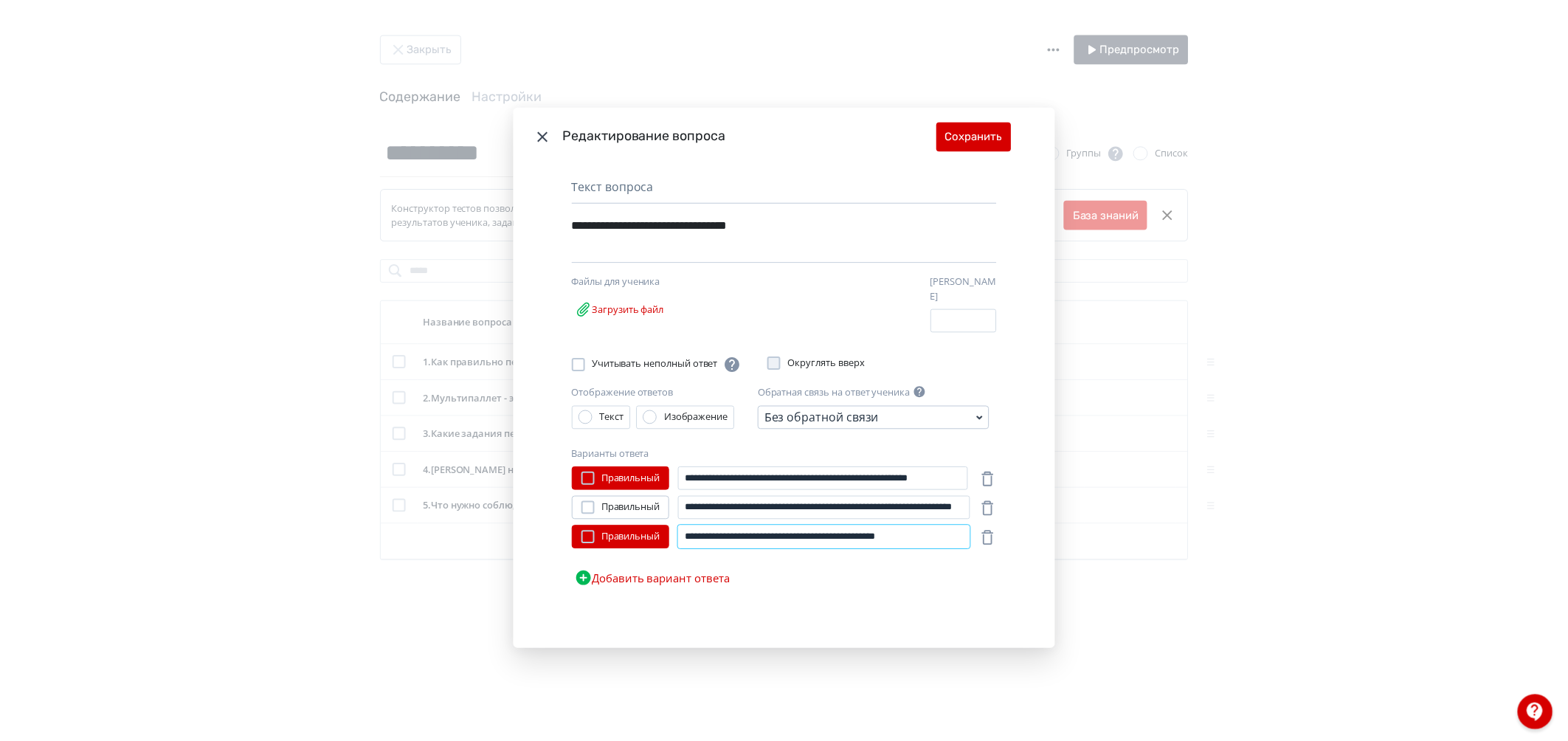
scroll to position [0, 0]
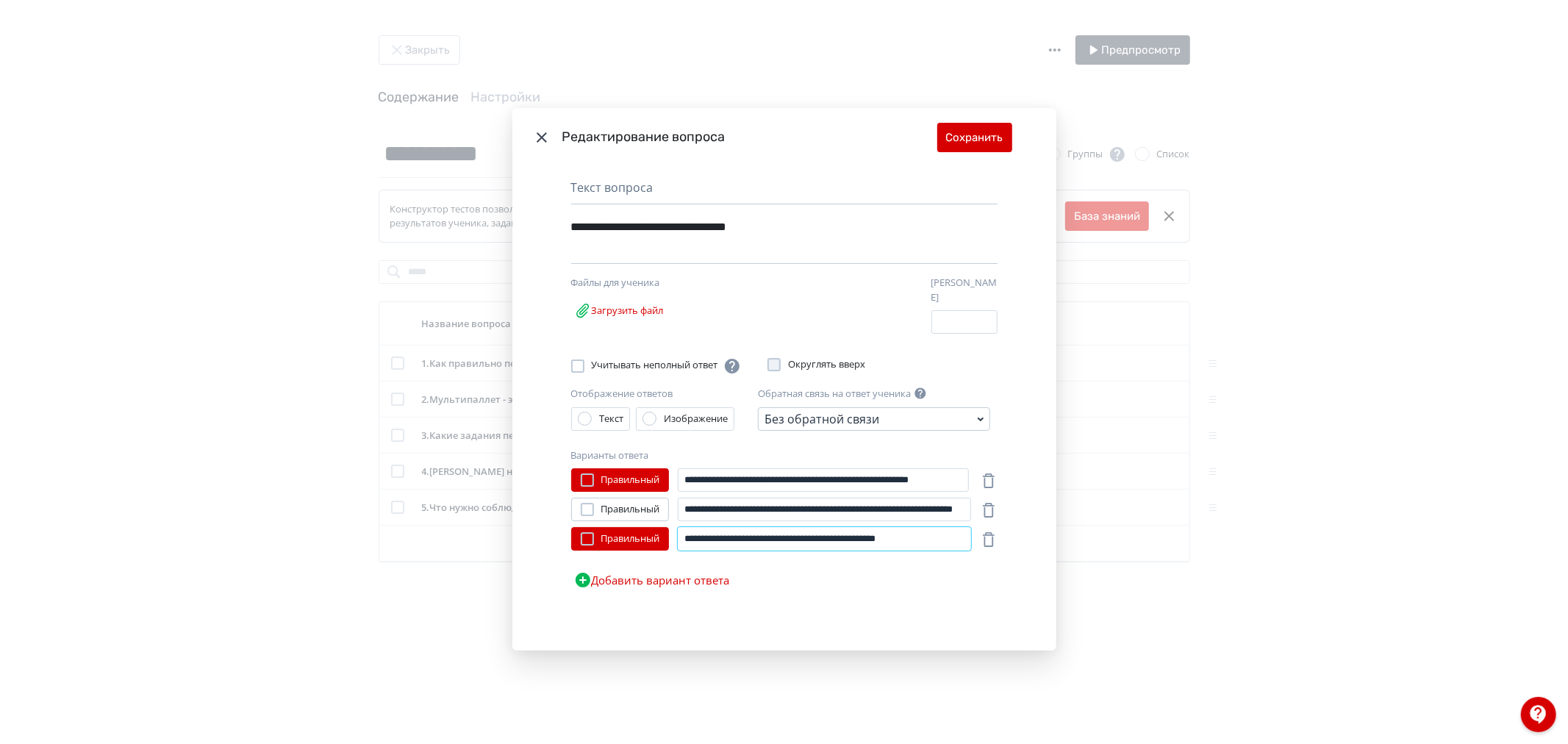
drag, startPoint x: 751, startPoint y: 529, endPoint x: 1038, endPoint y: 534, distance: 287.0
click at [1038, 534] on div "**********" at bounding box center [784, 408] width 544 height 484
click at [852, 532] on input "**********" at bounding box center [823, 538] width 293 height 24
click at [544, 143] on icon "Modal" at bounding box center [541, 137] width 10 height 10
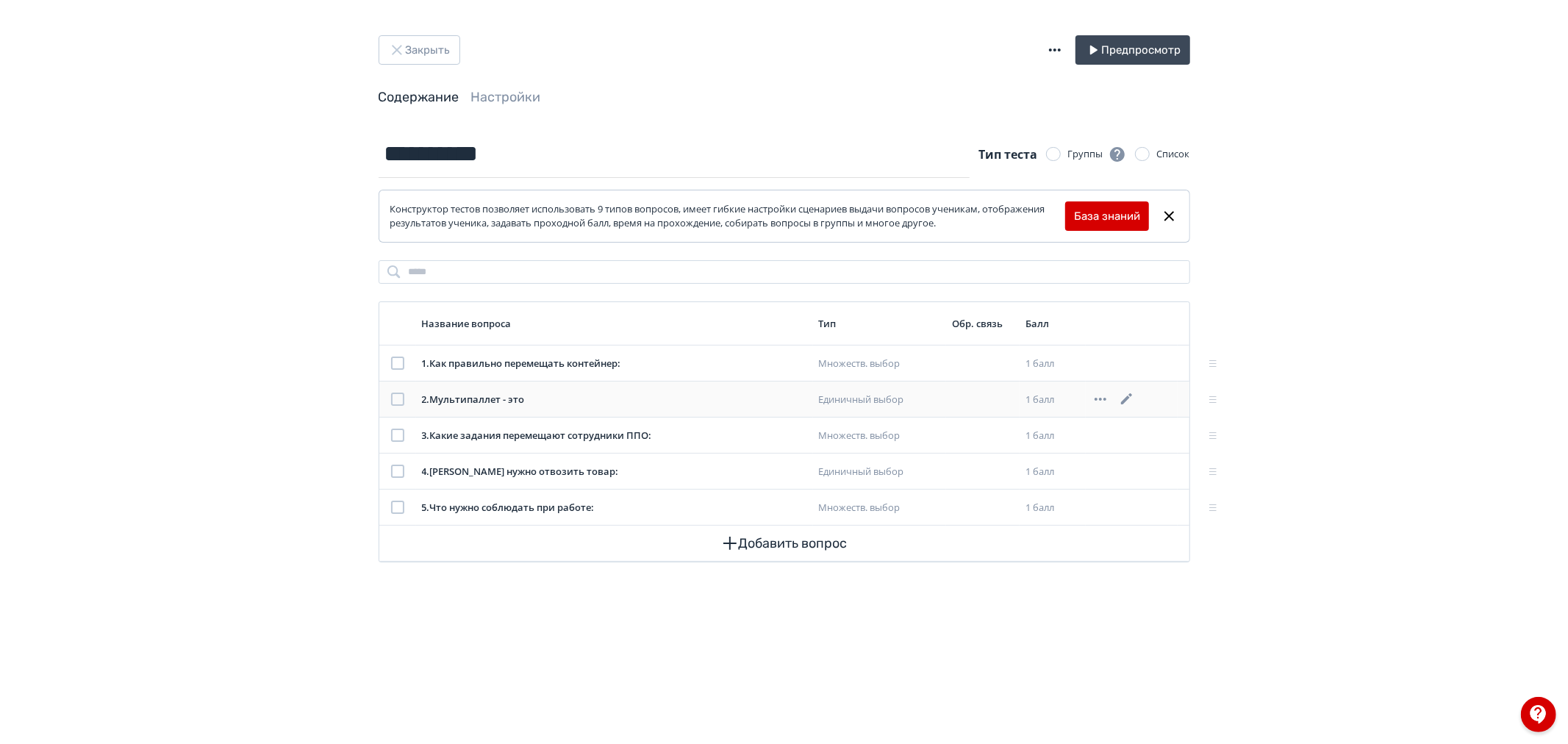
click at [1128, 401] on icon at bounding box center [1126, 398] width 18 height 18
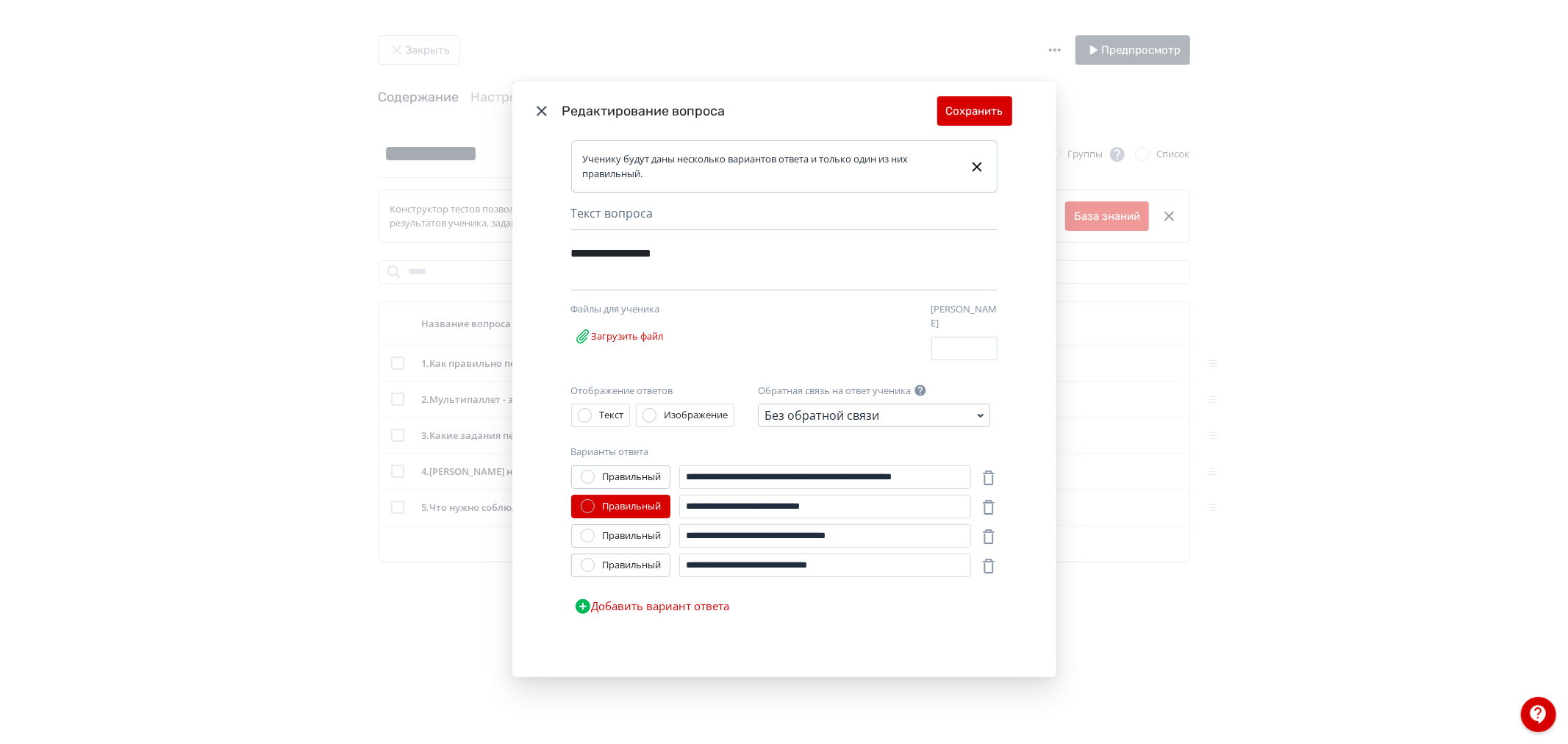
click at [534, 114] on icon "Modal" at bounding box center [541, 111] width 18 height 18
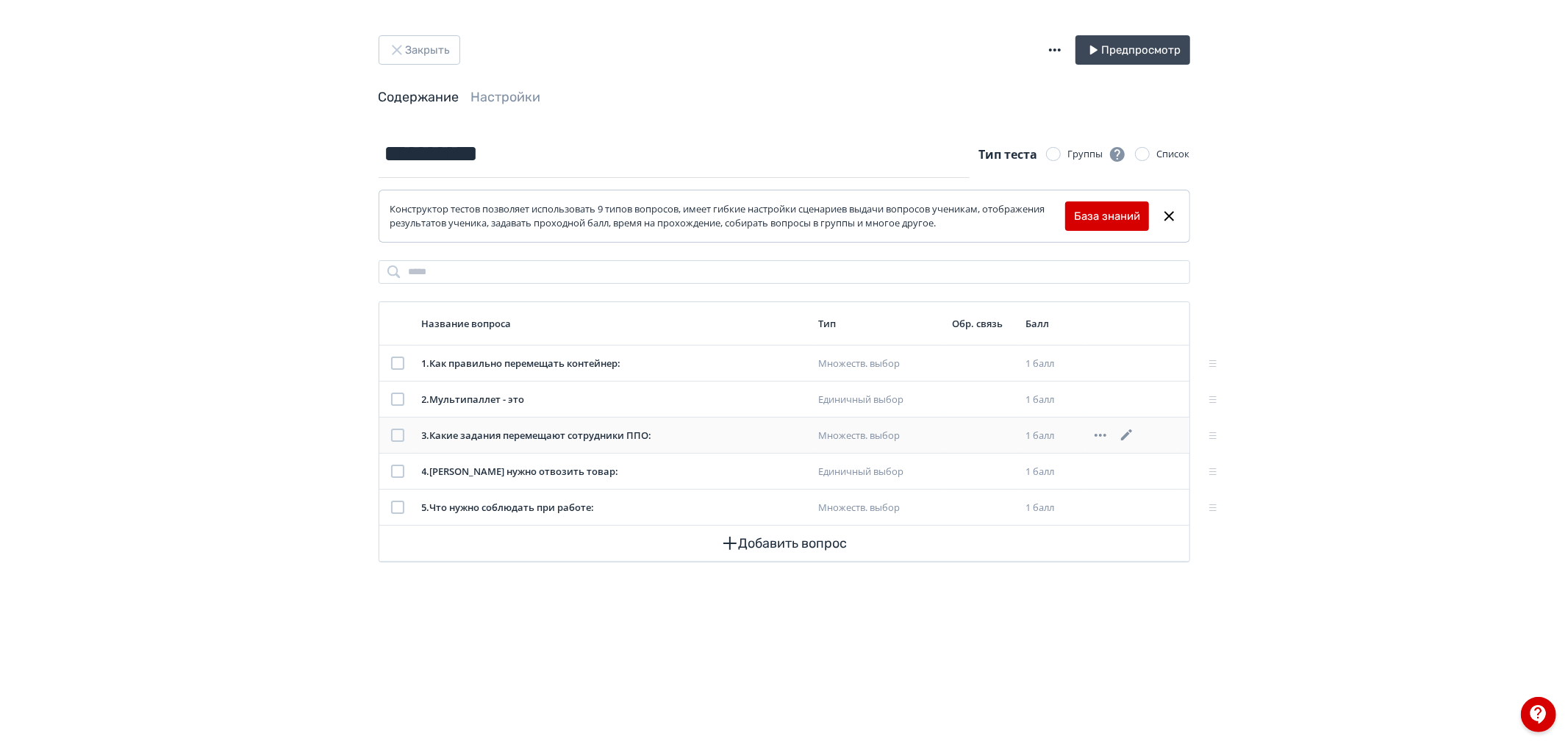
click at [1128, 435] on icon at bounding box center [1126, 434] width 11 height 11
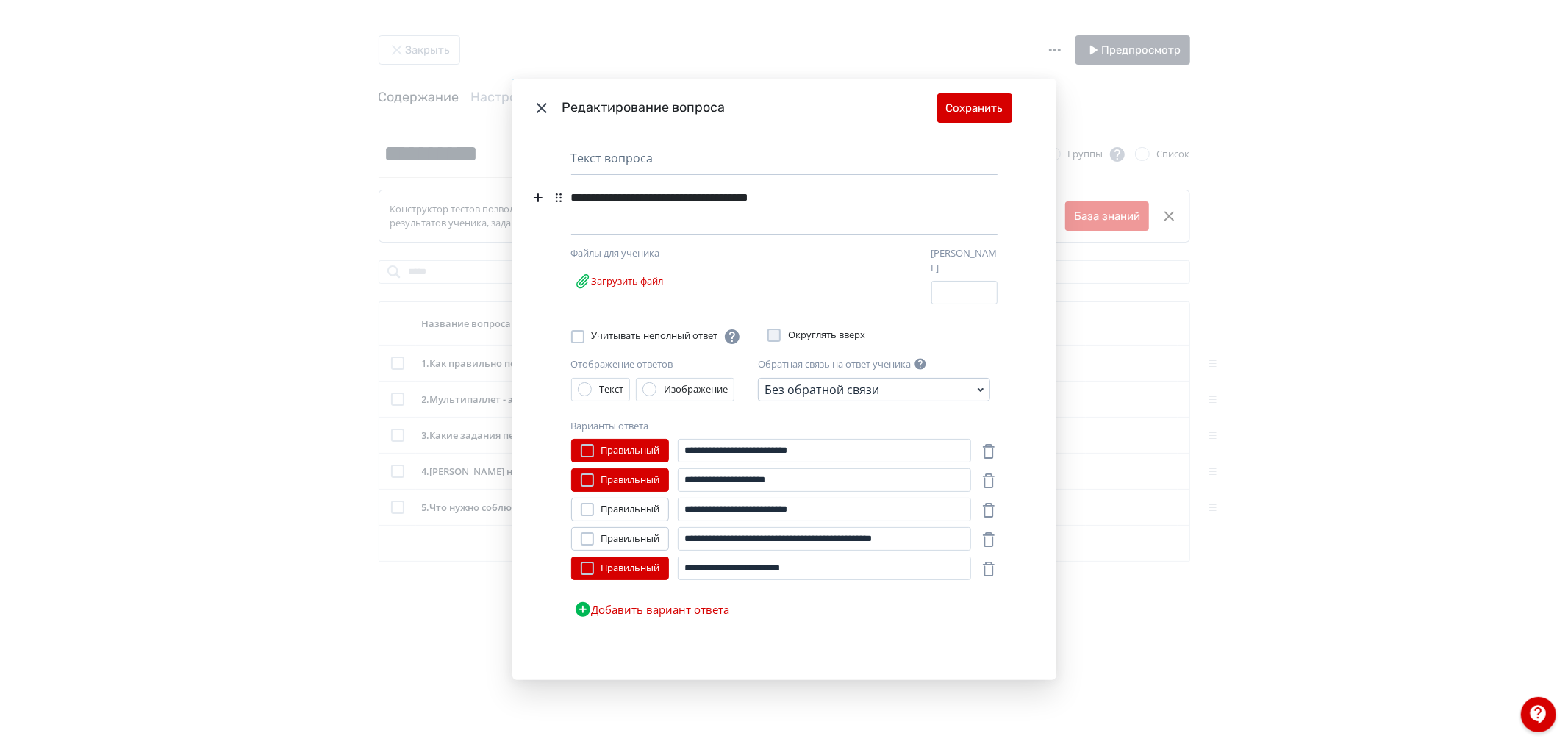
click at [525, 109] on header "Редактирование вопроса Сохранить" at bounding box center [784, 108] width 544 height 59
click at [785, 476] on input "**********" at bounding box center [823, 479] width 293 height 24
click at [827, 473] on input "**********" at bounding box center [823, 479] width 293 height 24
click at [787, 484] on input "**********" at bounding box center [823, 479] width 293 height 24
type input "**********"
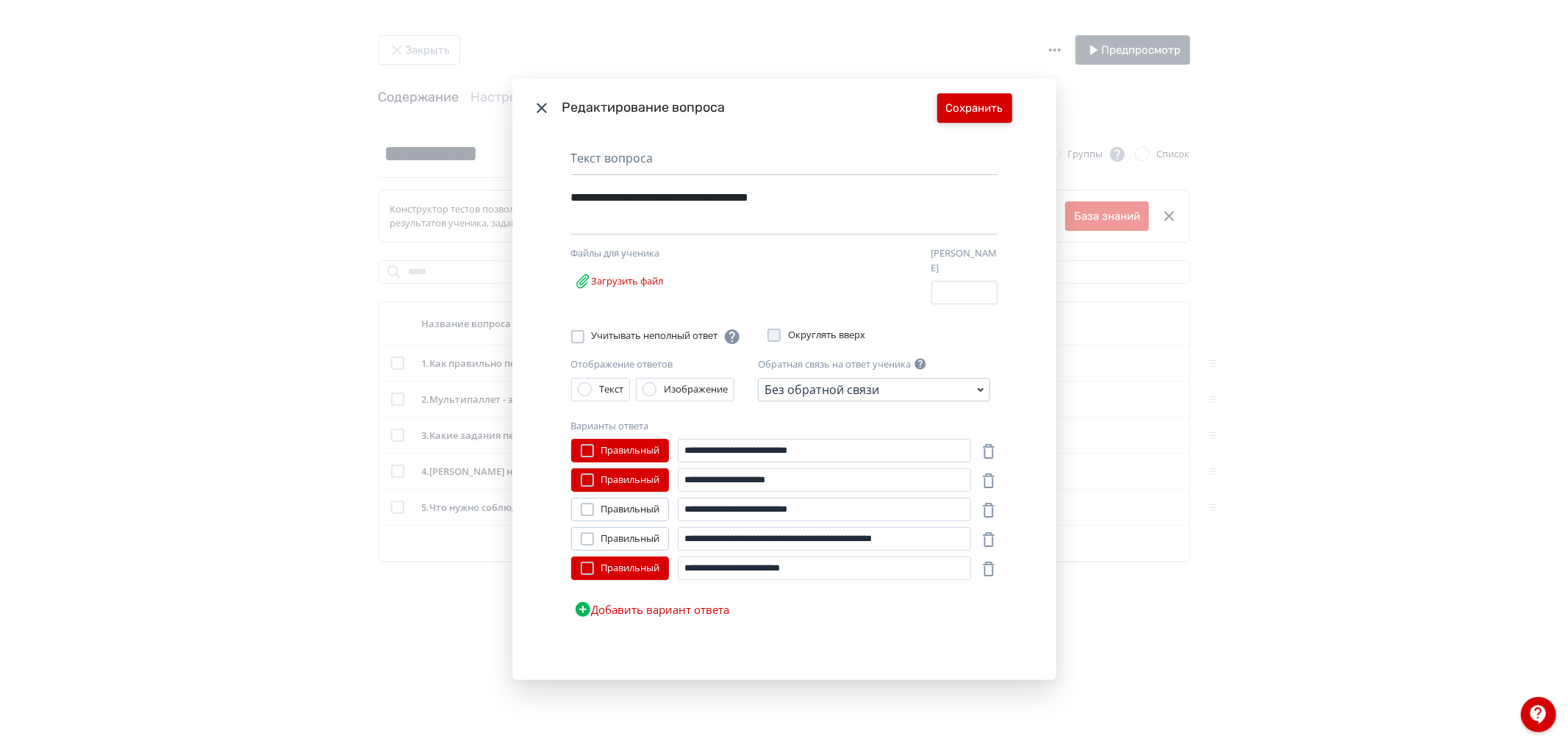
click at [953, 106] on button "Сохранить" at bounding box center [975, 108] width 75 height 29
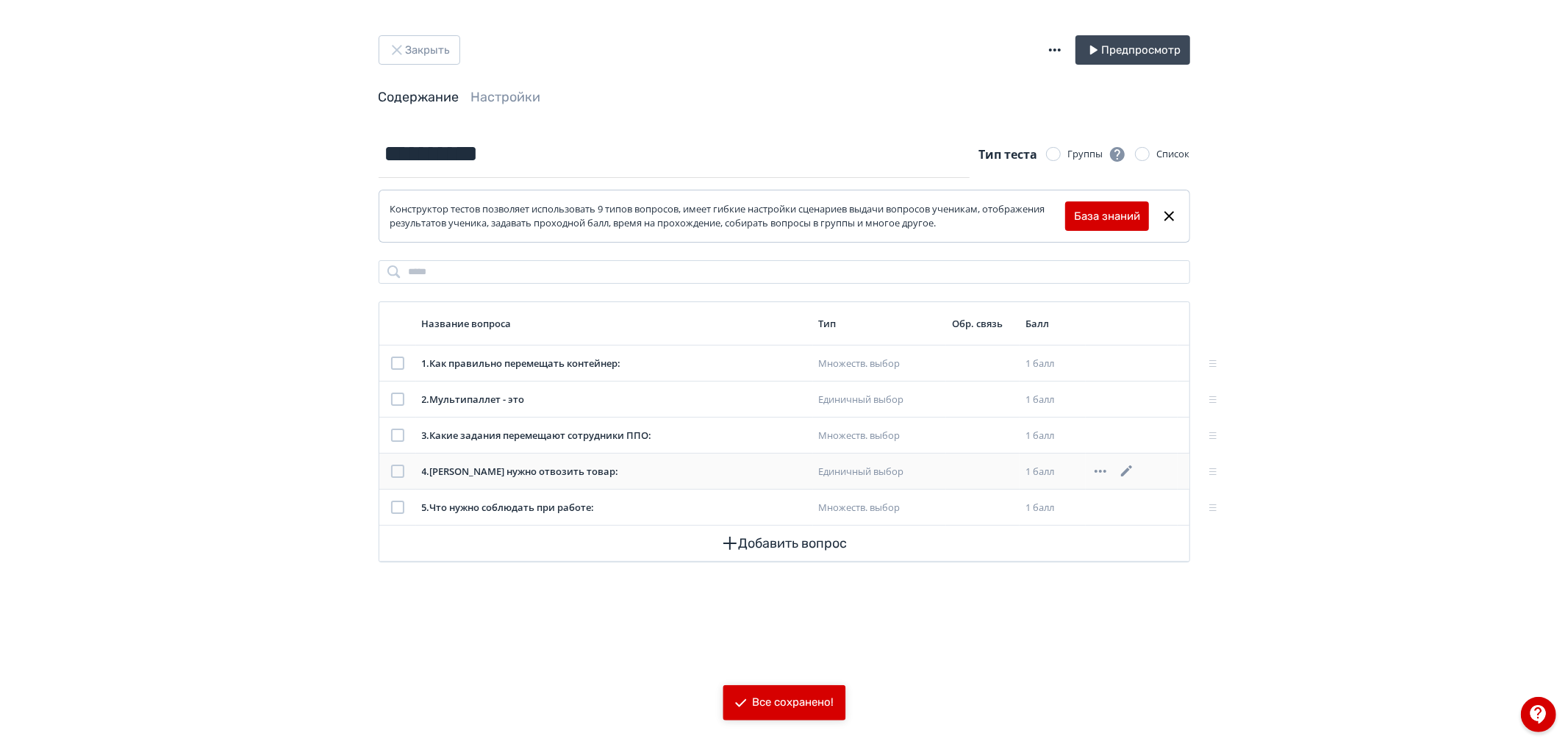
click at [1129, 472] on icon at bounding box center [1126, 471] width 18 height 18
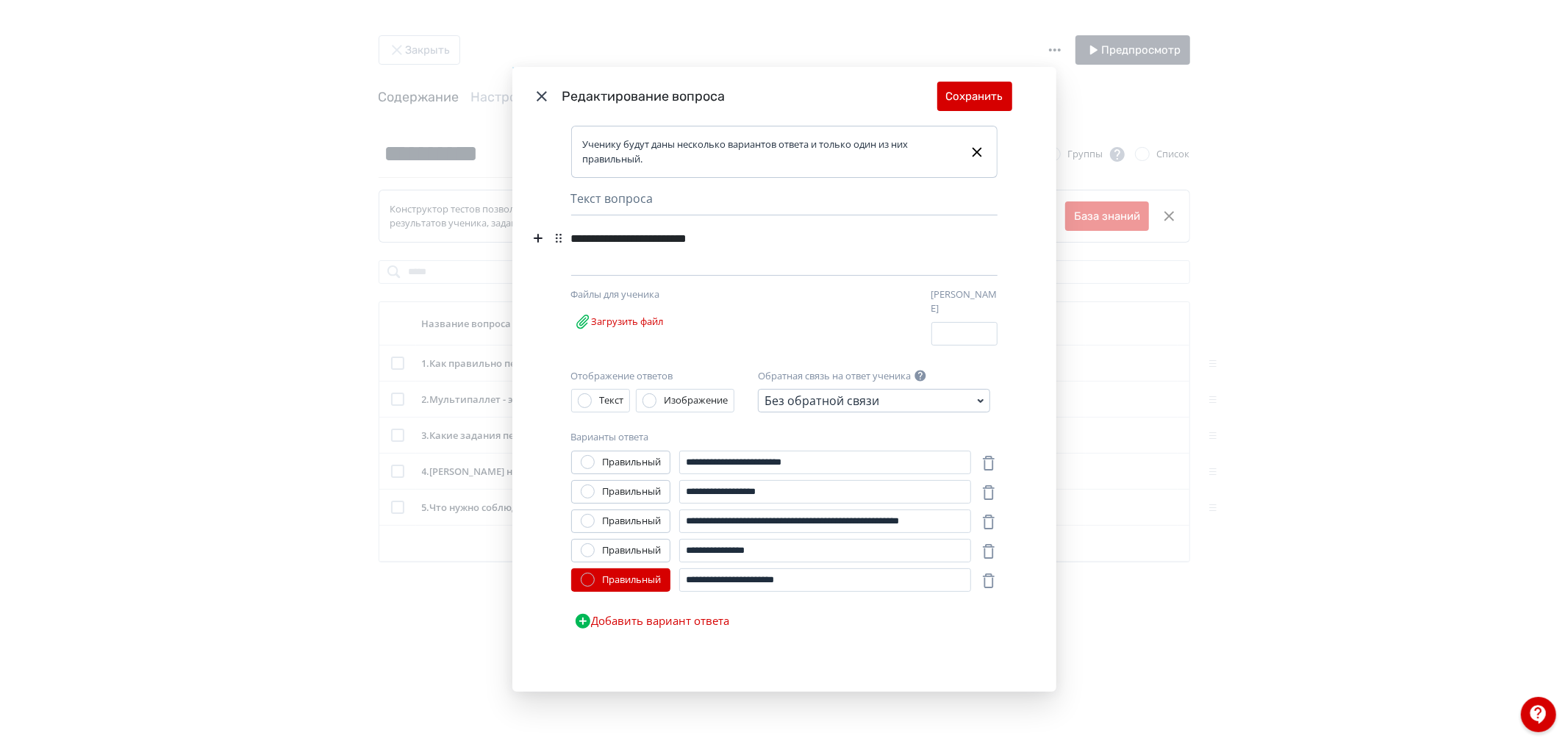
click at [1304, 436] on div "**********" at bounding box center [784, 372] width 1568 height 744
click at [958, 108] on button "Сохранить" at bounding box center [975, 96] width 75 height 29
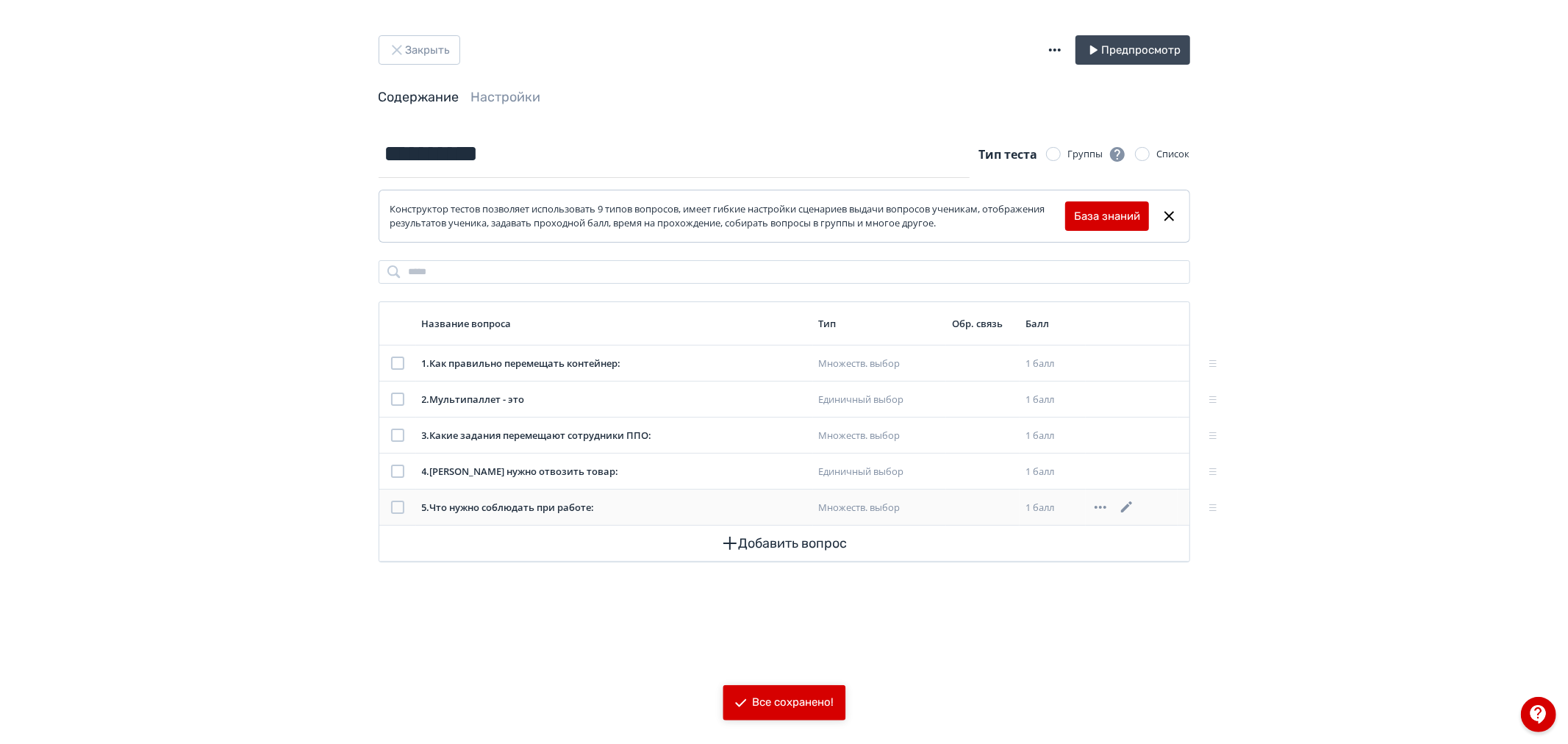
click at [1122, 505] on icon at bounding box center [1126, 507] width 18 height 18
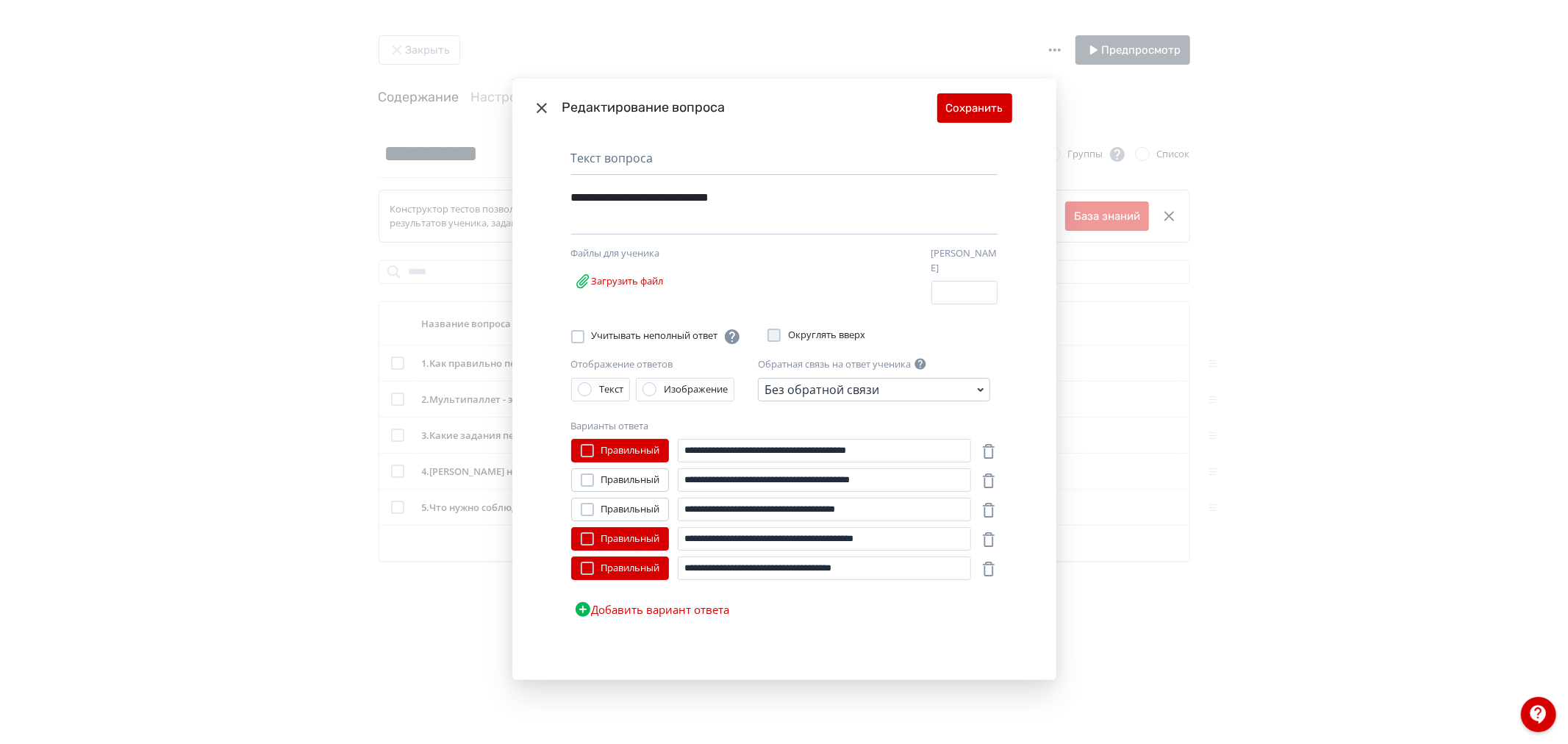
click at [534, 105] on icon "Modal" at bounding box center [541, 108] width 18 height 18
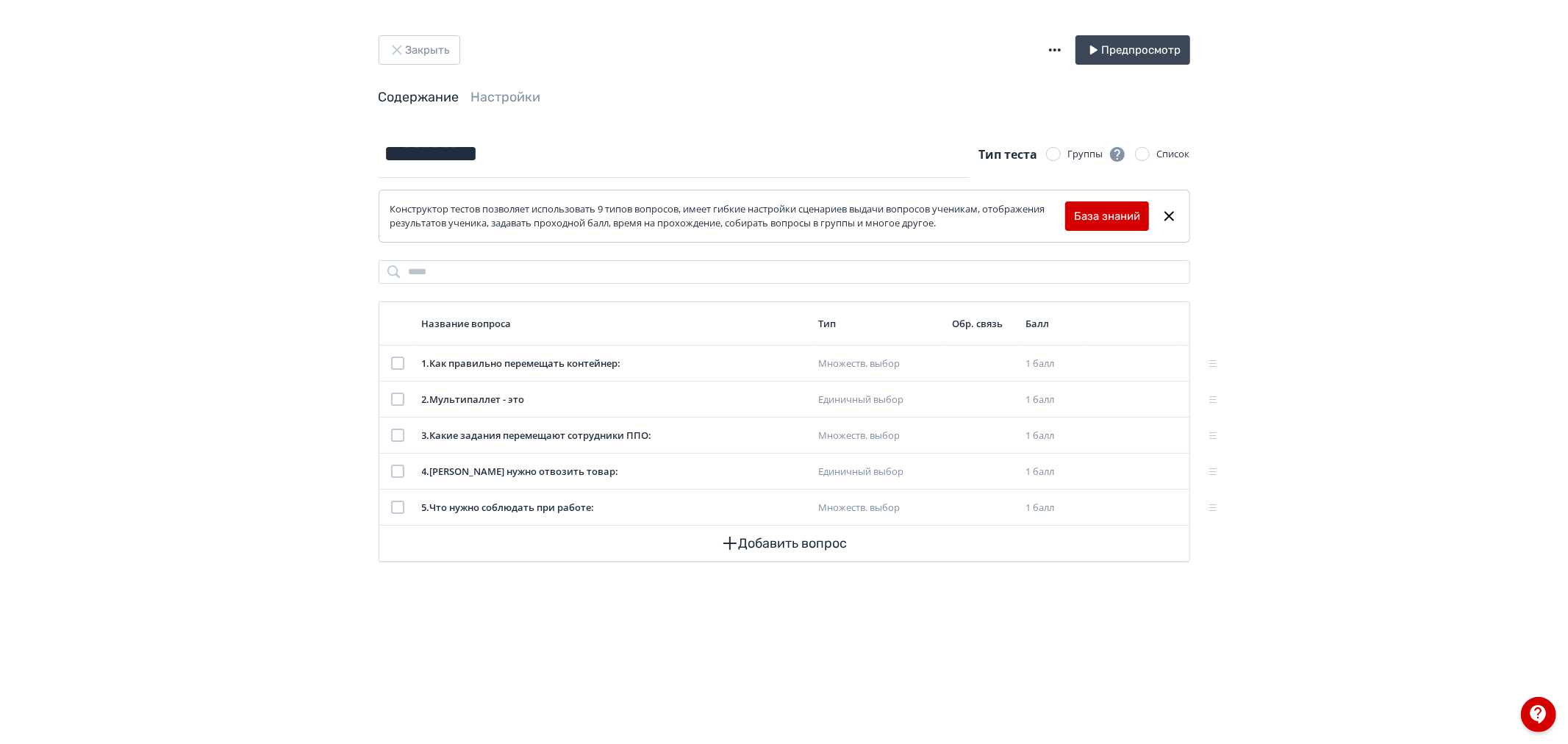
click at [467, 70] on header "Закрыть Предпросмотр Содержание Настройки" at bounding box center [784, 70] width 811 height 71
click at [443, 47] on button "Закрыть" at bounding box center [419, 50] width 82 height 29
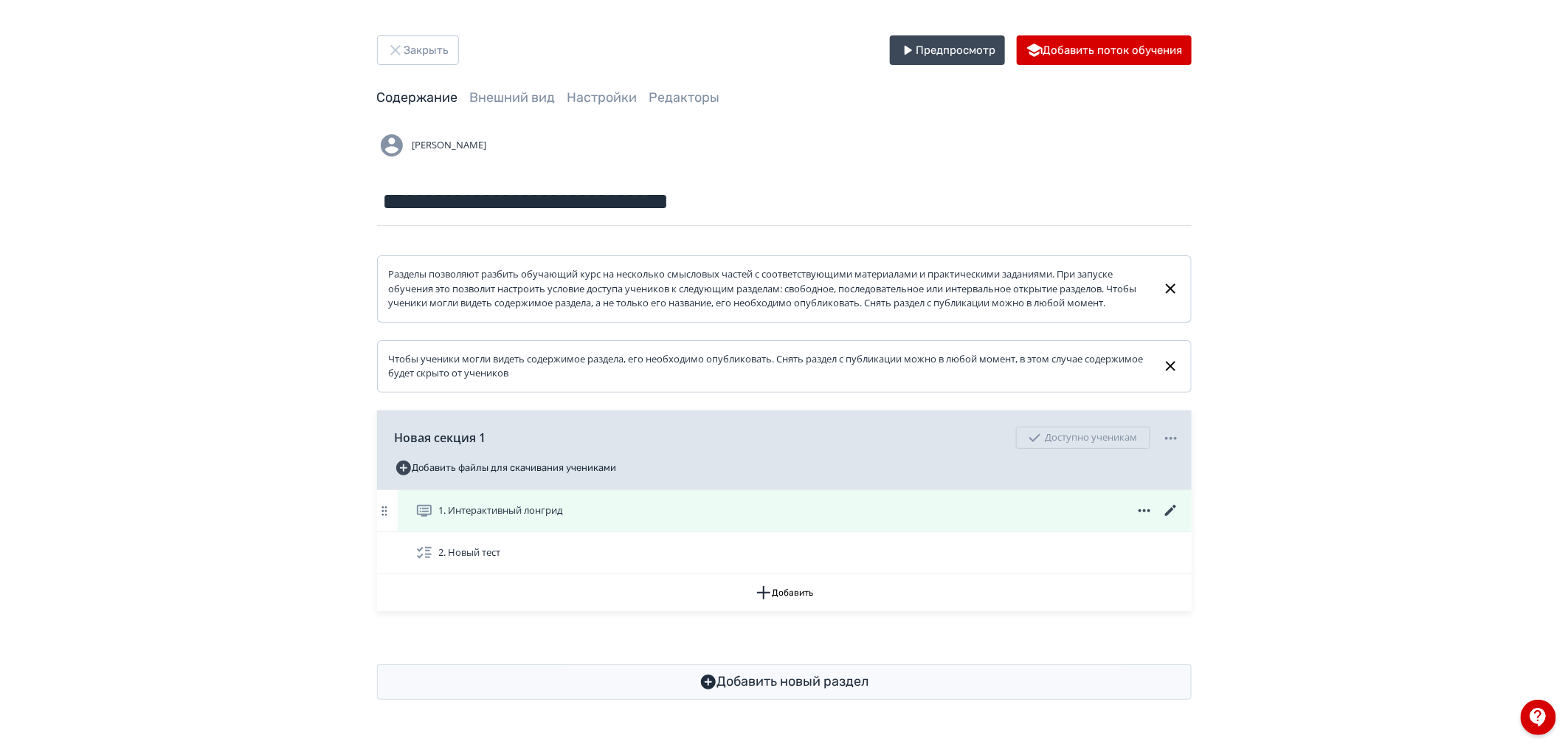
click at [1171, 520] on icon at bounding box center [1170, 511] width 18 height 18
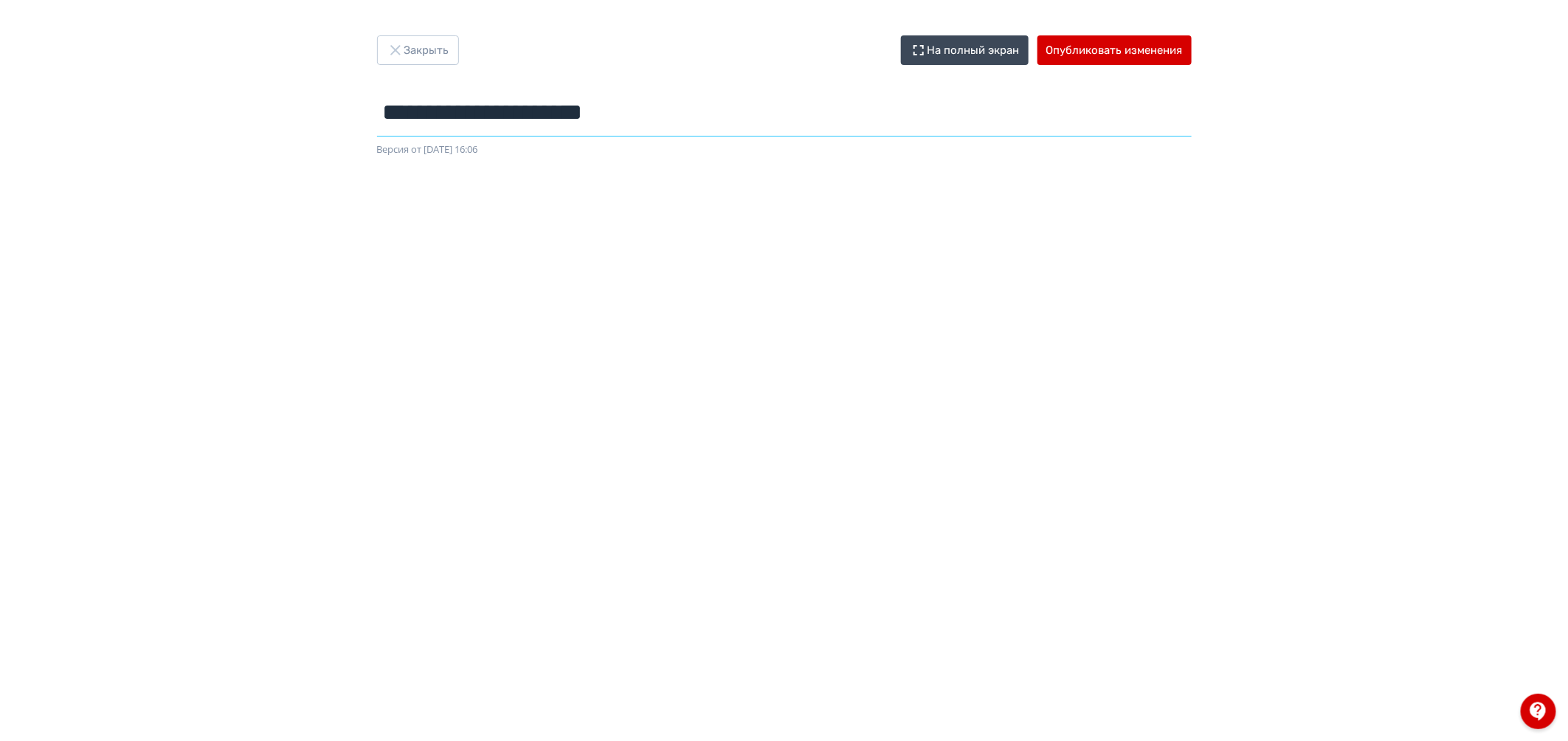
drag, startPoint x: 697, startPoint y: 116, endPoint x: 65, endPoint y: 106, distance: 632.1
click at [65, 106] on div "**********" at bounding box center [784, 370] width 1568 height 670
type input "**********"
click at [1302, 74] on div "**********" at bounding box center [784, 370] width 1568 height 670
click at [1127, 49] on button "Опубликовать изменения" at bounding box center [1114, 50] width 154 height 29
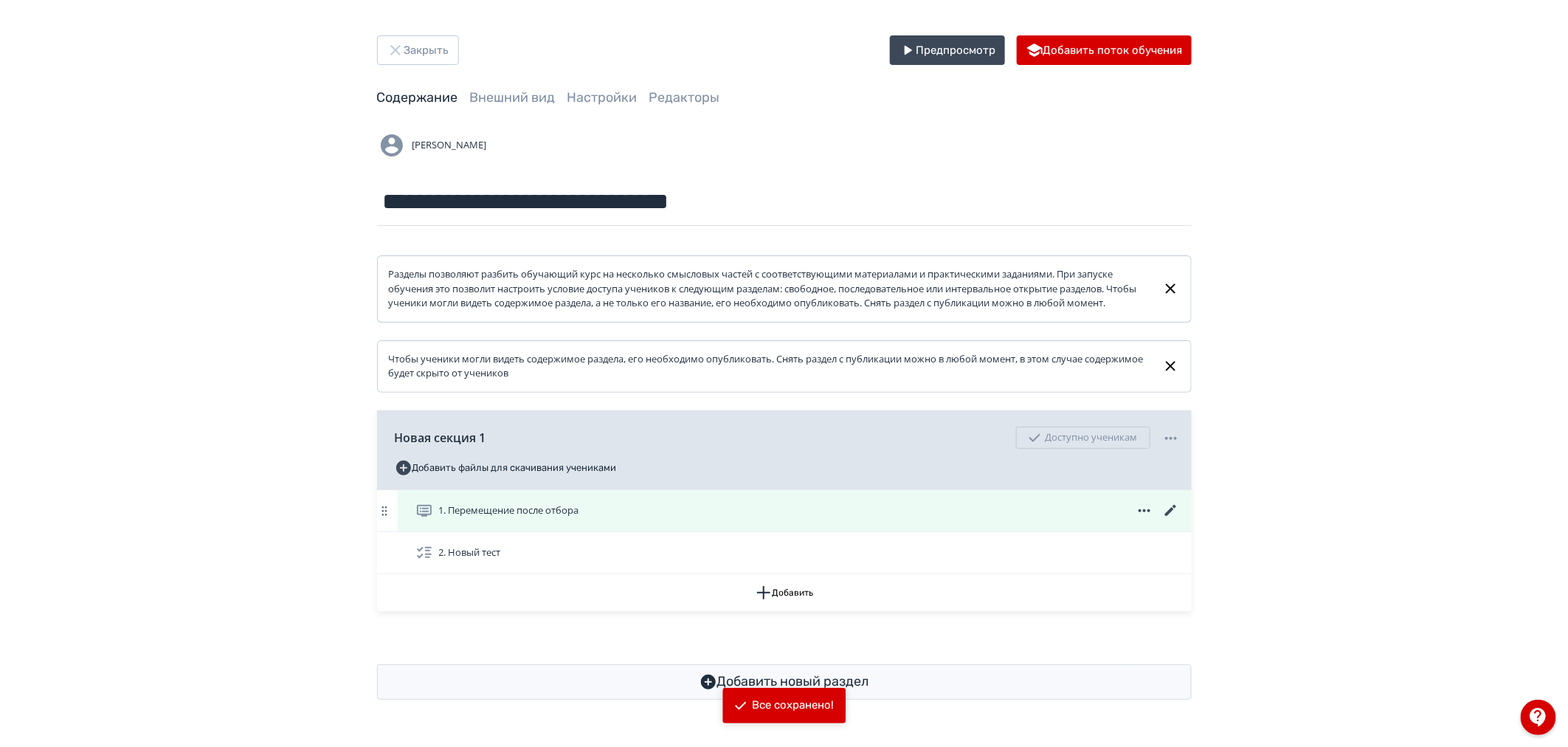
click at [1168, 520] on icon at bounding box center [1170, 511] width 18 height 18
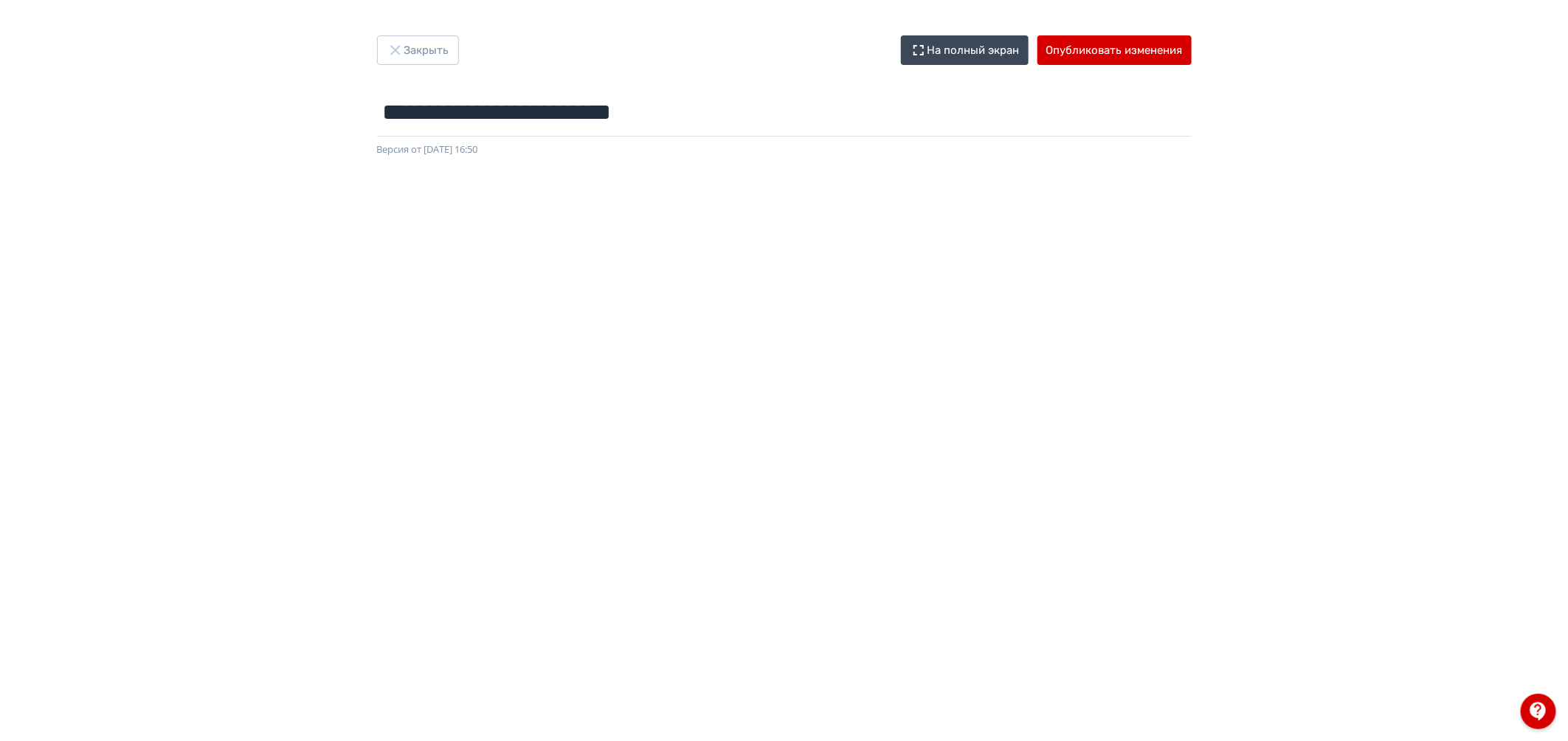
click at [437, 31] on div "**********" at bounding box center [784, 370] width 1568 height 741
click at [424, 45] on button "Закрыть" at bounding box center [418, 50] width 82 height 29
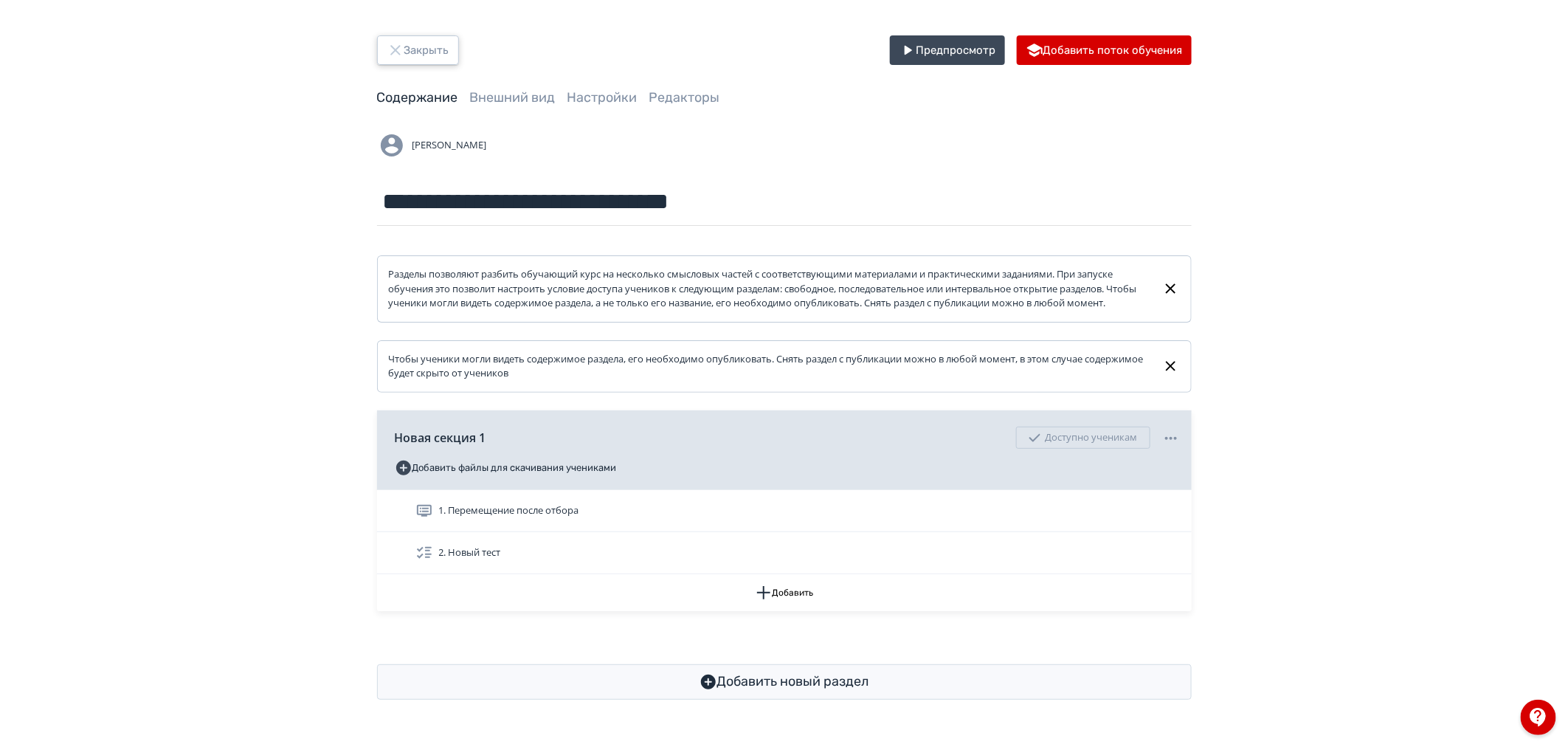
click at [432, 38] on button "Закрыть" at bounding box center [418, 50] width 82 height 29
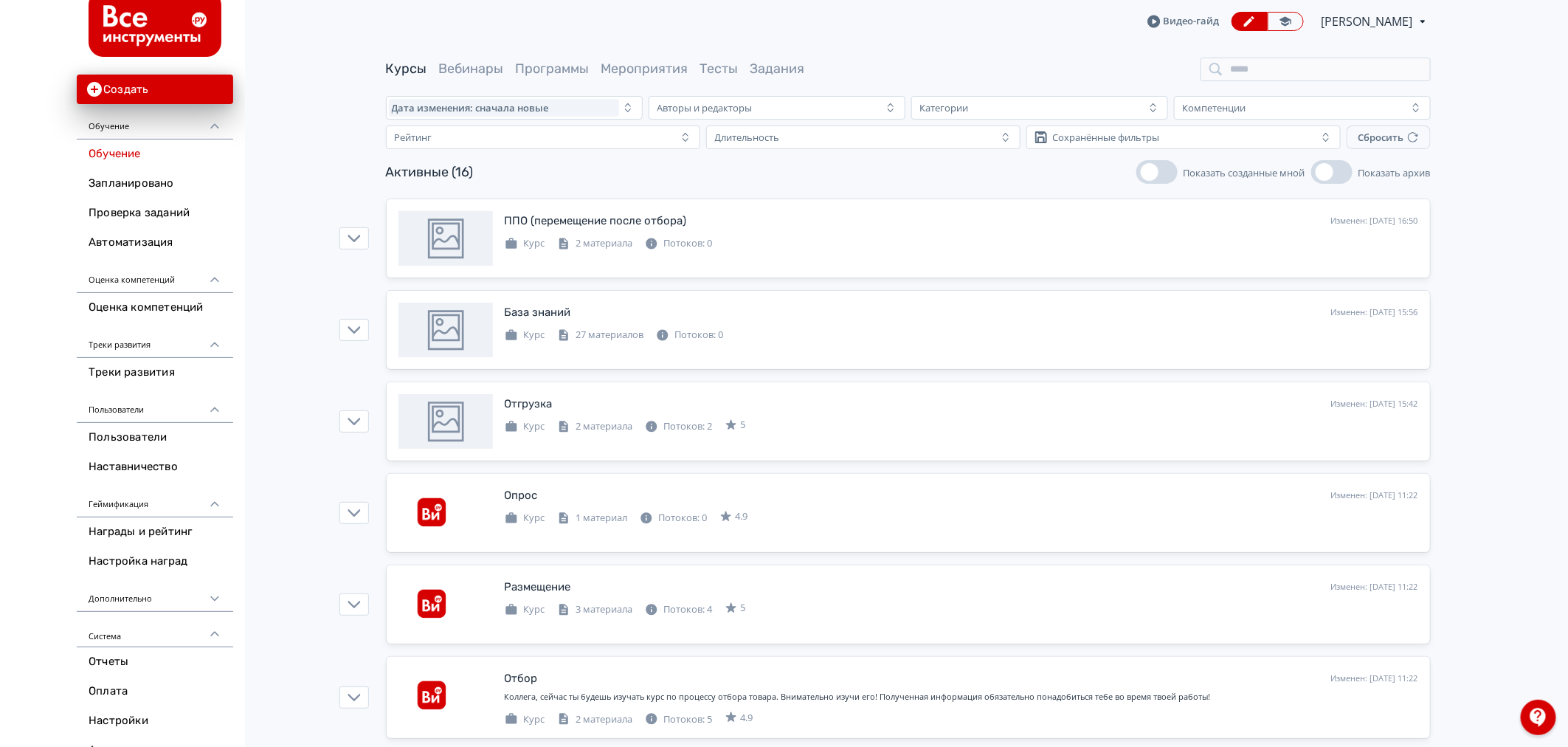
scroll to position [47, 0]
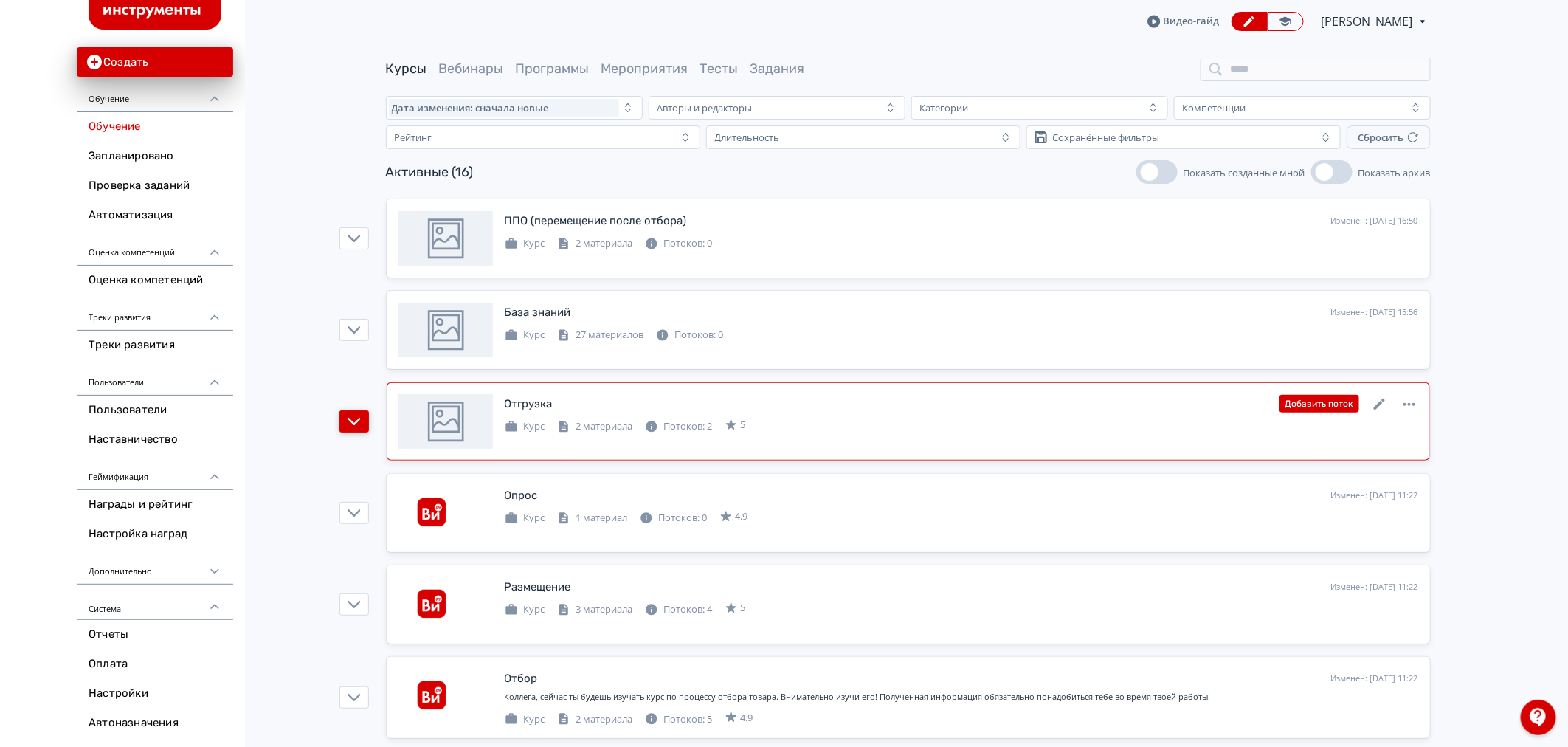
click at [357, 425] on icon "button" at bounding box center [354, 421] width 13 height 13
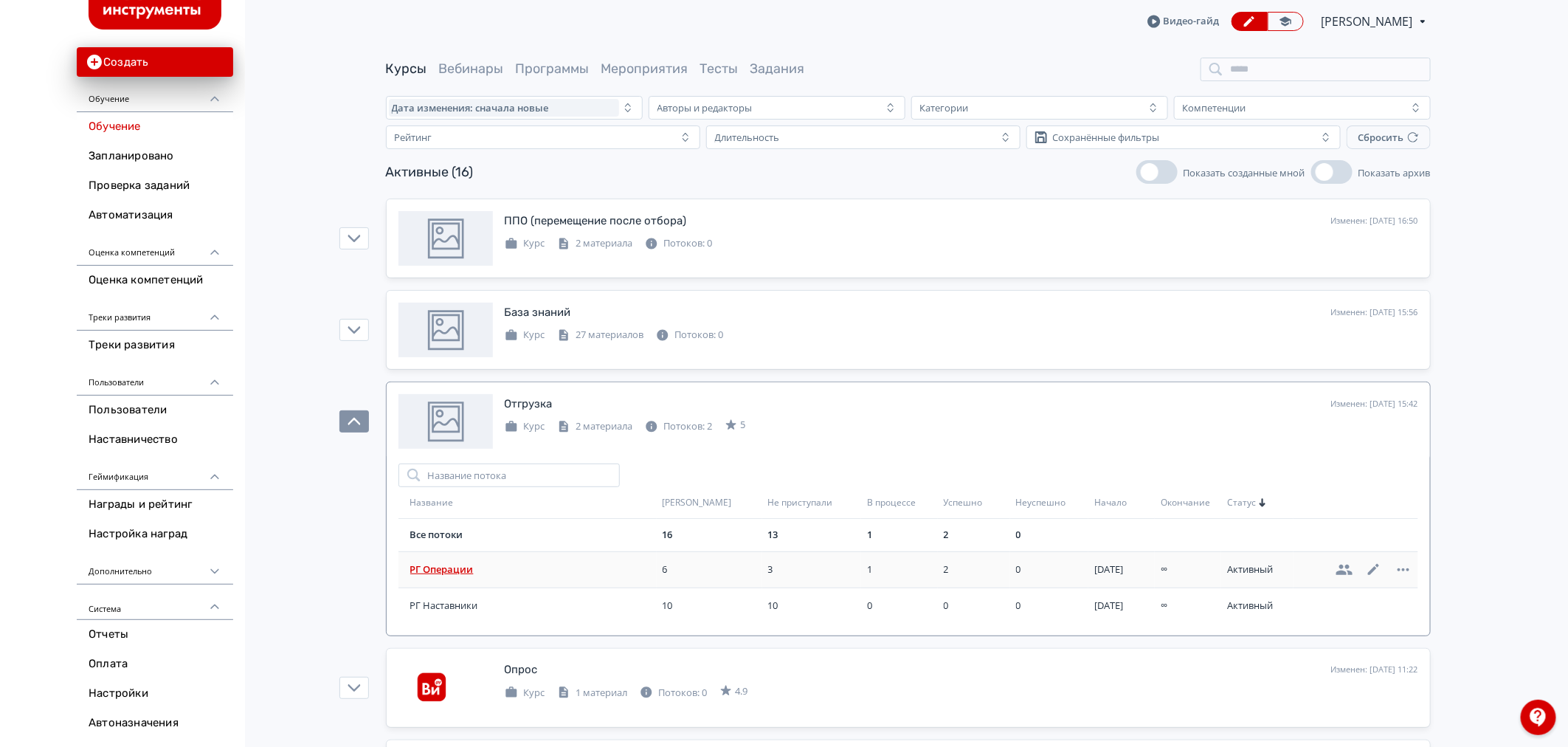
click at [467, 572] on span "РГ Операции" at bounding box center [533, 570] width 246 height 15
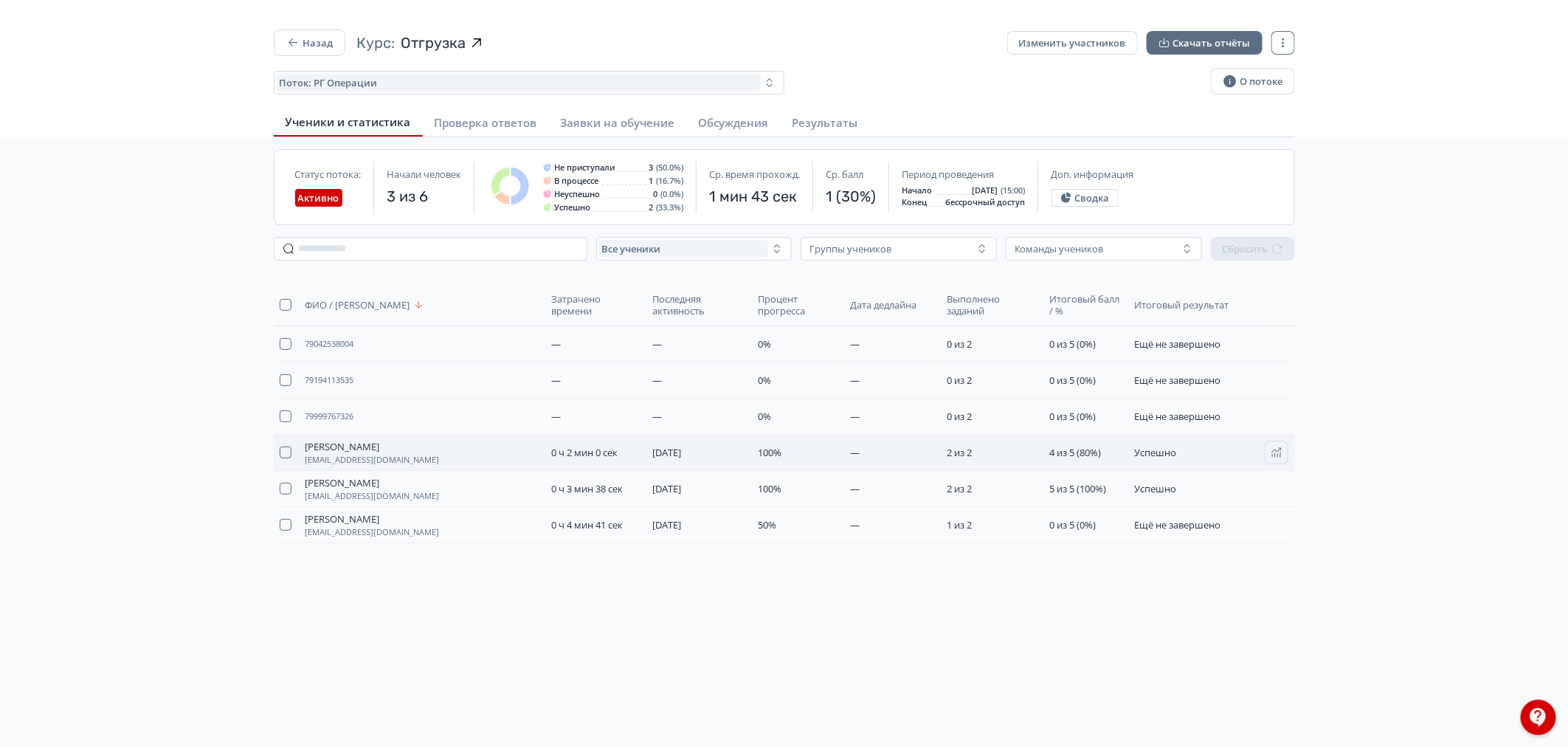
click at [372, 437] on td "[PERSON_NAME] [EMAIL_ADDRESS][DOMAIN_NAME]" at bounding box center [421, 452] width 246 height 36
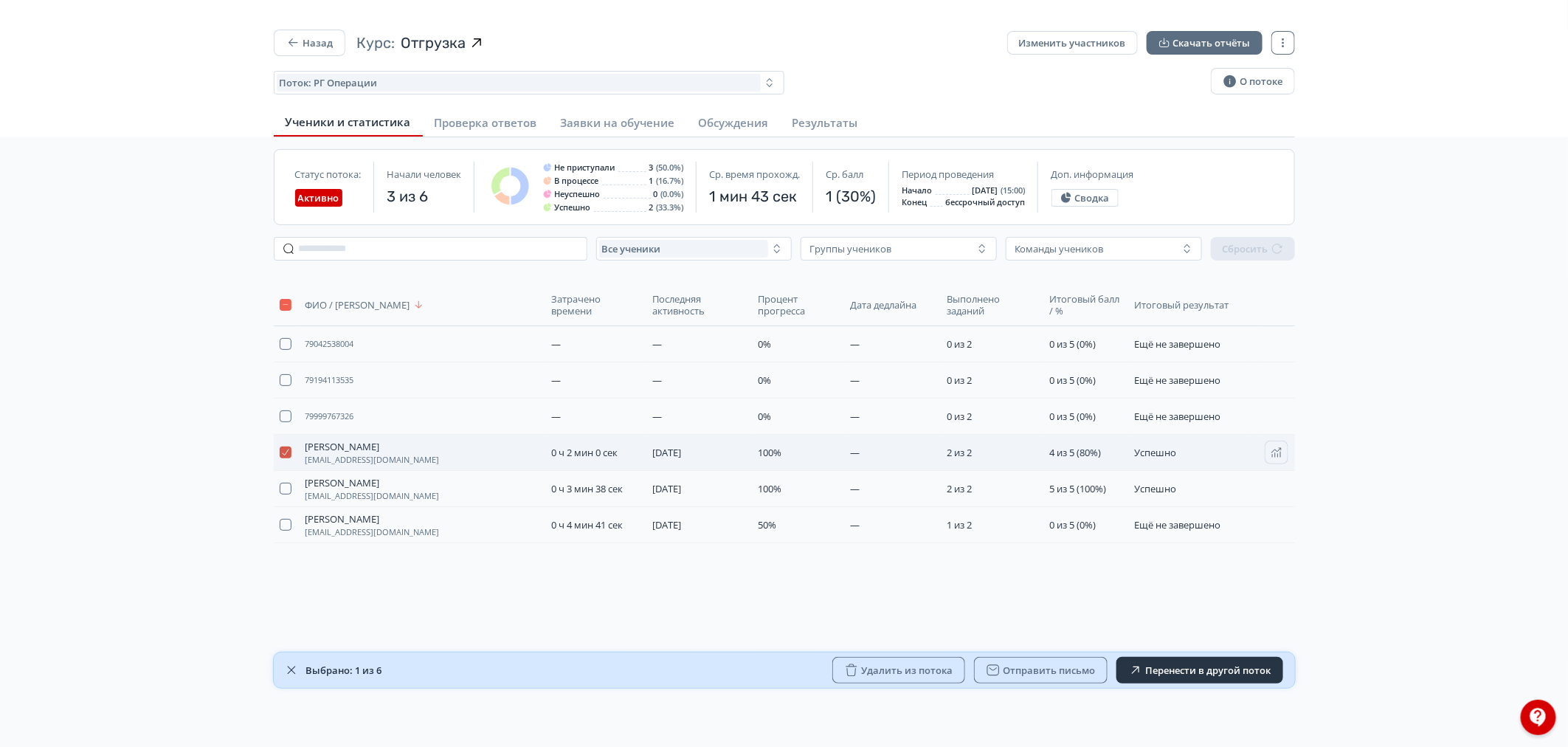
click at [281, 451] on button "button" at bounding box center [285, 452] width 12 height 12
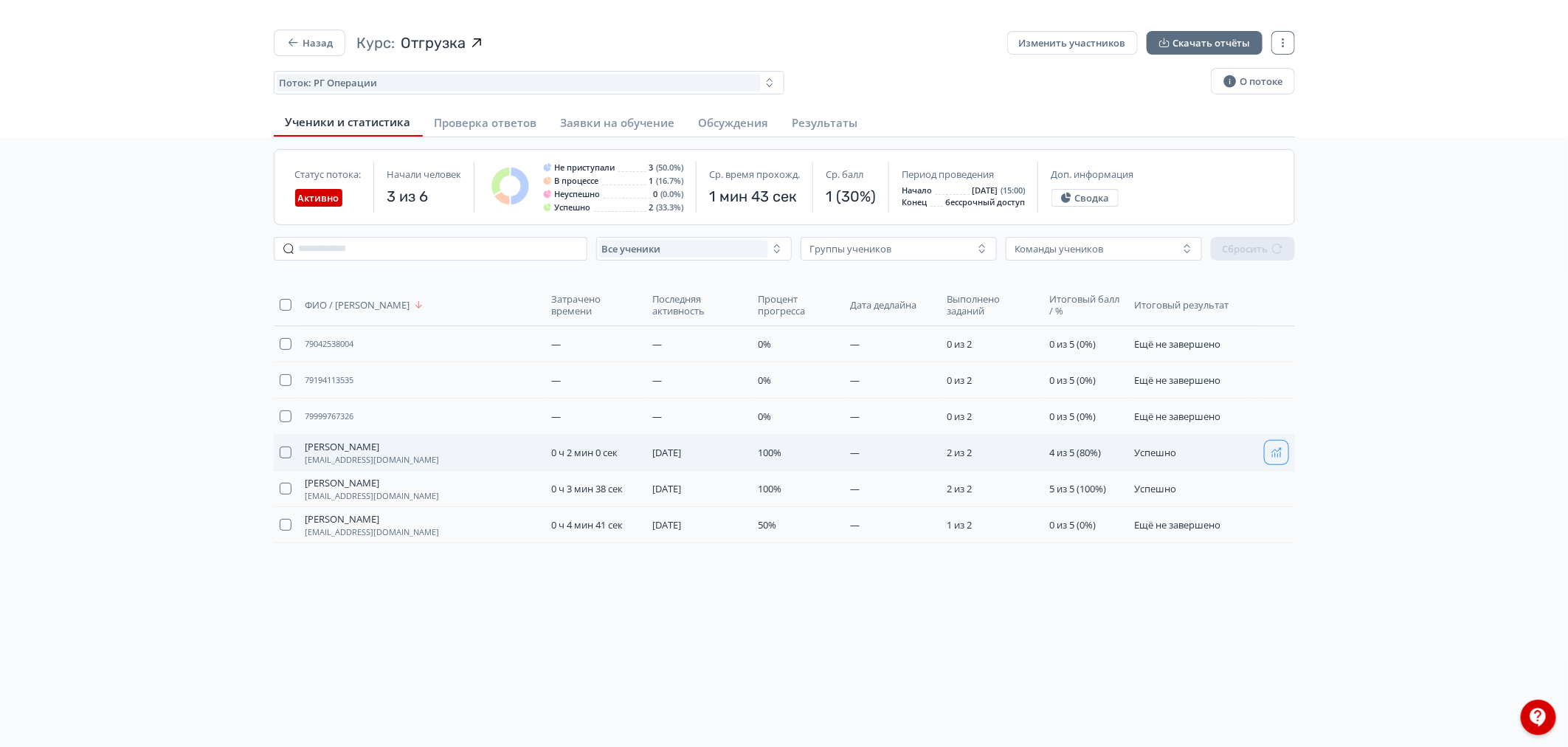
click at [1271, 458] on span "button" at bounding box center [1276, 452] width 12 height 12
drag, startPoint x: 0, startPoint y: 273, endPoint x: 56, endPoint y: 180, distance: 108.6
click at [0, 273] on div "ФИО / Логин Затрачено времени Последняя активность Процент прогресса Дата дедла…" at bounding box center [784, 467] width 1568 height 389
click at [315, 34] on button "Назад" at bounding box center [309, 42] width 71 height 27
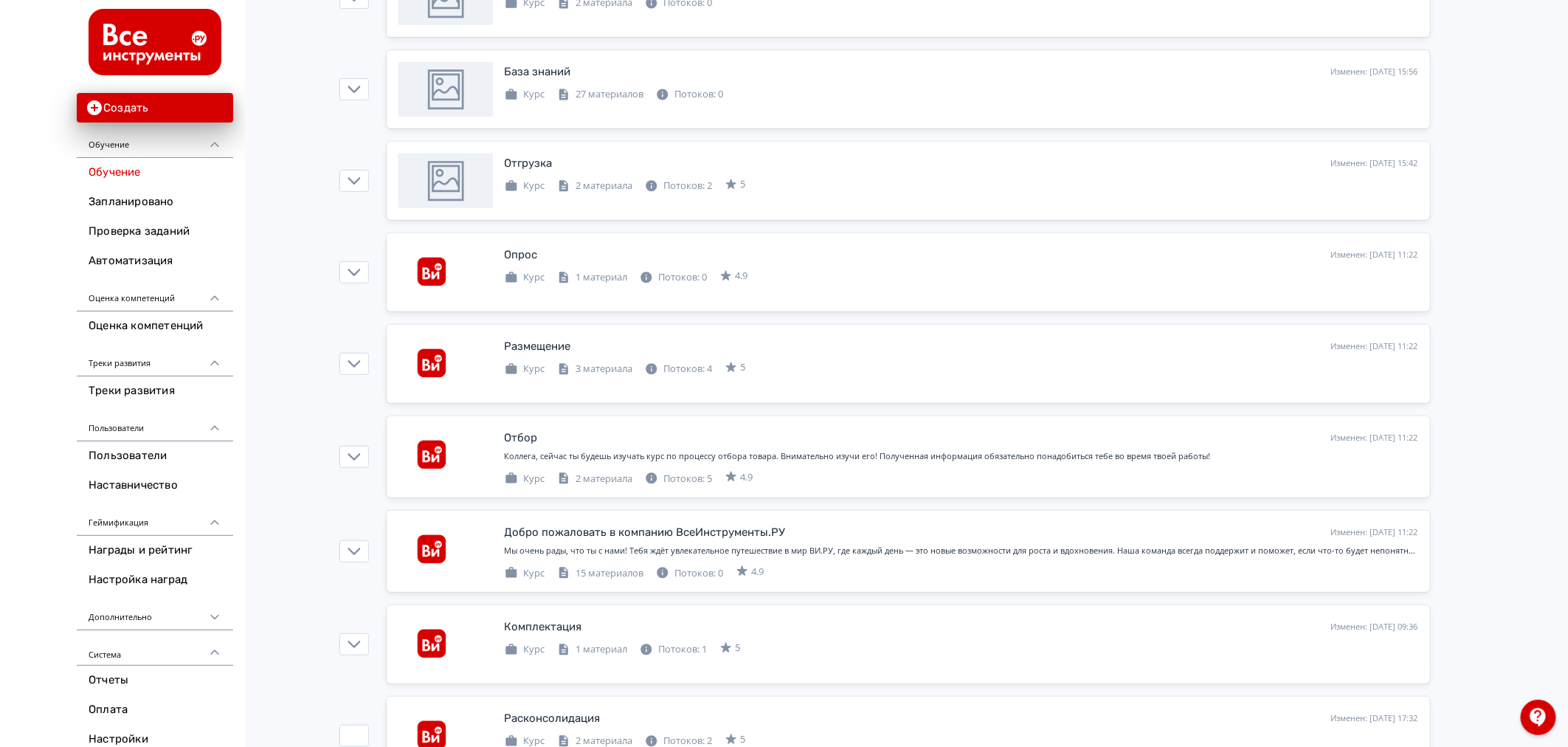
scroll to position [410, 0]
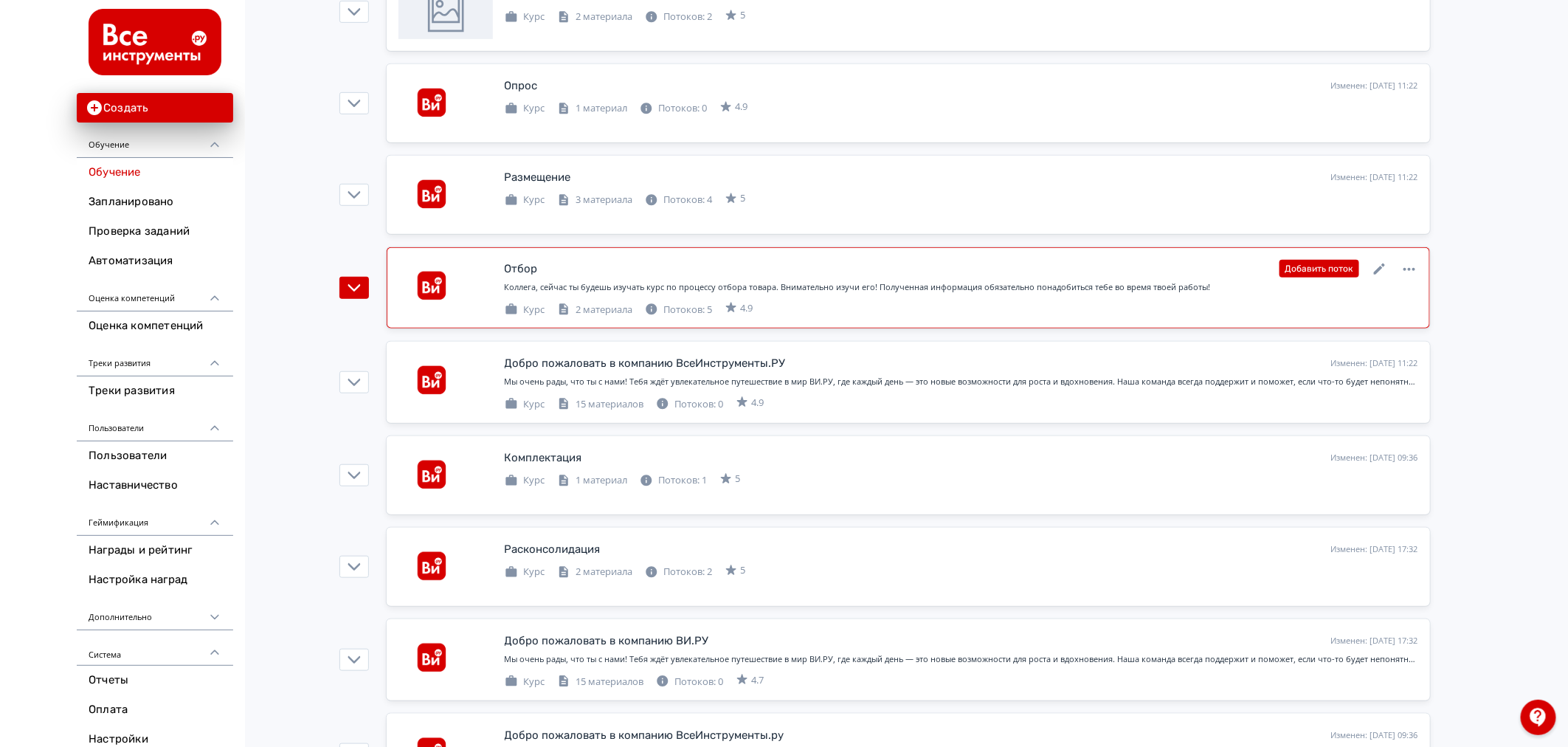
click at [1154, 250] on link "Отбор Изменен: [DATE] 11:22 Добавить поток Коллега, сейчас ты будешь изучать ку…" at bounding box center [908, 288] width 1043 height 81
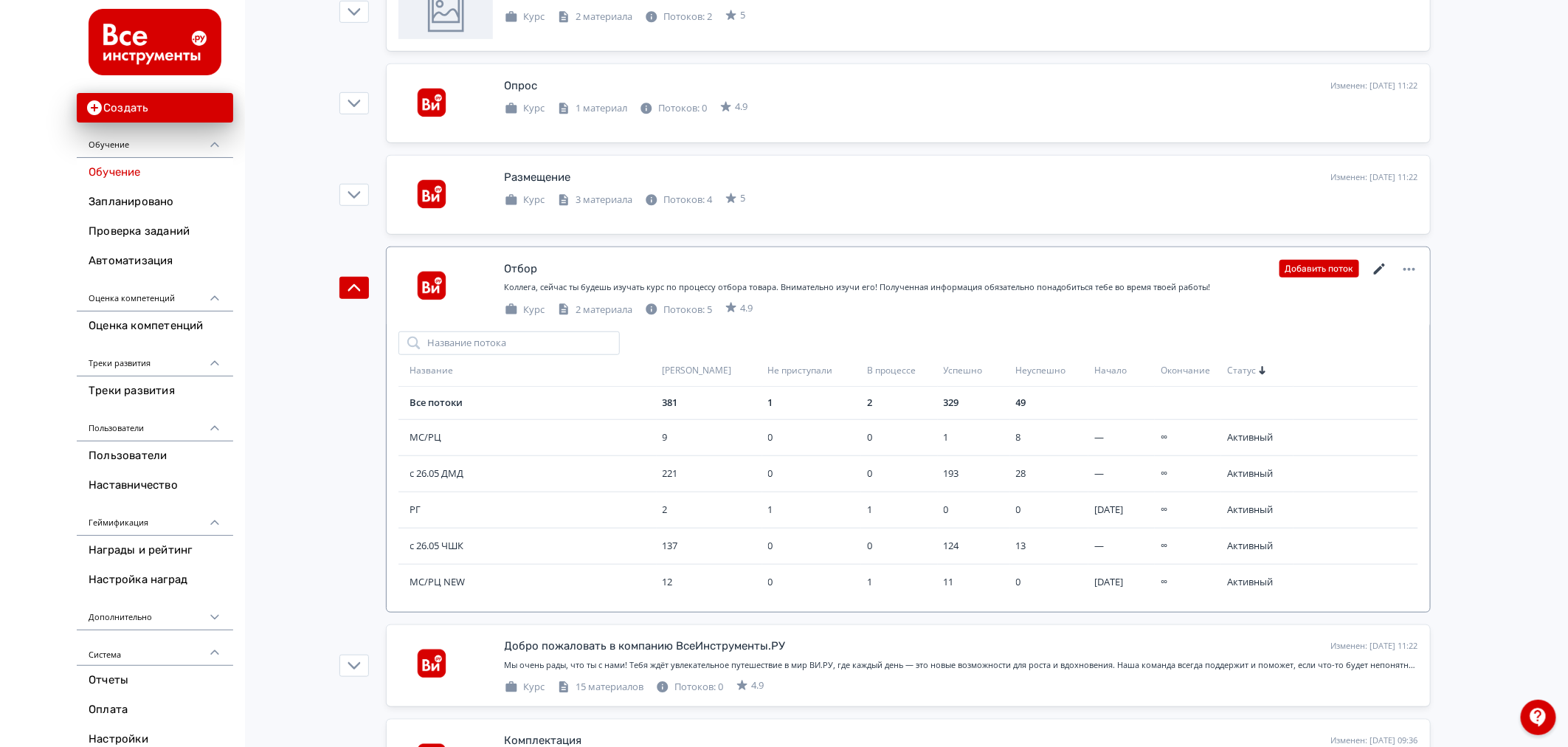
click at [1382, 272] on icon at bounding box center [1379, 269] width 18 height 18
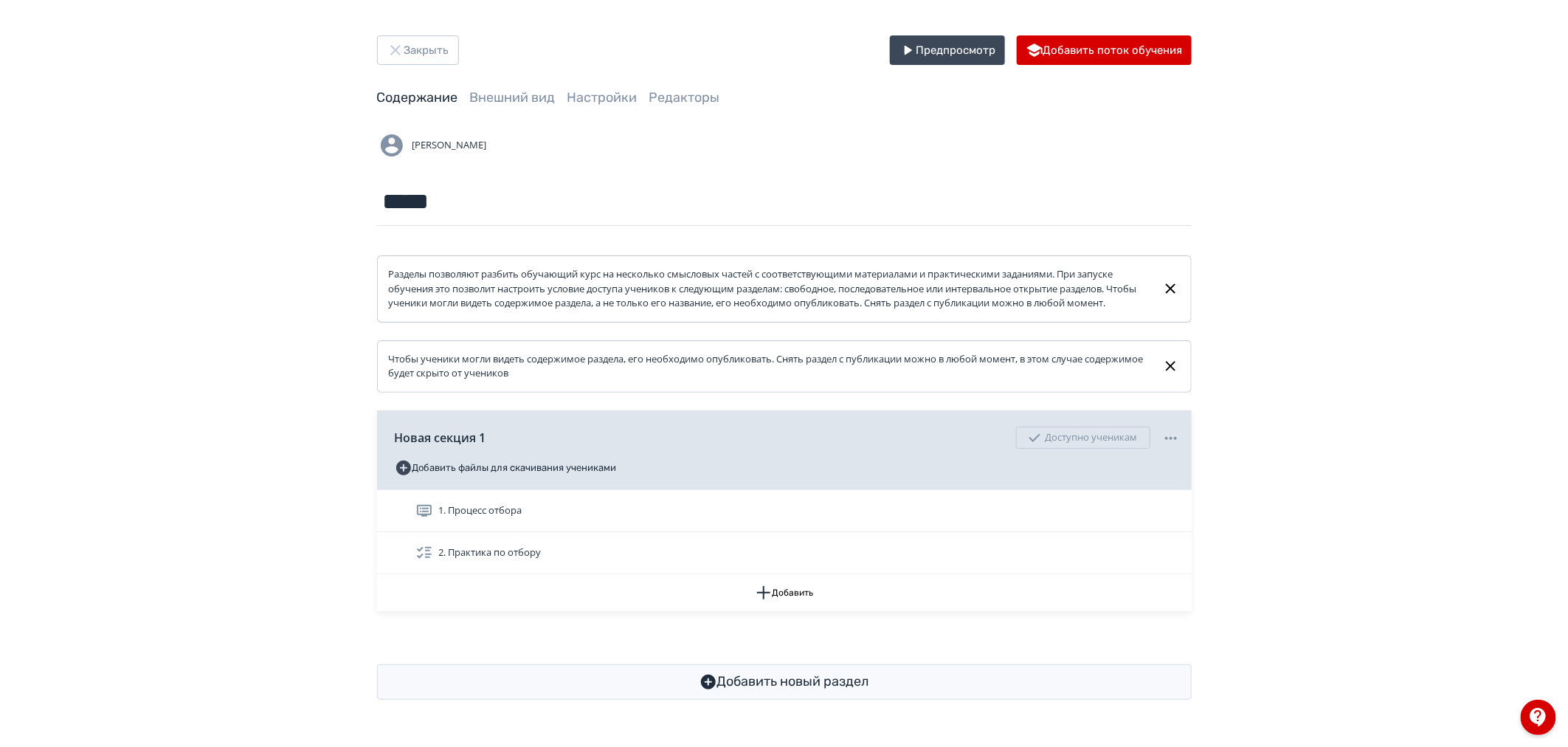
click at [1168, 511] on span at bounding box center [1174, 511] width 12 height 0
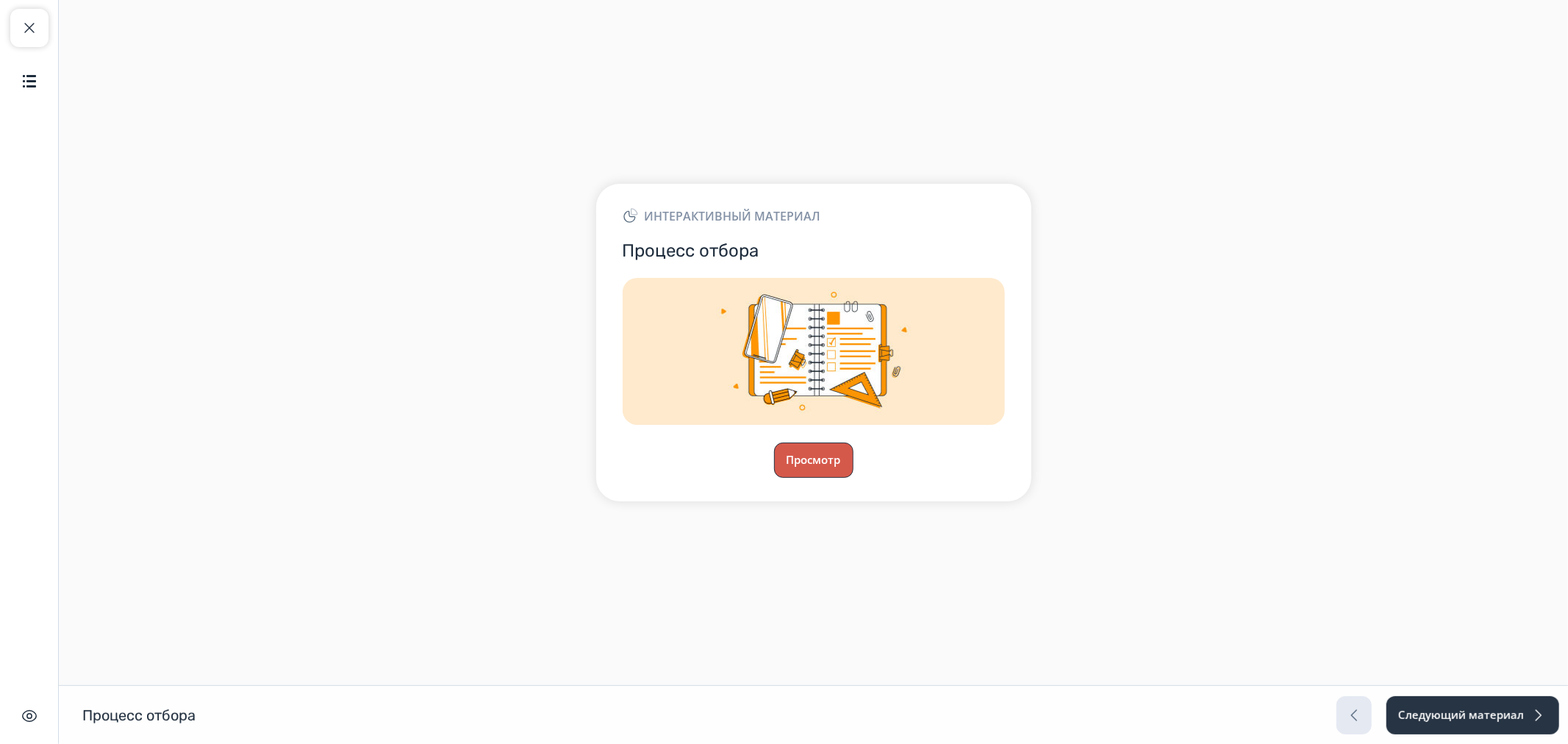
click at [811, 456] on button "Просмотр" at bounding box center [813, 460] width 80 height 35
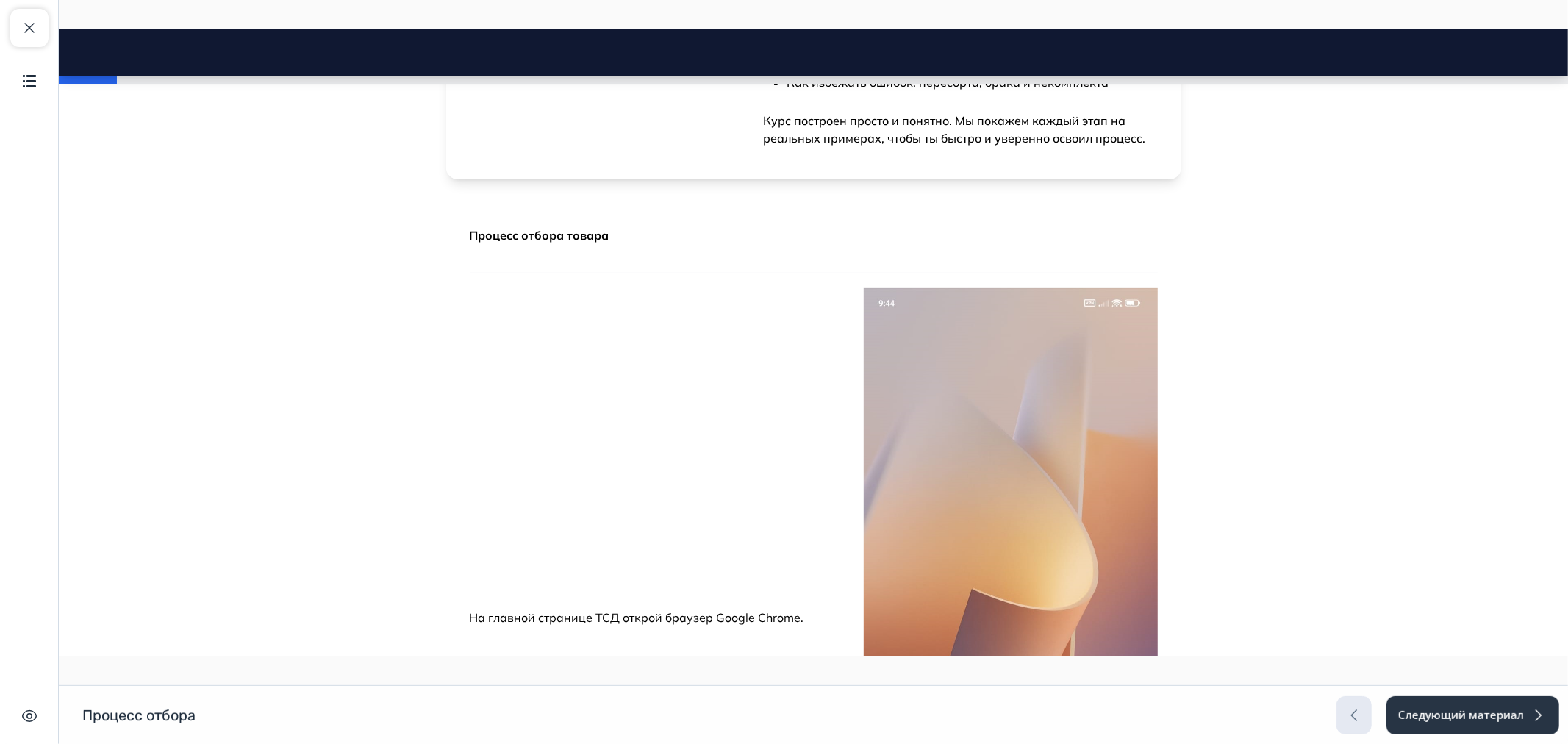
scroll to position [408, 0]
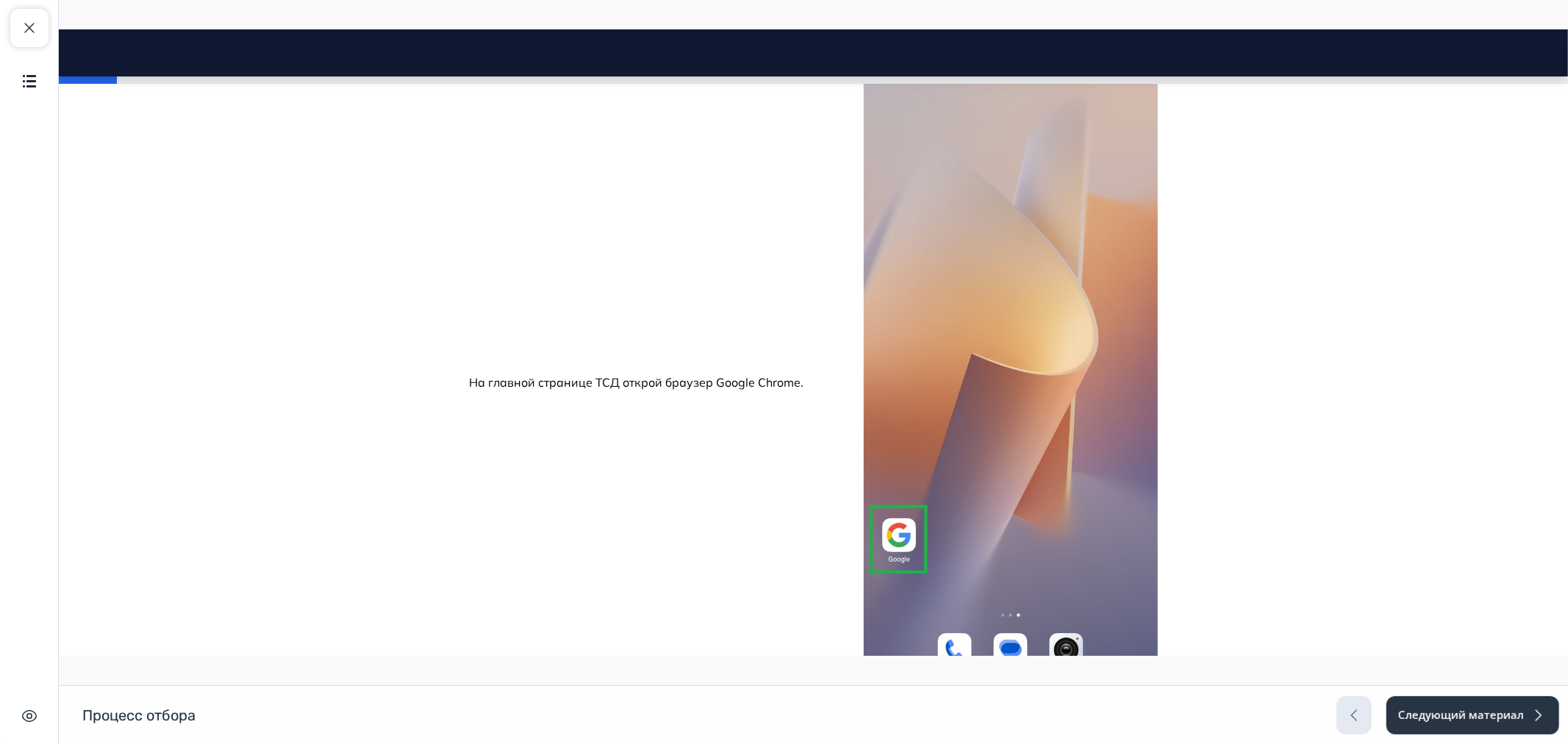
scroll to position [735, 0]
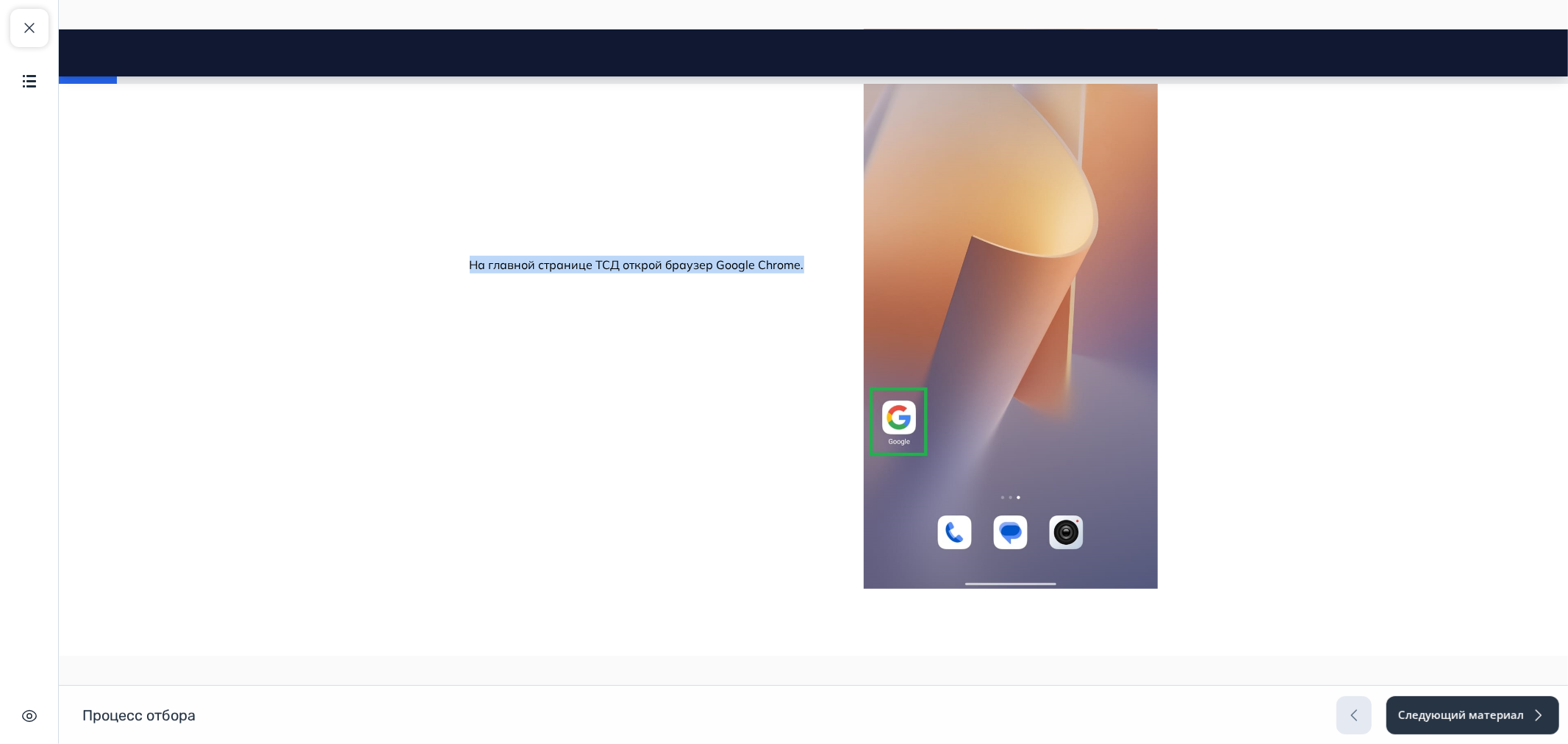
drag, startPoint x: 805, startPoint y: 220, endPoint x: 242, endPoint y: 333, distance: 574.2
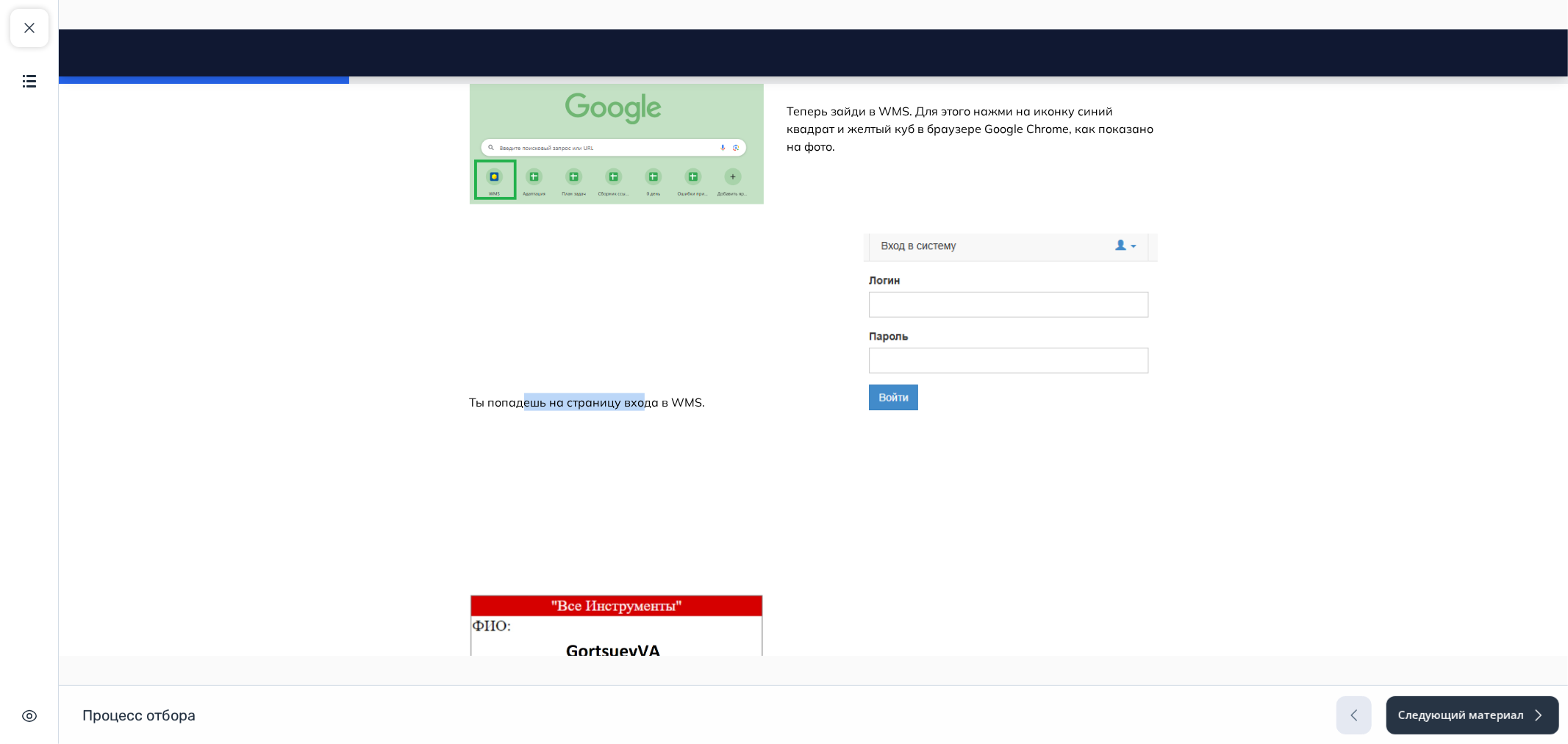
drag, startPoint x: 524, startPoint y: 379, endPoint x: 651, endPoint y: 378, distance: 127.0
click at [641, 393] on p "Ты попадешь на страницу входа в WMS." at bounding box center [654, 401] width 371 height 18
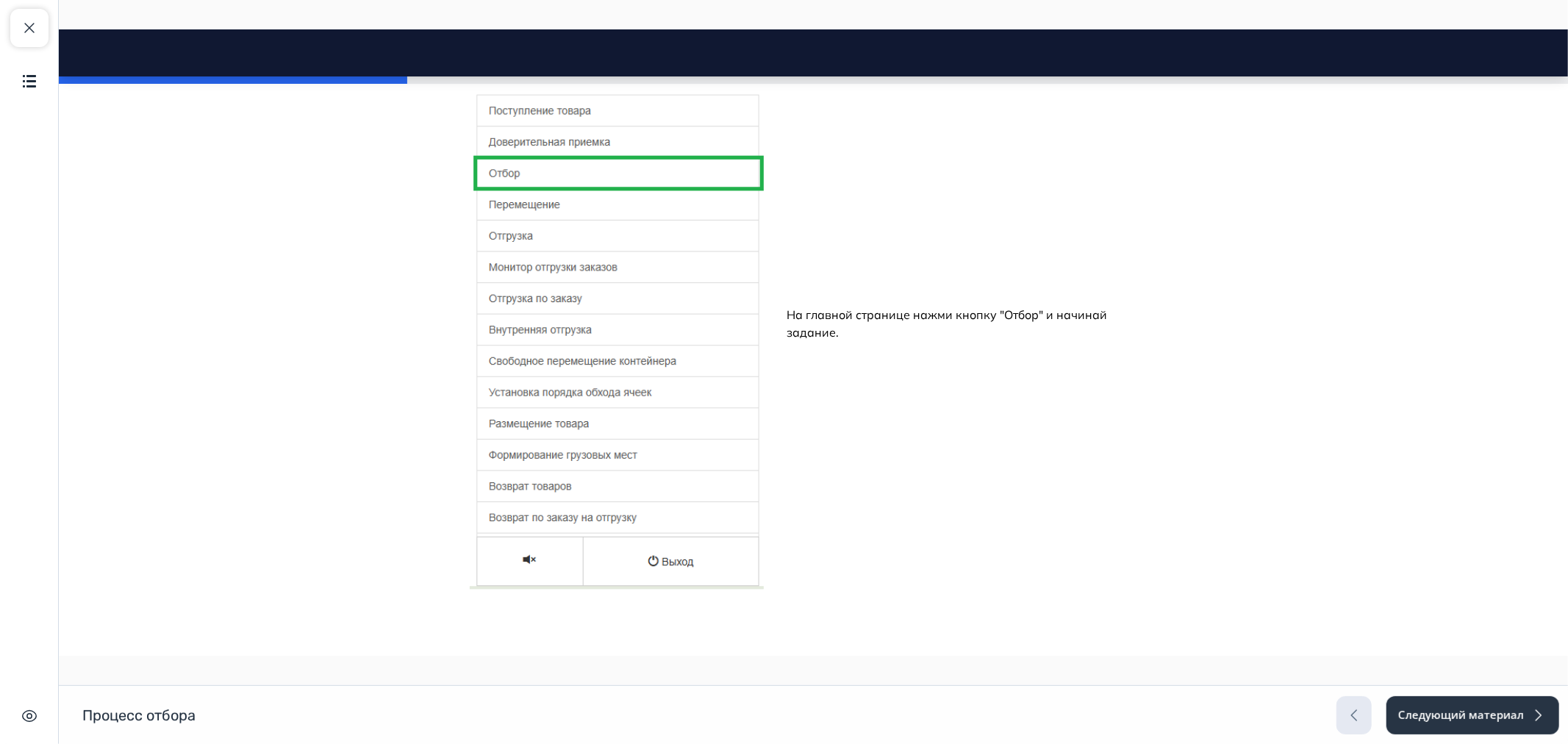
scroll to position [2450, 0]
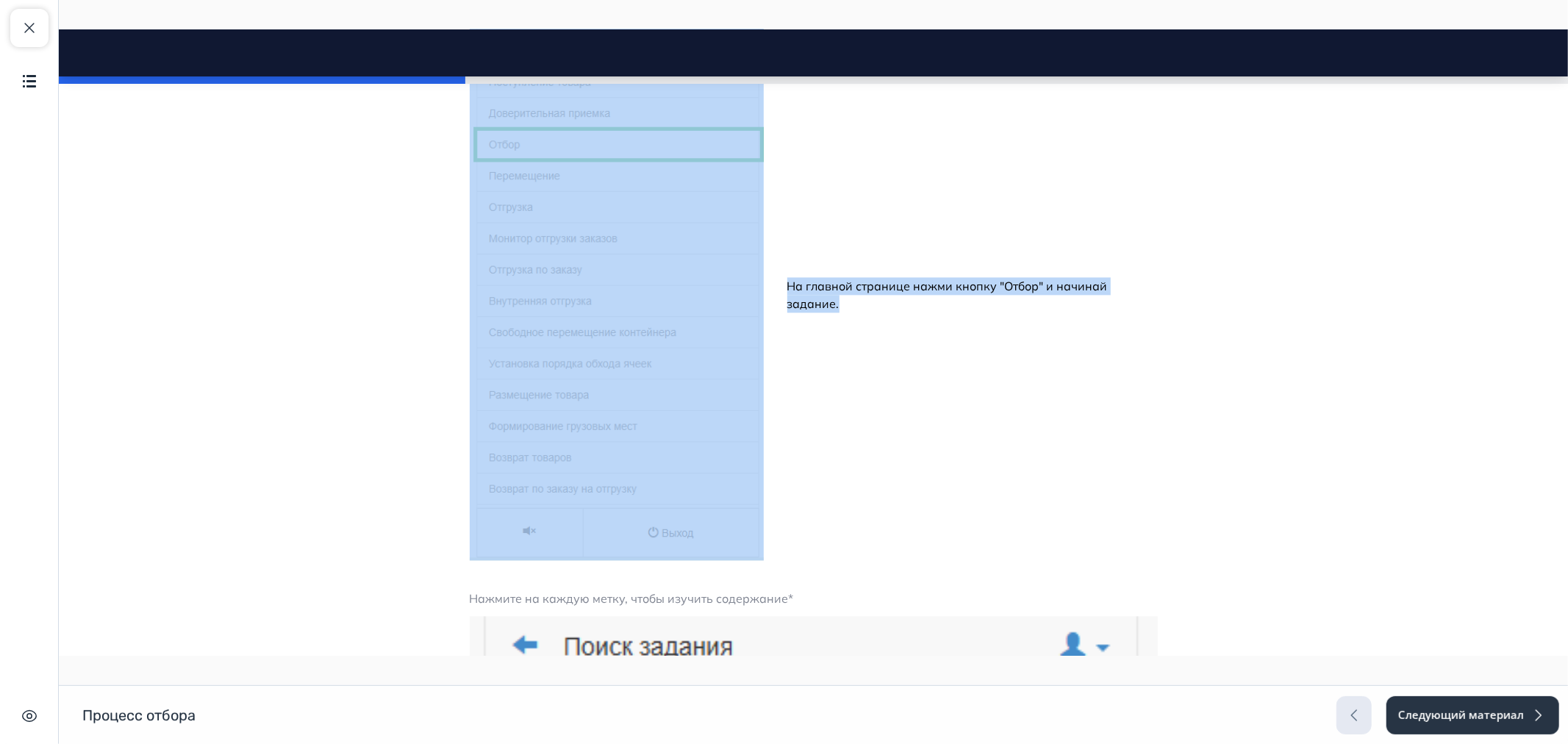
drag, startPoint x: 1165, startPoint y: 279, endPoint x: 756, endPoint y: 305, distance: 409.8
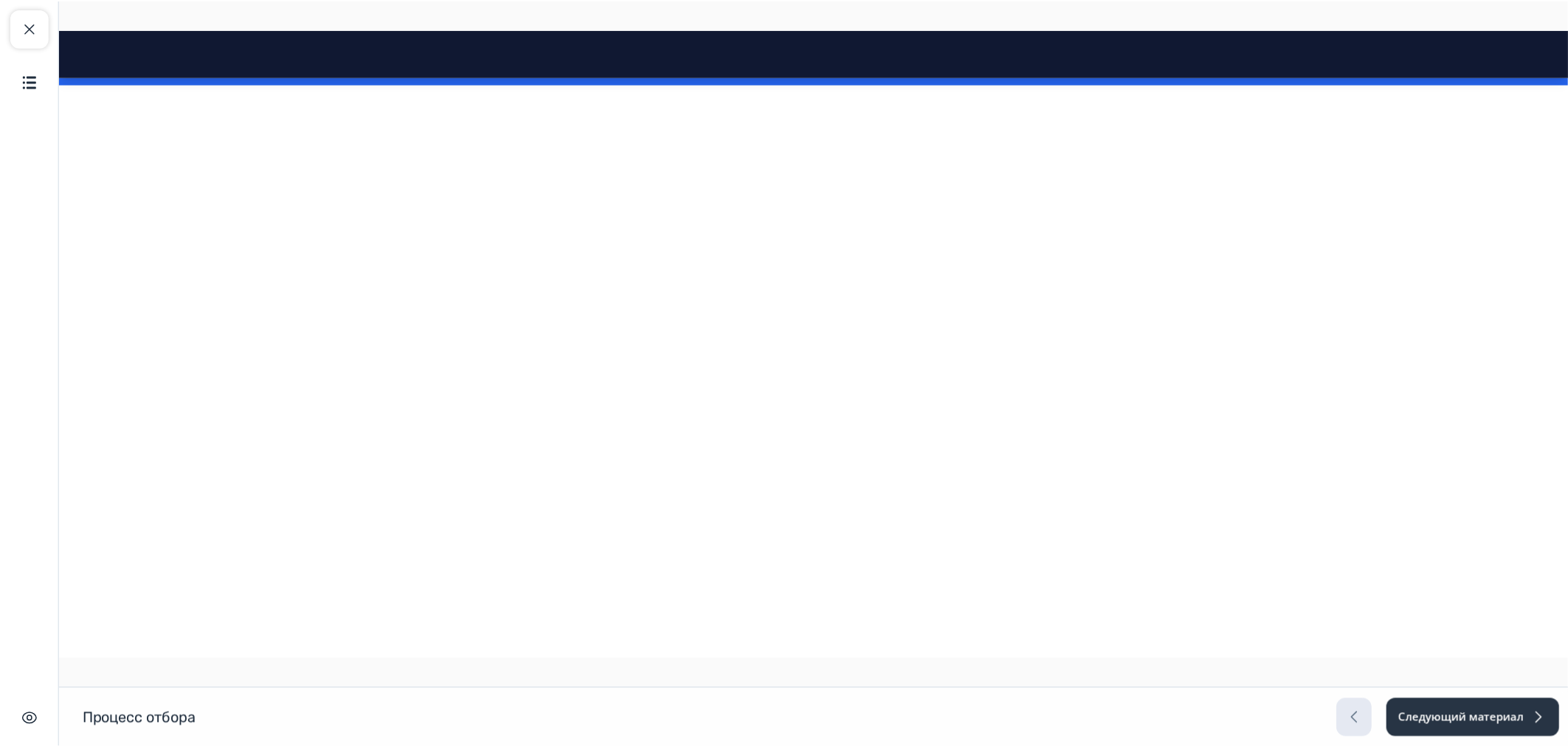
scroll to position [6083, 0]
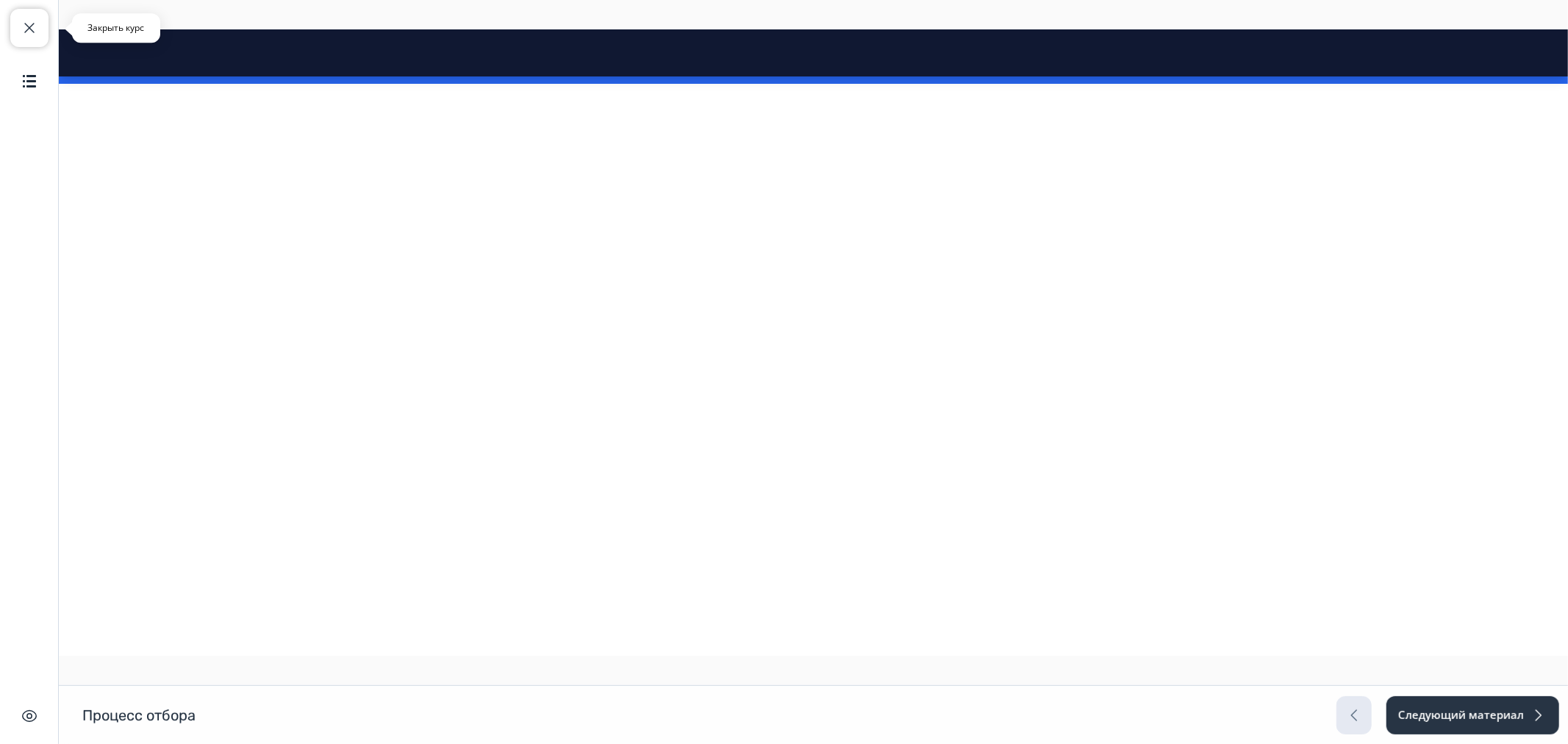
click at [37, 26] on span "button" at bounding box center [29, 28] width 18 height 18
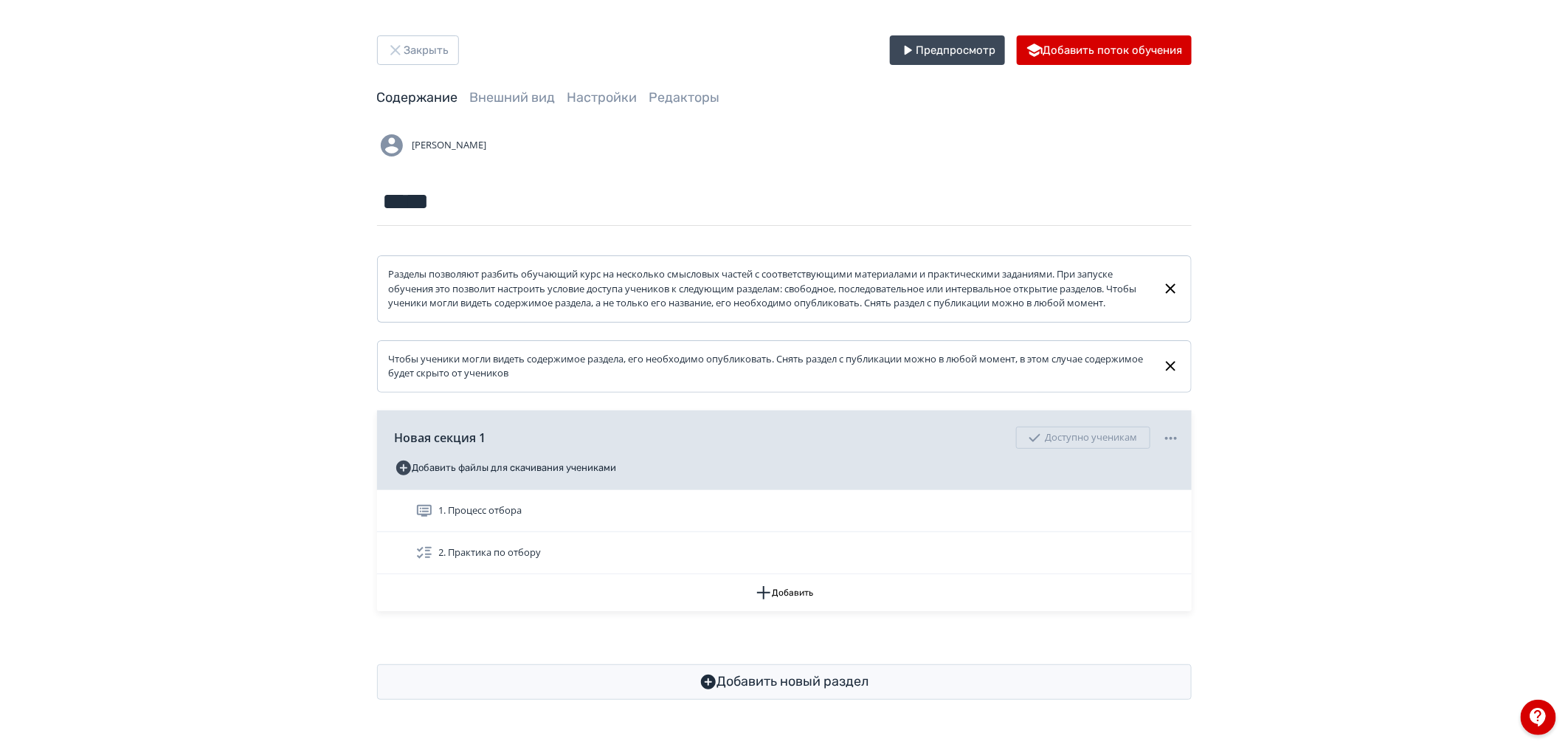
click at [438, 68] on div "Закрыть Предпросмотр Добавить поток обучения Содержание Внешний вид Настройки Р…" at bounding box center [784, 367] width 886 height 664
click at [446, 45] on button "Закрыть" at bounding box center [418, 50] width 82 height 29
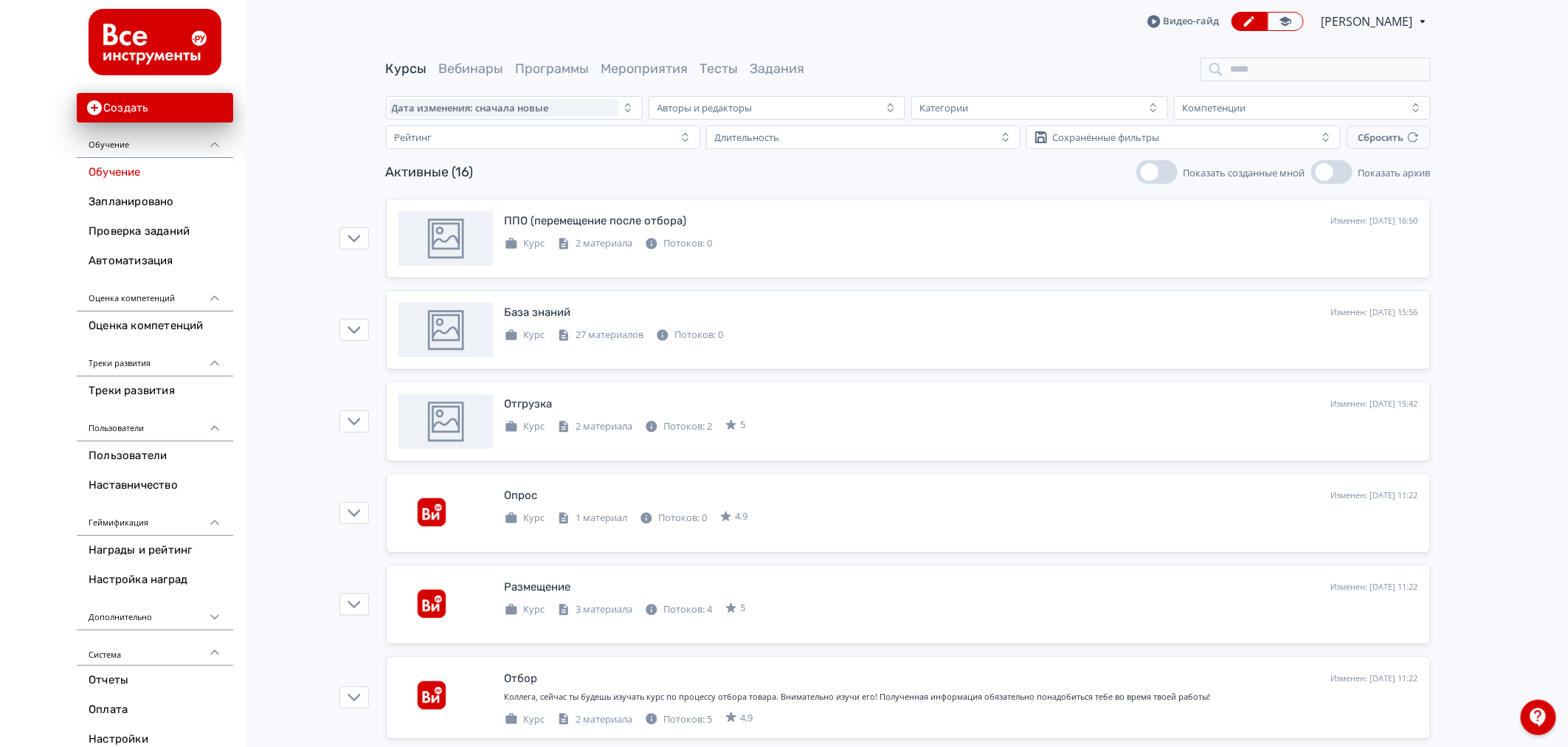
click at [418, 78] on div "Курсы Вебинары Программы Мероприятия Тесты Задания" at bounding box center [908, 69] width 1045 height 24
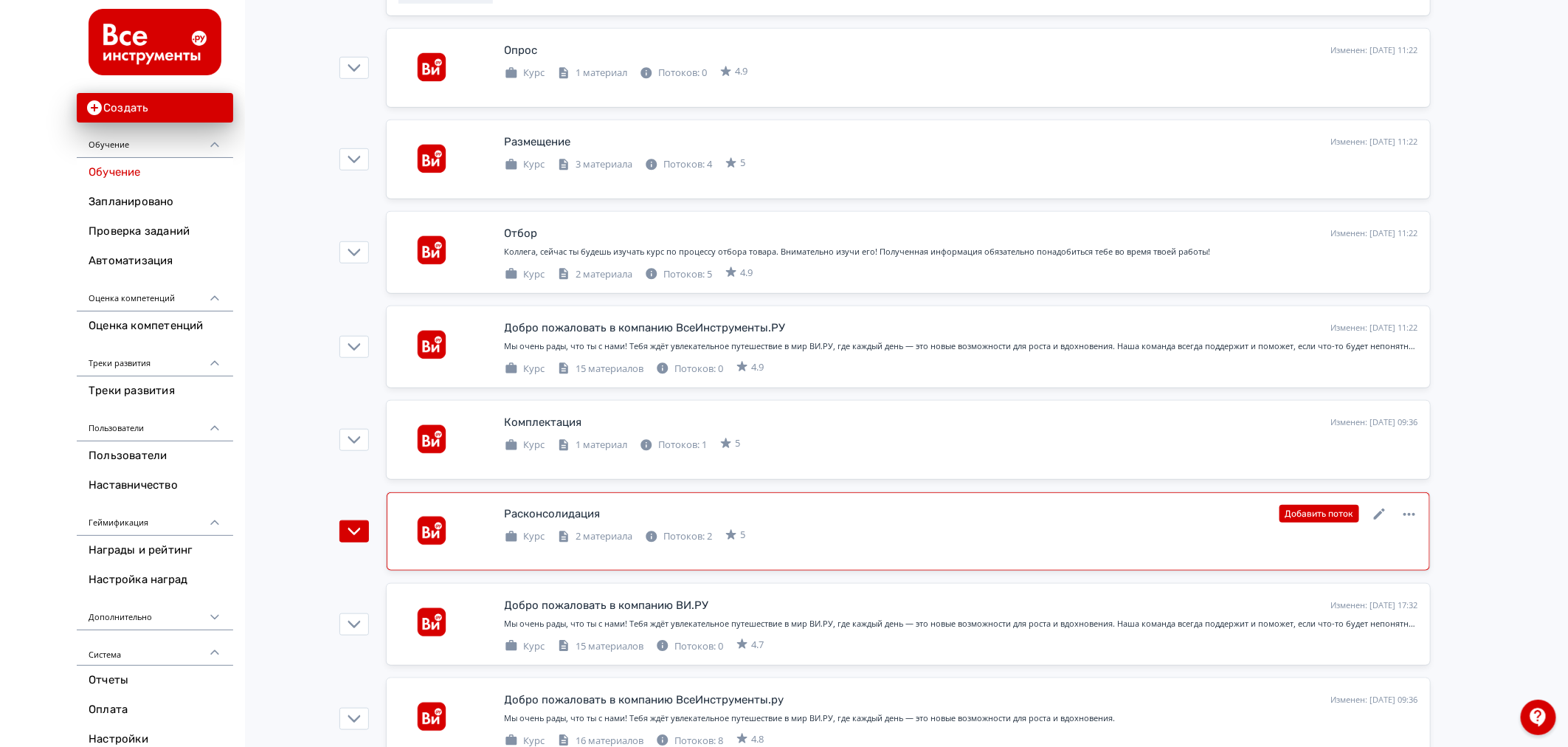
scroll to position [491, 0]
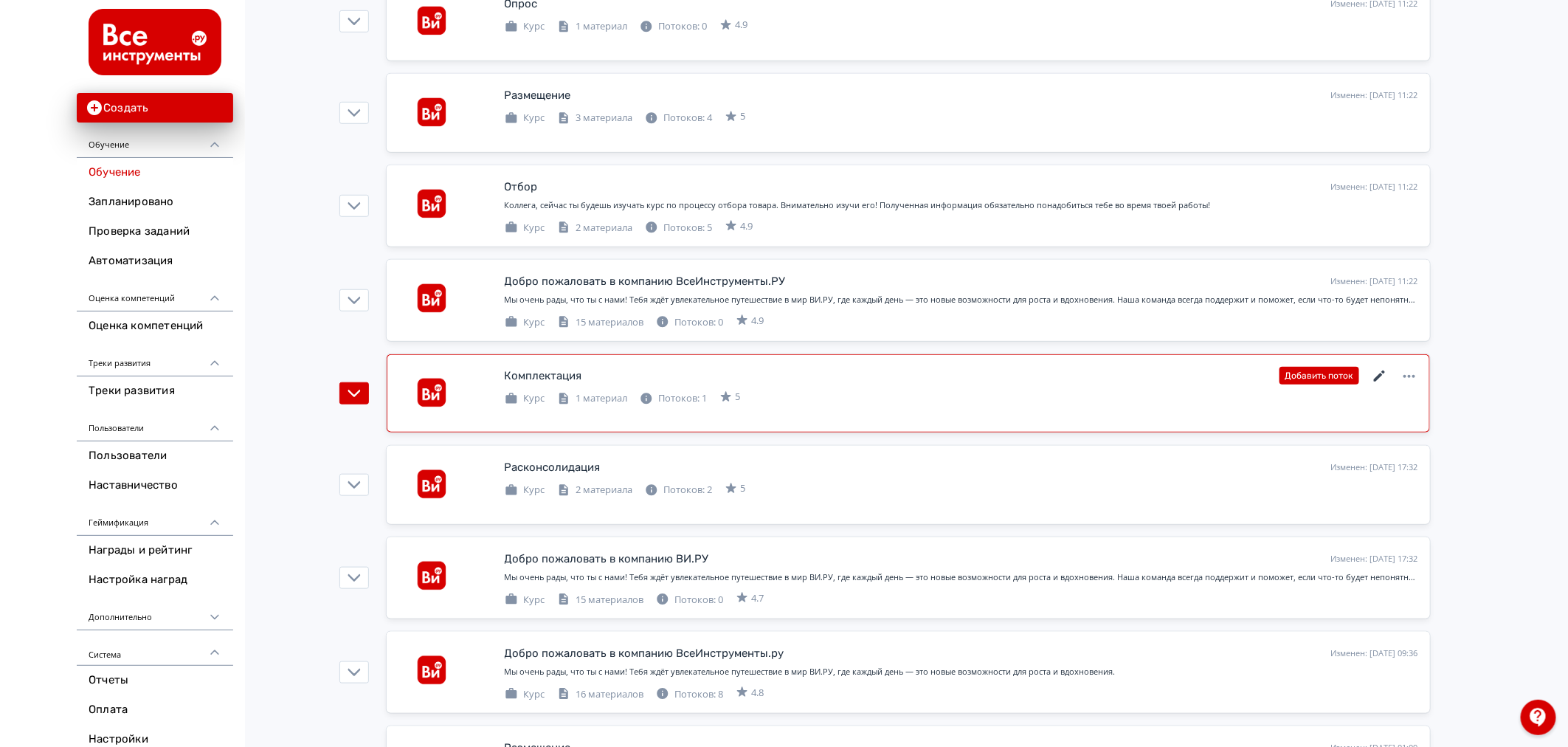
click at [1381, 372] on icon at bounding box center [1379, 376] width 18 height 18
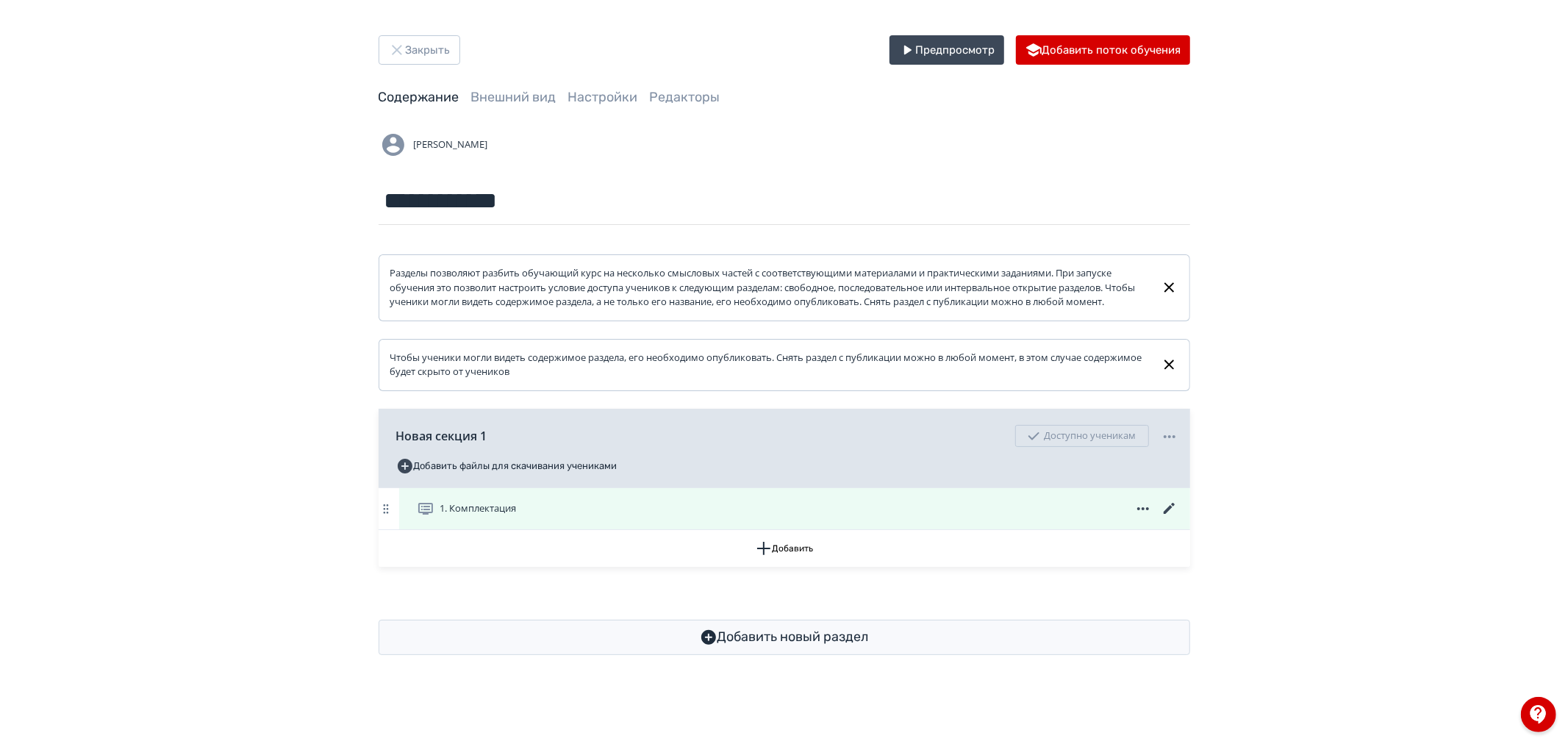
click at [1170, 514] on icon at bounding box center [1168, 508] width 11 height 11
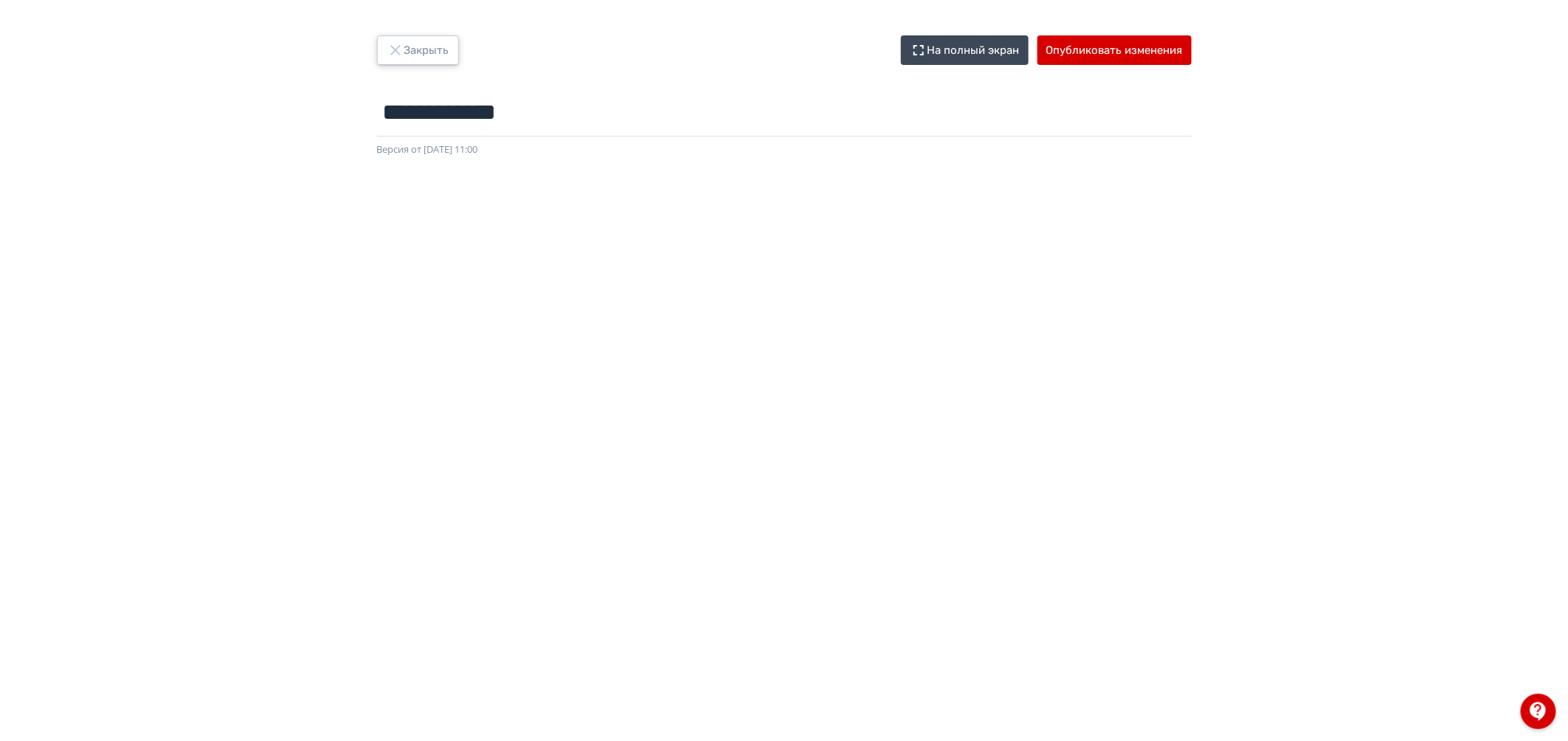
click at [432, 51] on button "Закрыть" at bounding box center [418, 50] width 82 height 29
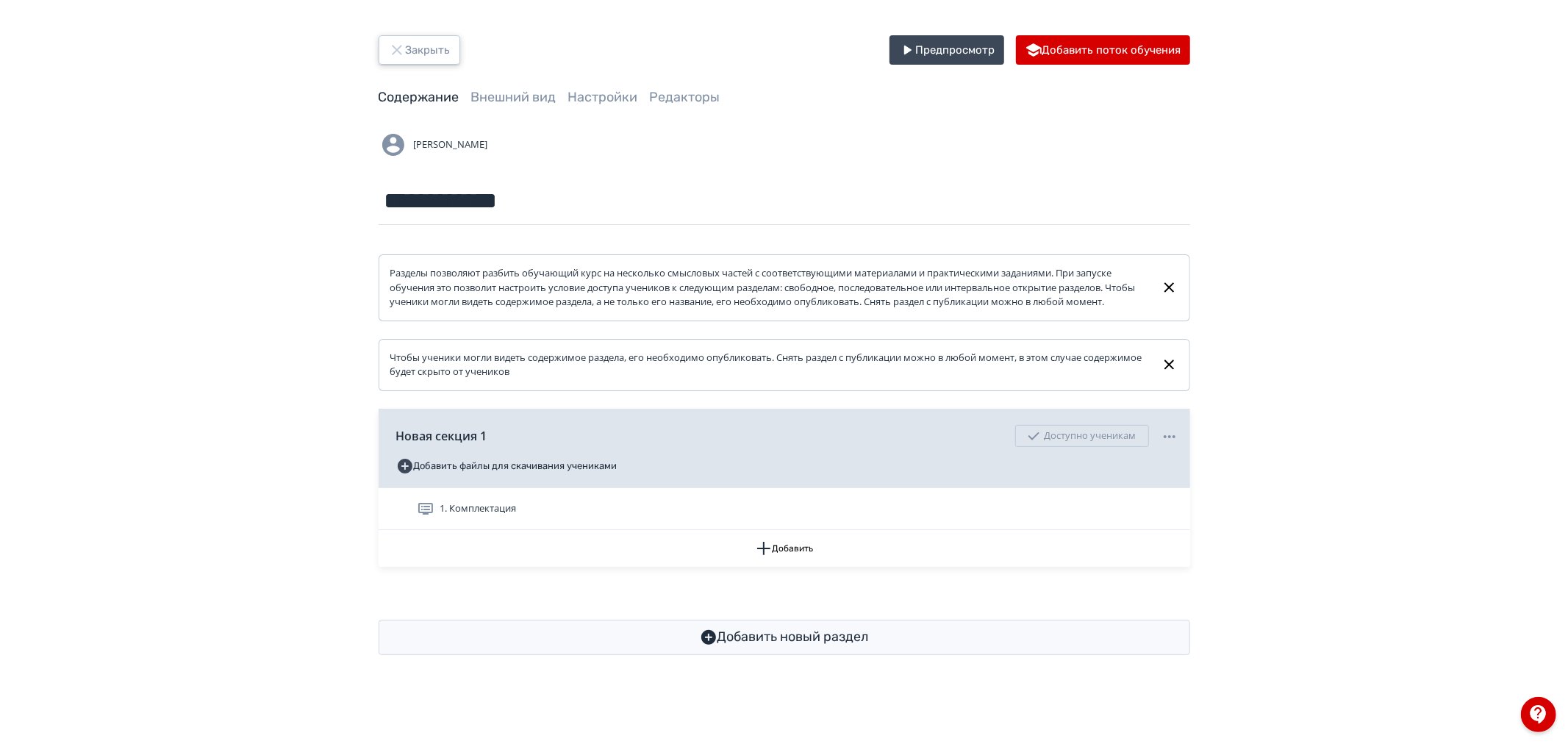
click at [427, 54] on button "Закрыть" at bounding box center [419, 50] width 82 height 29
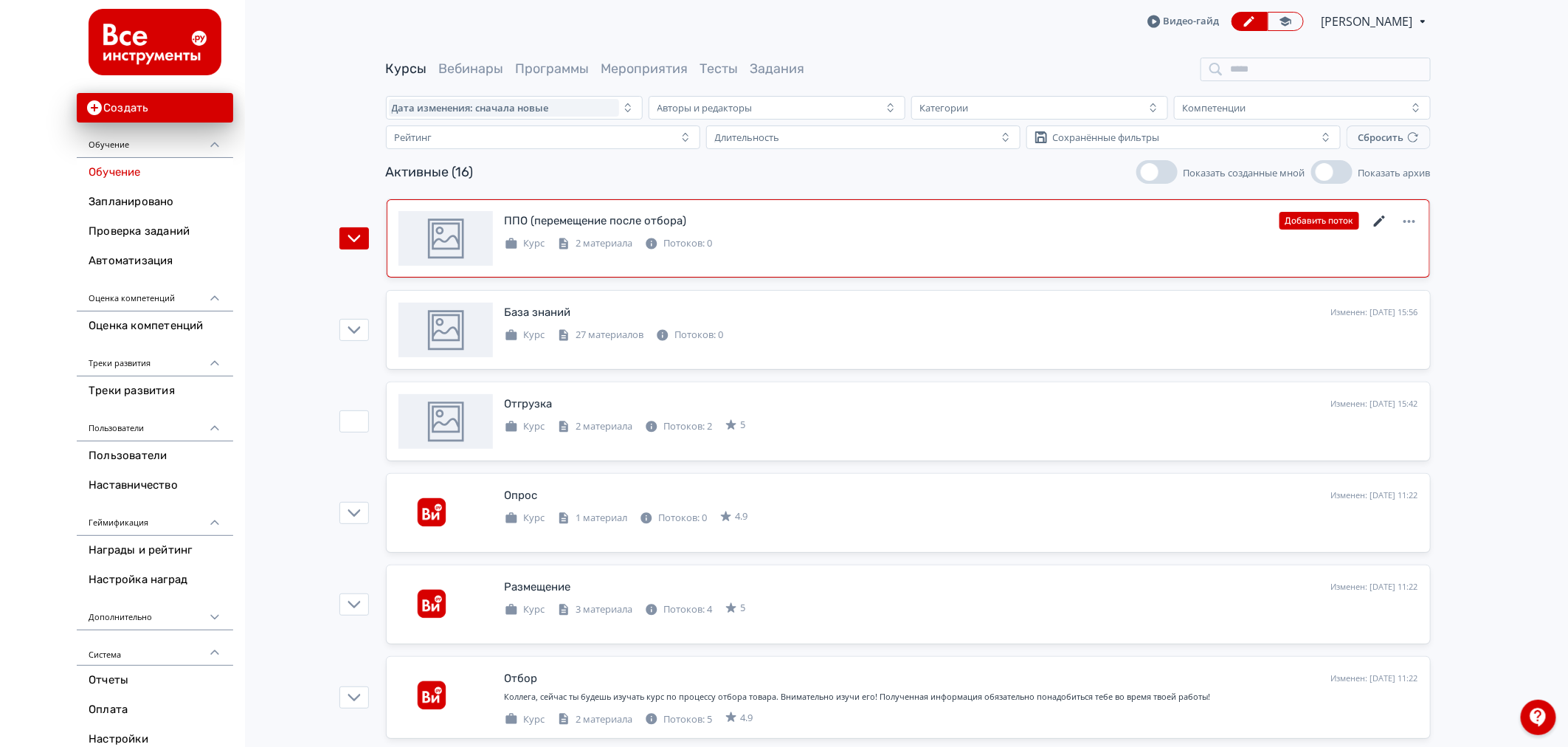
click at [1385, 215] on icon at bounding box center [1379, 221] width 18 height 18
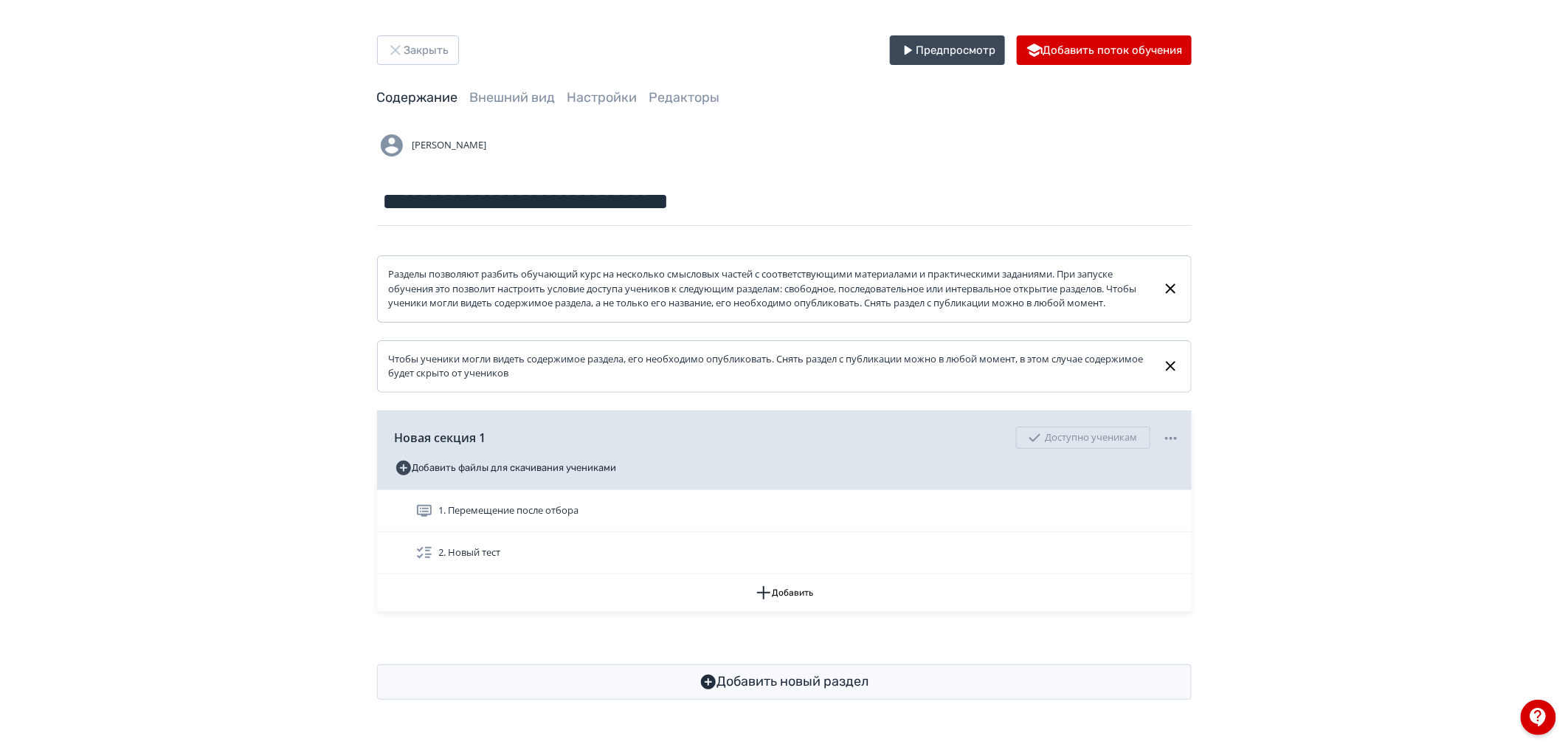
scroll to position [2, 0]
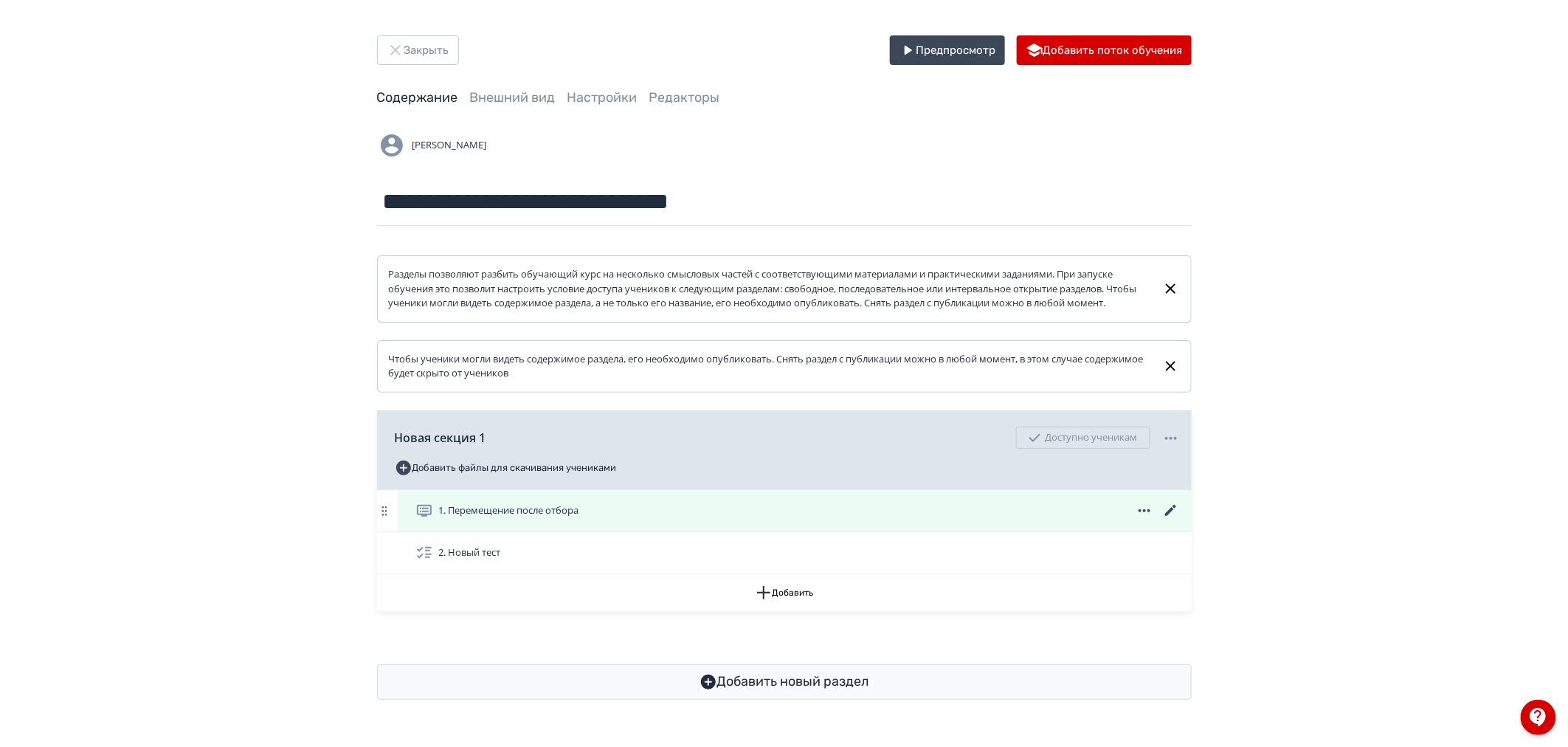
click at [1170, 519] on icon at bounding box center [1170, 511] width 18 height 18
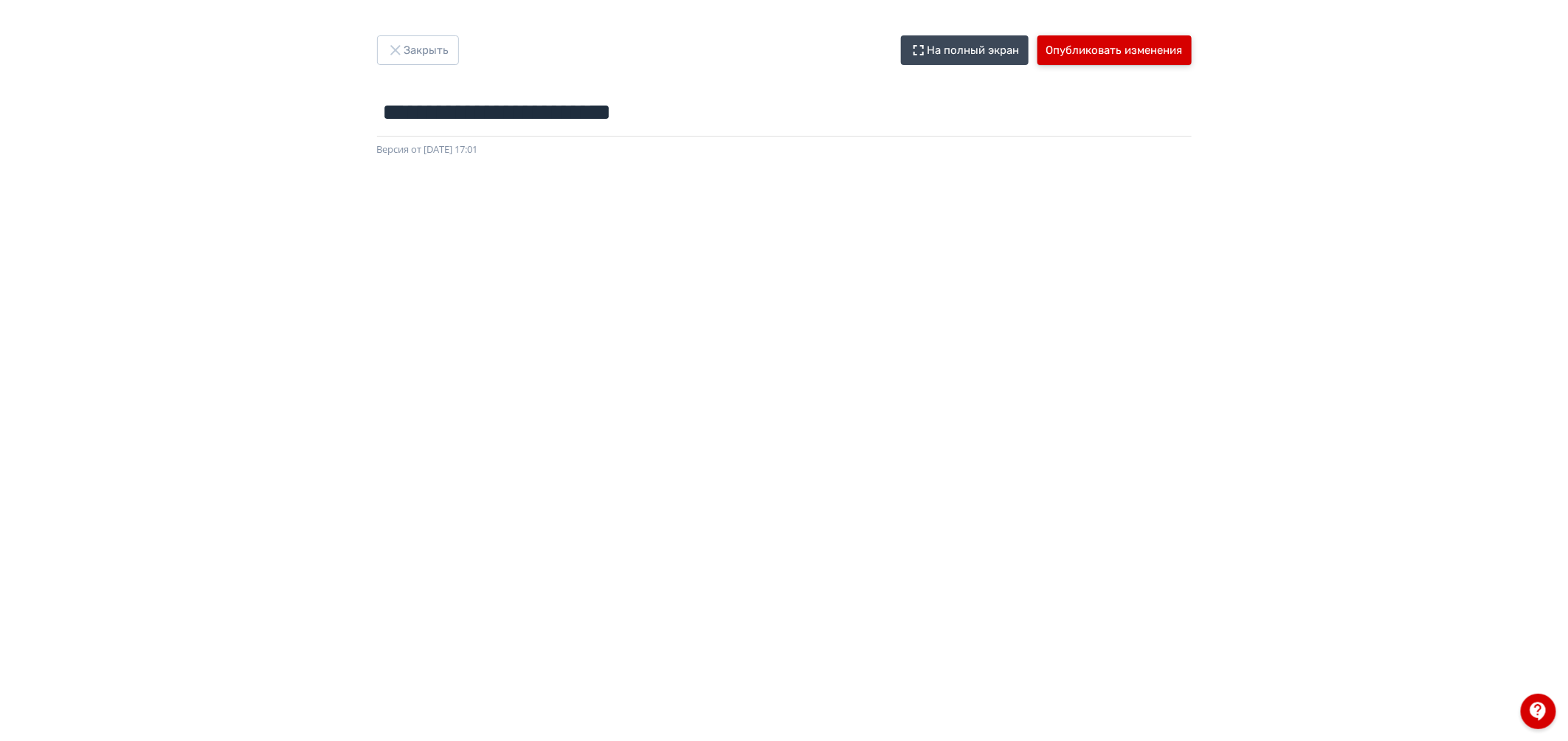
click at [1117, 45] on button "Опубликовать изменения" at bounding box center [1114, 50] width 154 height 29
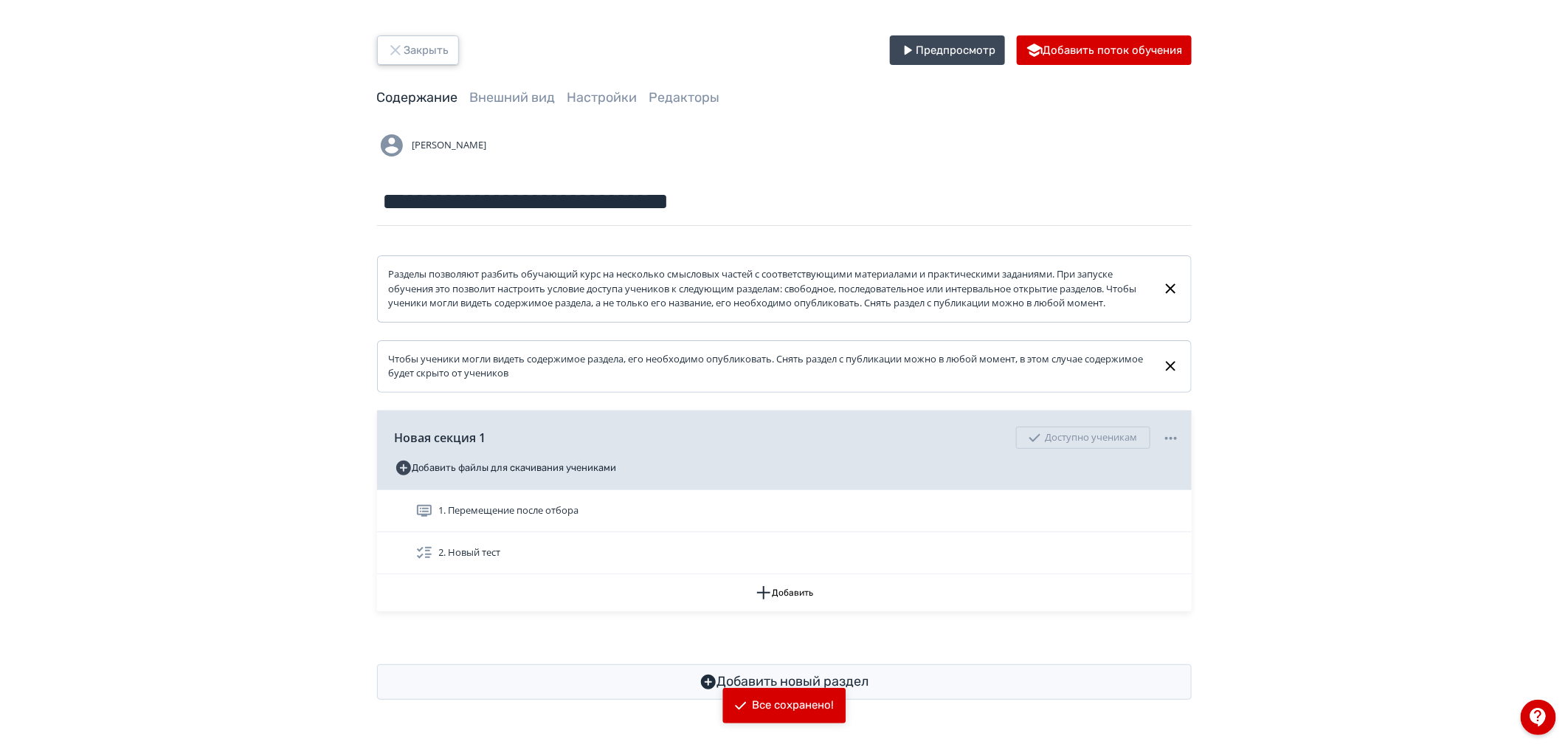
click at [425, 54] on button "Закрыть" at bounding box center [418, 50] width 82 height 29
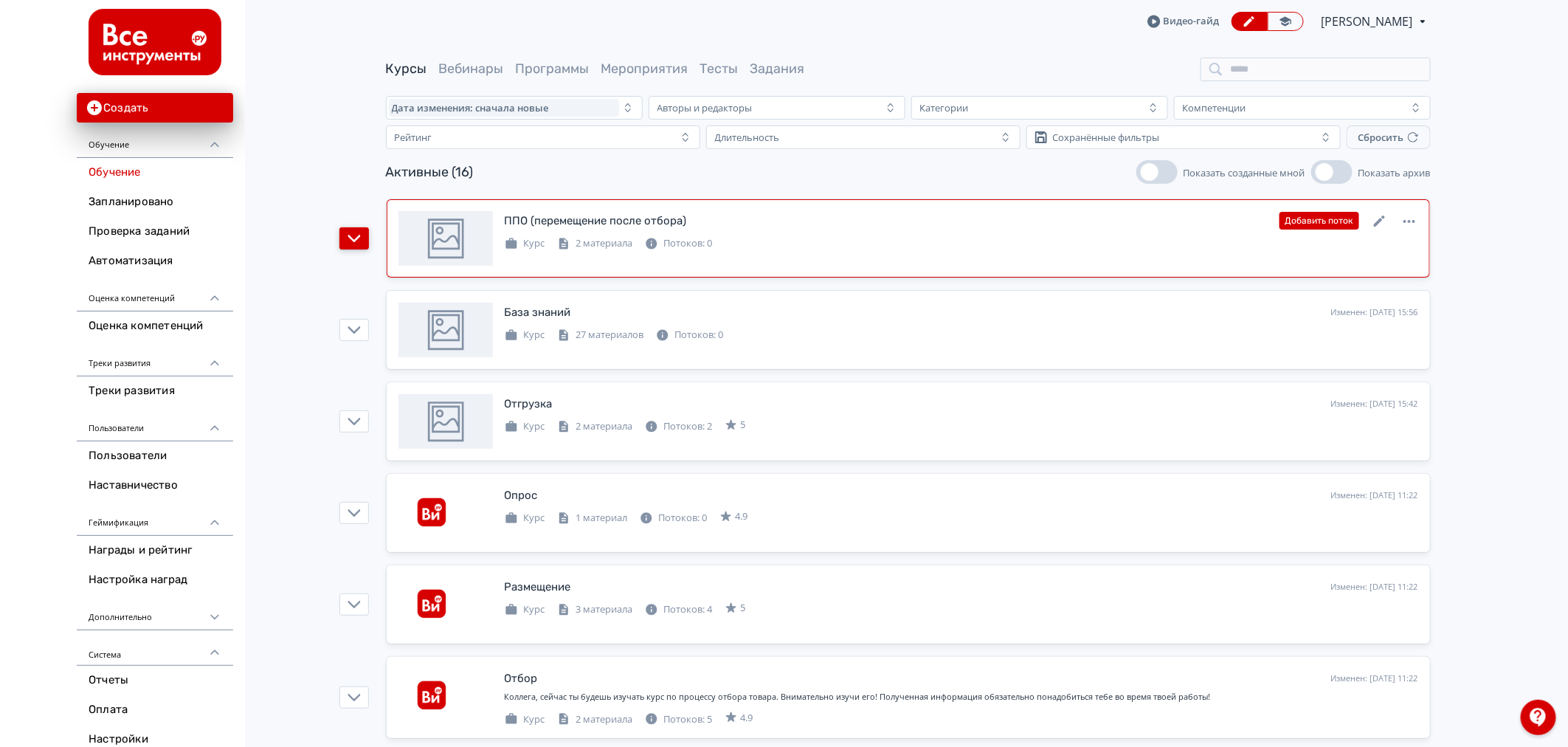
click at [355, 236] on icon "button" at bounding box center [354, 238] width 13 height 13
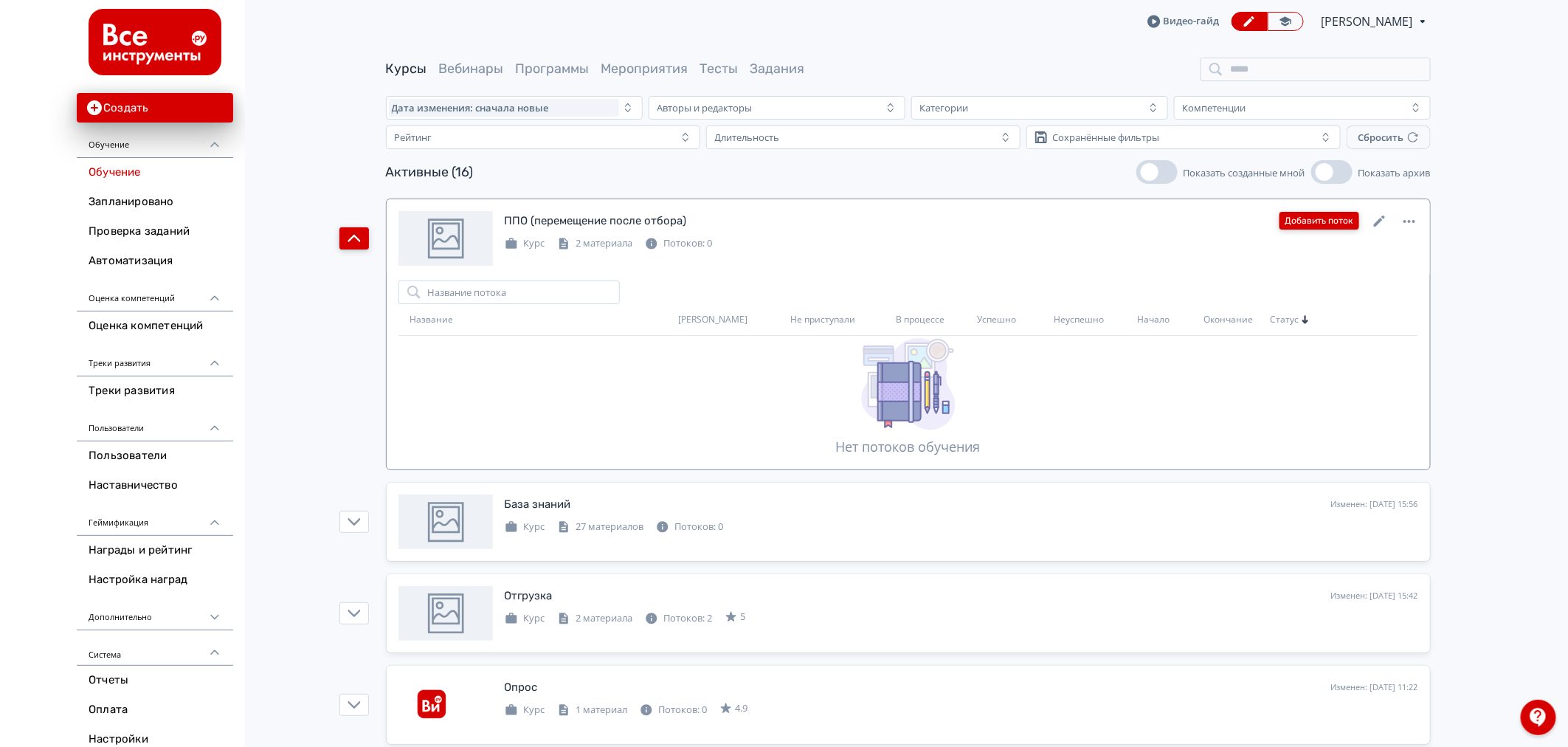
click at [1328, 222] on button "Добавить поток" at bounding box center [1319, 220] width 80 height 18
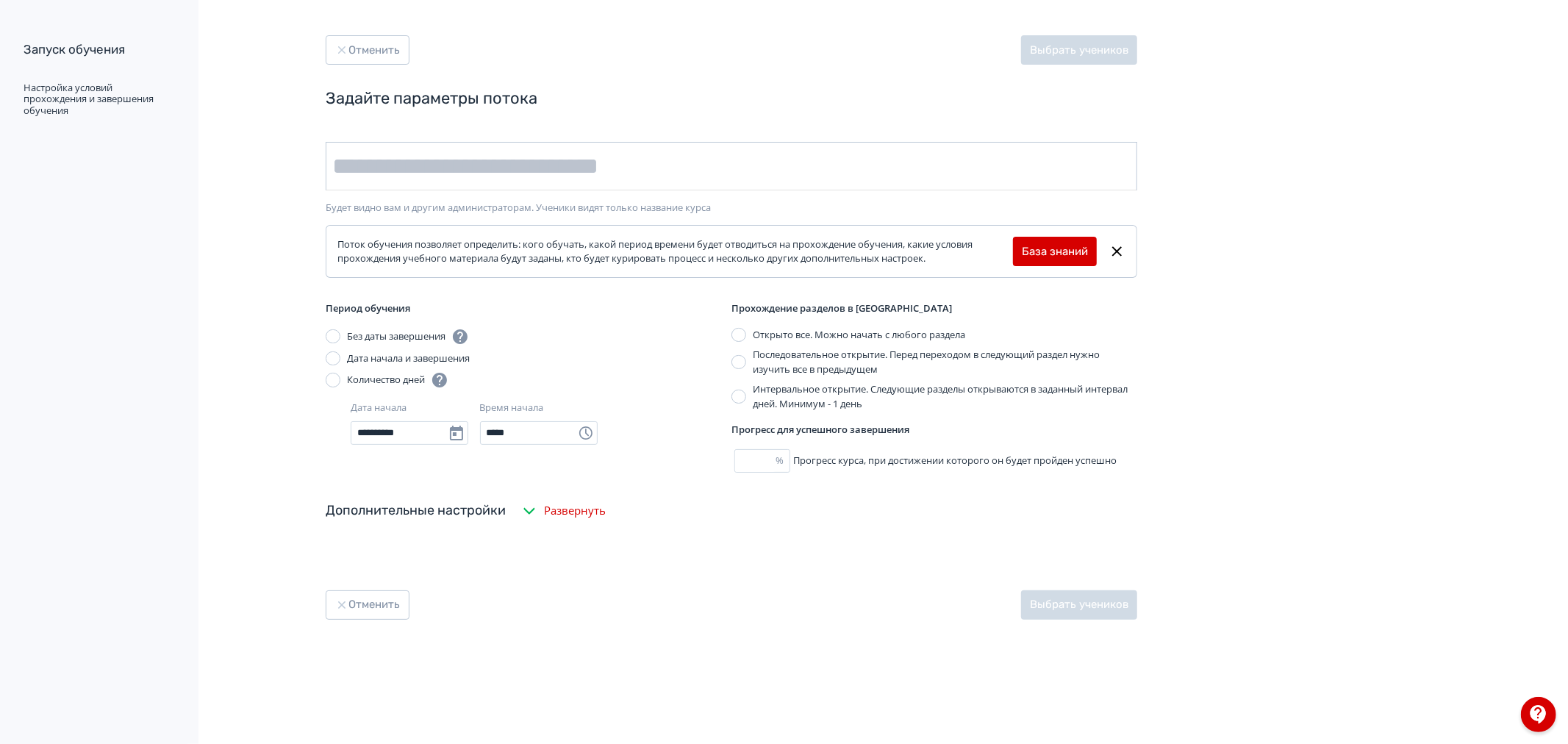
click at [556, 172] on input "text" at bounding box center [731, 166] width 811 height 48
click at [589, 164] on input "text" at bounding box center [731, 166] width 811 height 48
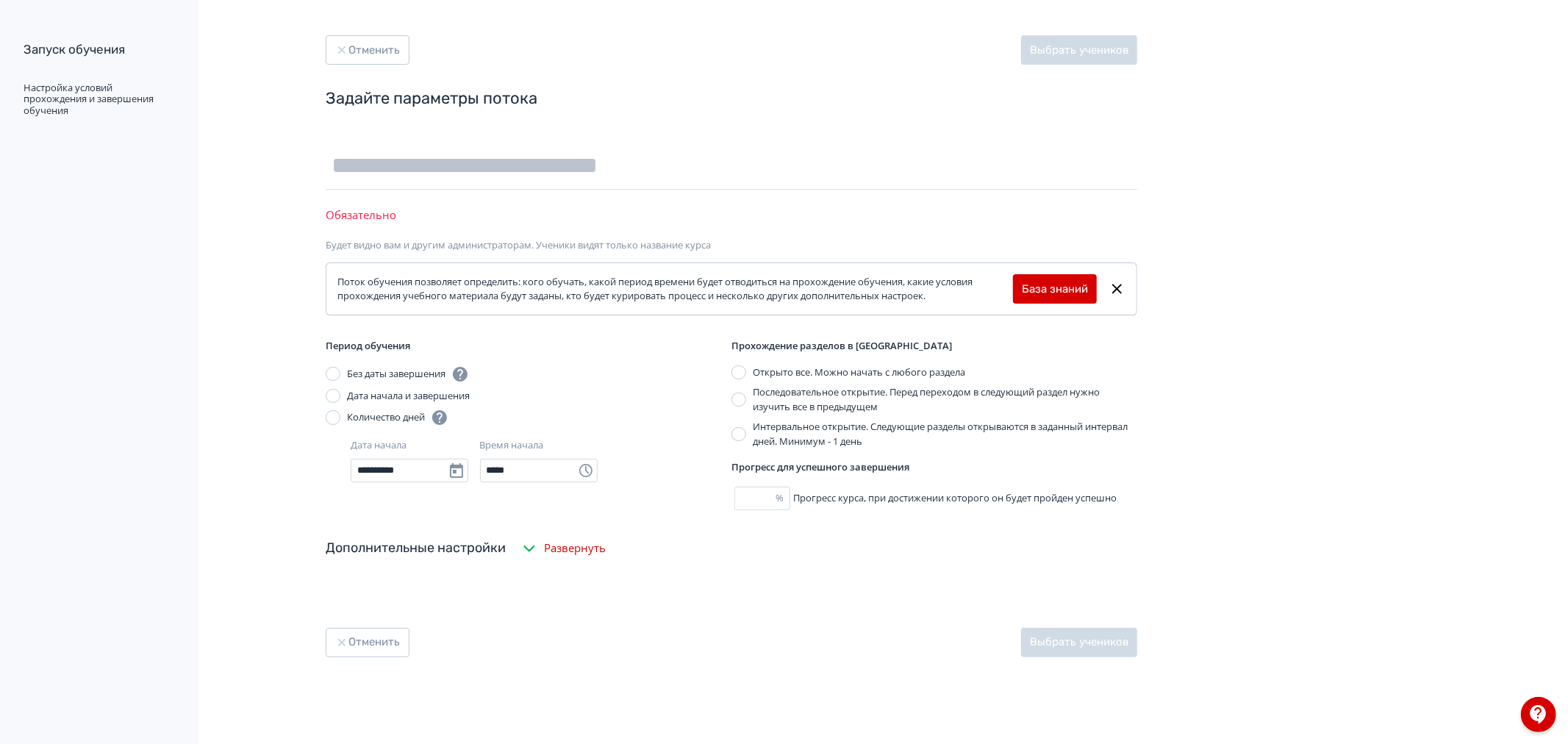
click at [1246, 165] on div "**********" at bounding box center [632, 372] width 1264 height 744
click at [857, 172] on input "text" at bounding box center [731, 166] width 811 height 47
type input "**********"
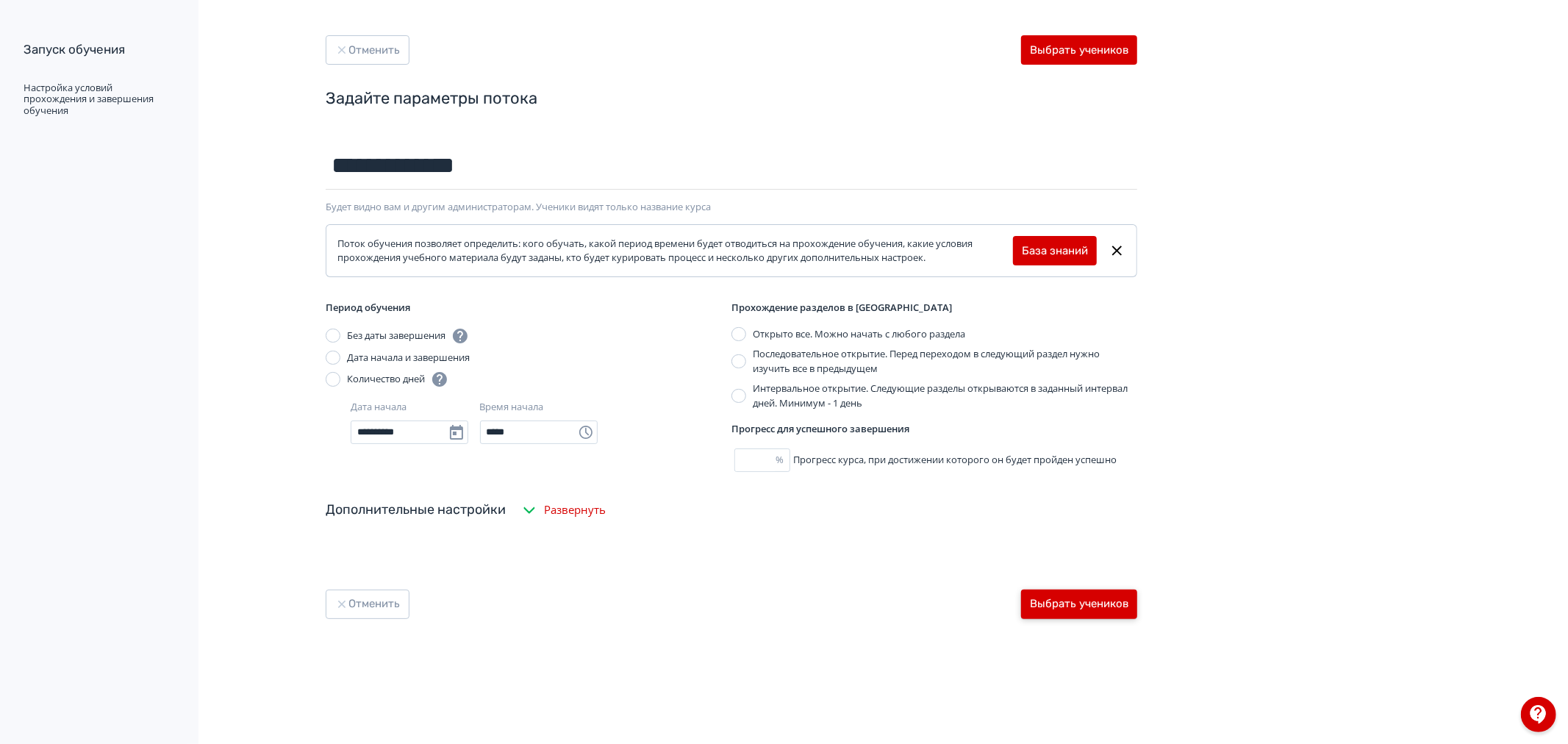
click at [1088, 604] on button "Выбрать учеников" at bounding box center [1079, 604] width 116 height 29
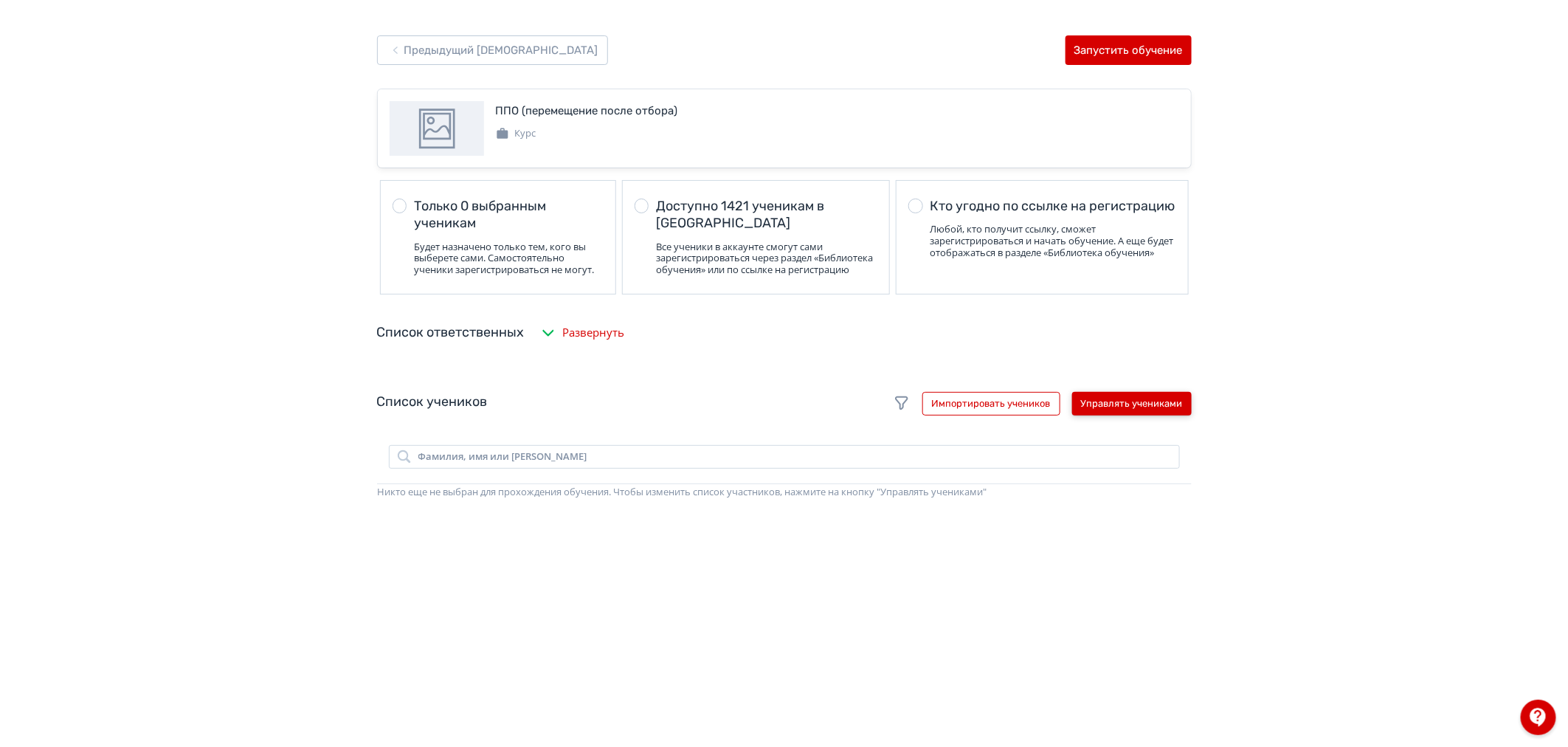
click at [1111, 415] on button "Управлять учениками" at bounding box center [1132, 403] width 120 height 24
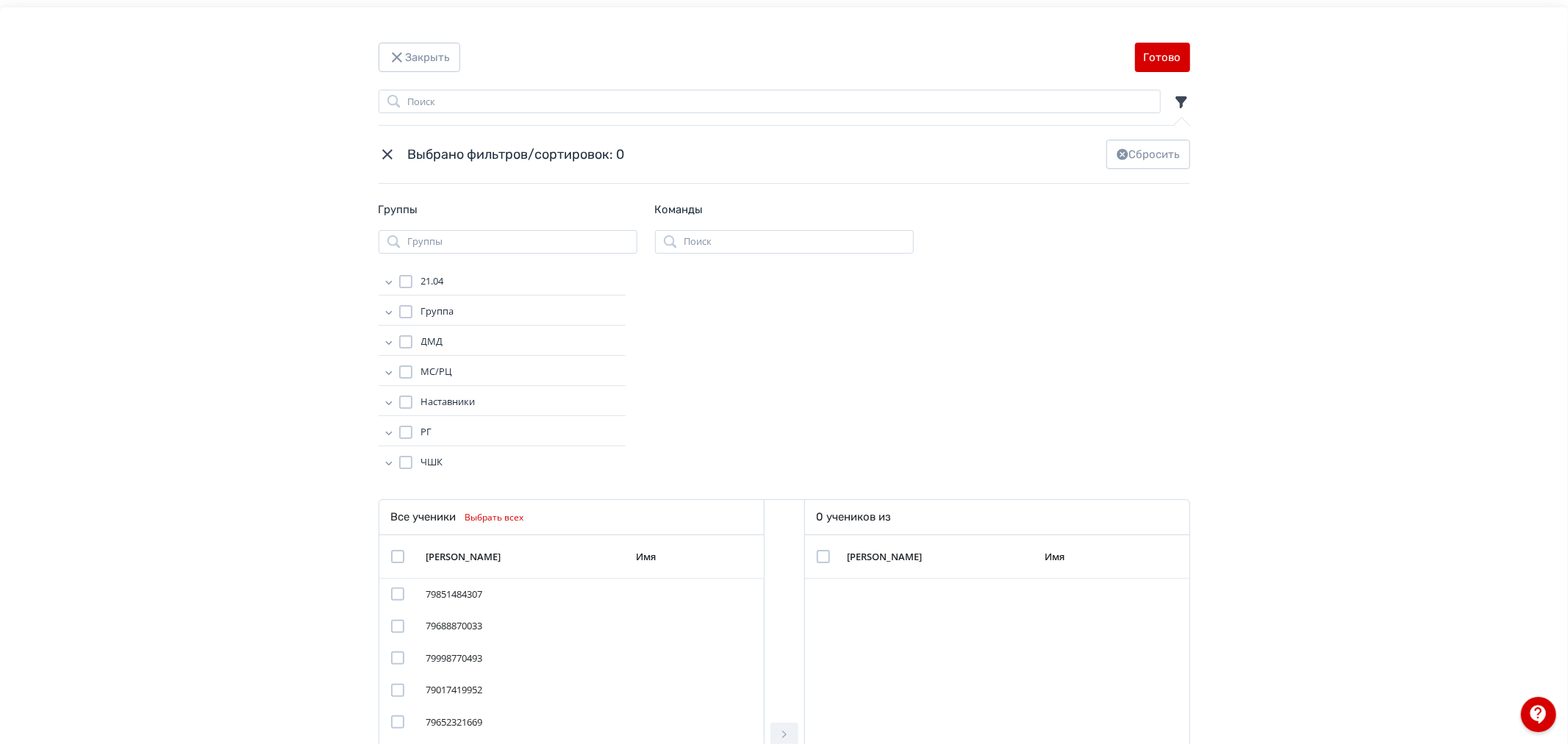
click at [405, 401] on div "Modal" at bounding box center [405, 401] width 13 height 13
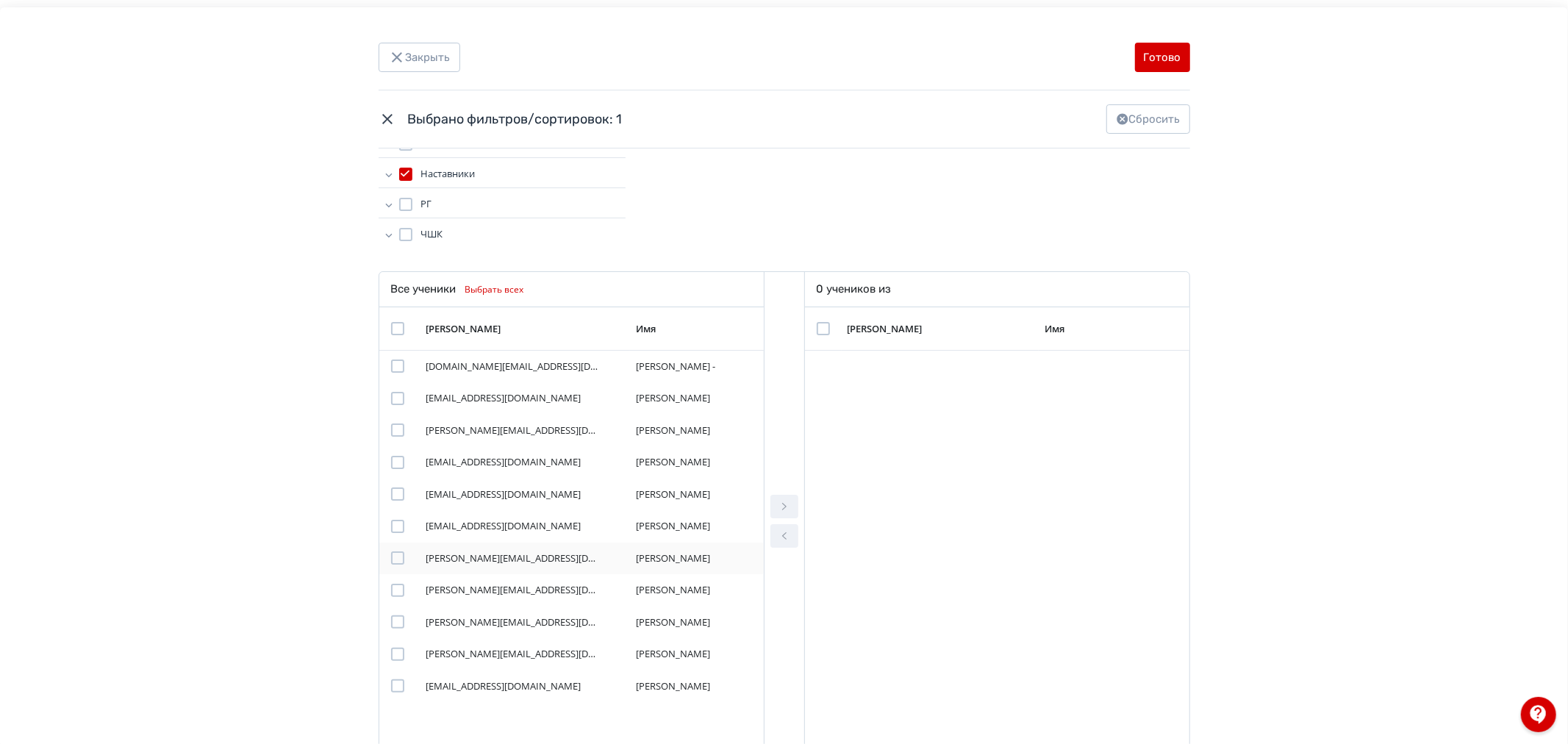
scroll to position [245, 0]
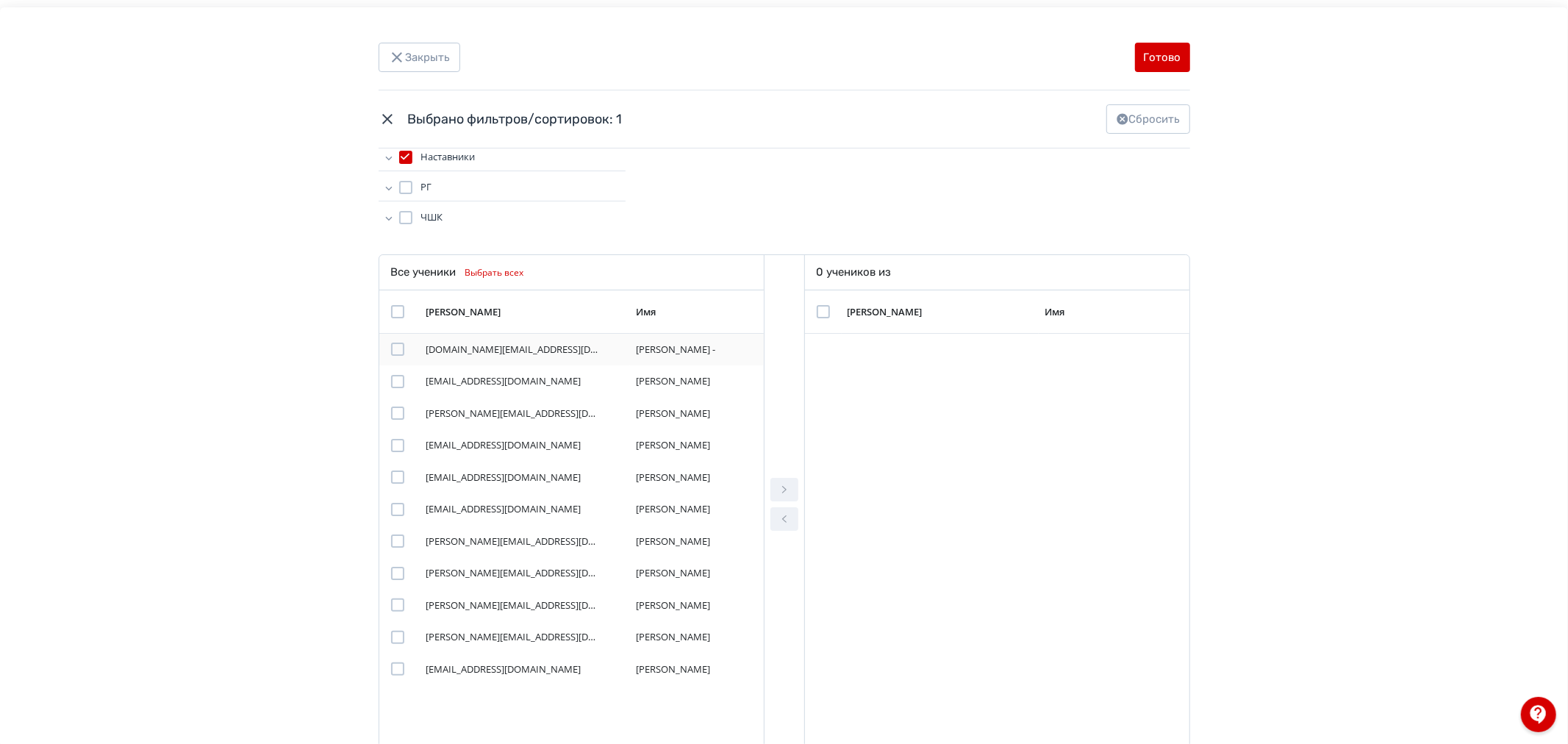
click at [395, 343] on div "Modal" at bounding box center [397, 349] width 13 height 13
click at [401, 381] on div "Modal" at bounding box center [404, 381] width 28 height 13
click at [391, 386] on div "Modal" at bounding box center [397, 381] width 13 height 13
click at [394, 412] on div "Modal" at bounding box center [397, 413] width 13 height 13
click at [391, 507] on div "Modal" at bounding box center [397, 509] width 13 height 13
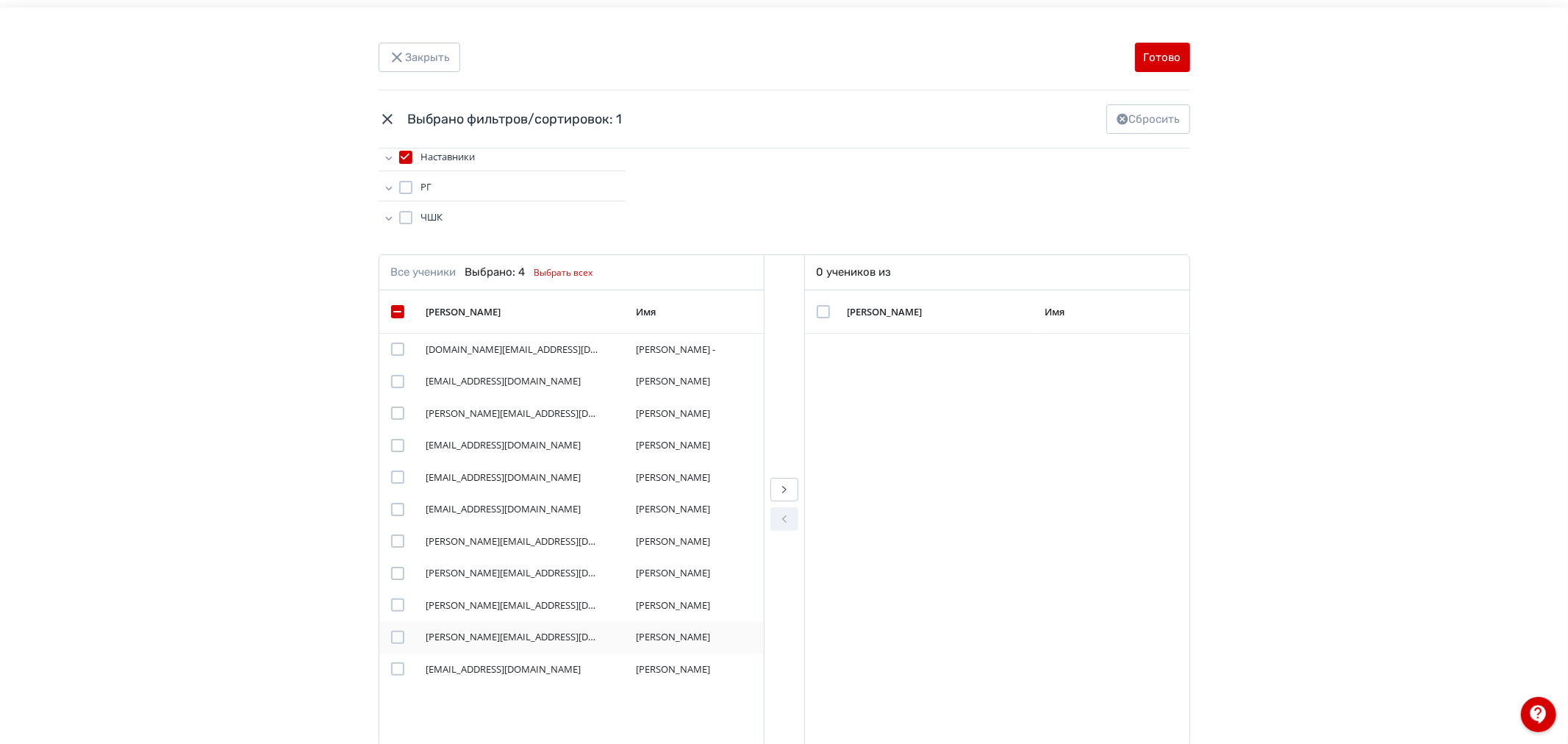
click at [394, 639] on div "Modal" at bounding box center [397, 637] width 13 height 13
click at [394, 674] on div "Modal" at bounding box center [397, 668] width 13 height 13
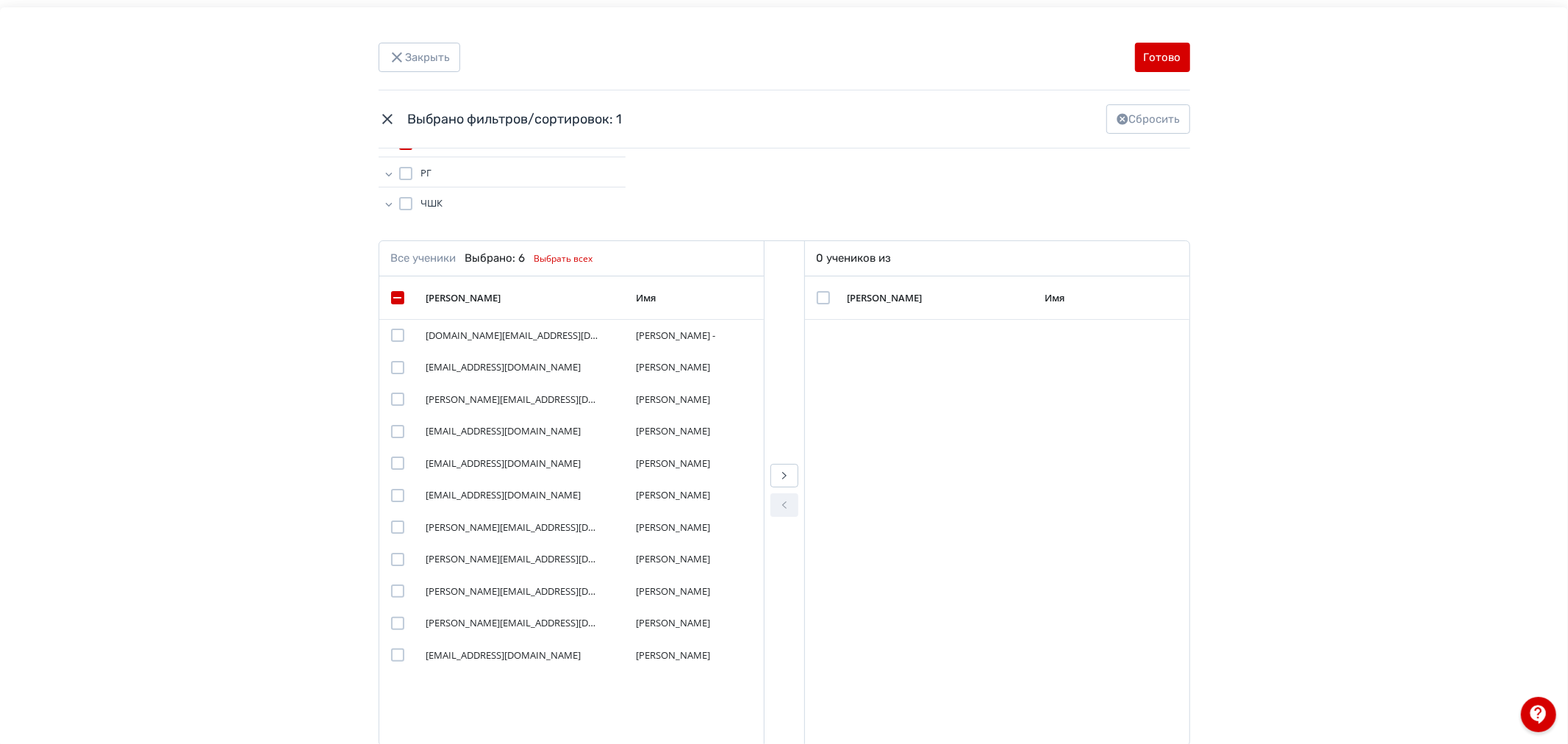
scroll to position [262, 0]
click at [794, 475] on button "Modal" at bounding box center [784, 473] width 28 height 24
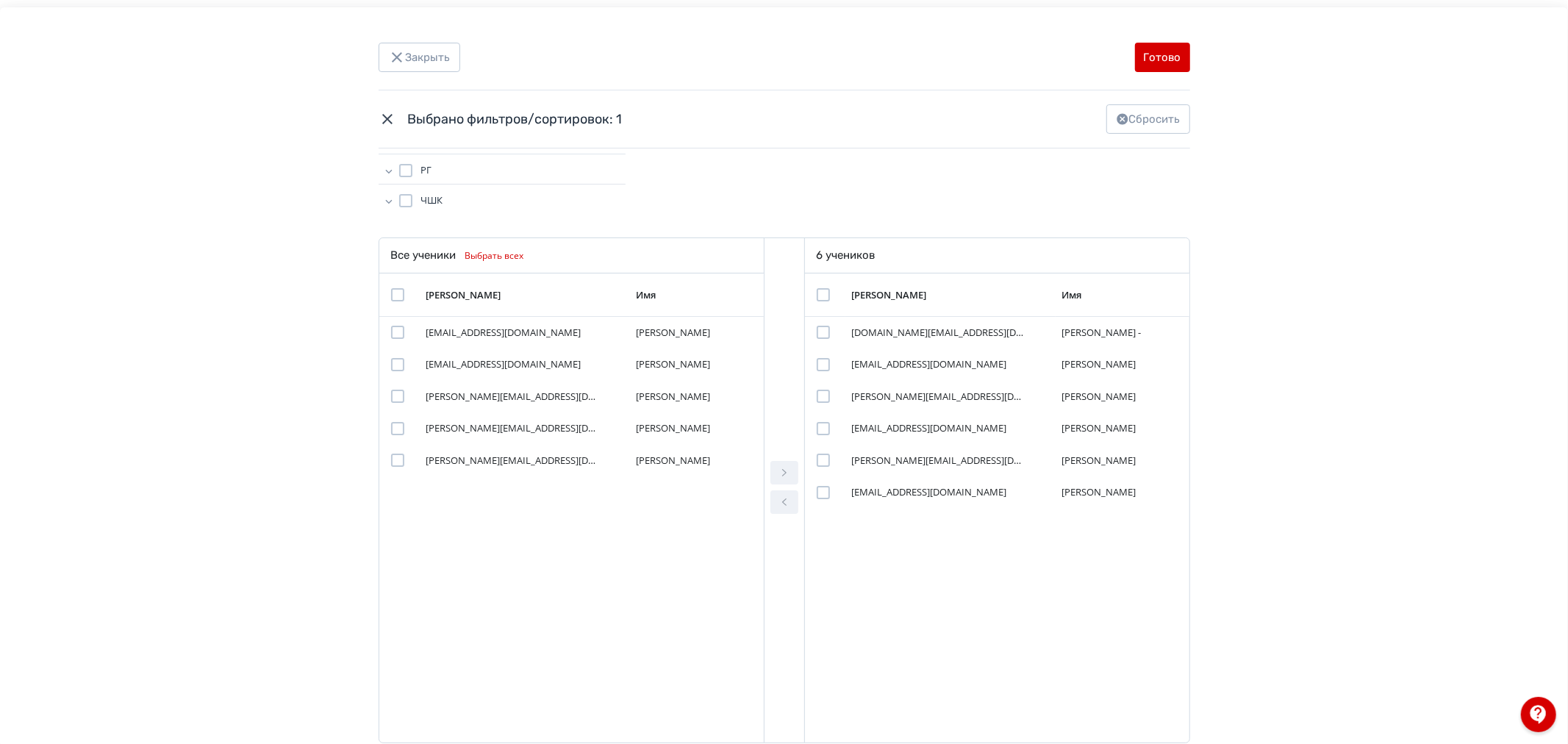
click at [810, 293] on td "Modal" at bounding box center [826, 295] width 41 height 44
click at [817, 291] on div "Modal" at bounding box center [823, 294] width 13 height 13
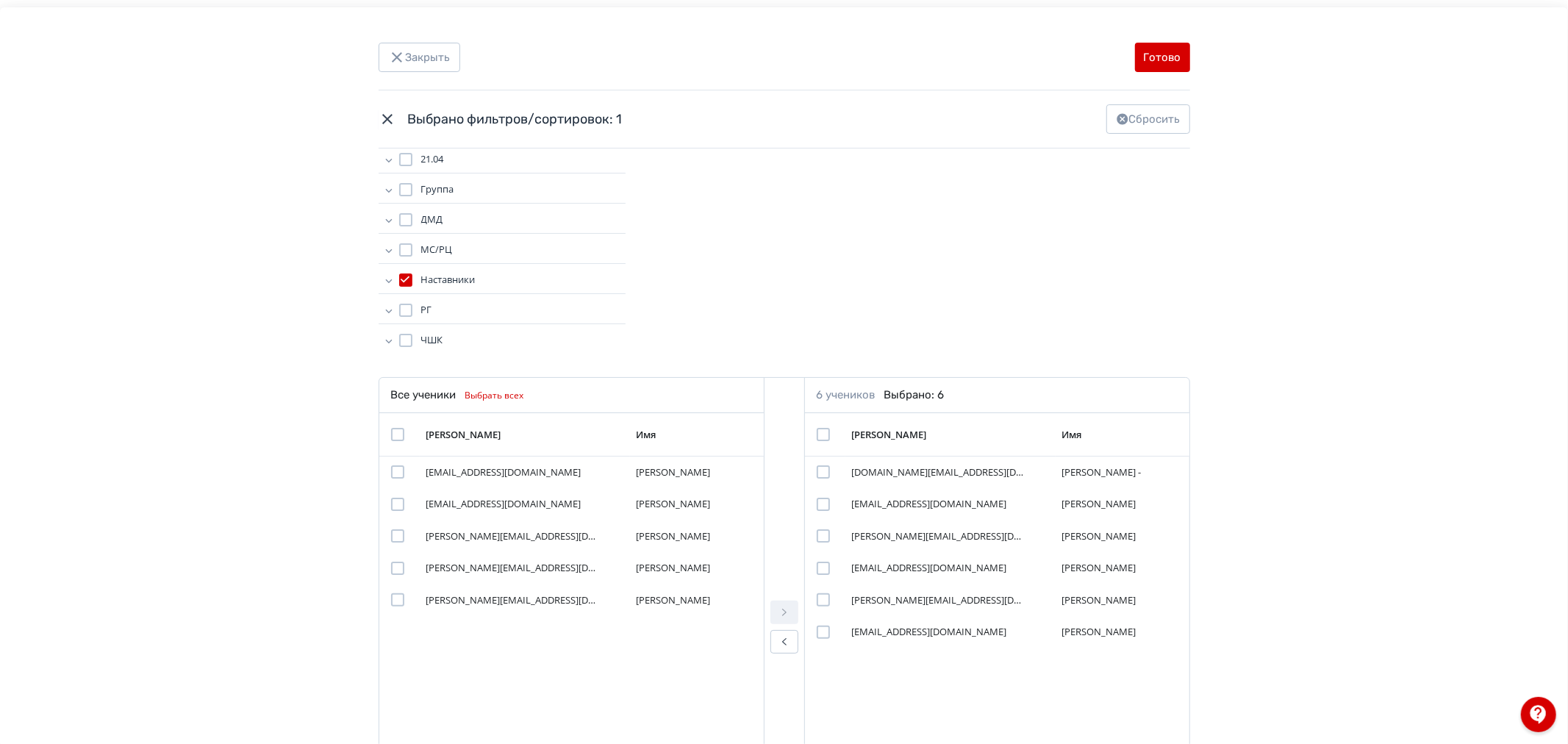
scroll to position [0, 0]
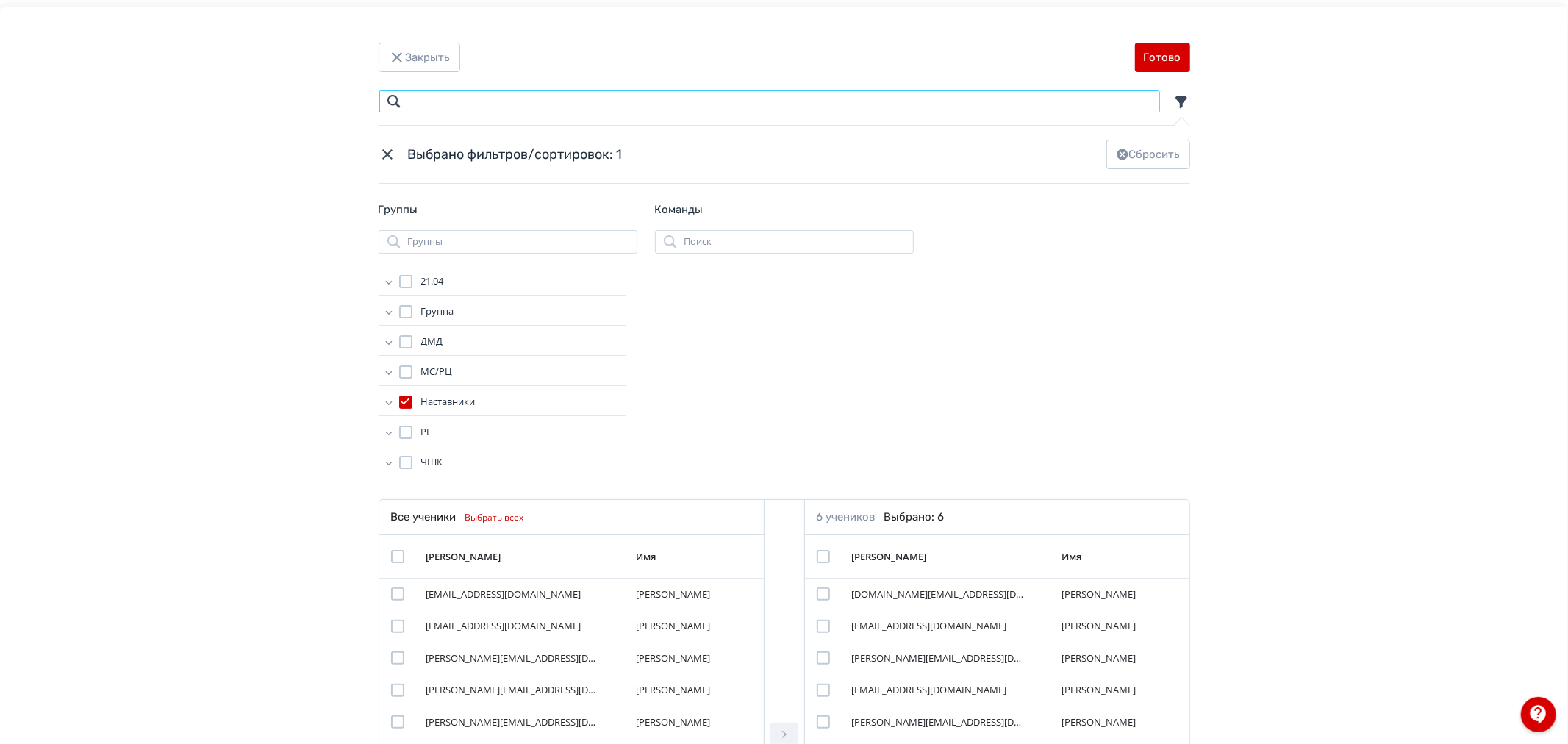
click at [516, 104] on input "Modal" at bounding box center [769, 101] width 782 height 24
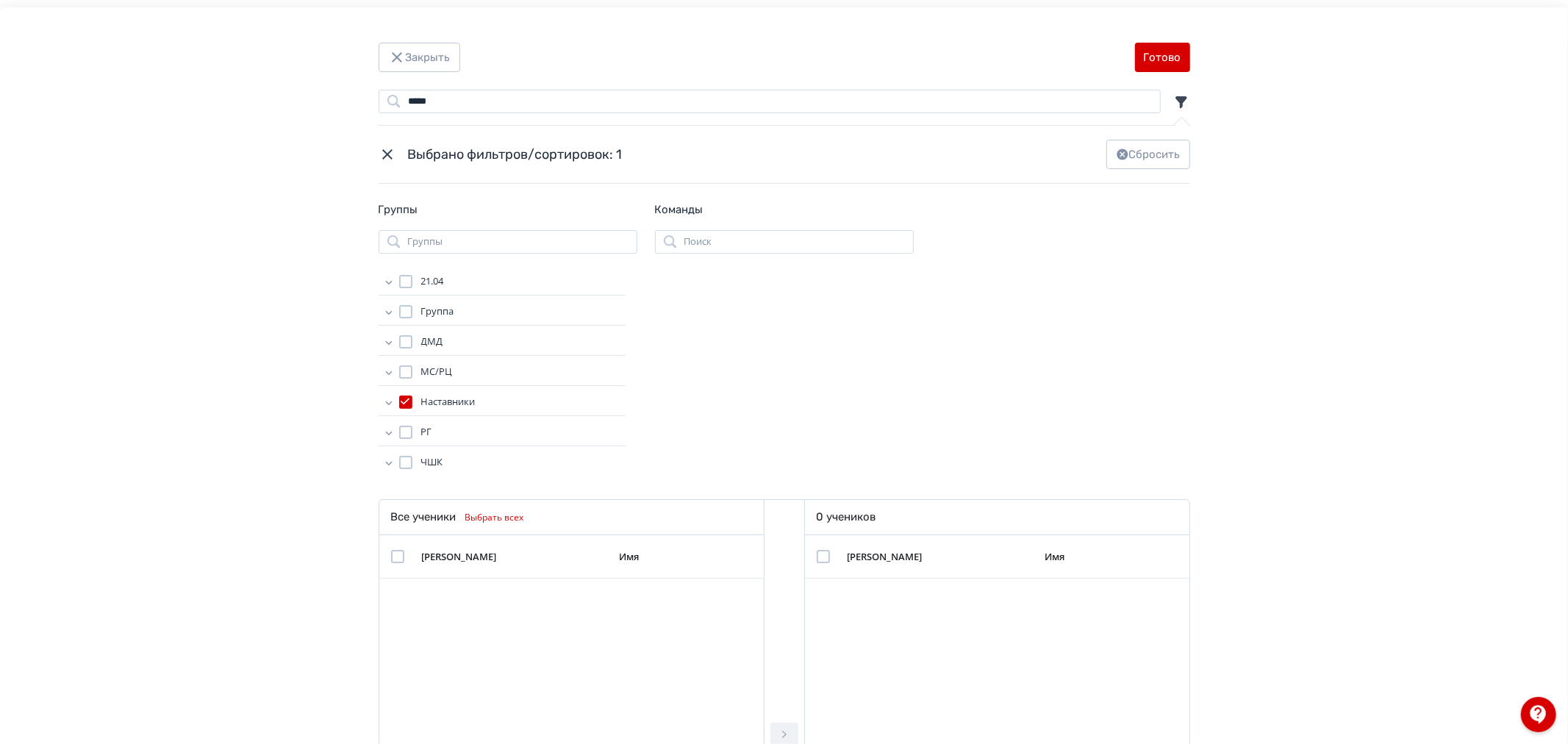
click at [399, 398] on div "Modal" at bounding box center [405, 401] width 13 height 13
click at [393, 593] on div "Modal" at bounding box center [397, 593] width 13 height 13
click at [790, 729] on button "Modal" at bounding box center [784, 734] width 28 height 24
drag, startPoint x: 561, startPoint y: 98, endPoint x: 247, endPoint y: 101, distance: 314.0
click at [248, 101] on div "***** Поиск Выбрано фильтров/сортировок: 0 Сбросить Группы Группы 21.04 Группа …" at bounding box center [784, 551] width 1450 height 924
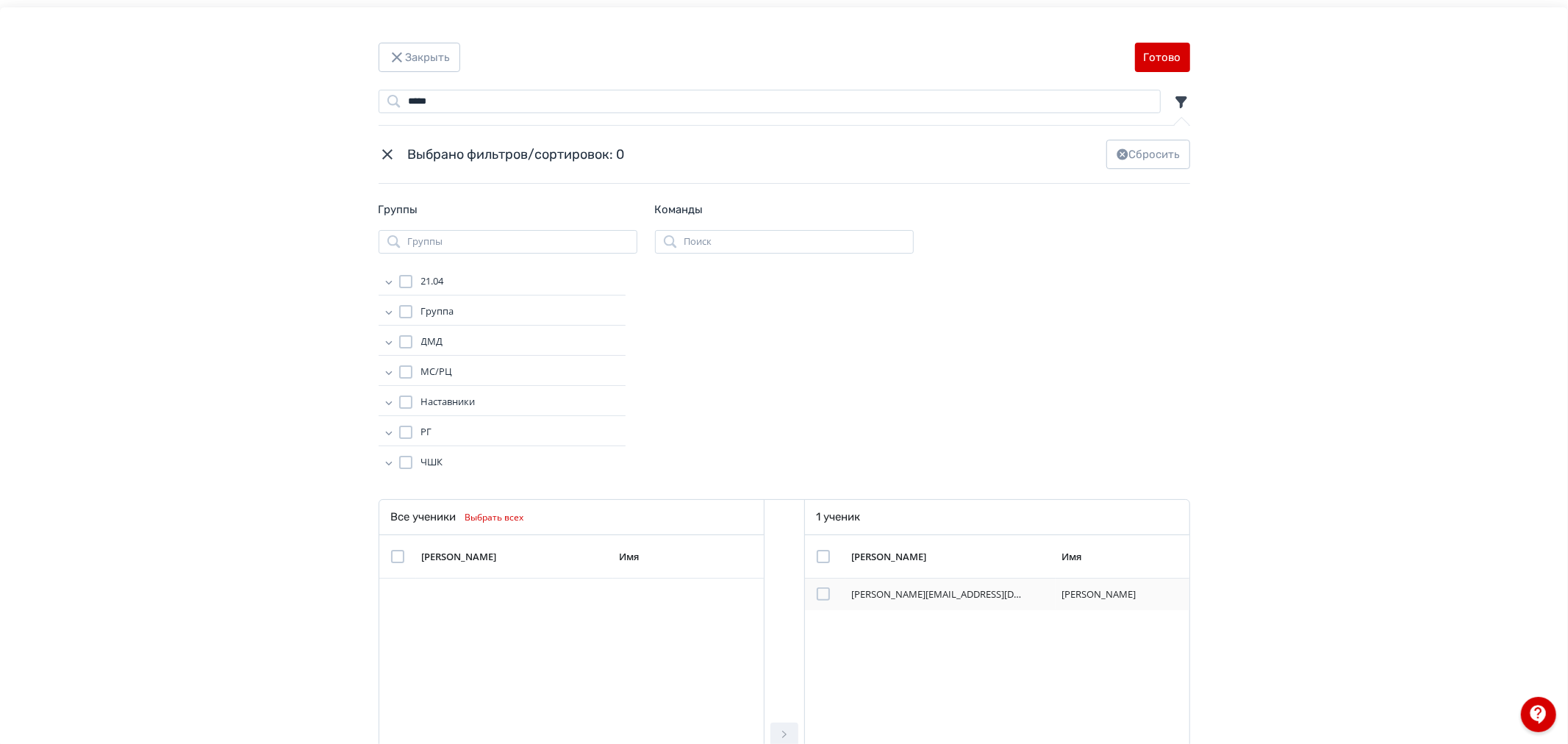
click at [823, 598] on div "Modal" at bounding box center [823, 593] width 13 height 13
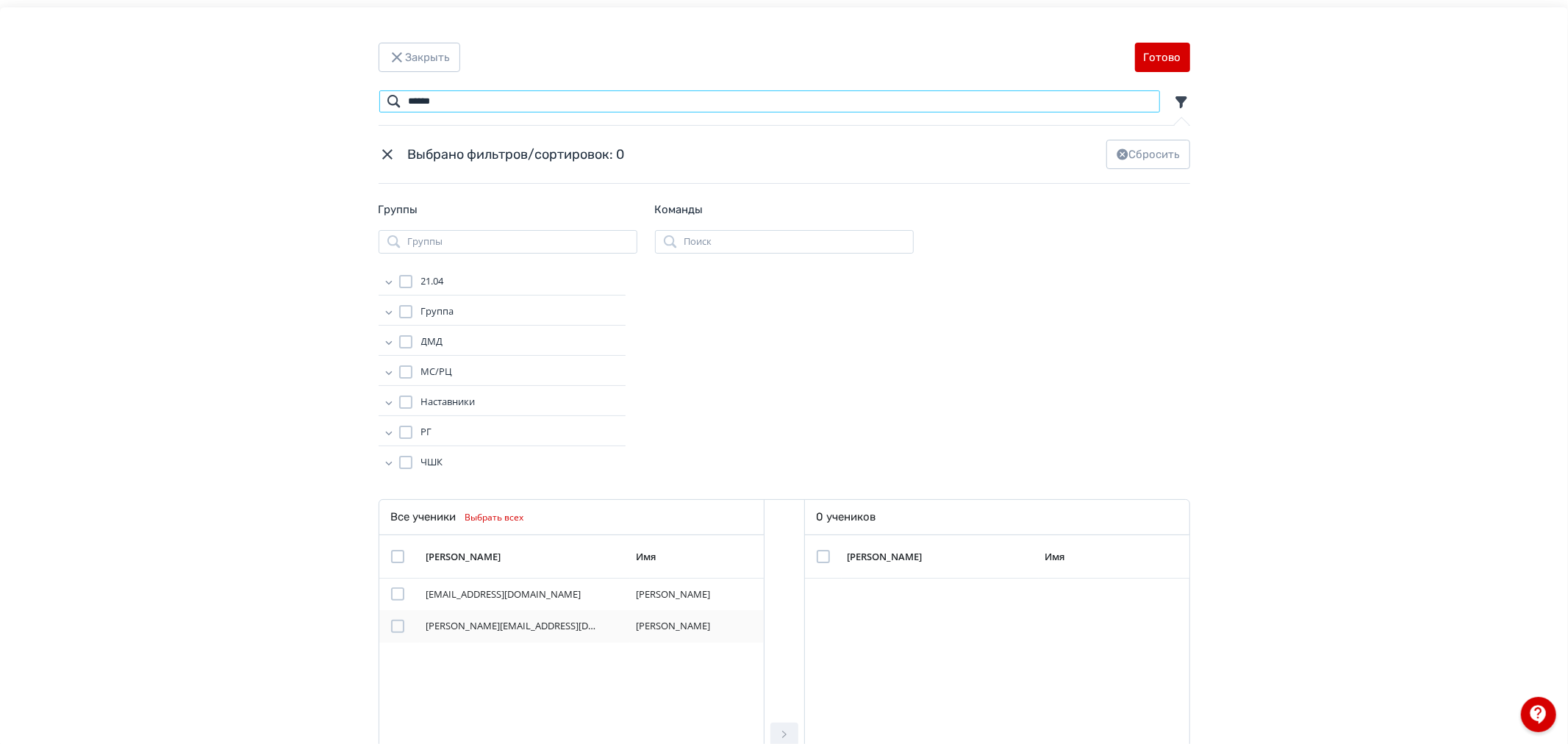
type input "******"
click at [393, 625] on div "Modal" at bounding box center [397, 625] width 13 height 13
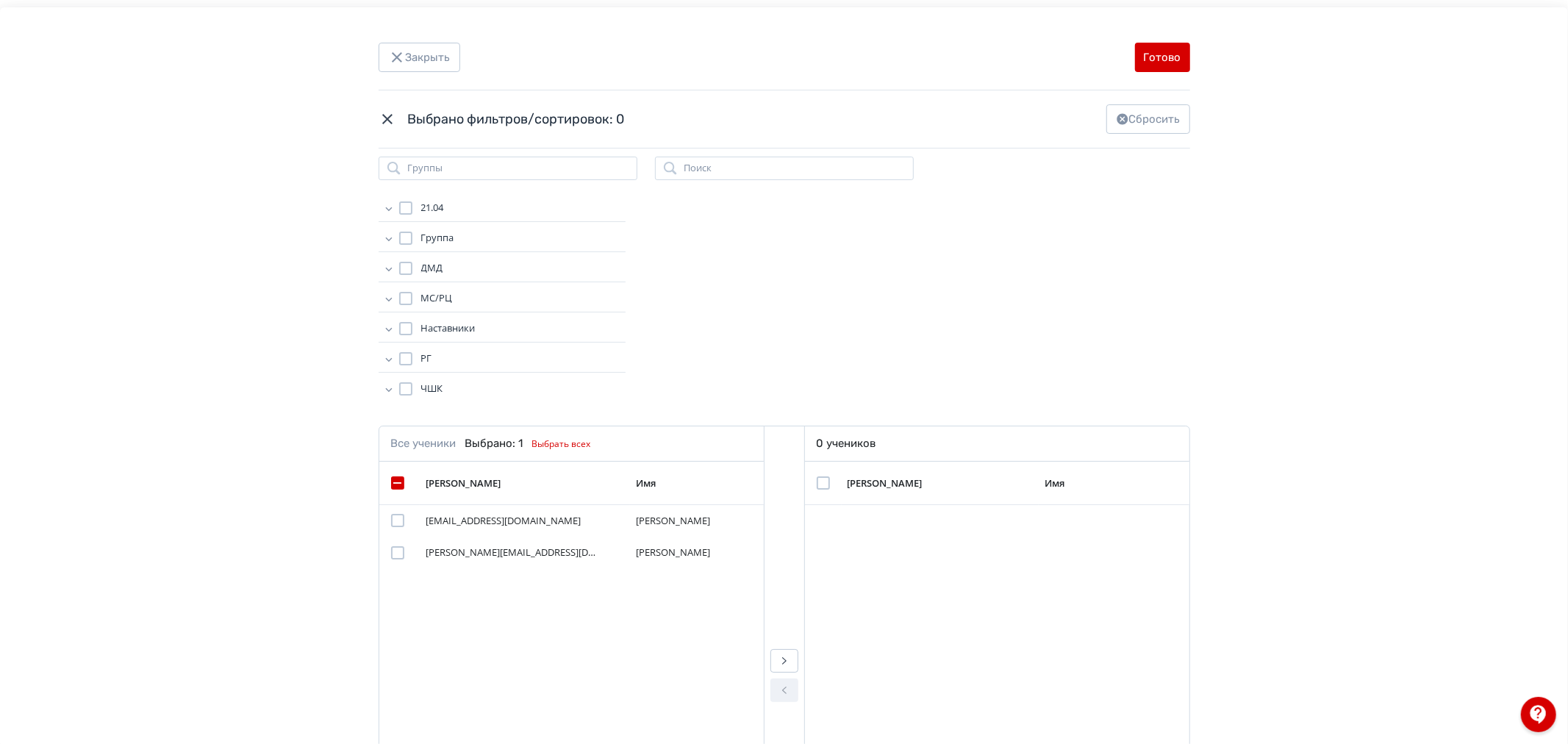
scroll to position [163, 0]
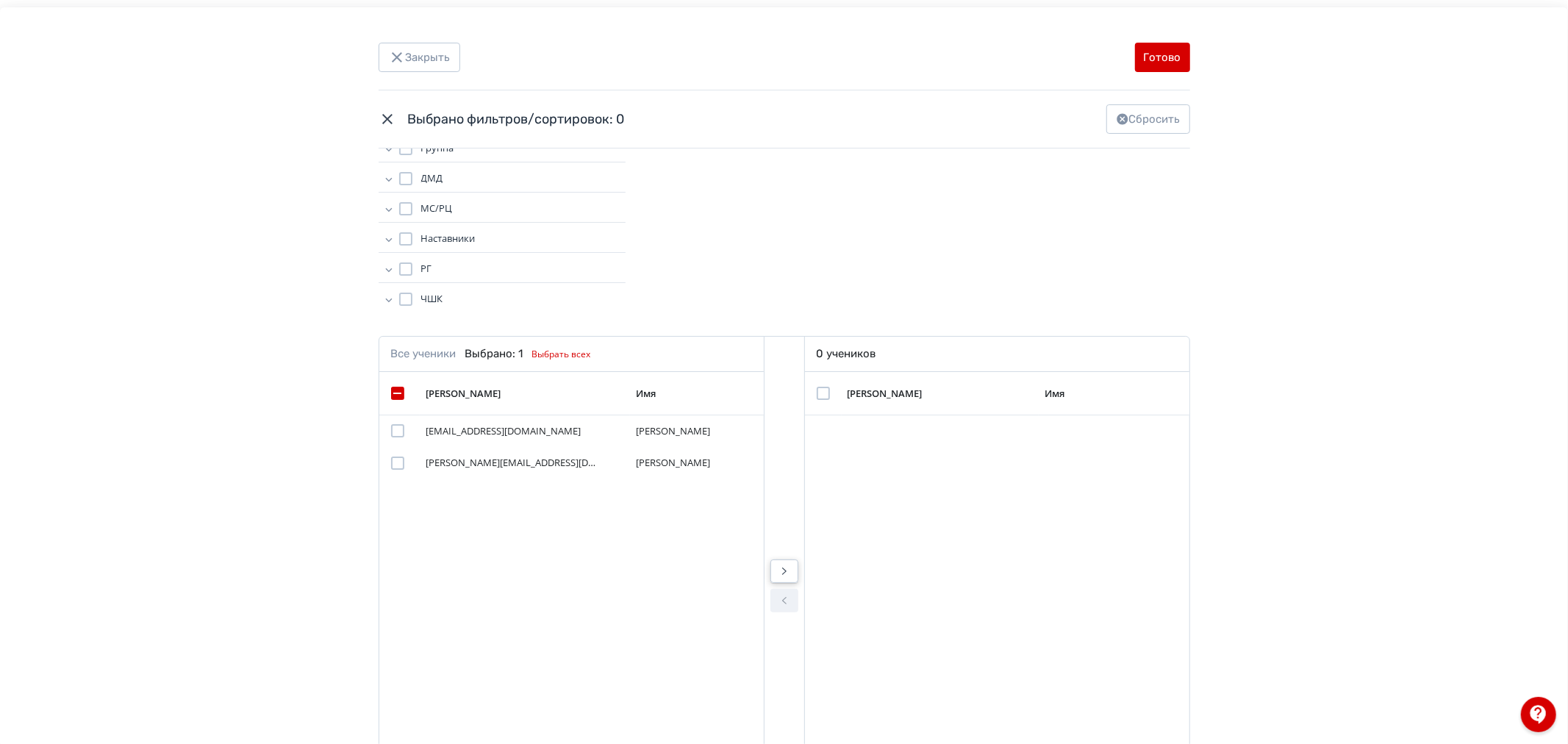
click at [785, 563] on icon "Modal" at bounding box center [784, 570] width 18 height 18
click at [826, 428] on div "Modal" at bounding box center [823, 430] width 13 height 13
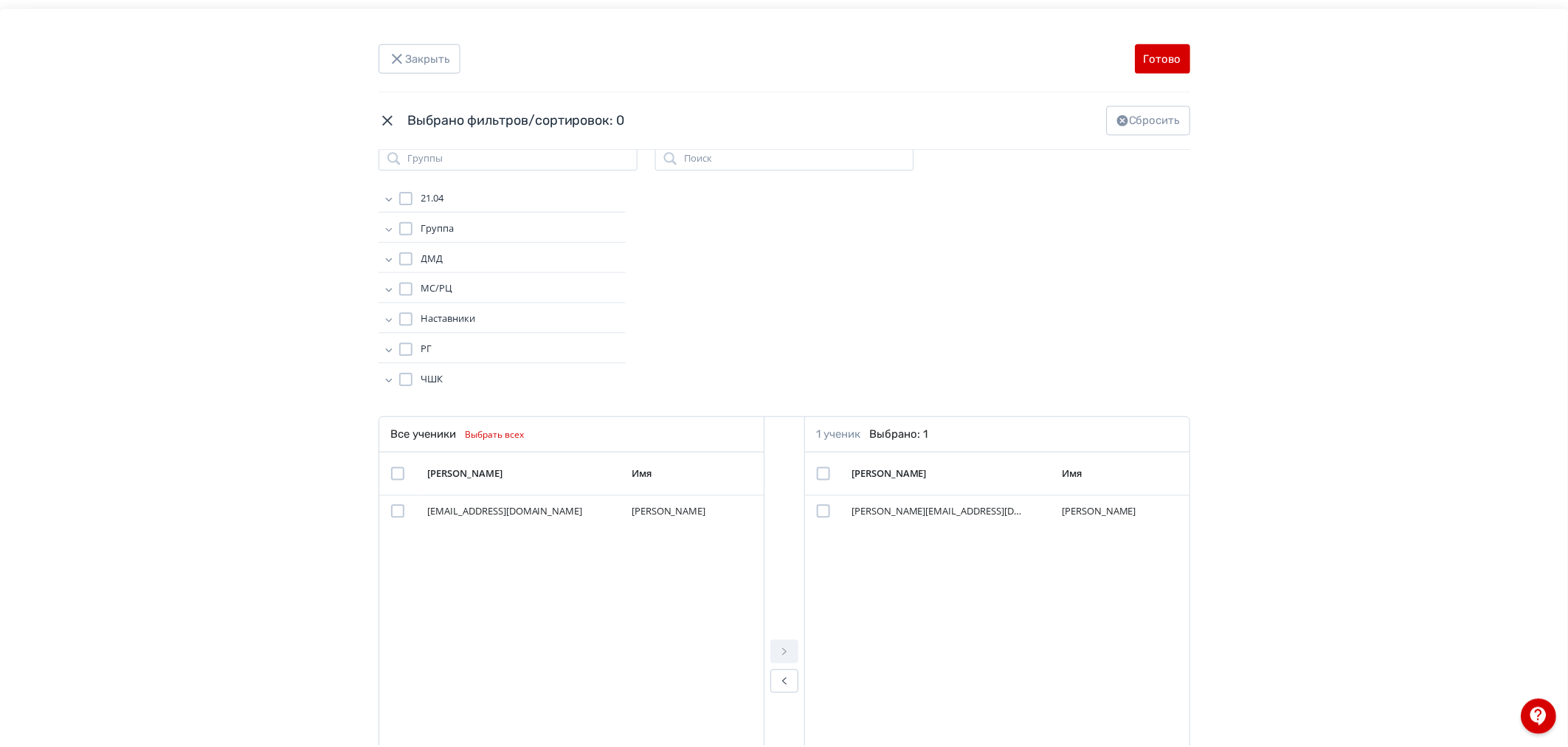
scroll to position [0, 0]
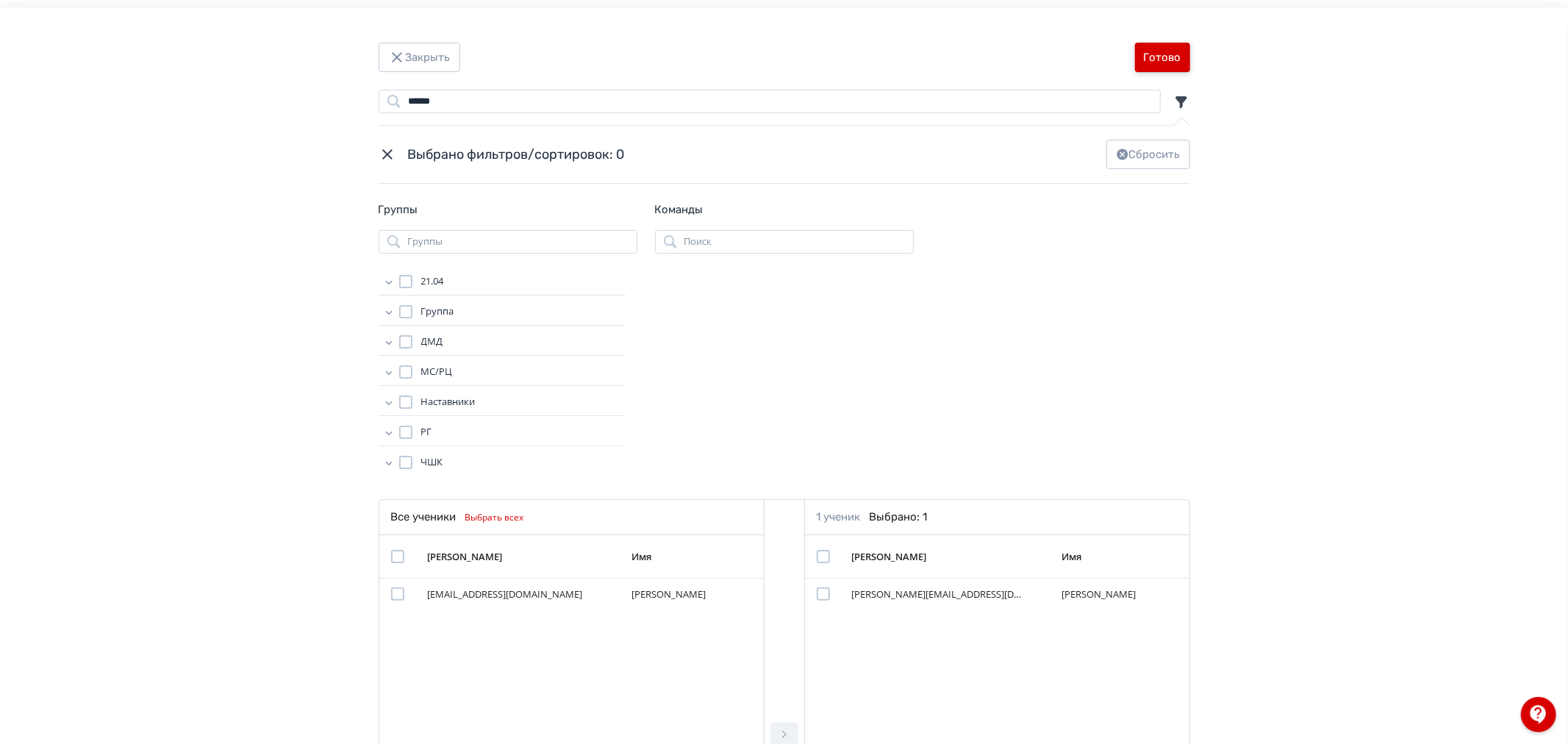
click at [1179, 57] on button "Готово" at bounding box center [1162, 57] width 55 height 29
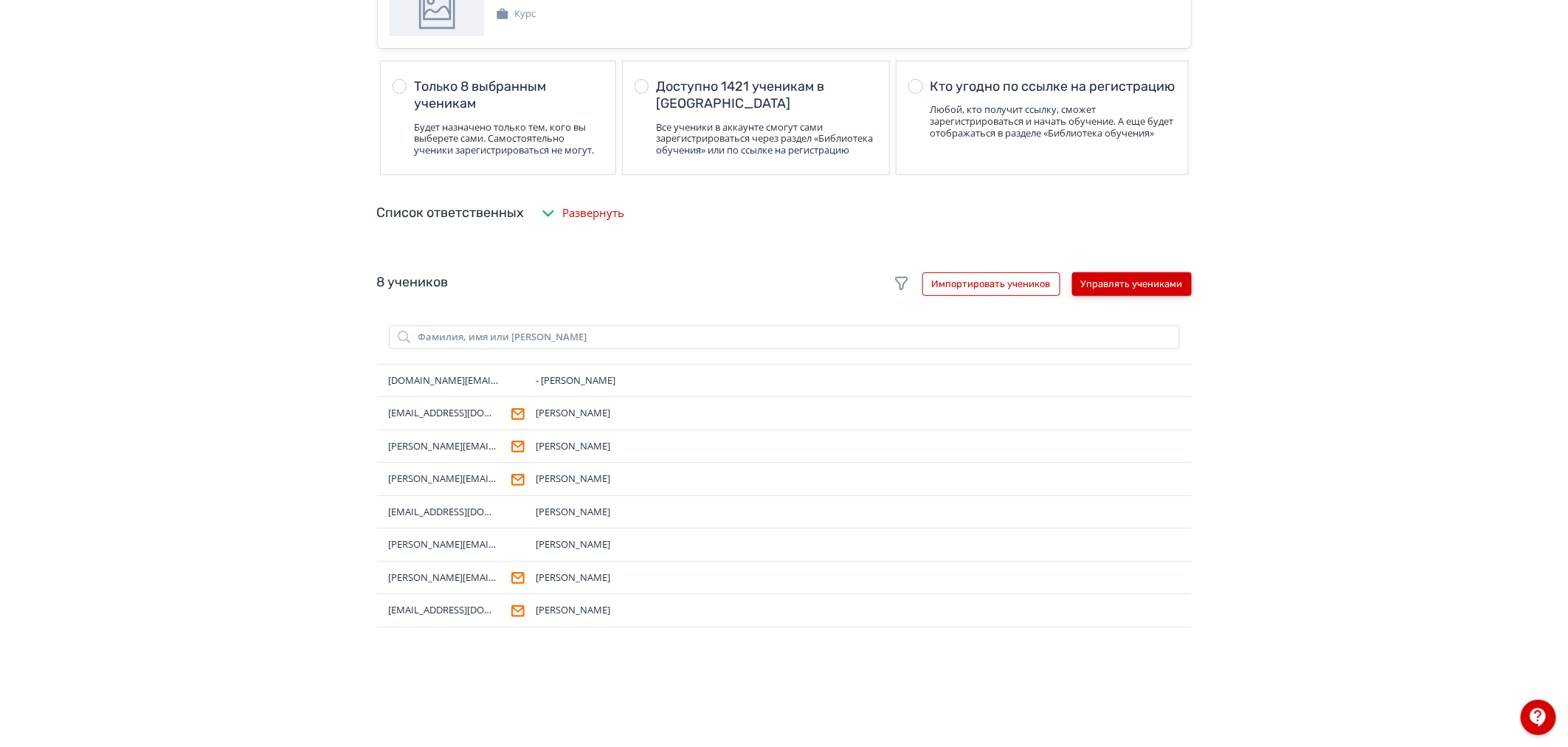
scroll to position [82, 0]
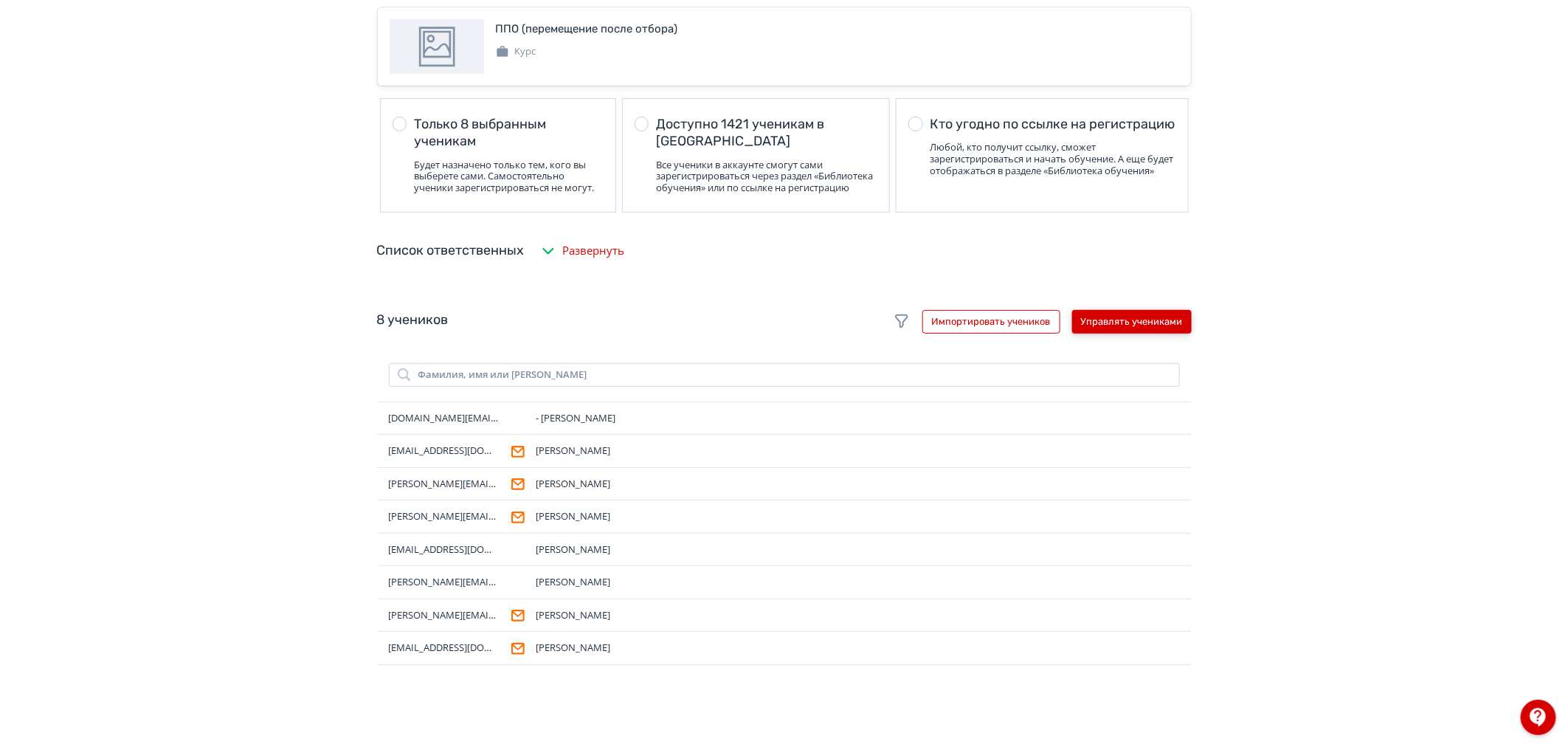
click at [1148, 334] on button "Управлять учениками" at bounding box center [1132, 322] width 120 height 24
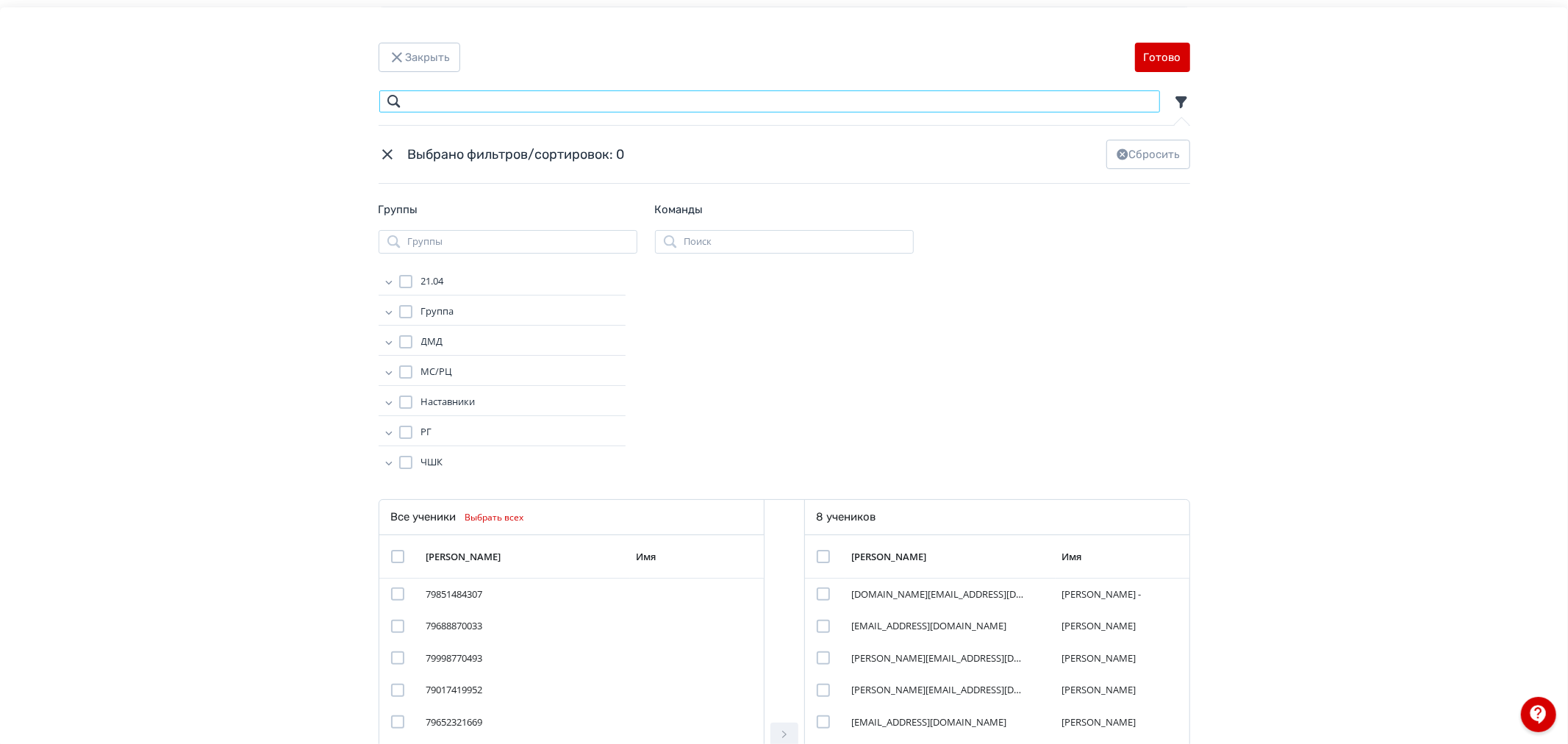
click at [566, 101] on input "Modal" at bounding box center [769, 101] width 782 height 24
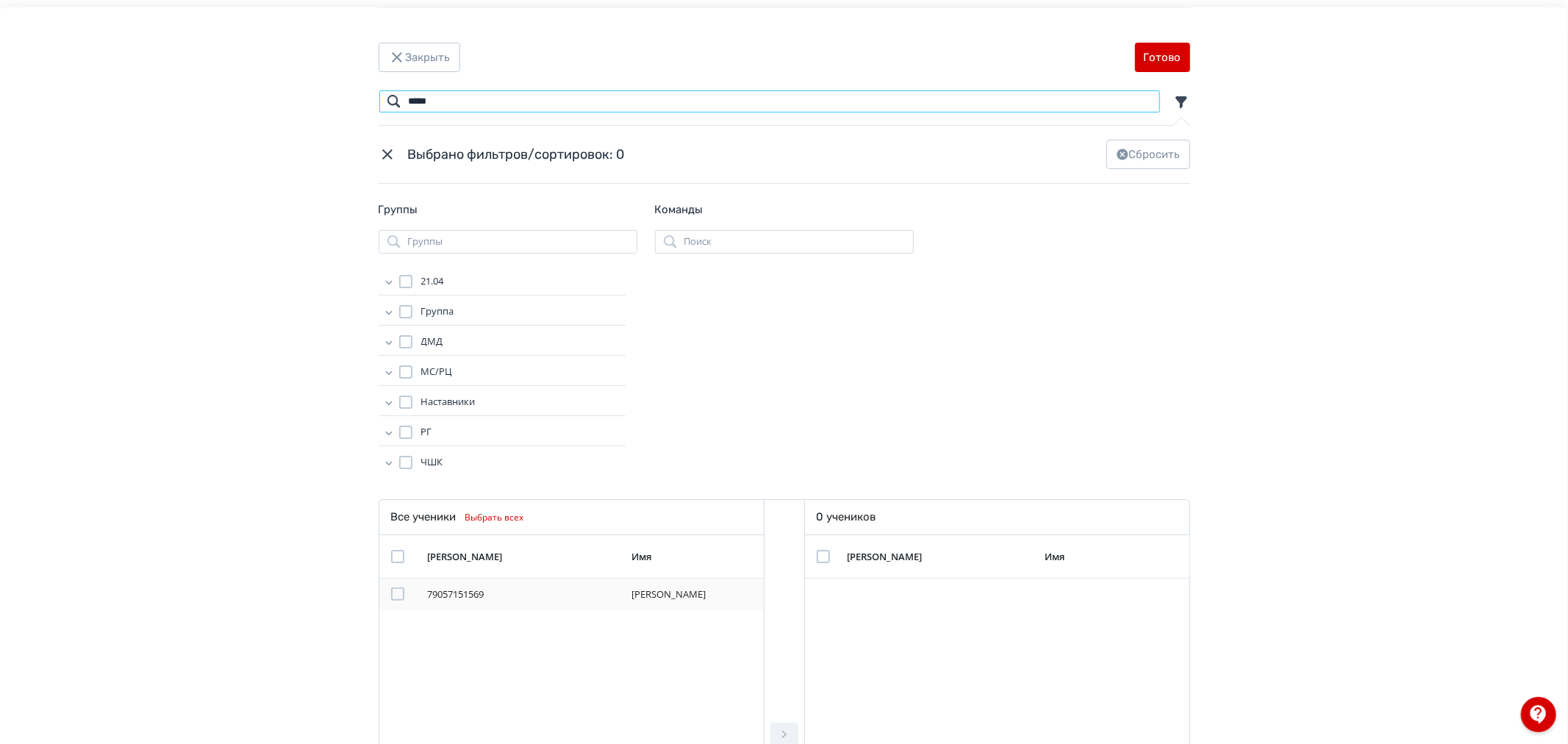
type input "*****"
click at [399, 593] on div "Modal" at bounding box center [397, 593] width 13 height 13
drag, startPoint x: 785, startPoint y: 735, endPoint x: 798, endPoint y: 710, distance: 28.2
click at [790, 731] on icon "Modal" at bounding box center [784, 734] width 18 height 18
click at [816, 560] on div "Modal" at bounding box center [823, 556] width 13 height 13
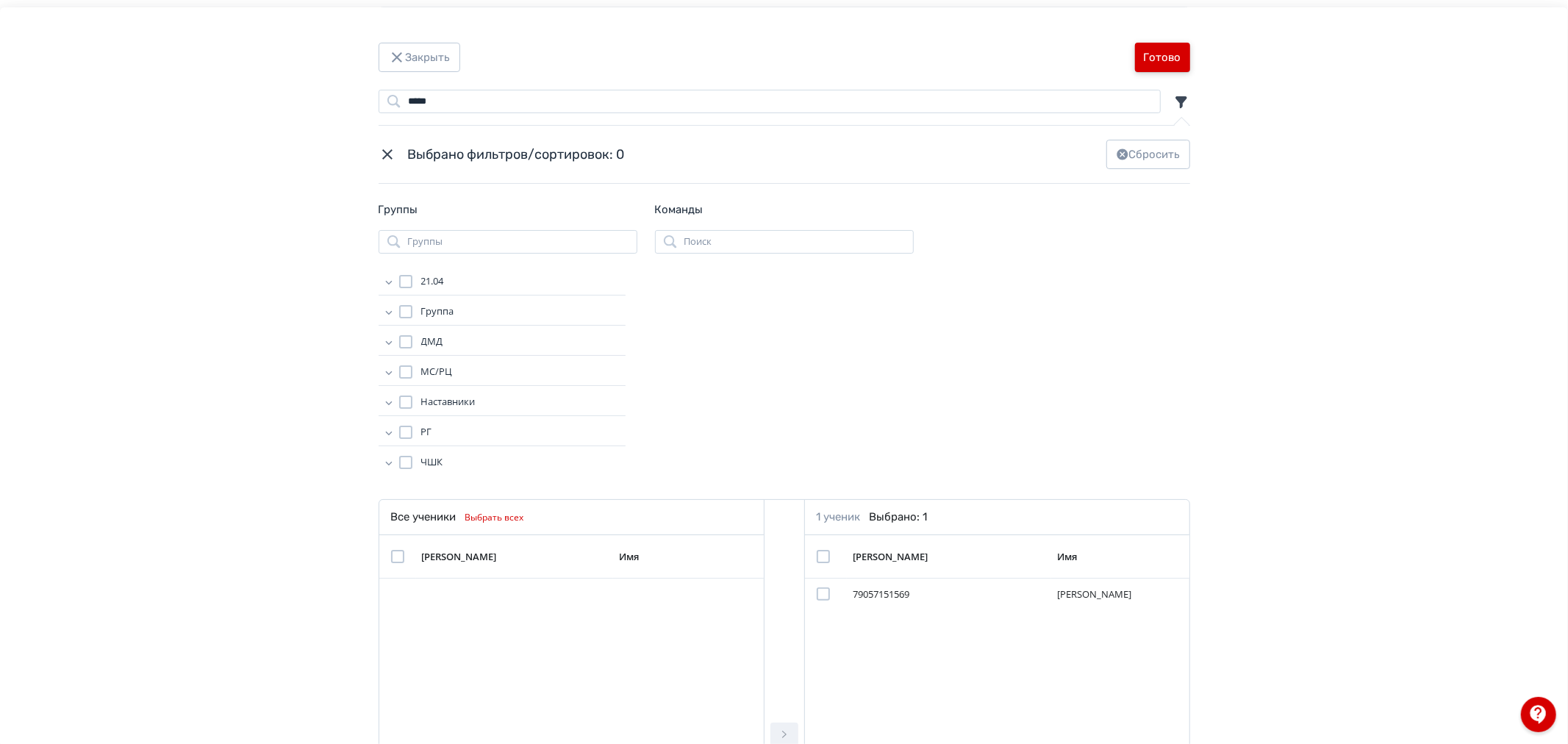
click at [1148, 53] on button "Готово" at bounding box center [1162, 57] width 55 height 29
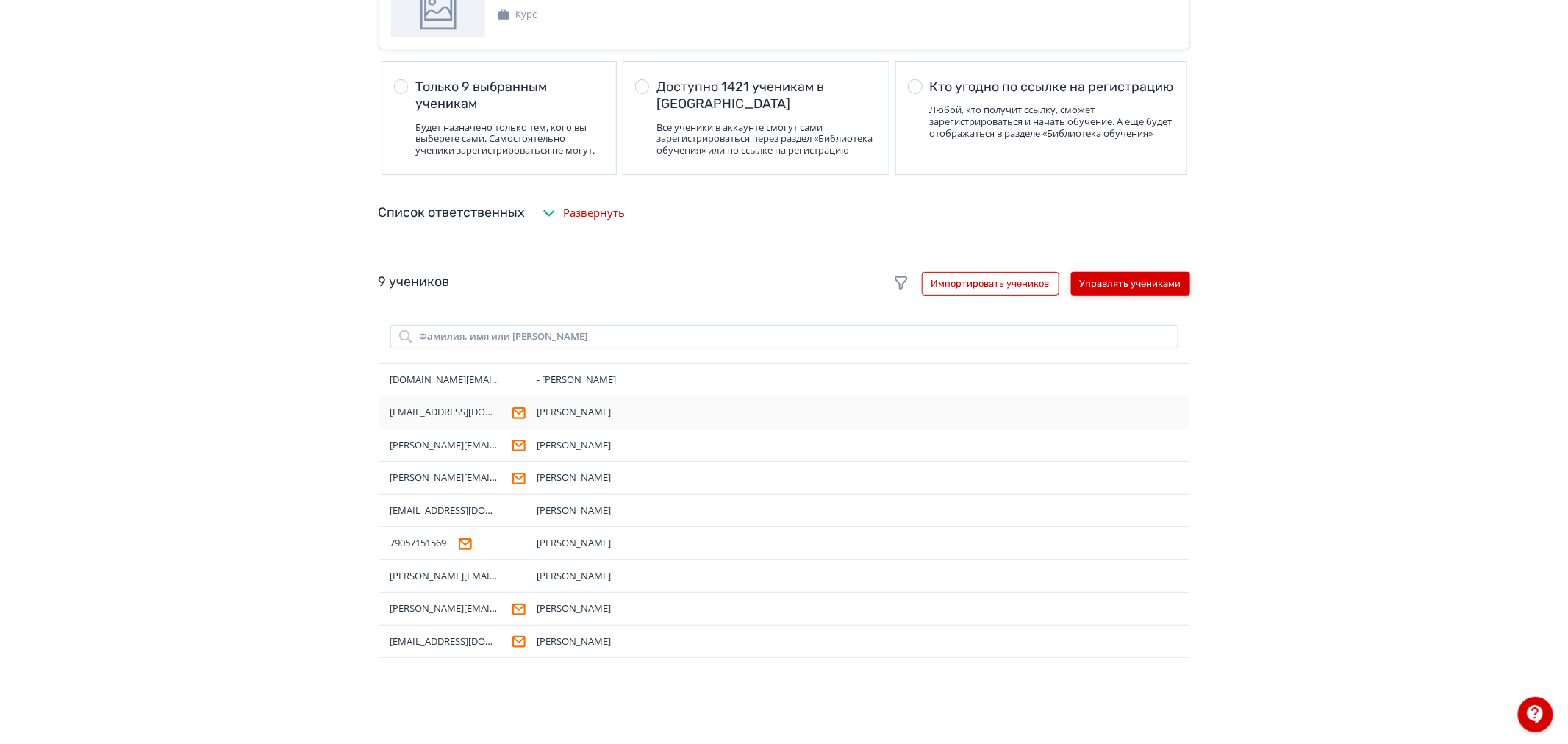
scroll to position [0, 0]
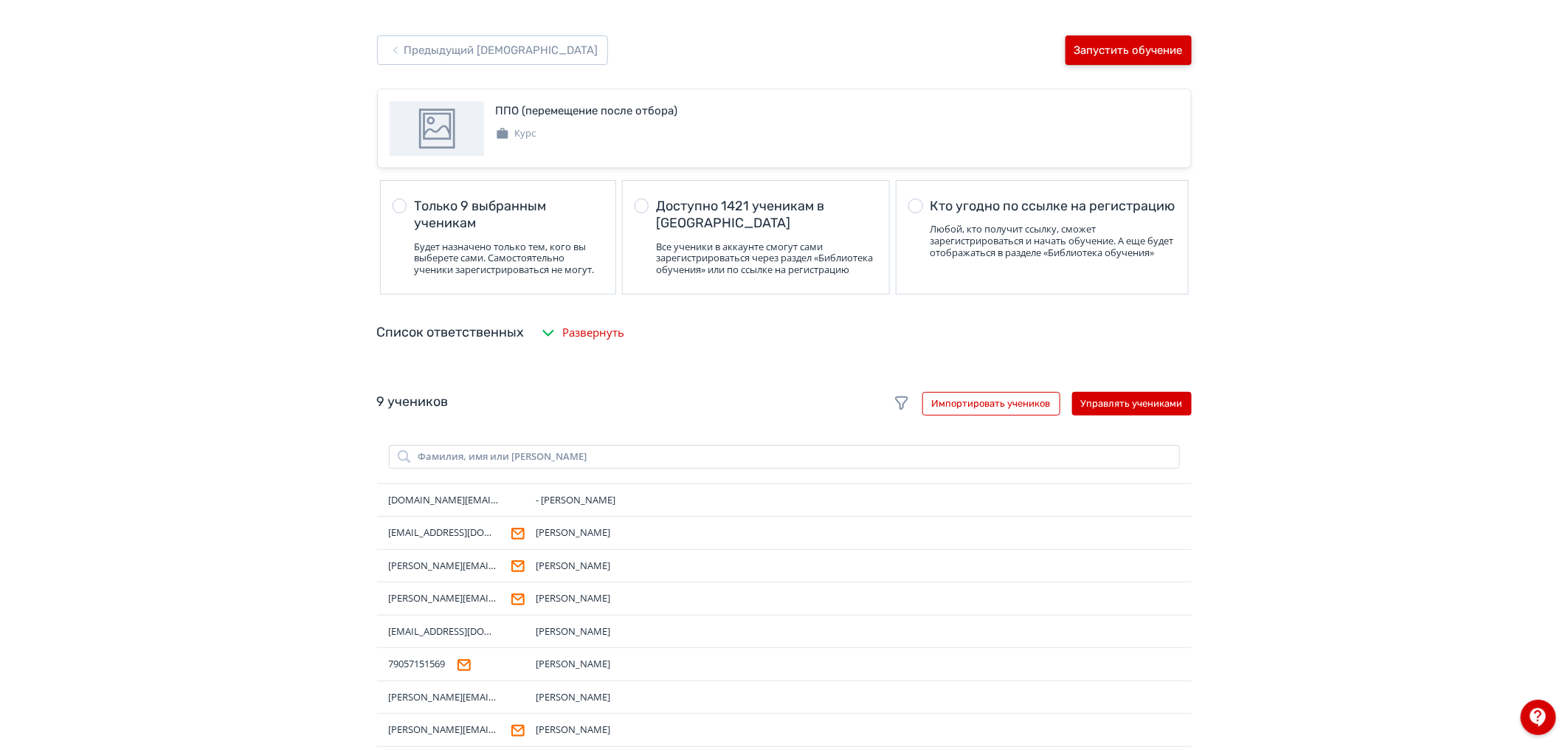
click at [1145, 55] on button "Запустить обучение" at bounding box center [1128, 50] width 126 height 29
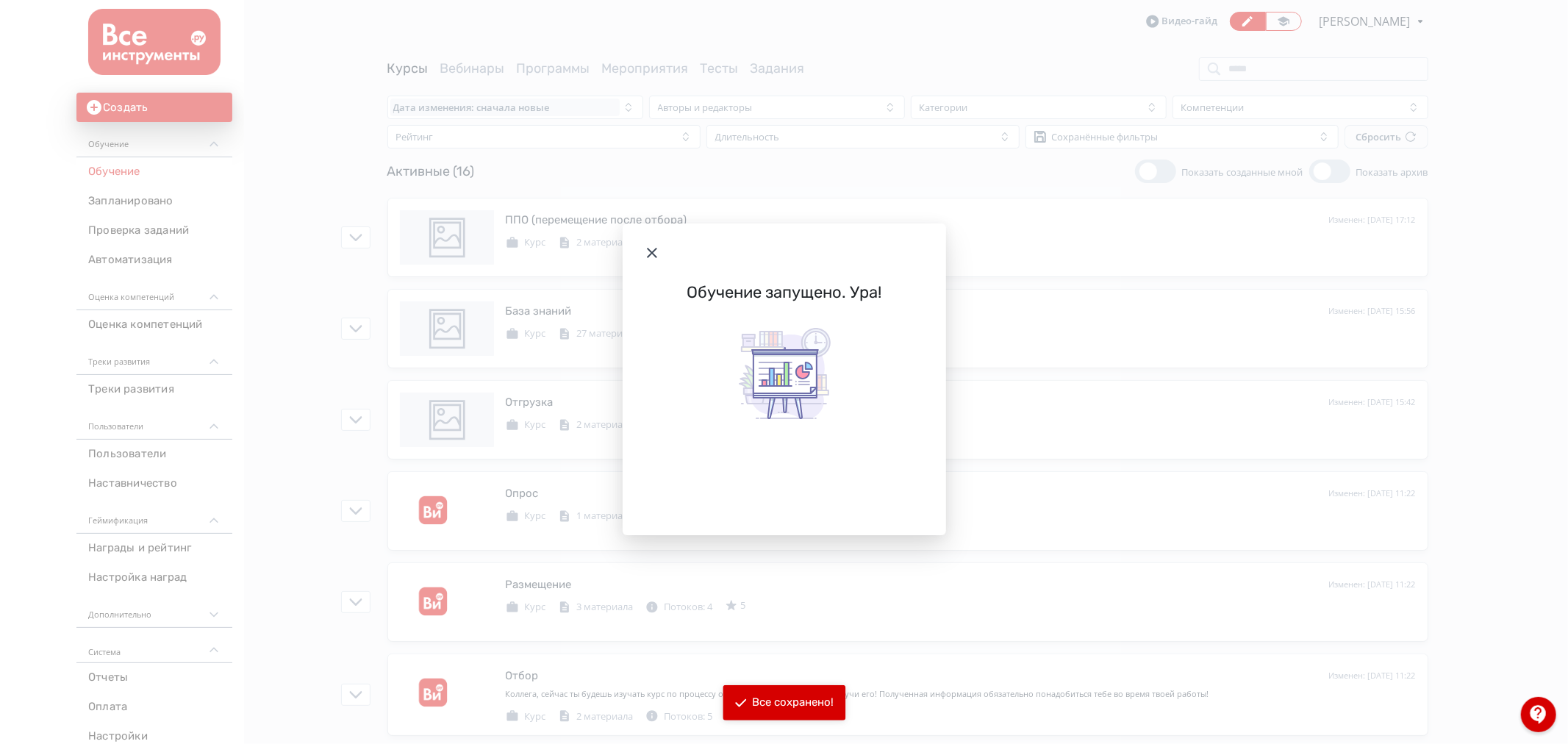
click at [657, 248] on icon "Modal" at bounding box center [651, 252] width 18 height 18
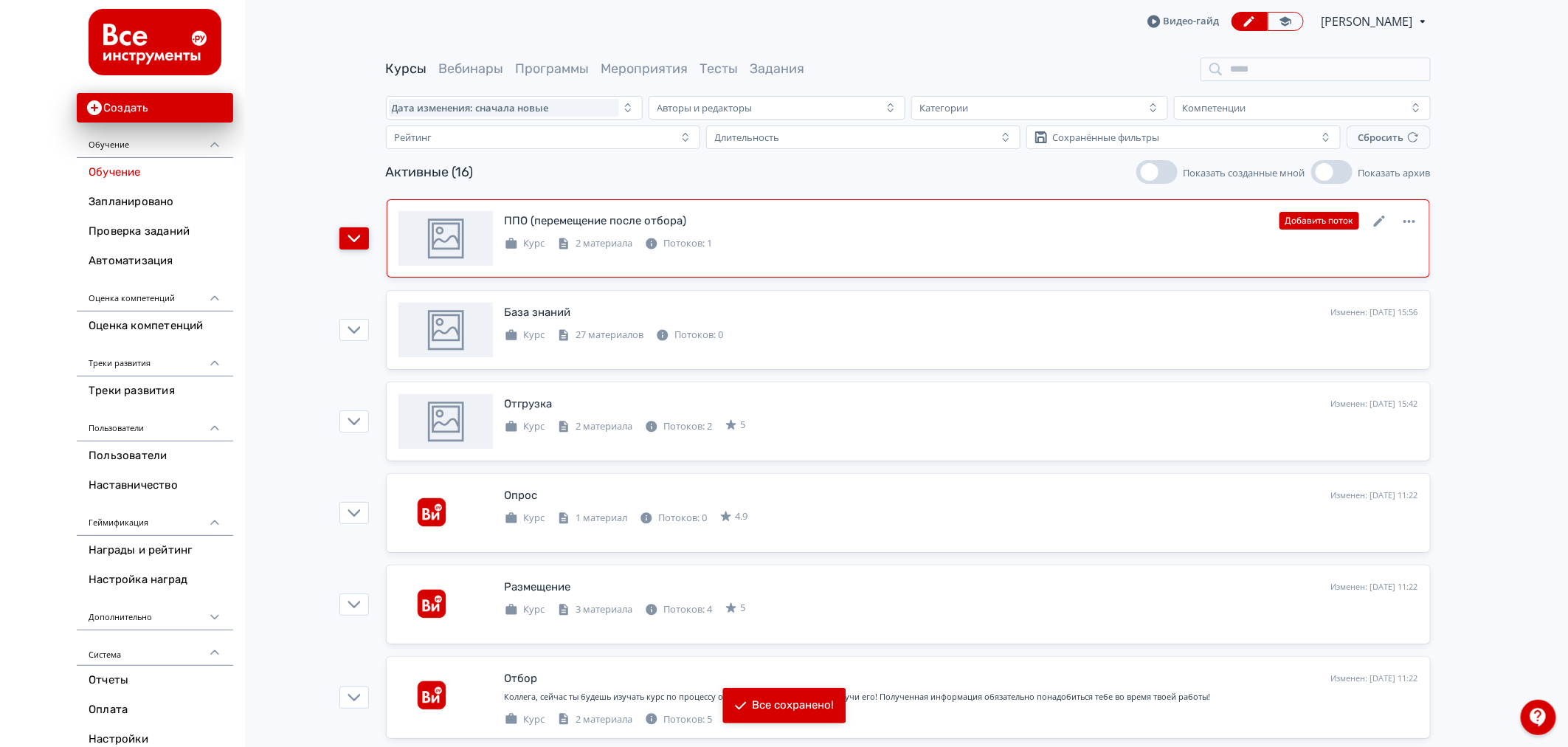
drag, startPoint x: 354, startPoint y: 231, endPoint x: 464, endPoint y: 215, distance: 111.2
click at [359, 232] on icon "button" at bounding box center [354, 238] width 13 height 13
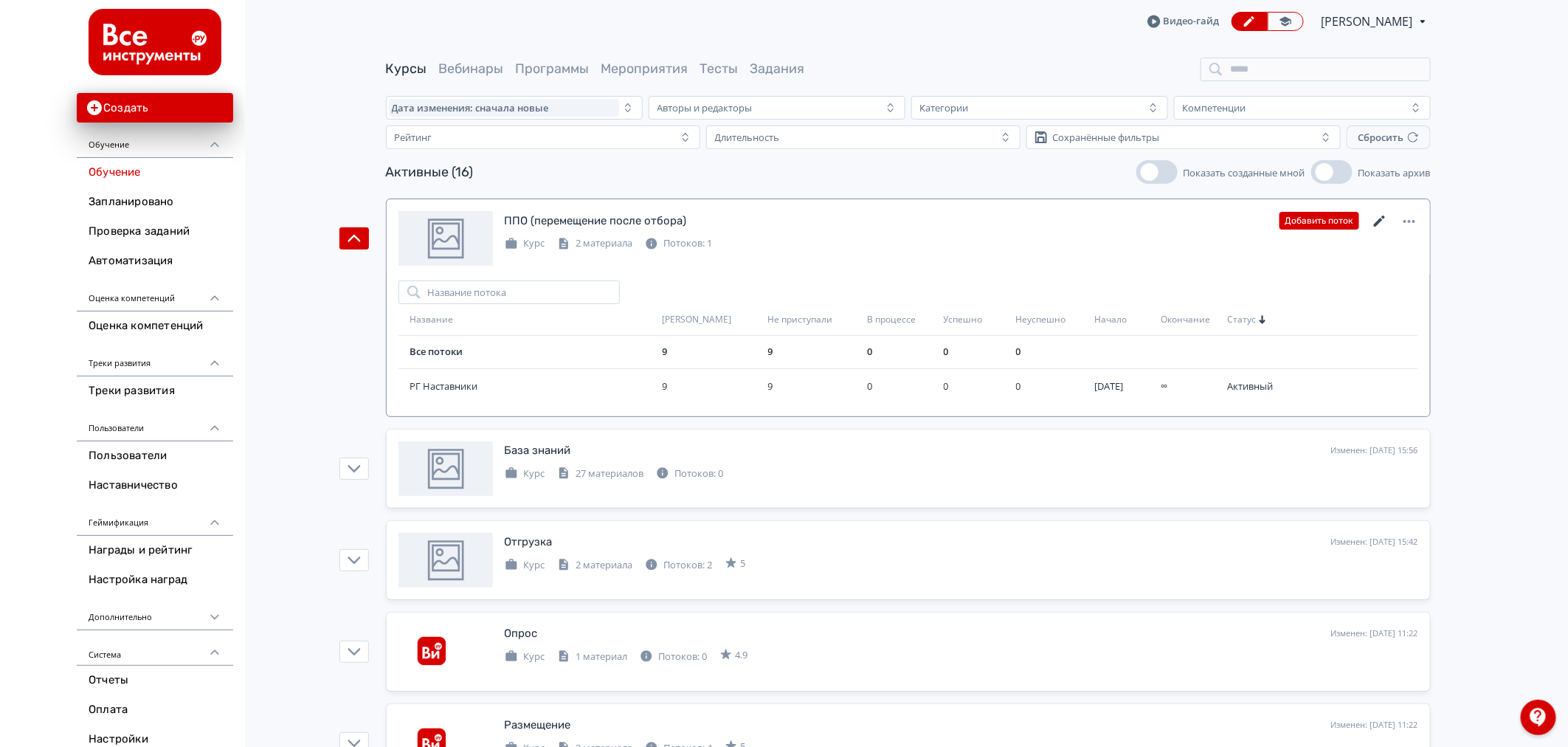
click at [1381, 217] on icon at bounding box center [1378, 221] width 11 height 11
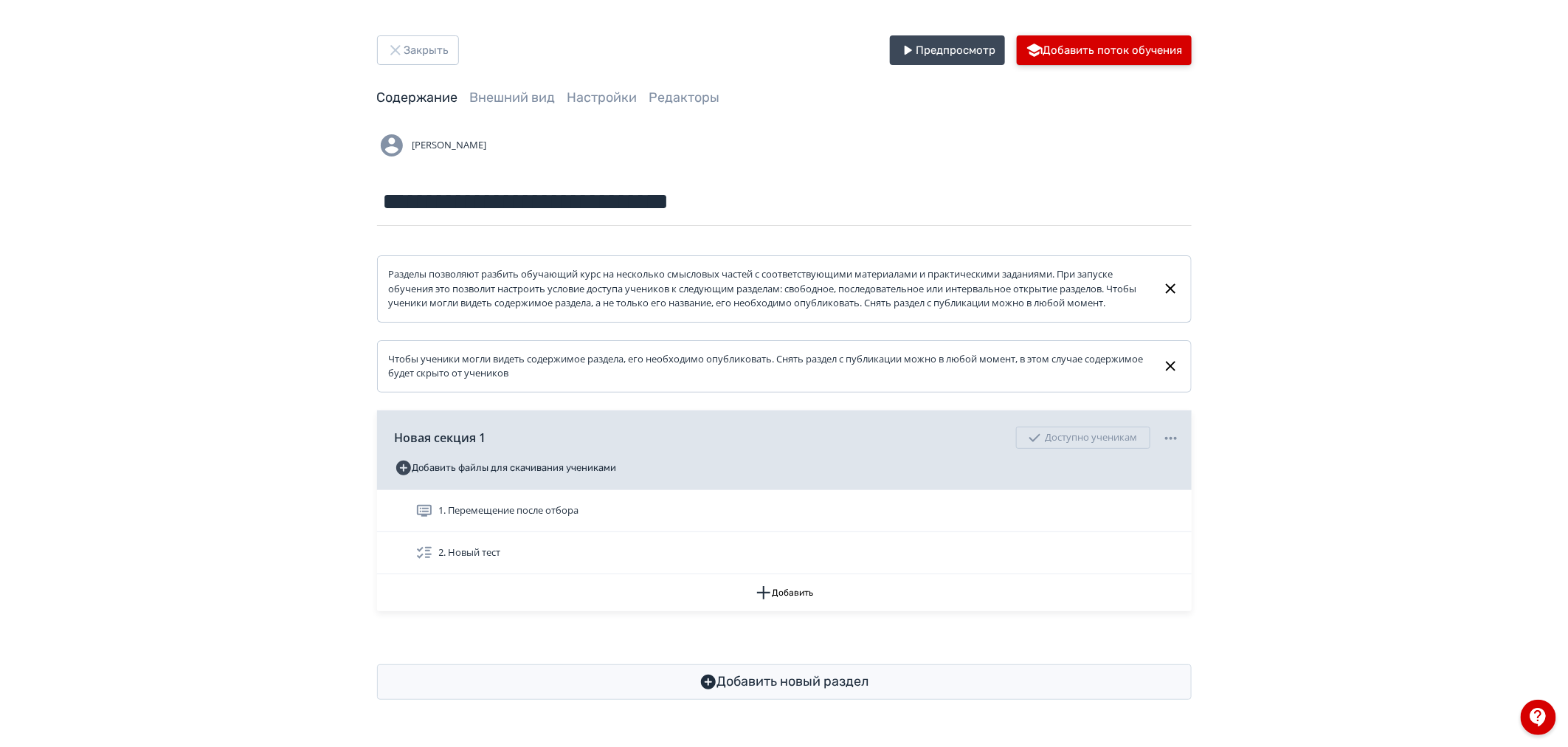
click at [1085, 39] on button "Добавить поток обучения" at bounding box center [1104, 50] width 175 height 29
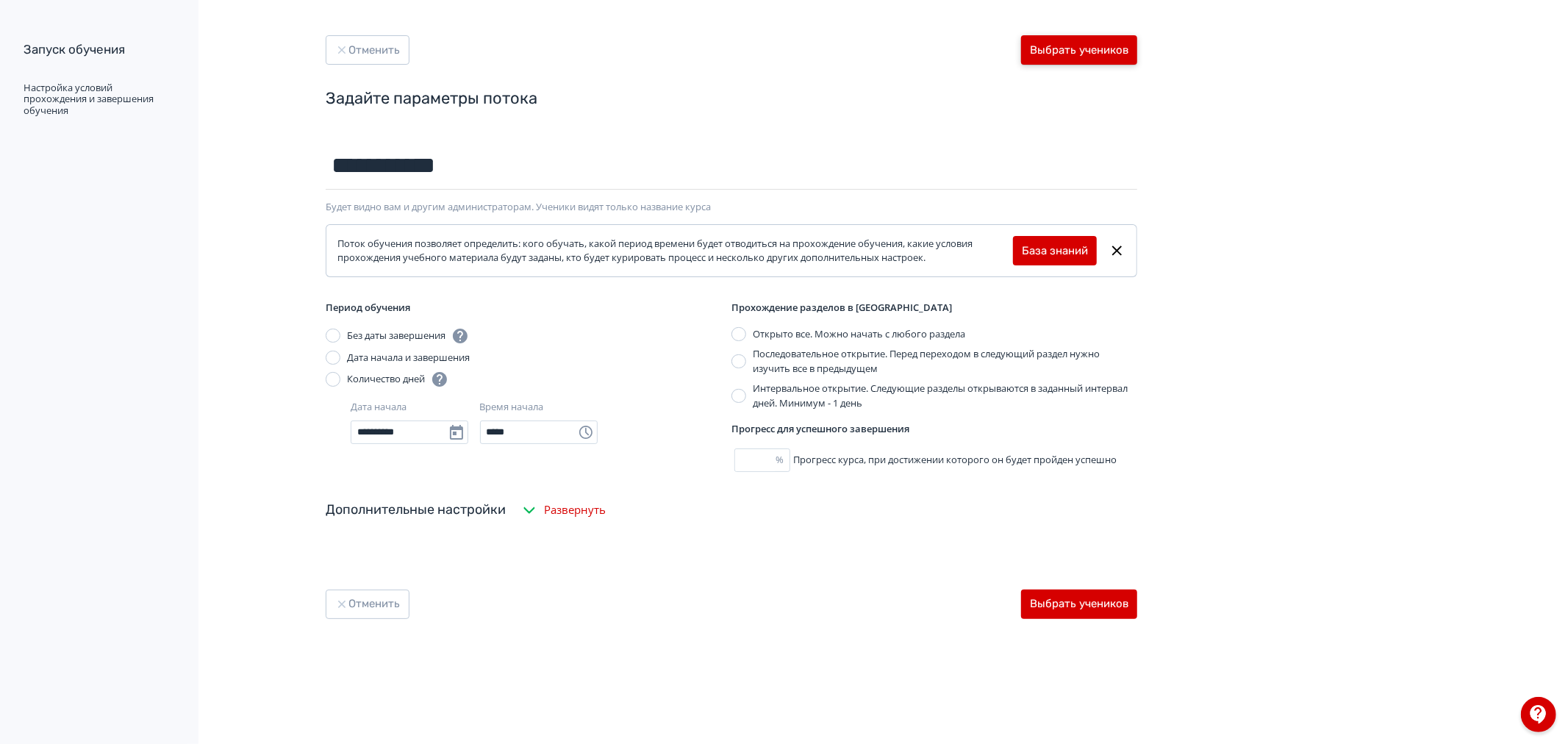
type input "**********"
click at [1035, 47] on button "Выбрать учеников" at bounding box center [1079, 50] width 116 height 29
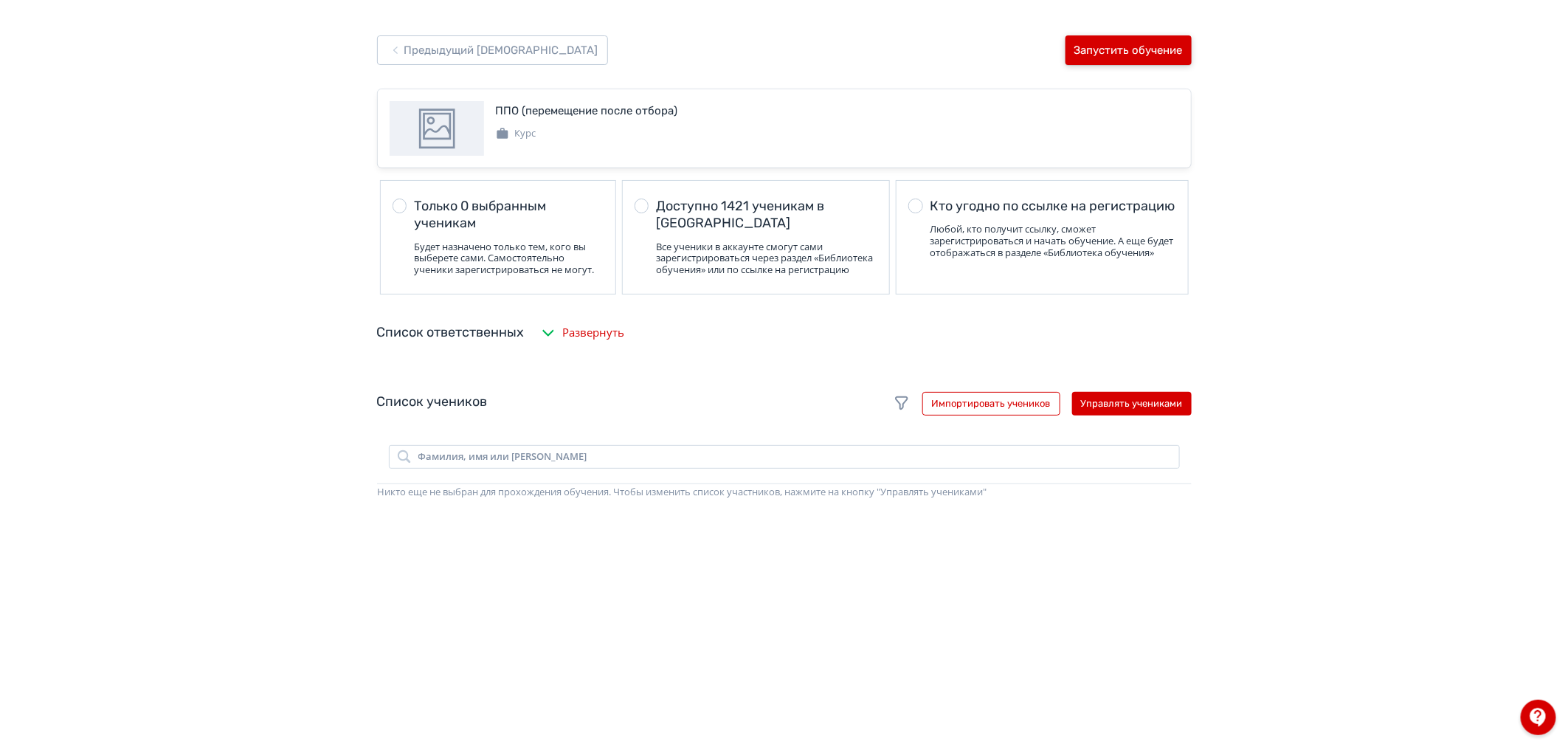
click at [1119, 48] on button "Запустить обучение" at bounding box center [1128, 50] width 126 height 29
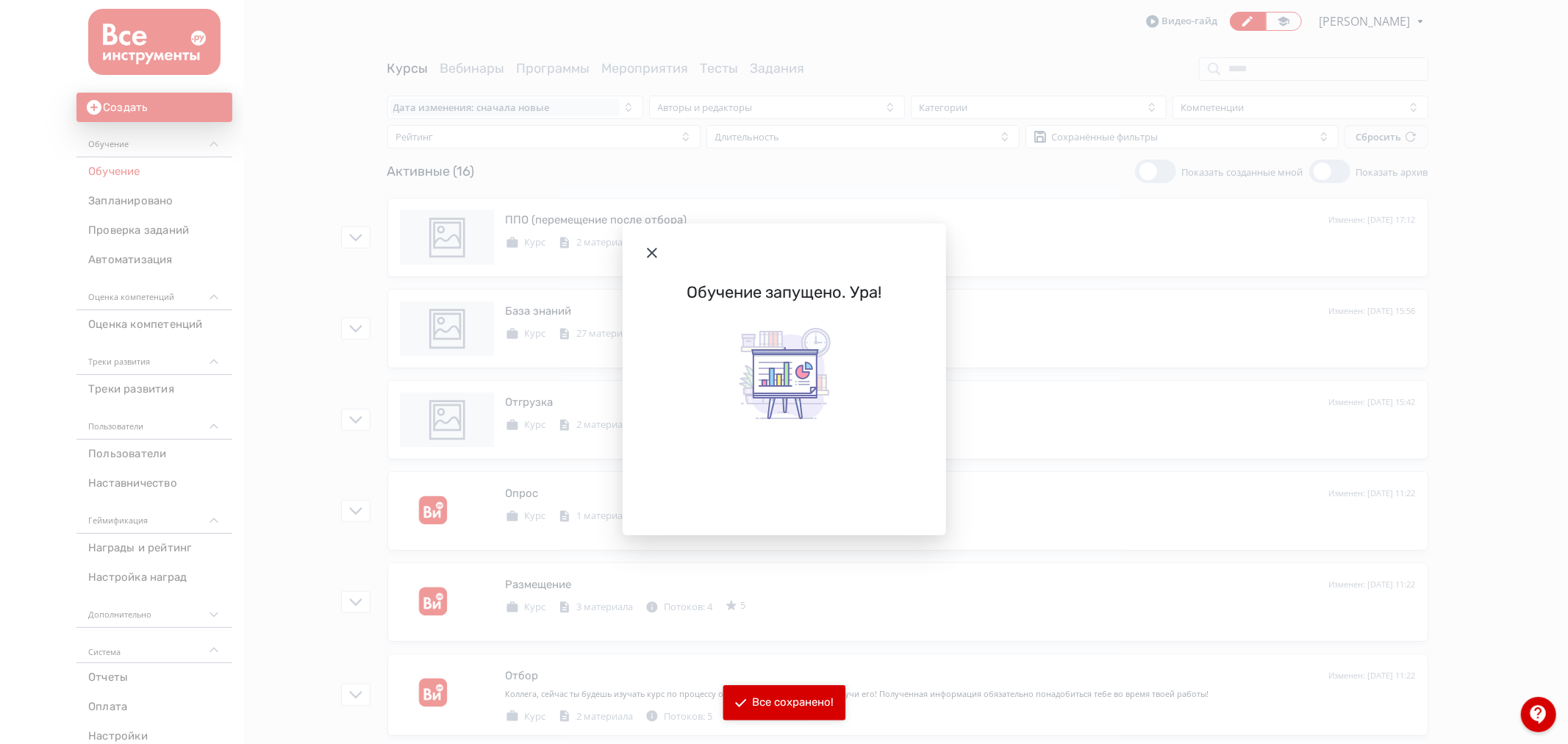
click at [895, 245] on header "Modal" at bounding box center [784, 252] width 323 height 59
click at [644, 242] on header "Modal" at bounding box center [784, 252] width 323 height 59
click at [653, 250] on icon "Modal" at bounding box center [651, 252] width 18 height 18
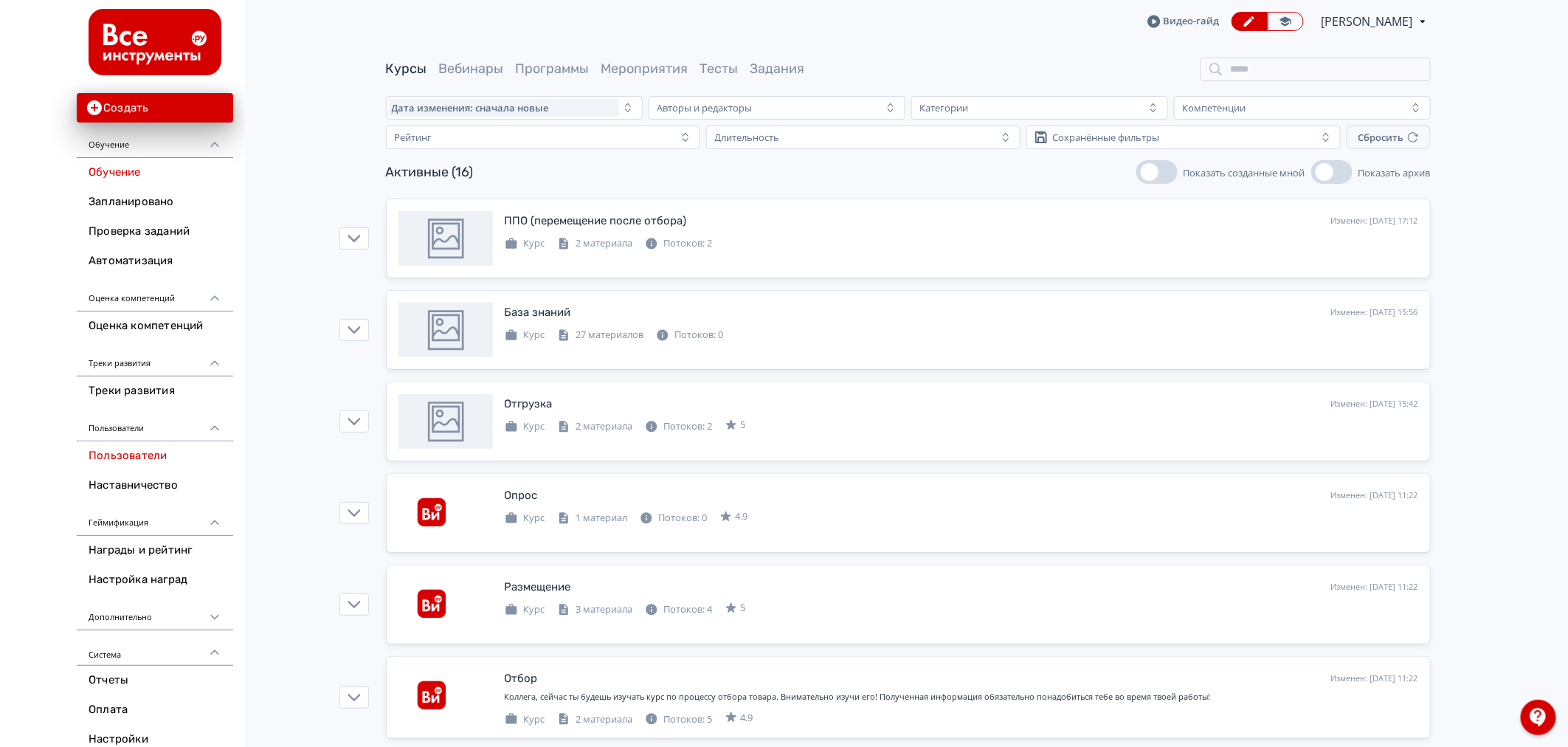
click at [149, 455] on link "Пользователи" at bounding box center [155, 456] width 157 height 29
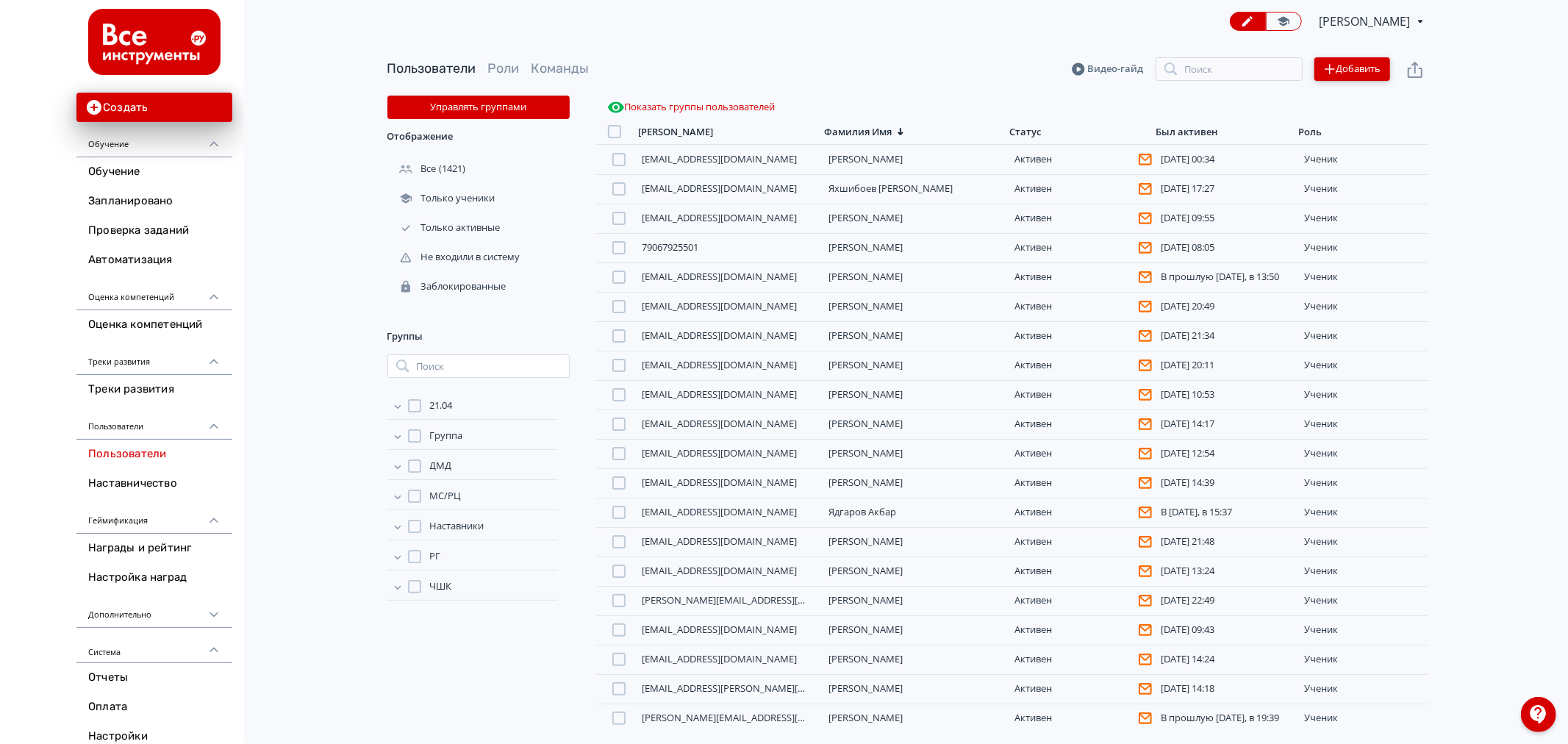
click at [1371, 67] on button "Добавить" at bounding box center [1352, 69] width 76 height 24
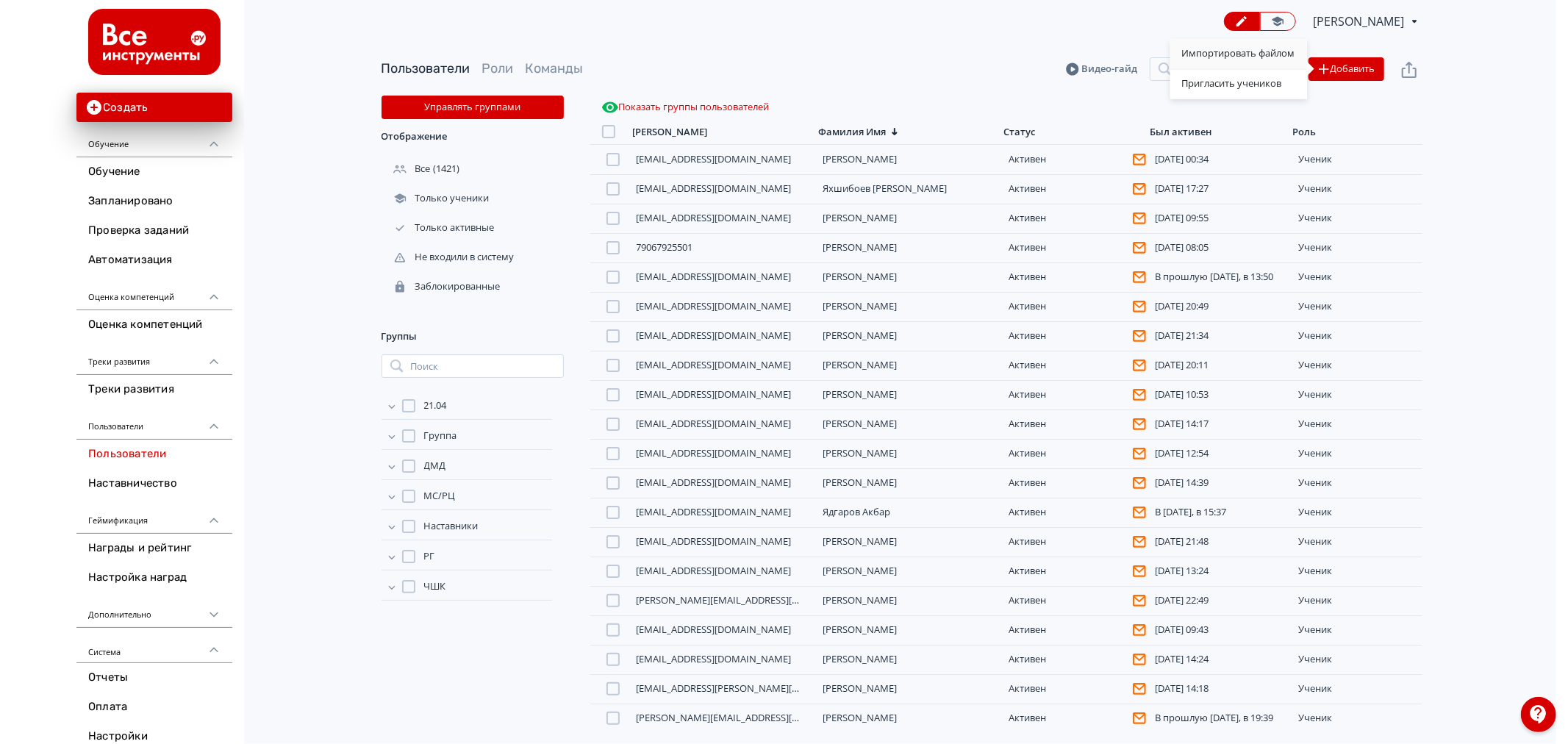
click at [1258, 61] on div "Импортировать файлом" at bounding box center [1238, 54] width 137 height 29
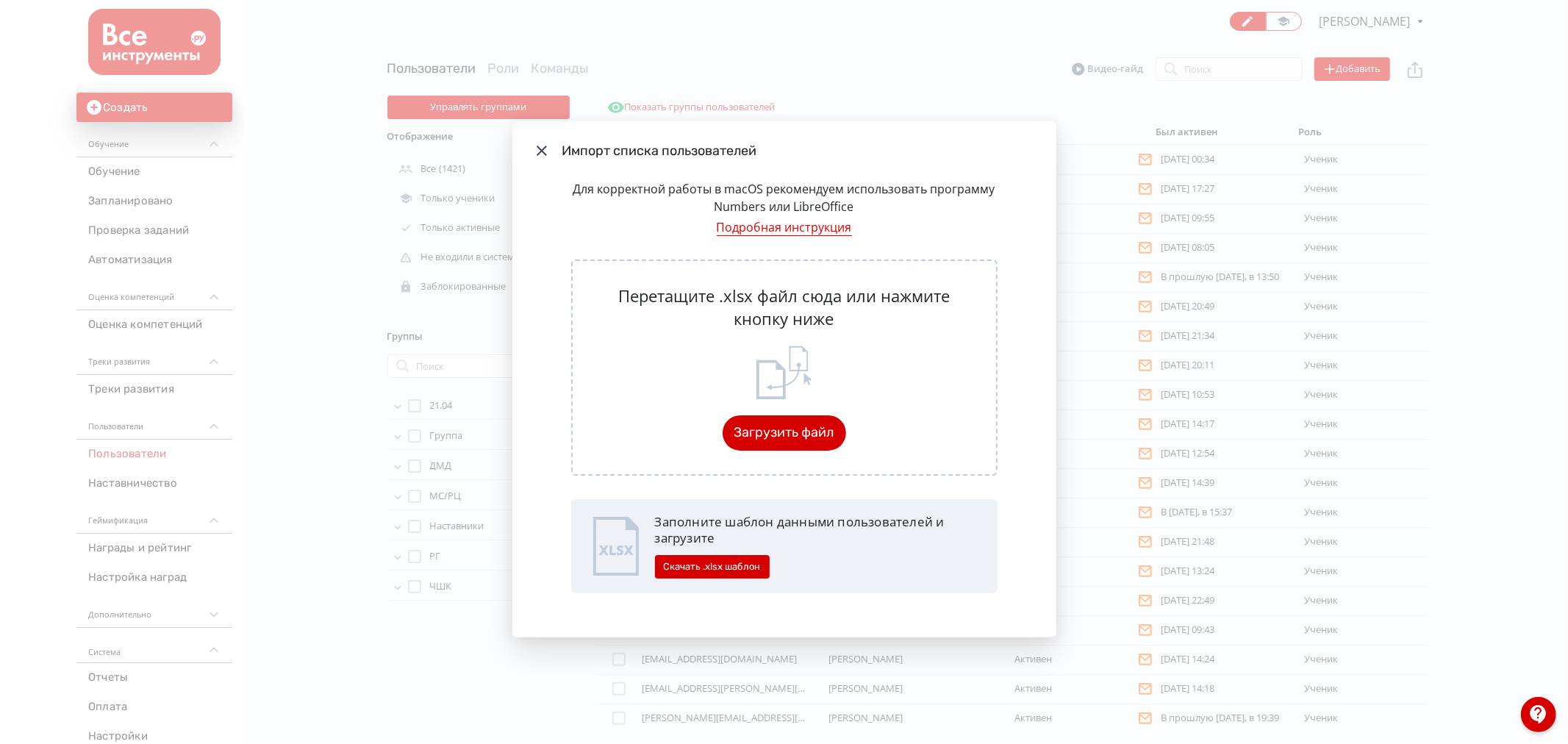
click at [790, 410] on div "Перетащите .xlsx файл сюда или нажмите кнопку ниже Загрузить файл" at bounding box center [784, 367] width 427 height 216
click at [783, 430] on button "Загрузить файл" at bounding box center [784, 433] width 124 height 35
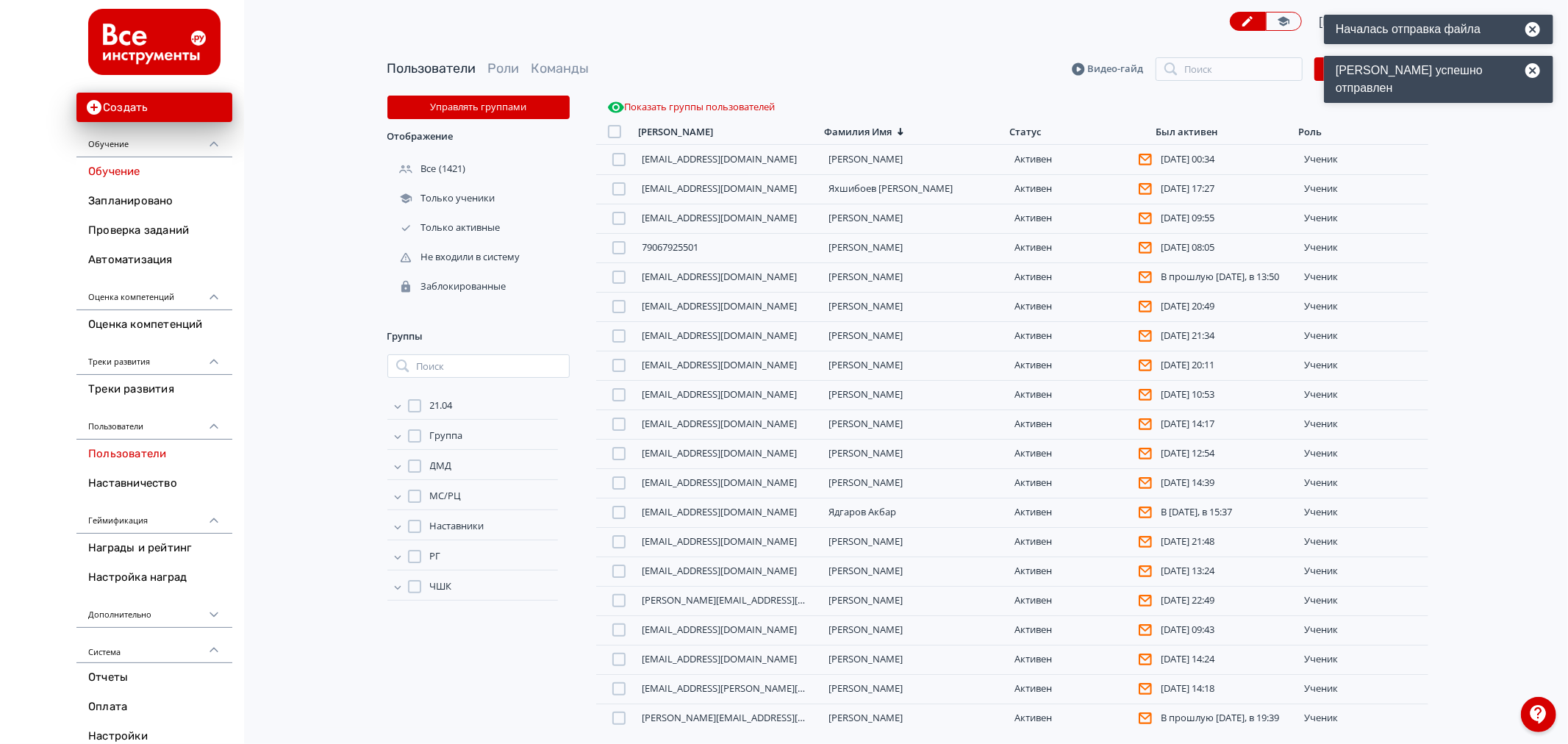
click at [131, 164] on link "Обучение" at bounding box center [154, 172] width 156 height 29
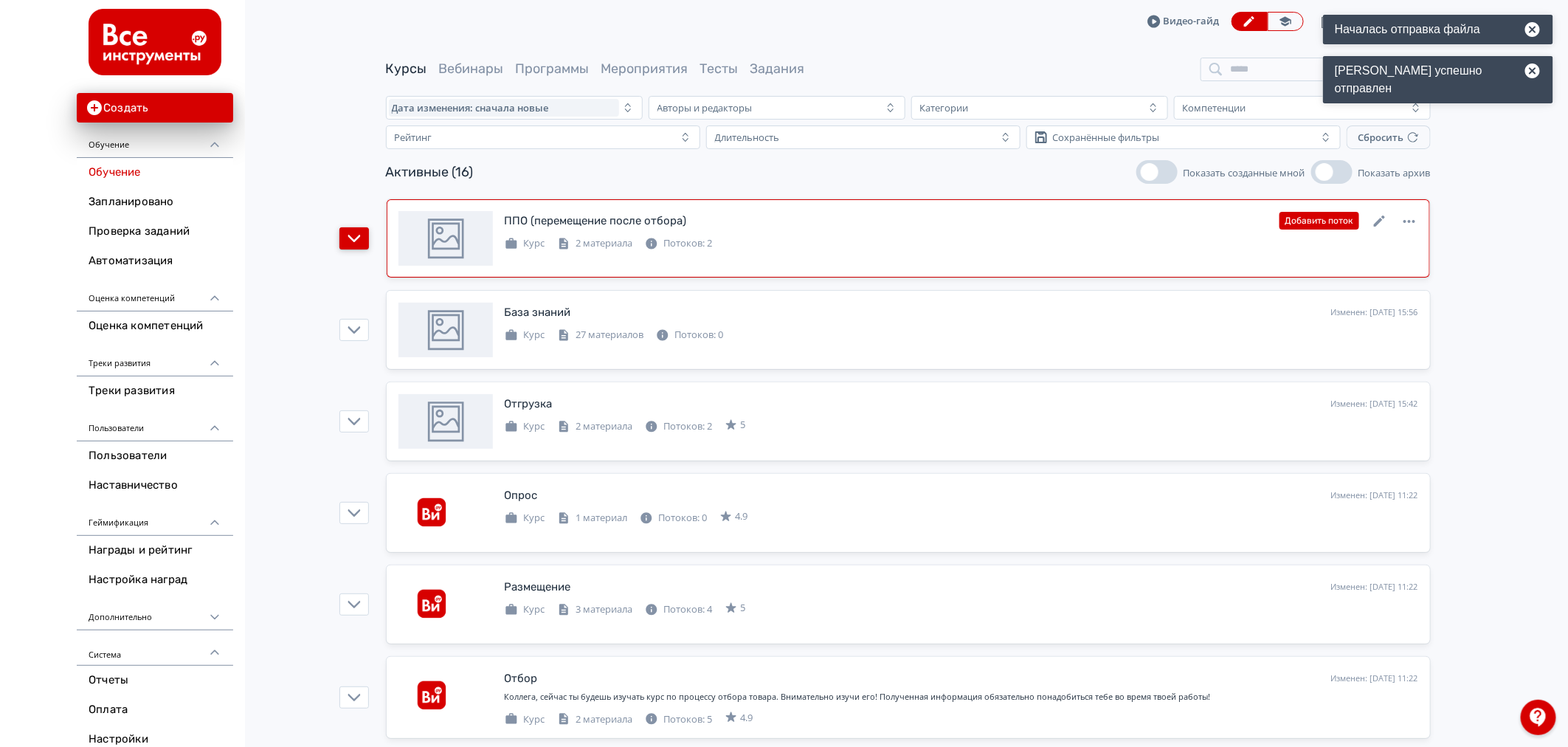
click at [348, 238] on icon "button" at bounding box center [354, 238] width 13 height 13
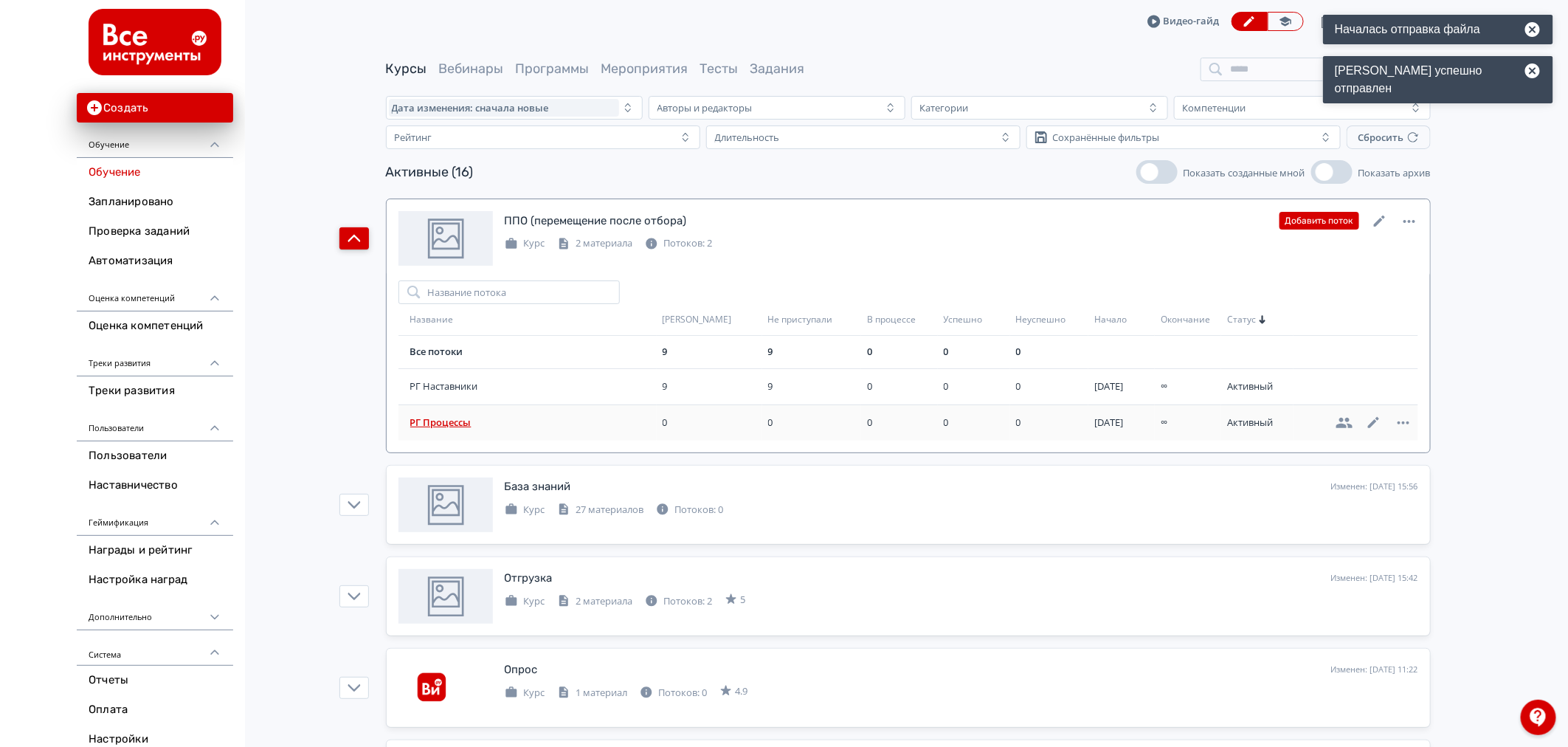
click at [463, 414] on td "РГ Процессы" at bounding box center [527, 422] width 258 height 36
click at [1336, 428] on icon at bounding box center [1344, 422] width 16 height 10
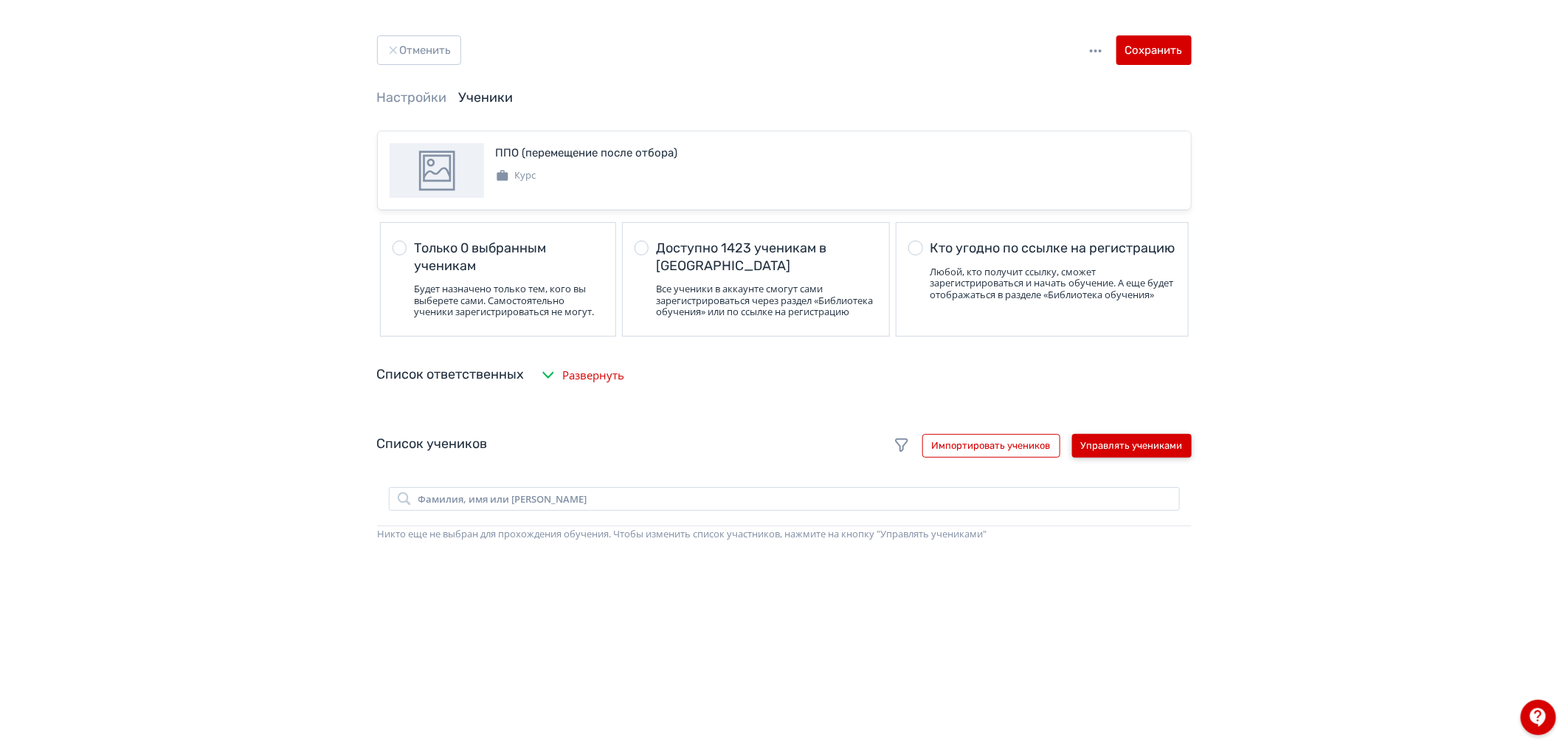
click at [1127, 447] on button "Управлять учениками" at bounding box center [1132, 445] width 120 height 24
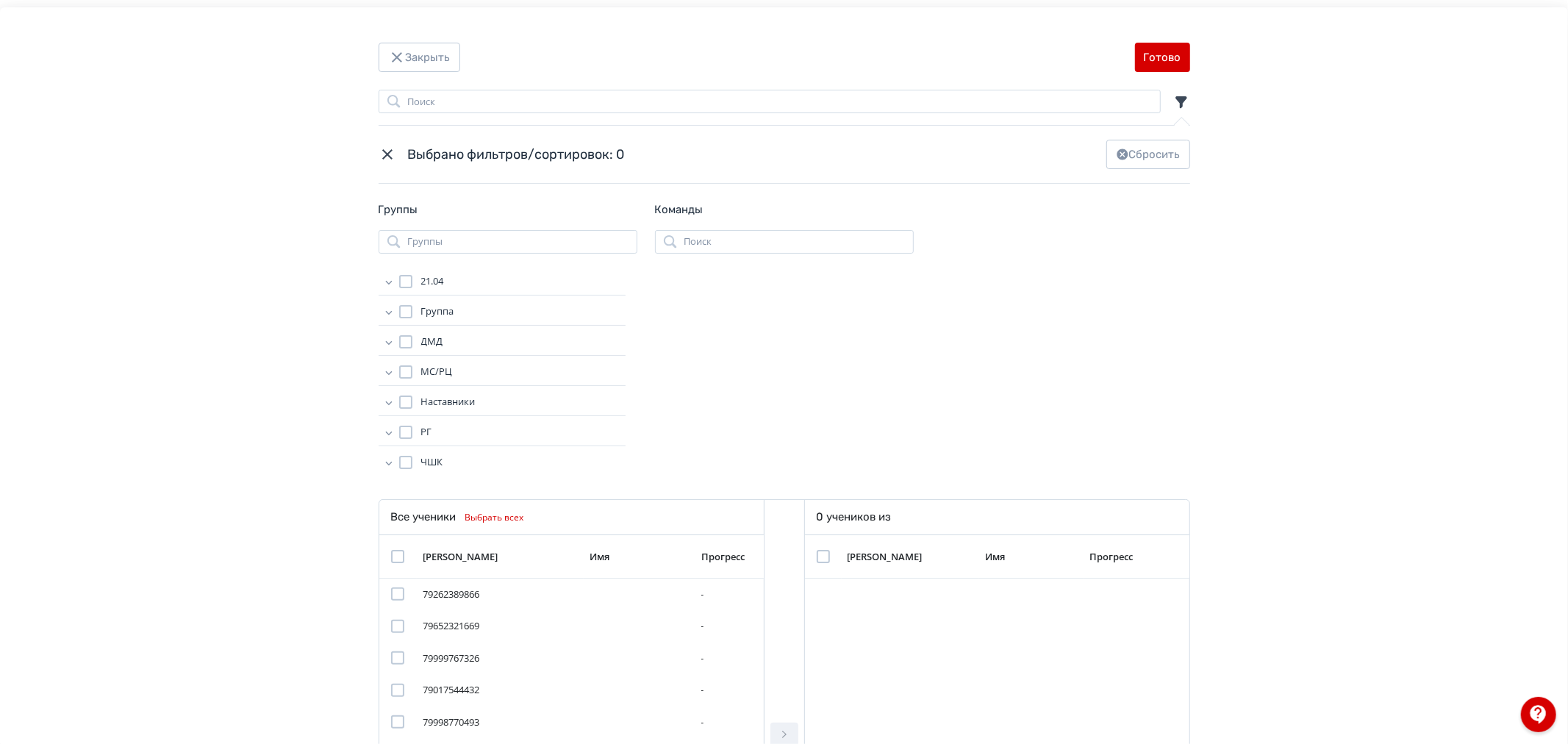
click at [381, 340] on icon "Modal" at bounding box center [388, 341] width 15 height 15
click at [449, 316] on div "Показать еще" at bounding box center [519, 316] width 212 height 29
click at [417, 333] on div "Modal" at bounding box center [420, 333] width 13 height 13
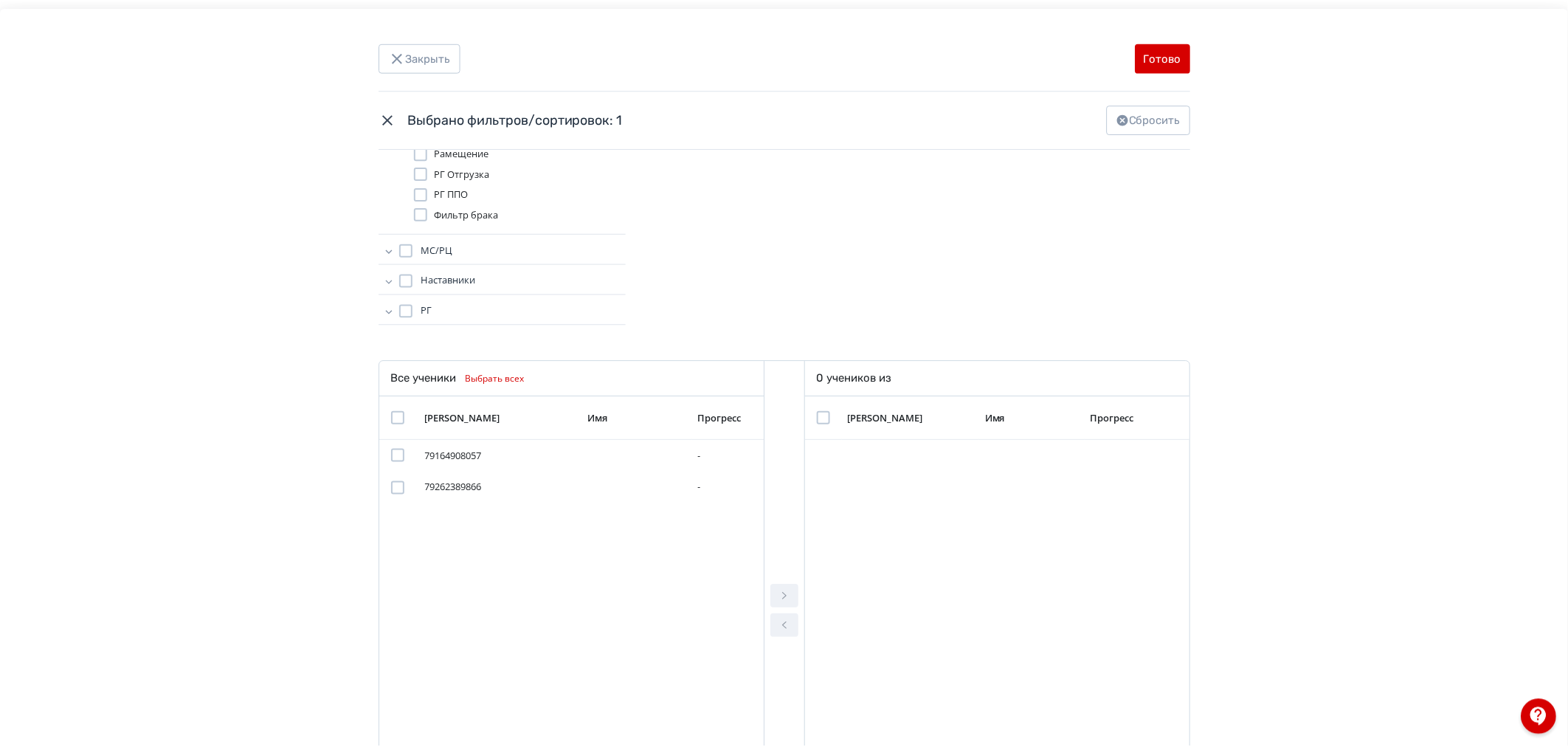
scroll to position [164, 0]
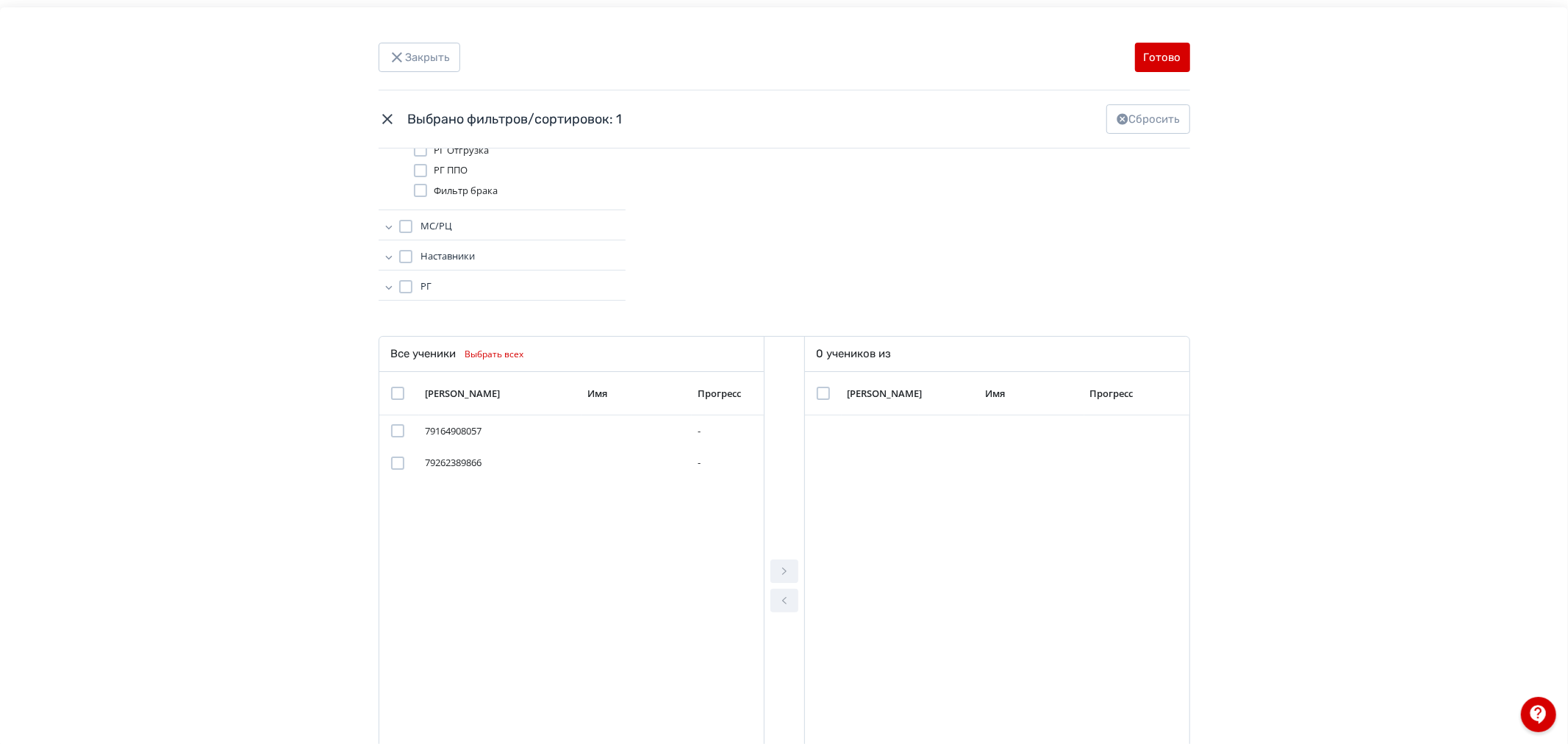
click at [391, 394] on div "Modal" at bounding box center [397, 393] width 13 height 13
click at [785, 564] on icon "Modal" at bounding box center [784, 570] width 18 height 18
click at [816, 395] on div "Modal" at bounding box center [823, 393] width 13 height 13
click at [1149, 60] on button "Готово" at bounding box center [1162, 57] width 55 height 29
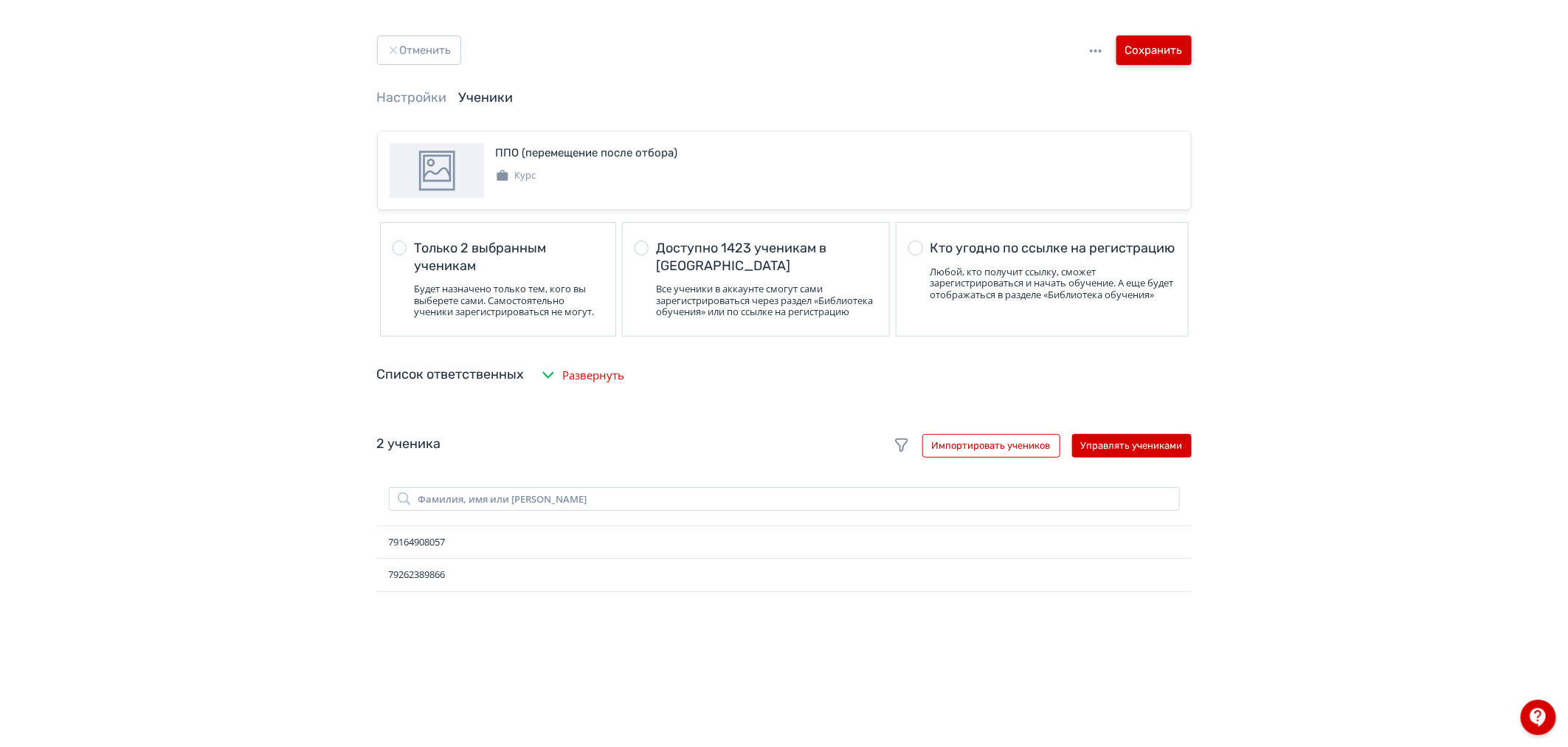
click at [1161, 46] on button "Сохранить" at bounding box center [1154, 50] width 75 height 29
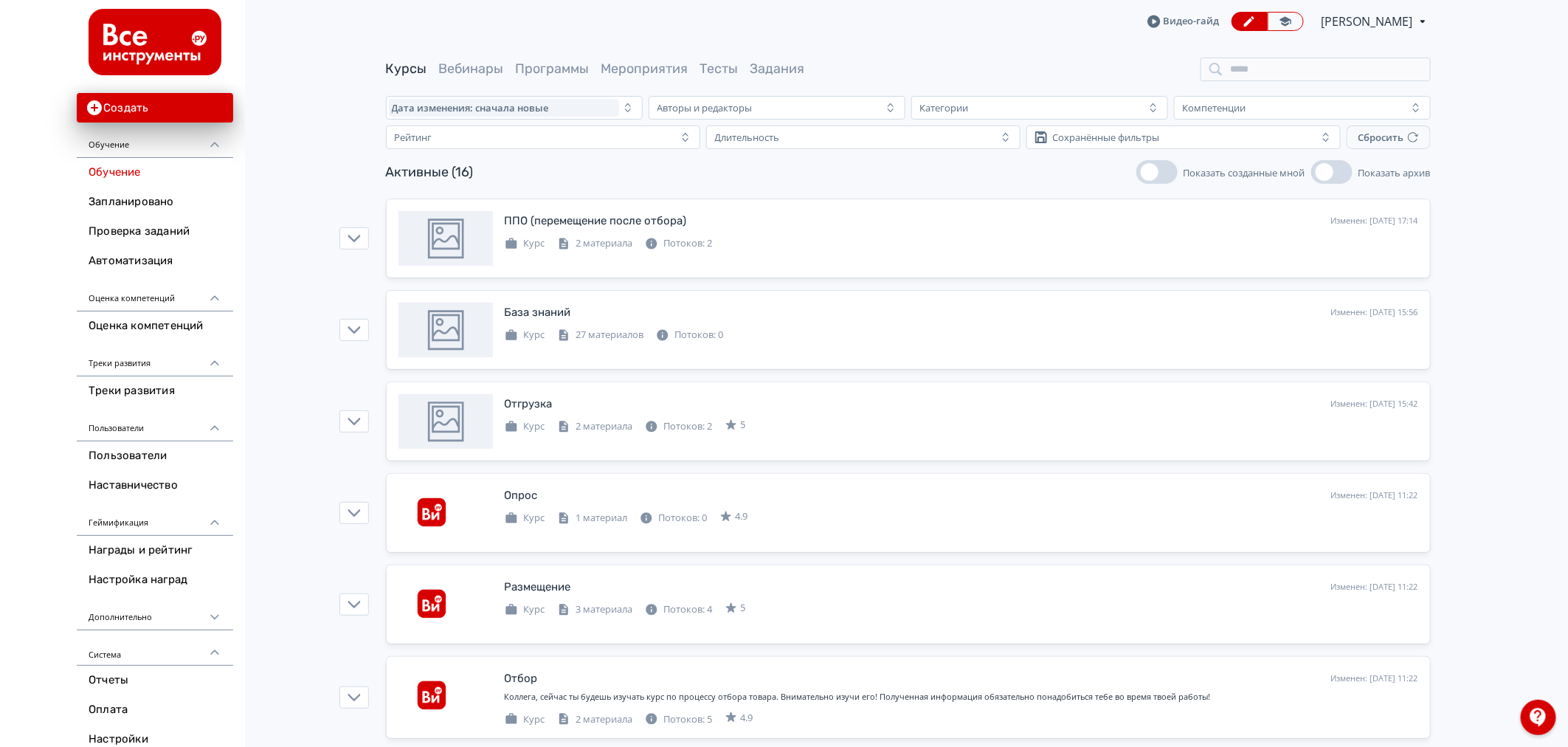
drag, startPoint x: 21, startPoint y: 171, endPoint x: 38, endPoint y: 179, distance: 18.8
click at [22, 171] on div "Создать Обучение Обучение Запланировано Проверка заданий Автоматизация Оценка к…" at bounding box center [122, 396] width 245 height 793
click at [19, 453] on div "Создать Обучение Обучение Запланировано Проверка заданий Автоматизация Оценка к…" at bounding box center [122, 396] width 245 height 793
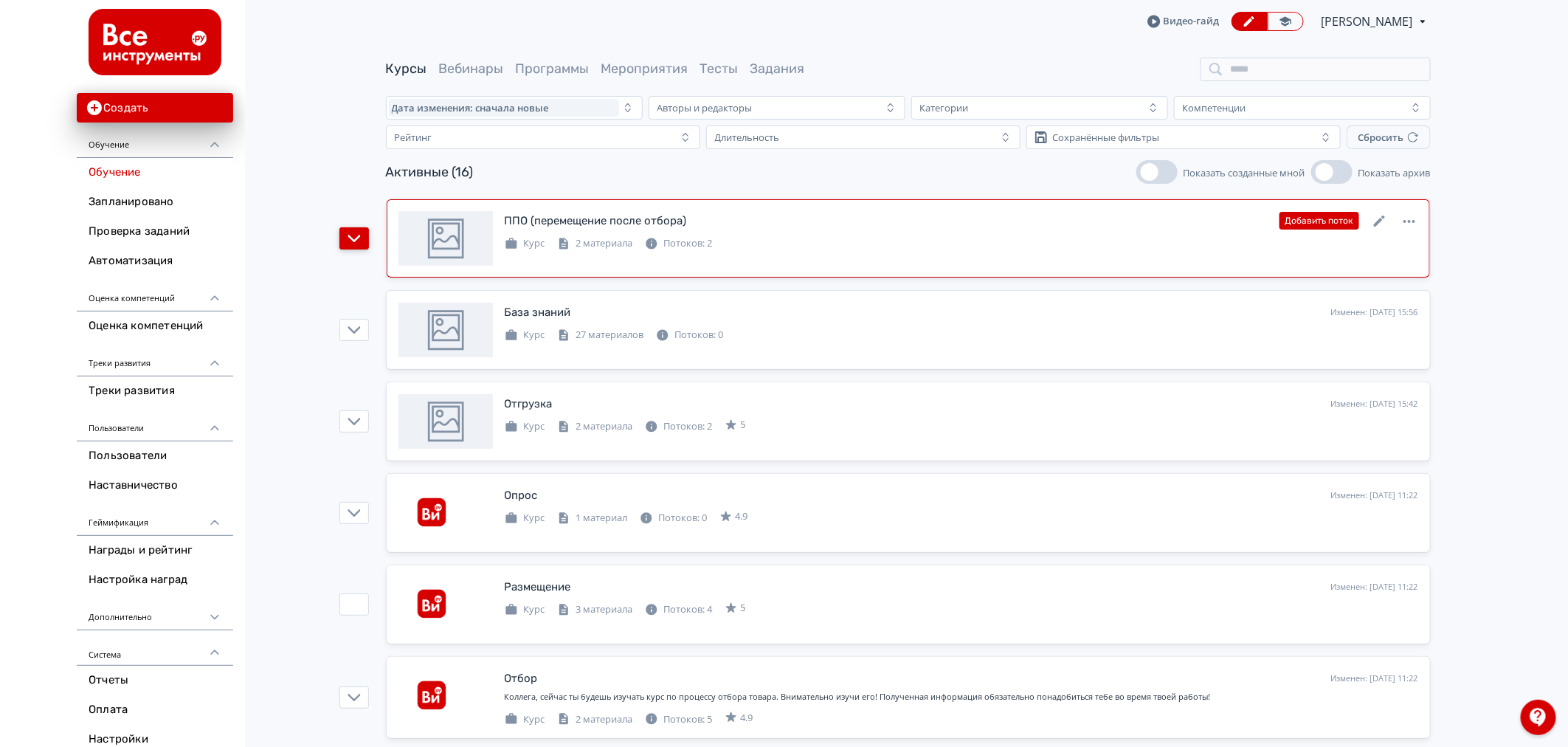
click at [348, 235] on icon "button" at bounding box center [354, 239] width 12 height 8
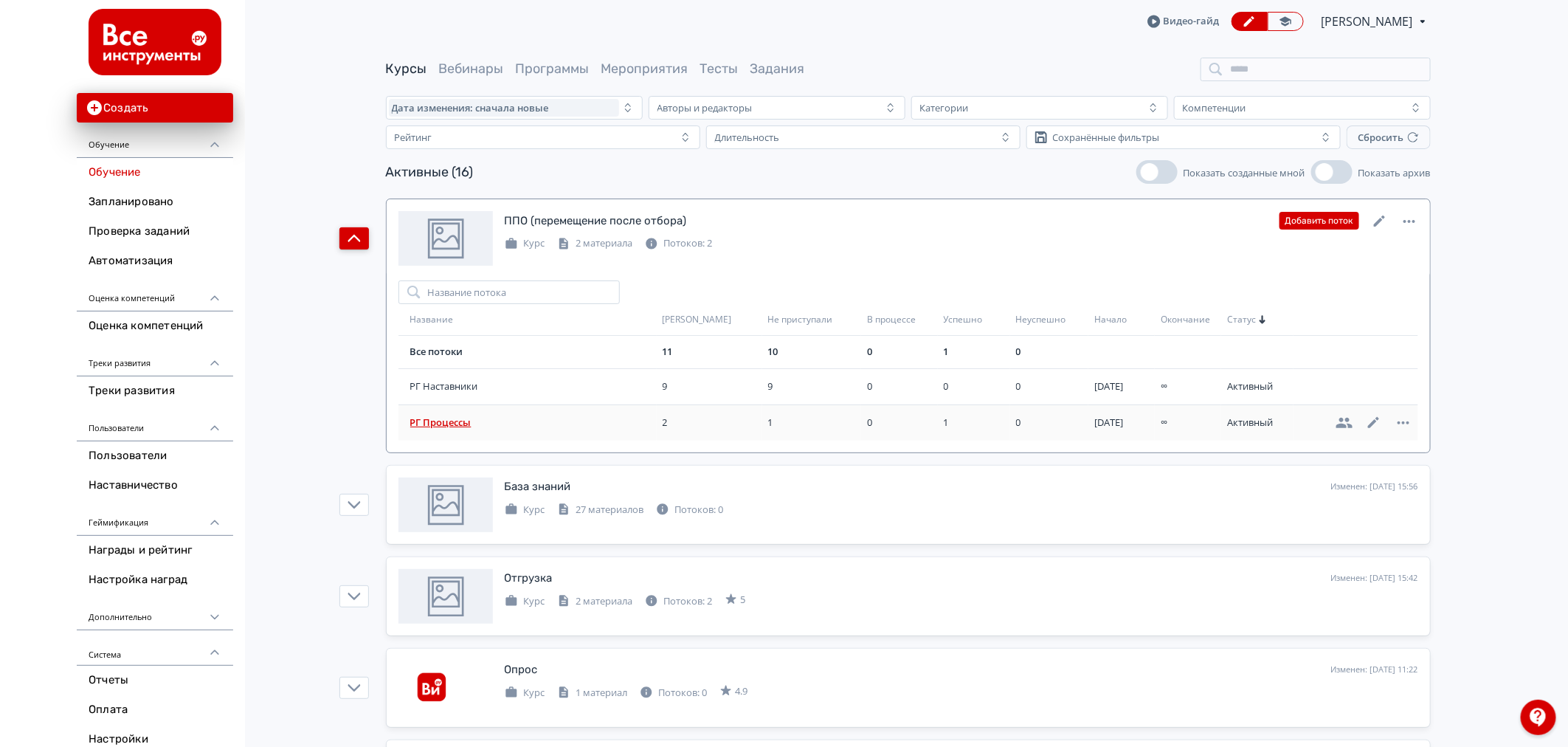
click at [437, 429] on span "РГ Процессы" at bounding box center [533, 422] width 246 height 15
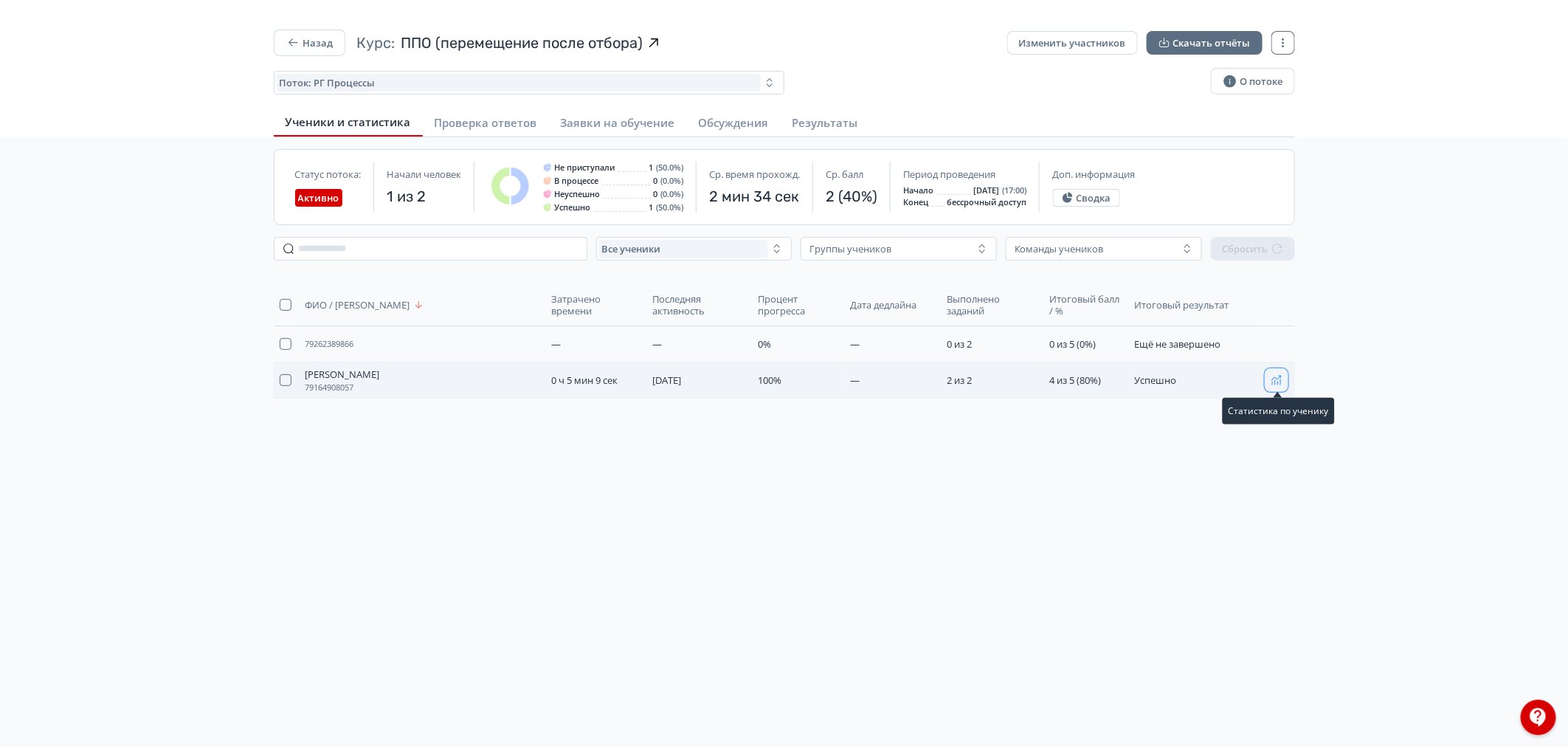
click at [1279, 380] on icon "button" at bounding box center [1276, 379] width 12 height 12
click at [309, 41] on button "Назад" at bounding box center [309, 42] width 71 height 27
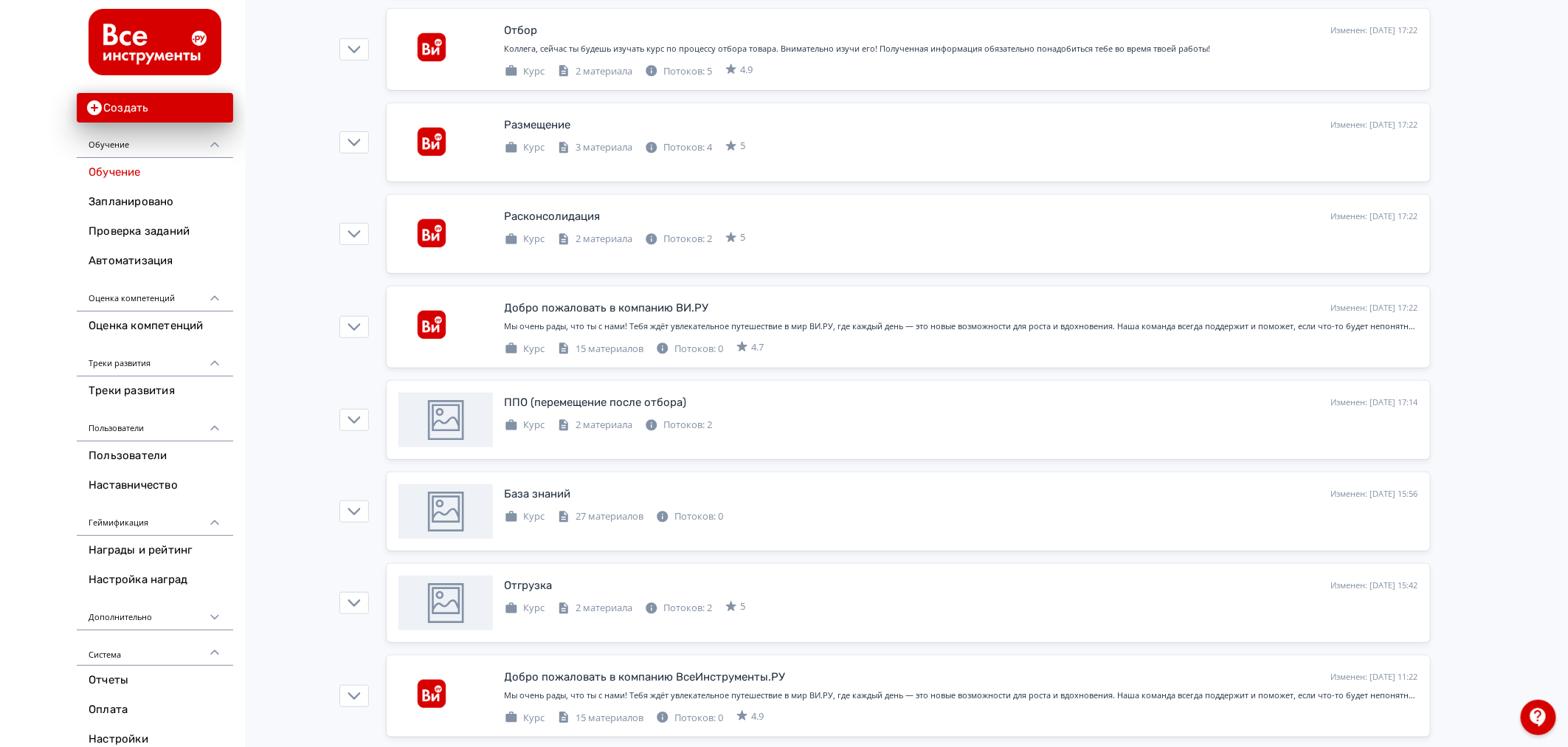
scroll to position [410, 0]
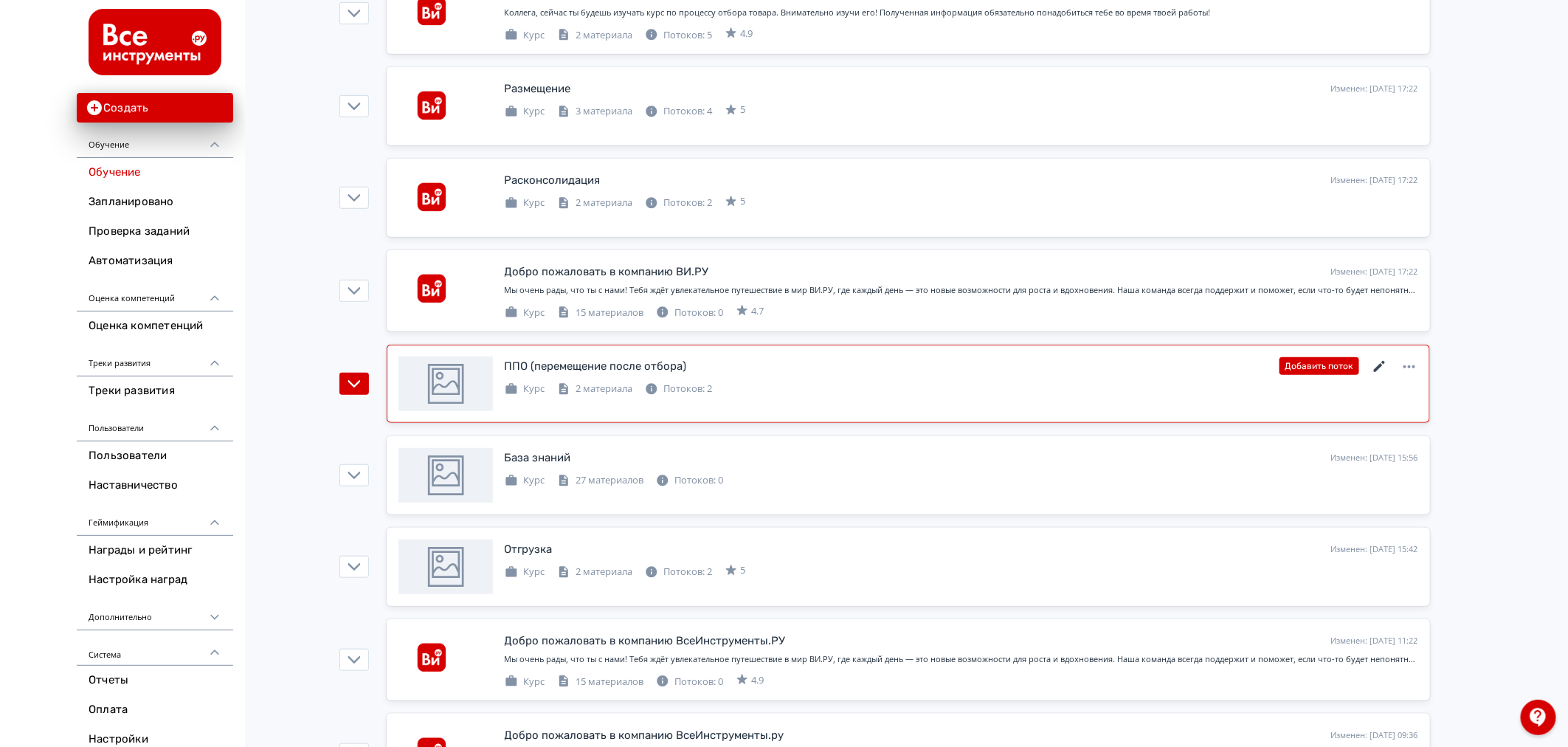
click at [1376, 369] on icon at bounding box center [1378, 366] width 11 height 11
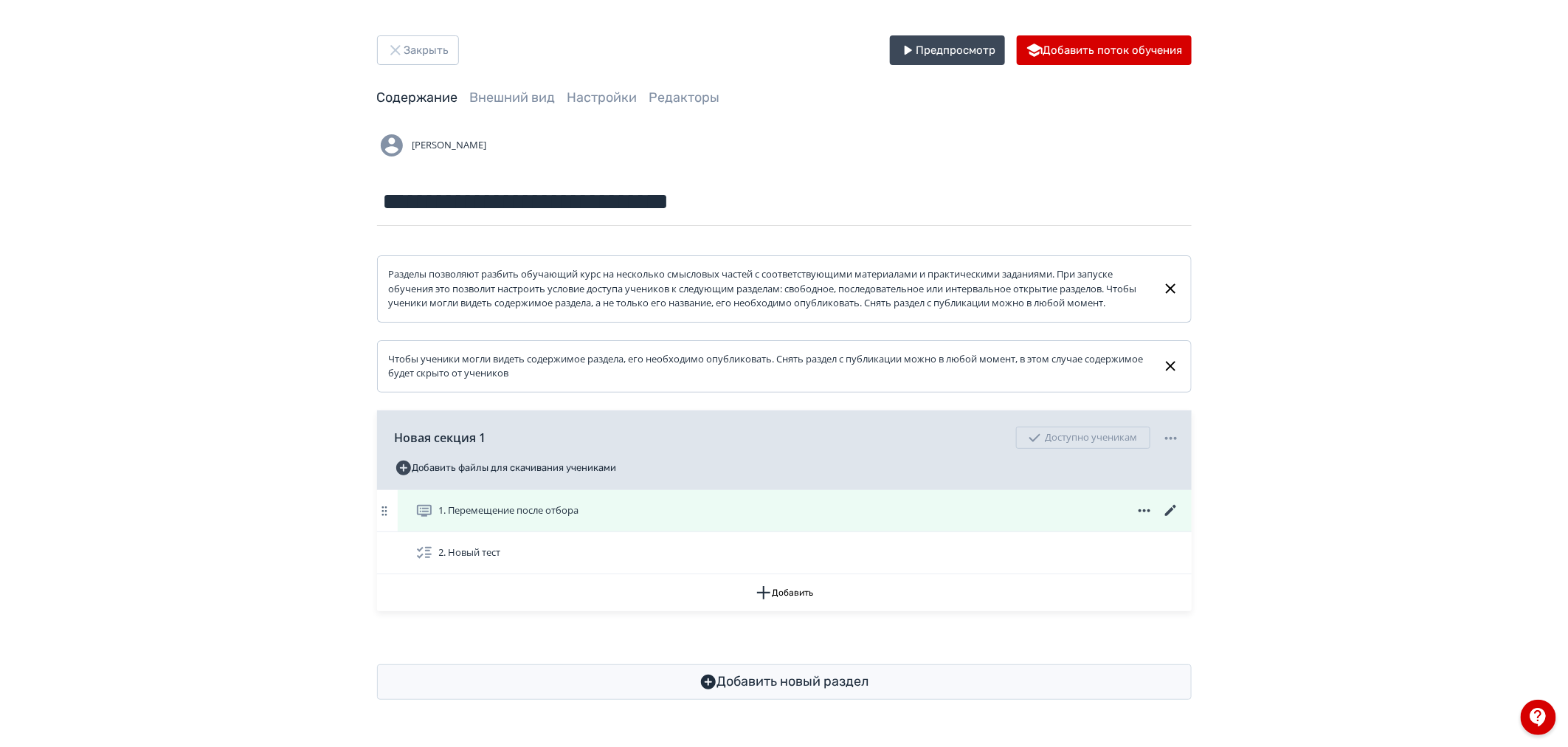
click at [1168, 516] on icon at bounding box center [1170, 511] width 11 height 11
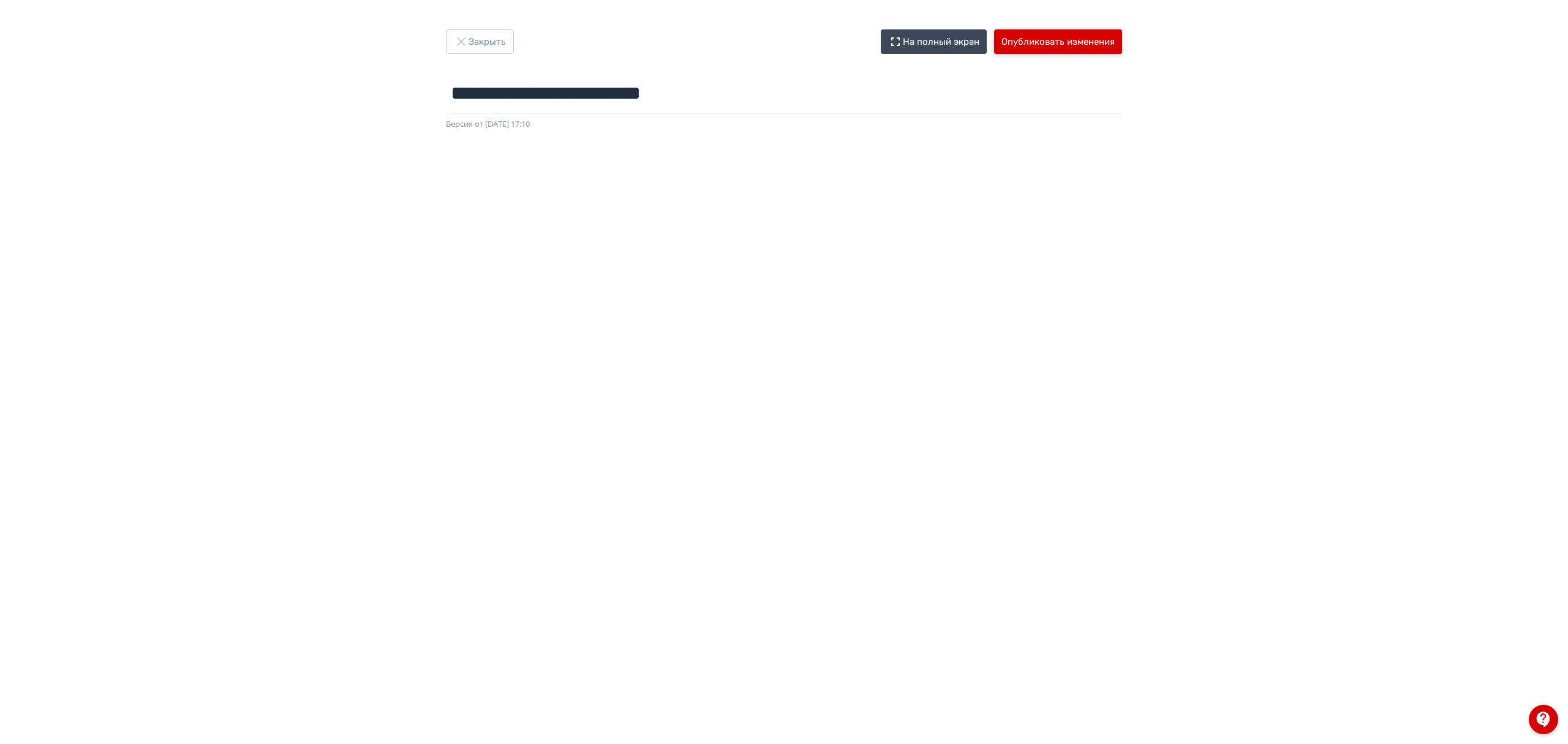
click at [1086, 42] on button "Опубликовать изменения" at bounding box center [1058, 41] width 128 height 24
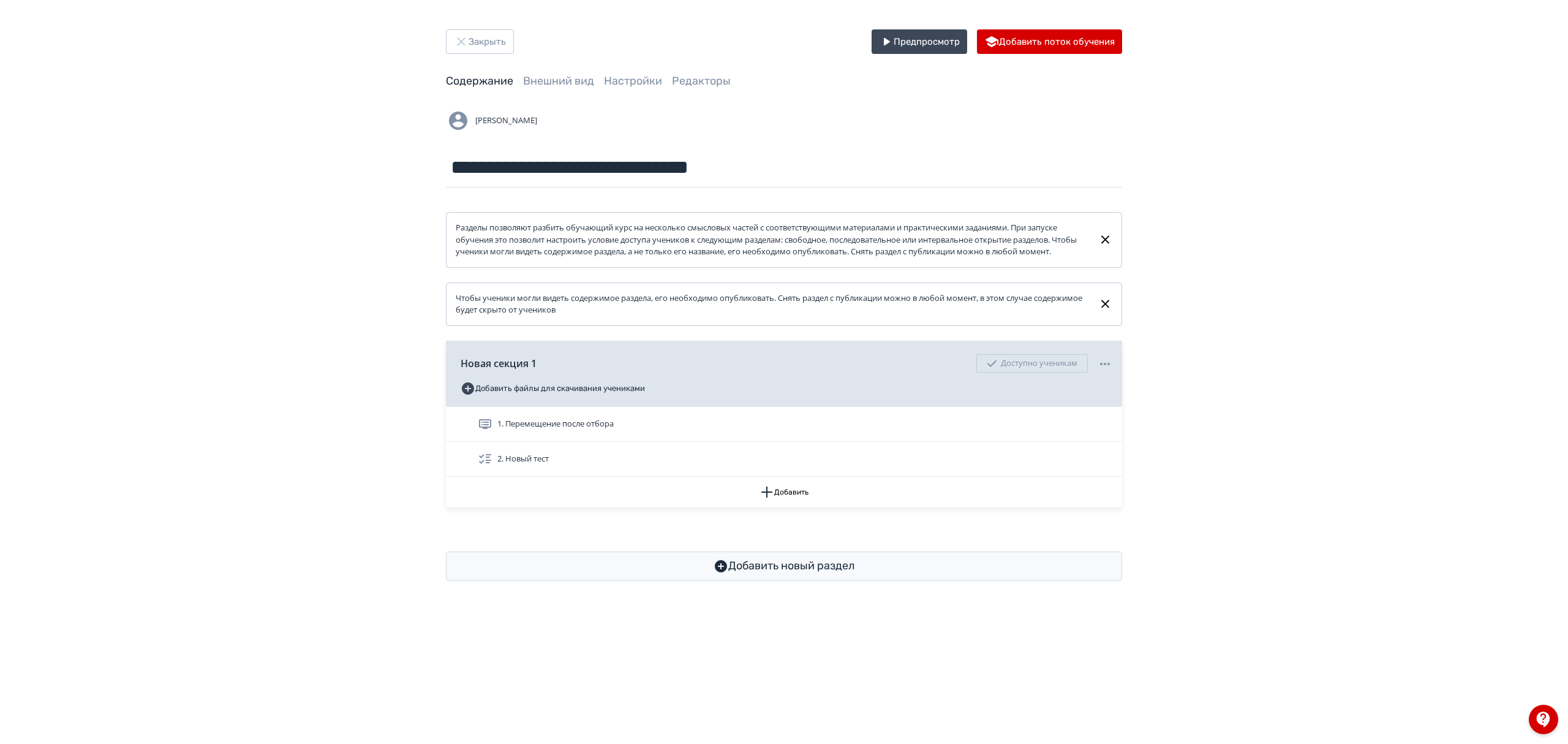
click at [24, 427] on div "**********" at bounding box center [784, 305] width 1568 height 611
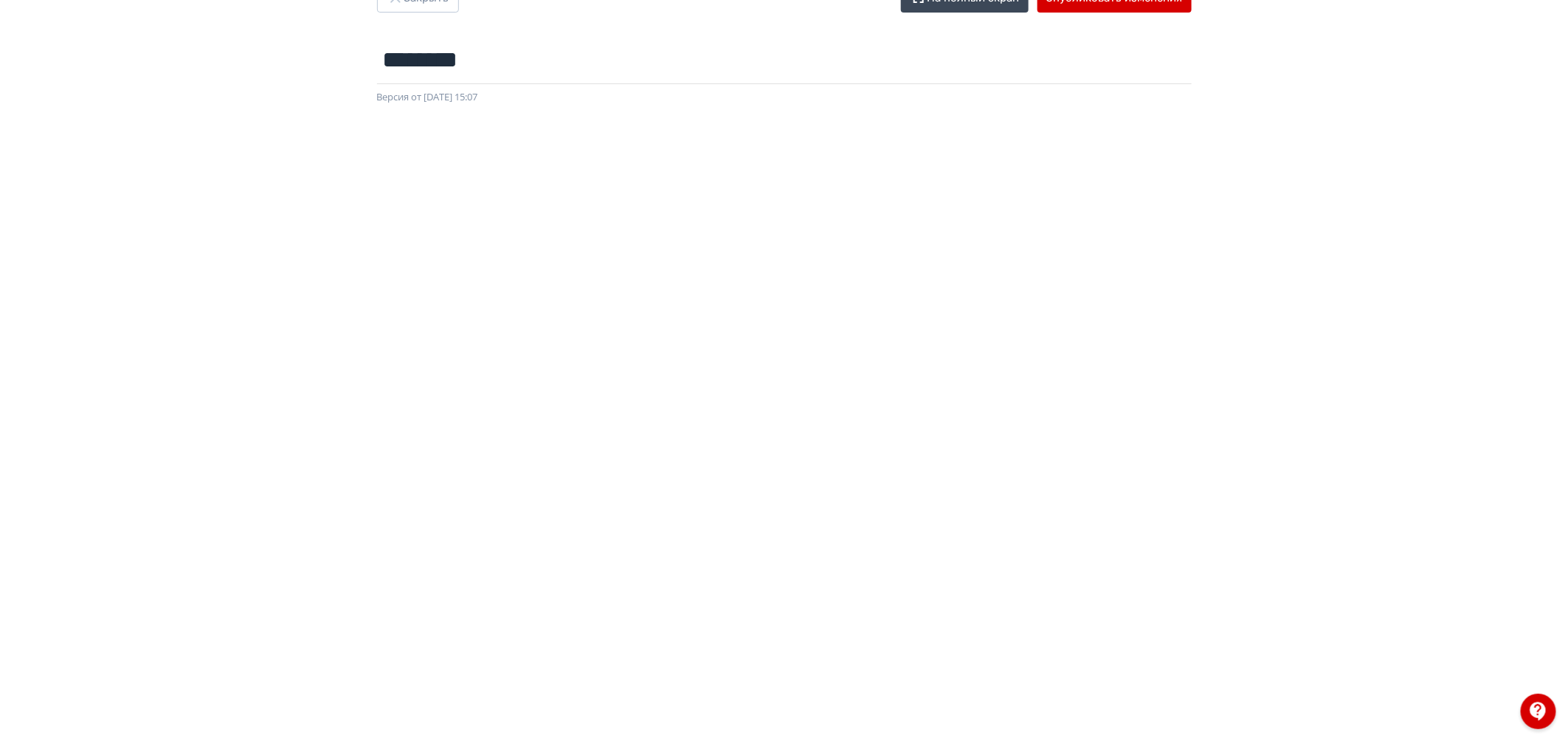
scroll to position [108, 0]
